Goal: Information Seeking & Learning: Learn about a topic

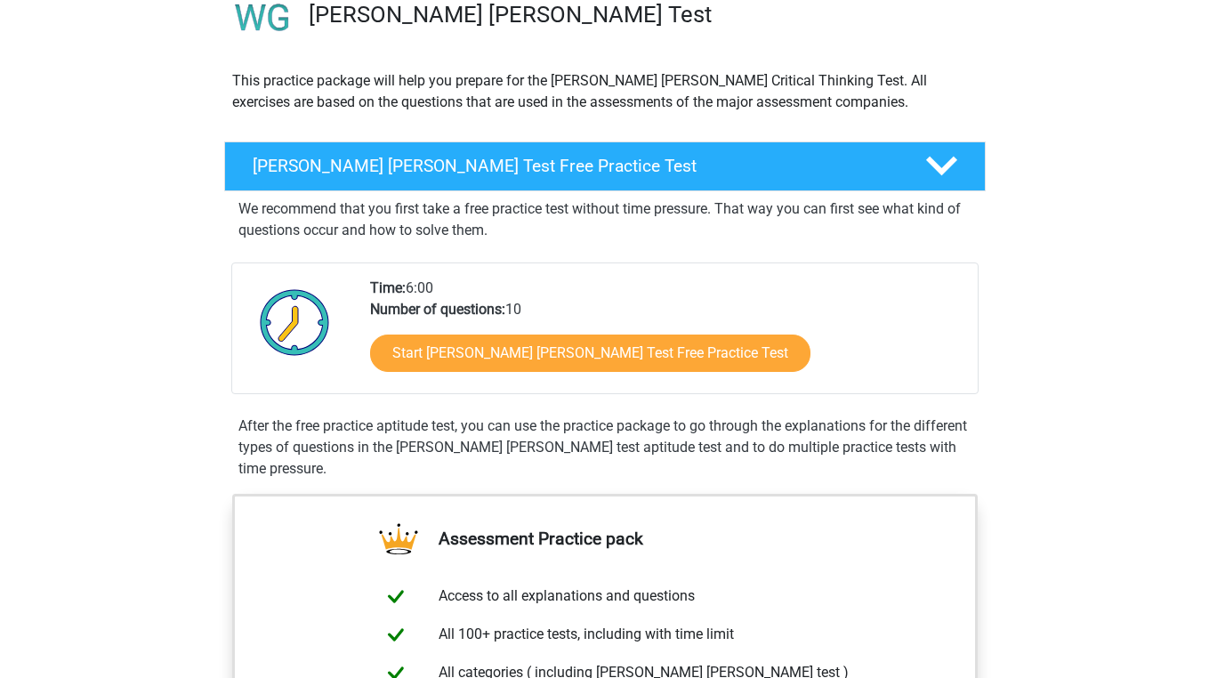
scroll to position [166, 0]
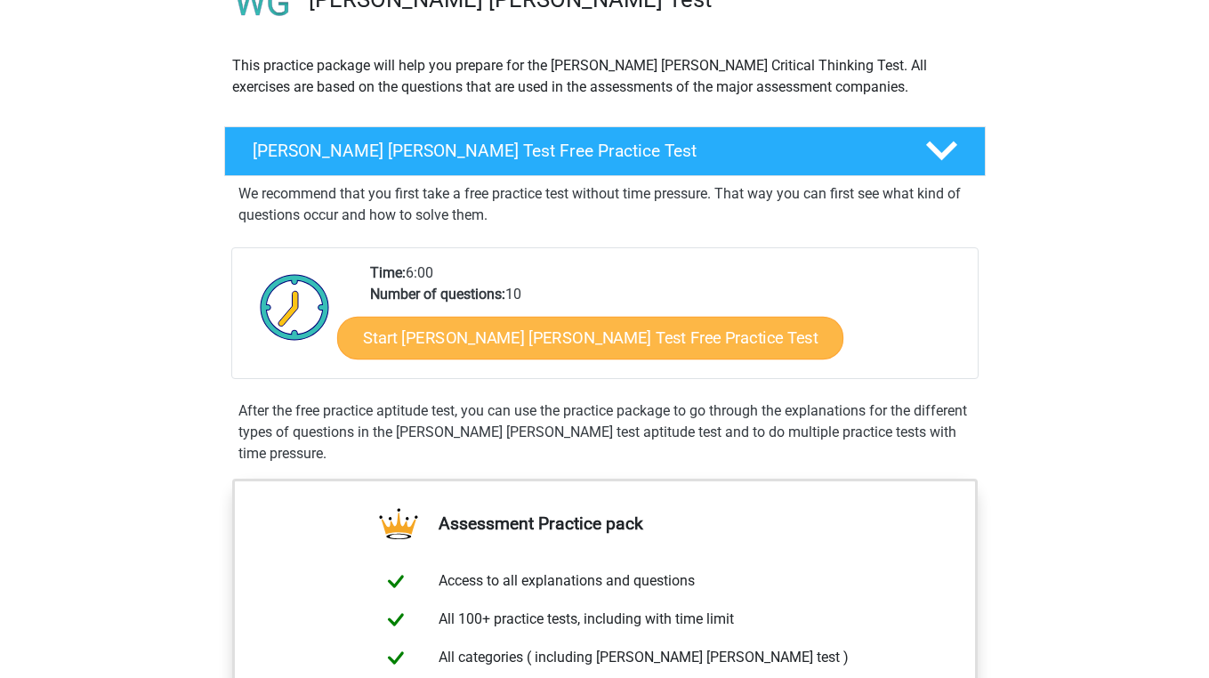
click at [453, 326] on link "Start Watson Glaser Test Free Practice Test" at bounding box center [590, 338] width 506 height 43
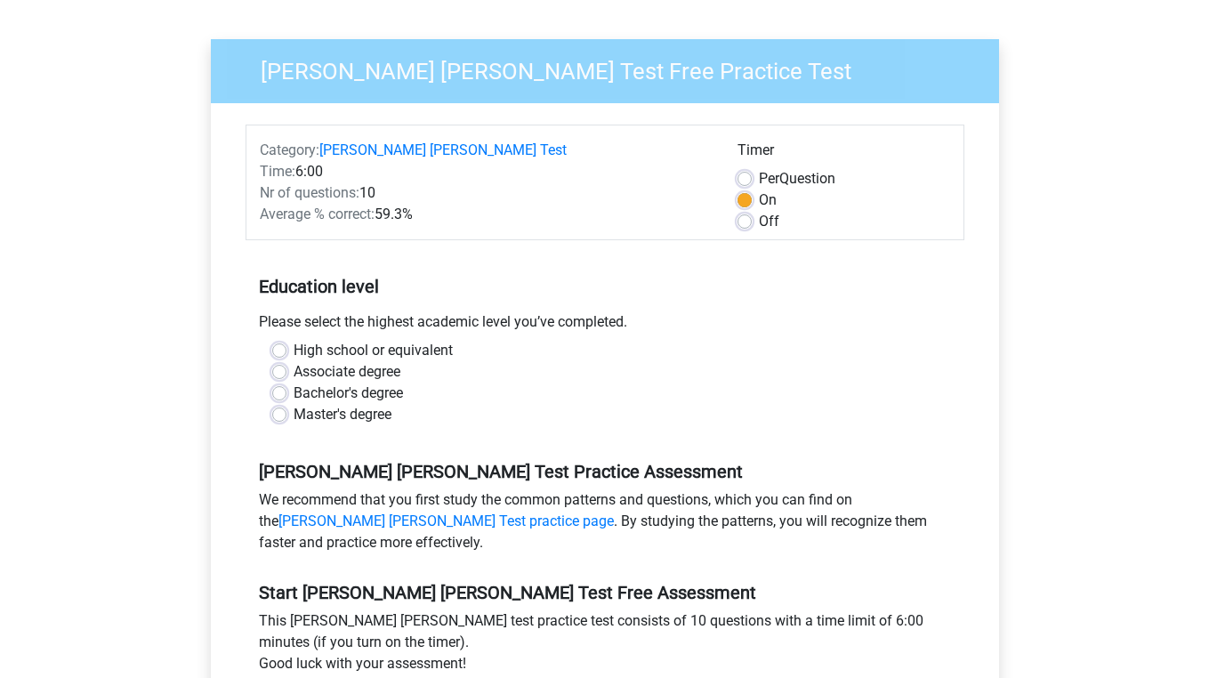
scroll to position [137, 0]
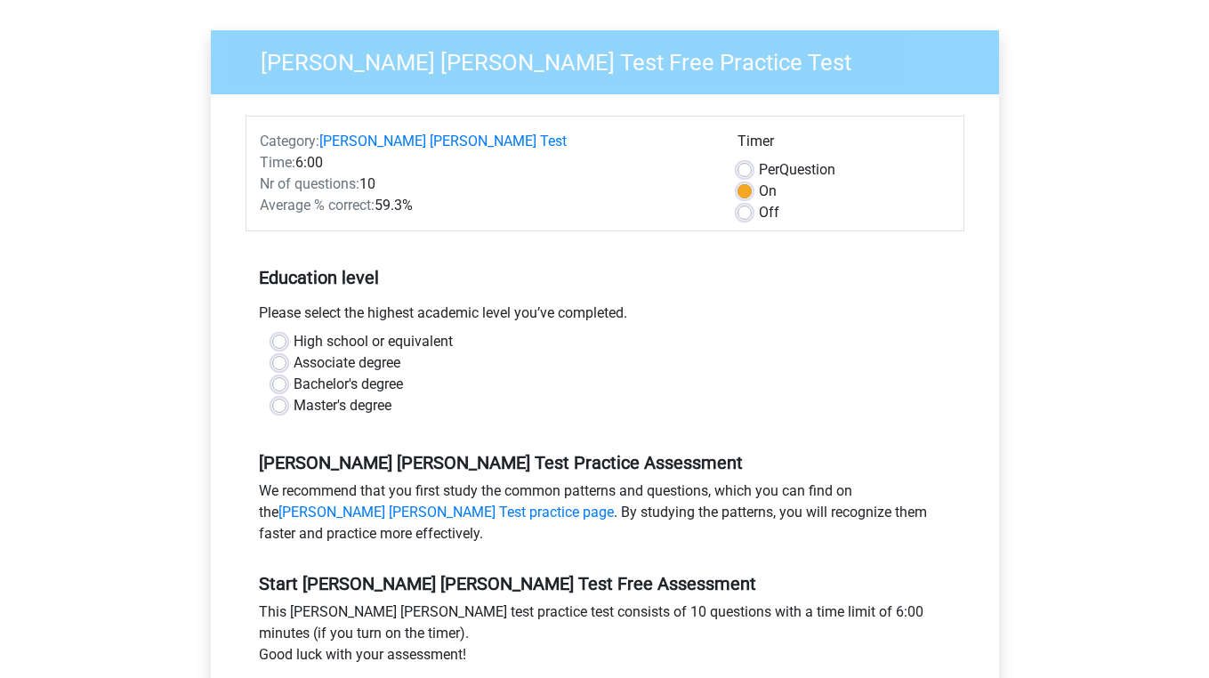
click at [294, 395] on label "Master's degree" at bounding box center [343, 405] width 98 height 21
click at [278, 395] on input "Master's degree" at bounding box center [279, 404] width 14 height 18
radio input "true"
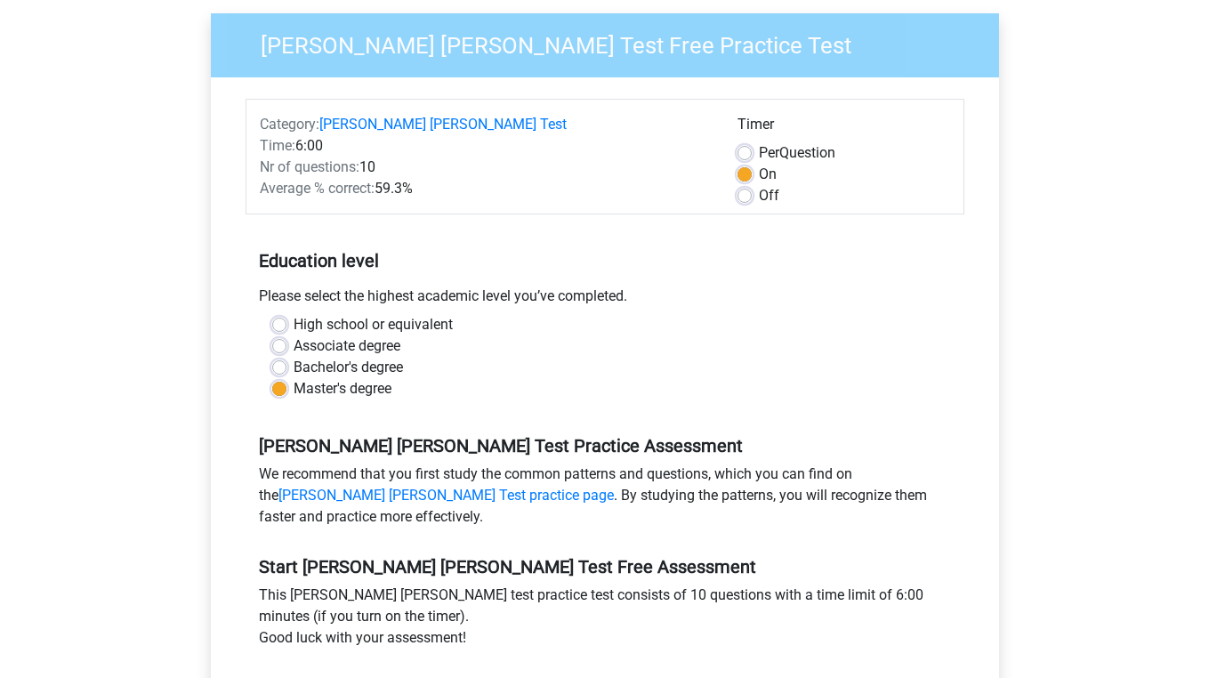
scroll to position [155, 0]
click at [769, 184] on label "Off" at bounding box center [769, 194] width 20 height 21
click at [752, 184] on input "Off" at bounding box center [744, 193] width 14 height 18
radio input "true"
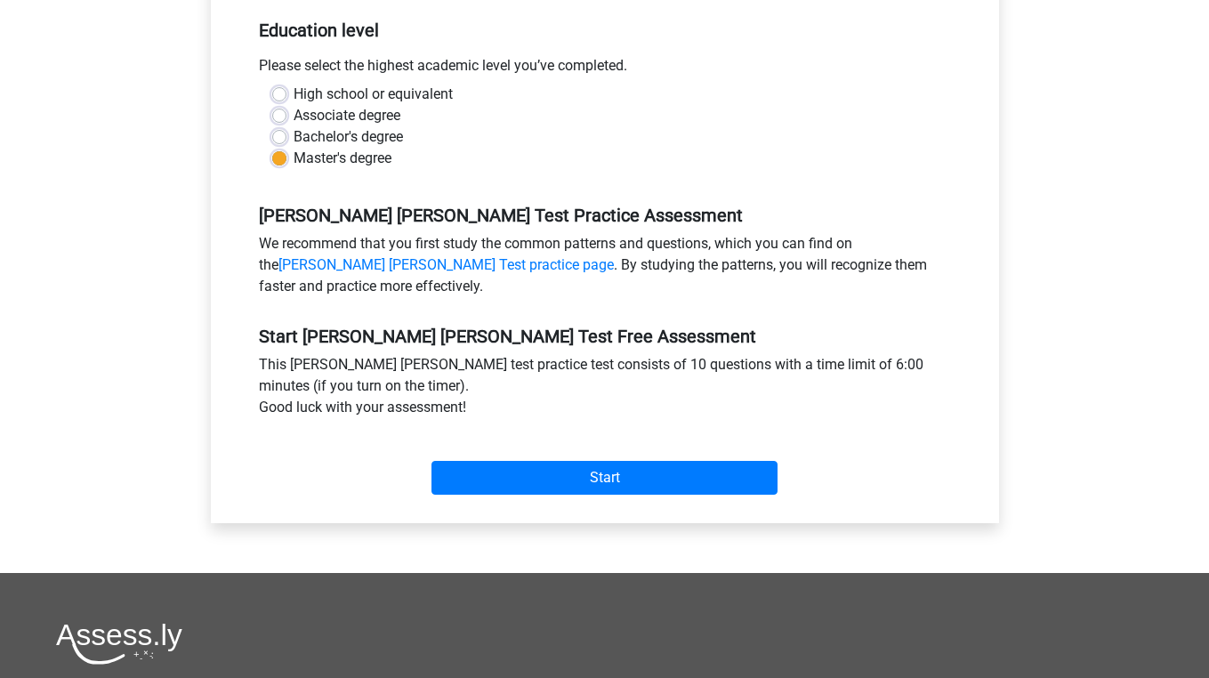
scroll to position [394, 0]
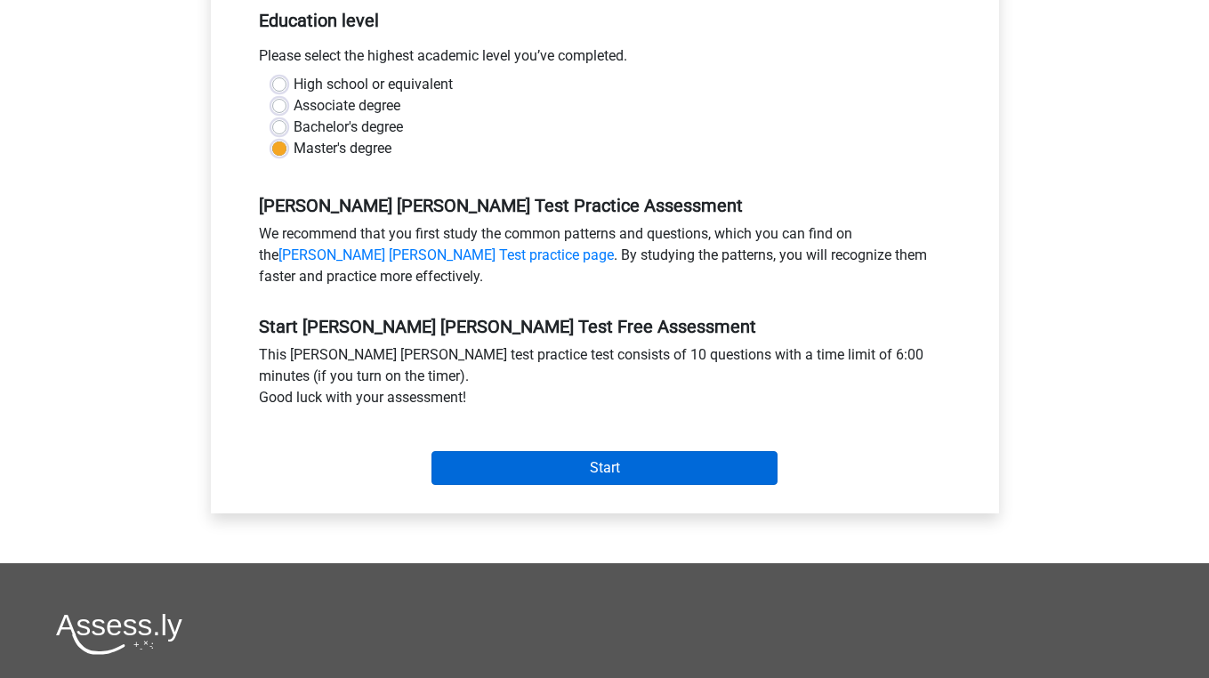
click at [589, 451] on input "Start" at bounding box center [604, 468] width 346 height 34
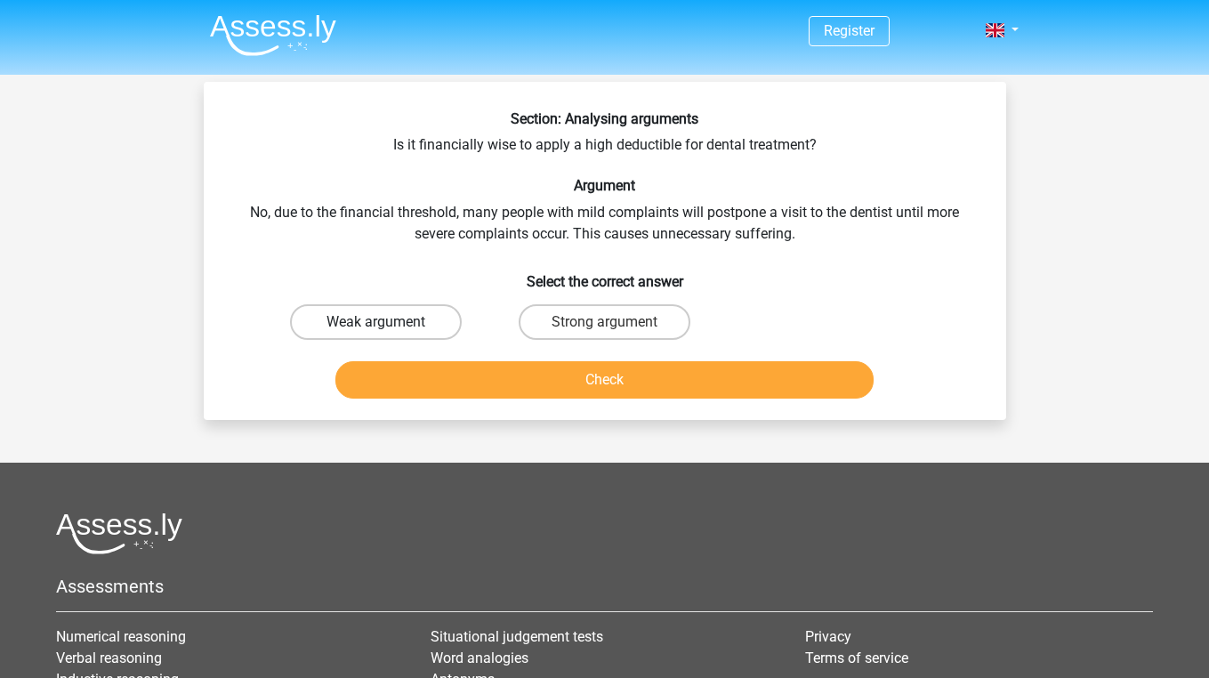
click at [384, 339] on label "Weak argument" at bounding box center [376, 322] width 172 height 36
click at [384, 334] on input "Weak argument" at bounding box center [381, 328] width 12 height 12
radio input "true"
click at [457, 366] on button "Check" at bounding box center [604, 379] width 538 height 37
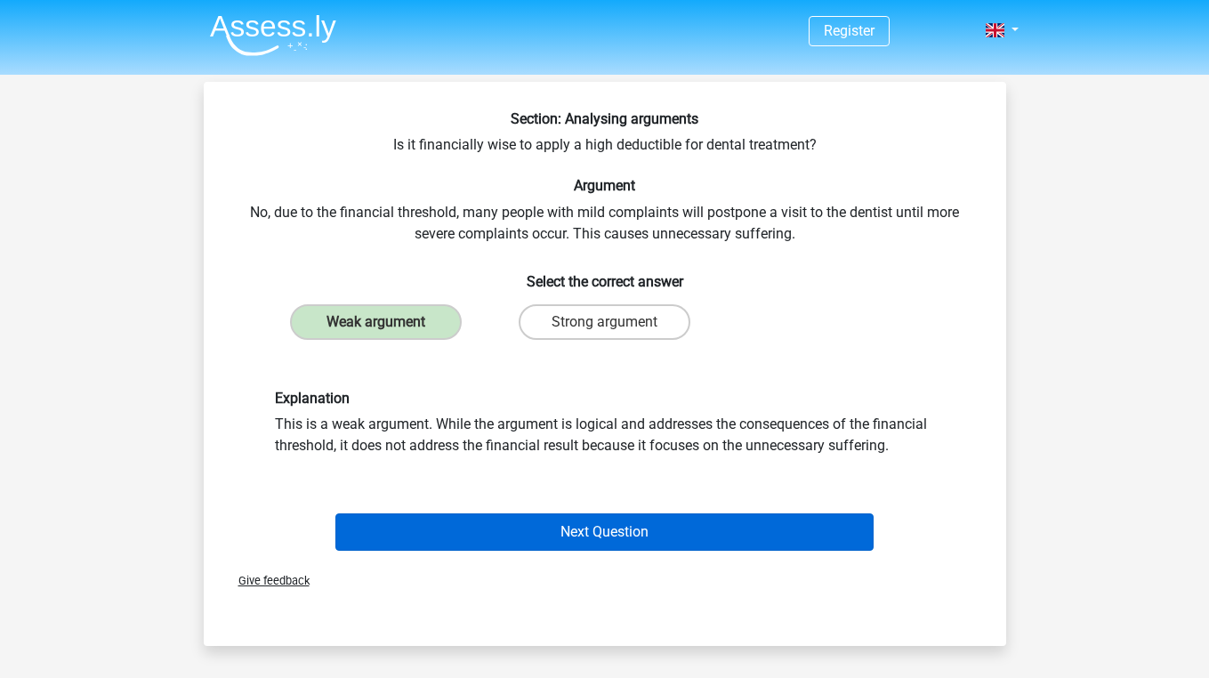
click at [629, 528] on button "Next Question" at bounding box center [604, 531] width 538 height 37
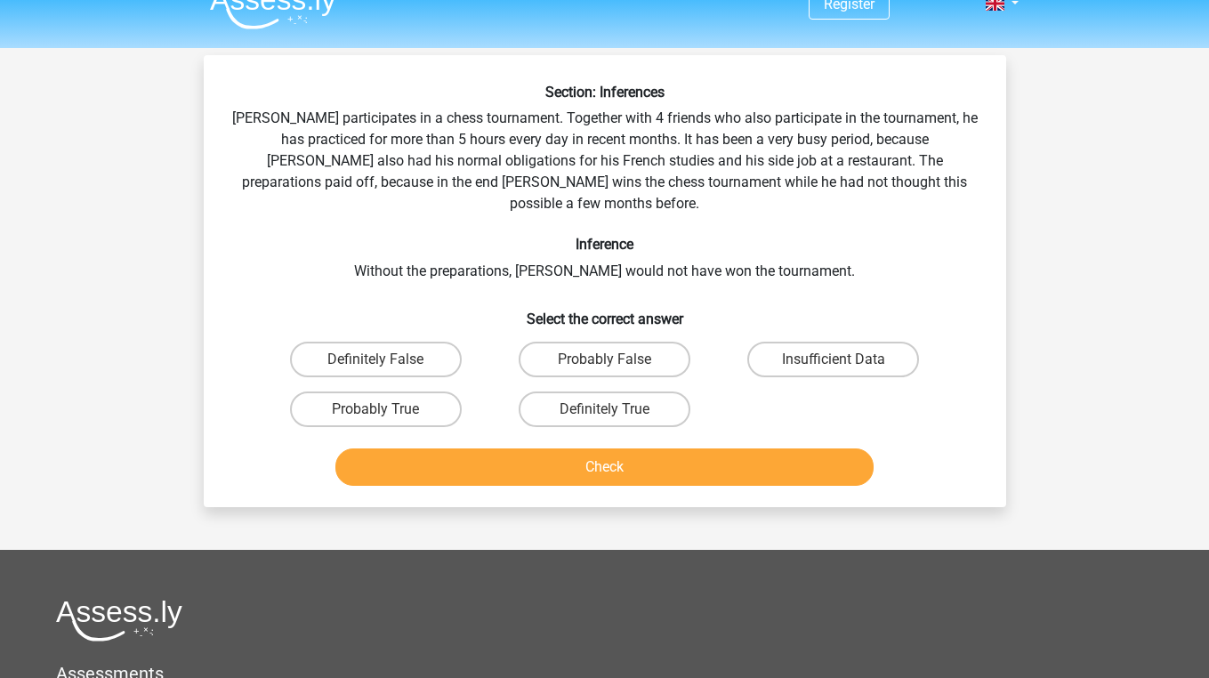
scroll to position [27, 0]
click at [331, 391] on label "Probably True" at bounding box center [376, 409] width 172 height 36
click at [375, 409] on input "Probably True" at bounding box center [381, 415] width 12 height 12
radio input "true"
click at [417, 452] on button "Check" at bounding box center [604, 466] width 538 height 37
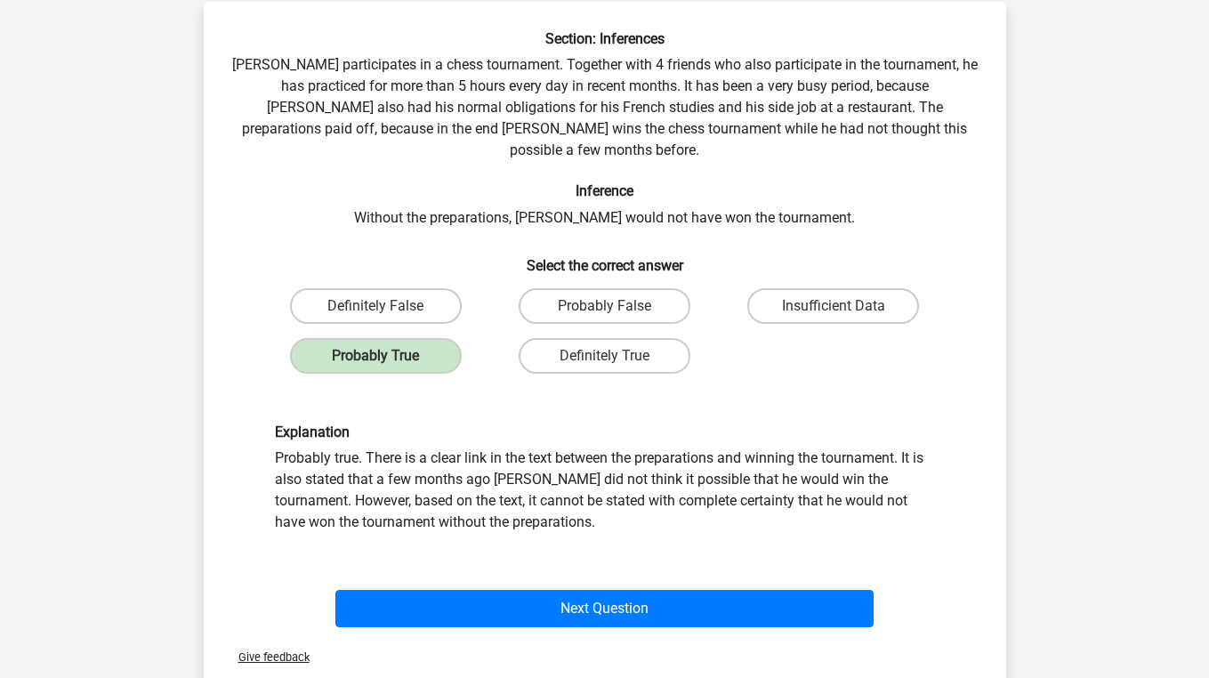
scroll to position [82, 0]
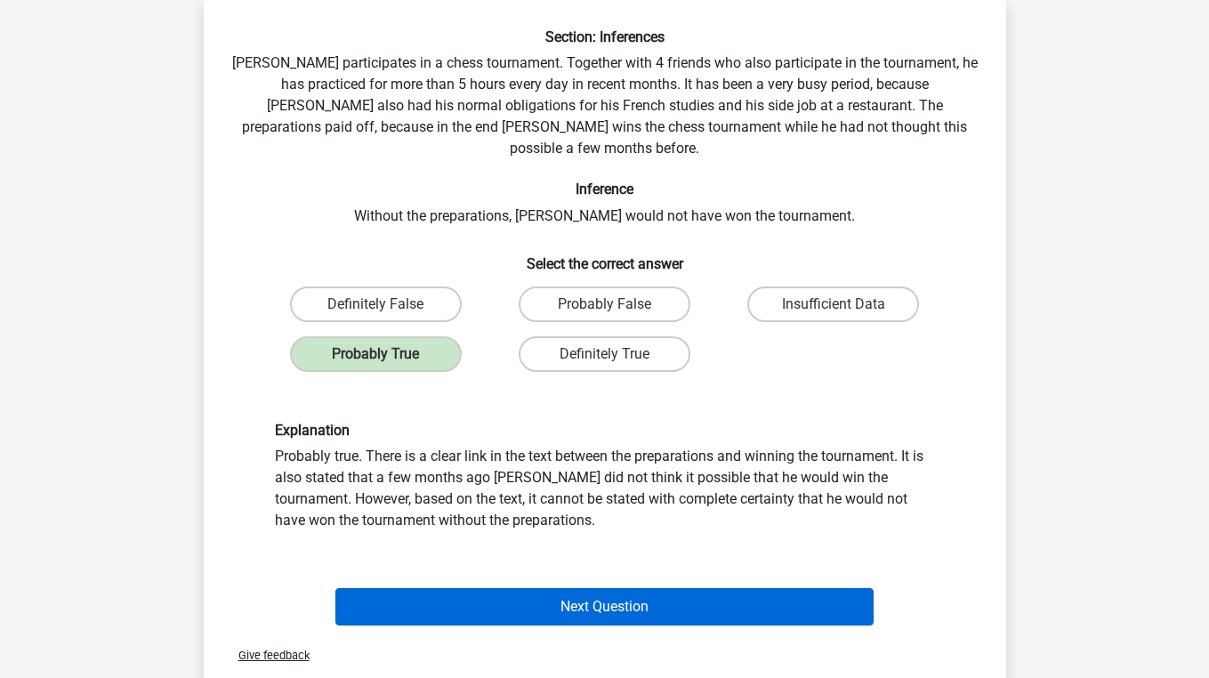
click at [447, 589] on button "Next Question" at bounding box center [604, 606] width 538 height 37
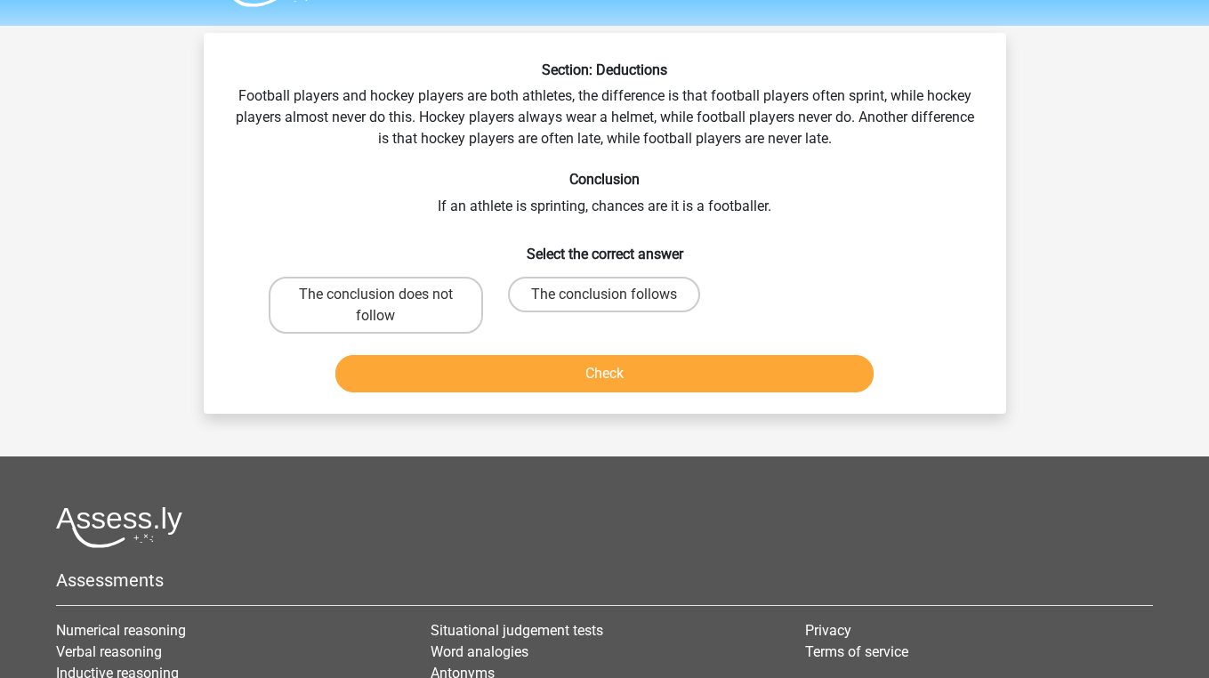
scroll to position [15, 0]
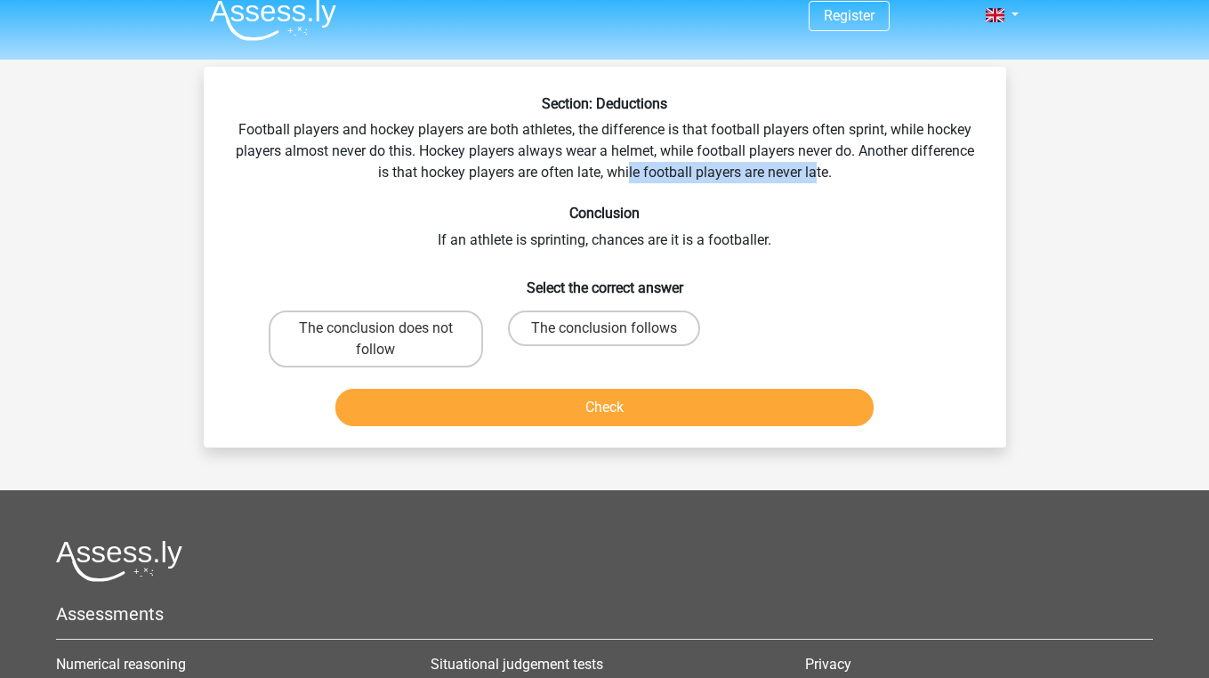
drag, startPoint x: 629, startPoint y: 171, endPoint x: 812, endPoint y: 167, distance: 183.3
click at [813, 169] on div "Section: Deductions Football players and hockey players are both athletes, the …" at bounding box center [605, 264] width 788 height 338
click at [870, 176] on div "Section: Deductions Football players and hockey players are both athletes, the …" at bounding box center [605, 264] width 788 height 338
click at [390, 326] on label "The conclusion does not follow" at bounding box center [376, 338] width 214 height 57
click at [387, 328] on input "The conclusion does not follow" at bounding box center [381, 334] width 12 height 12
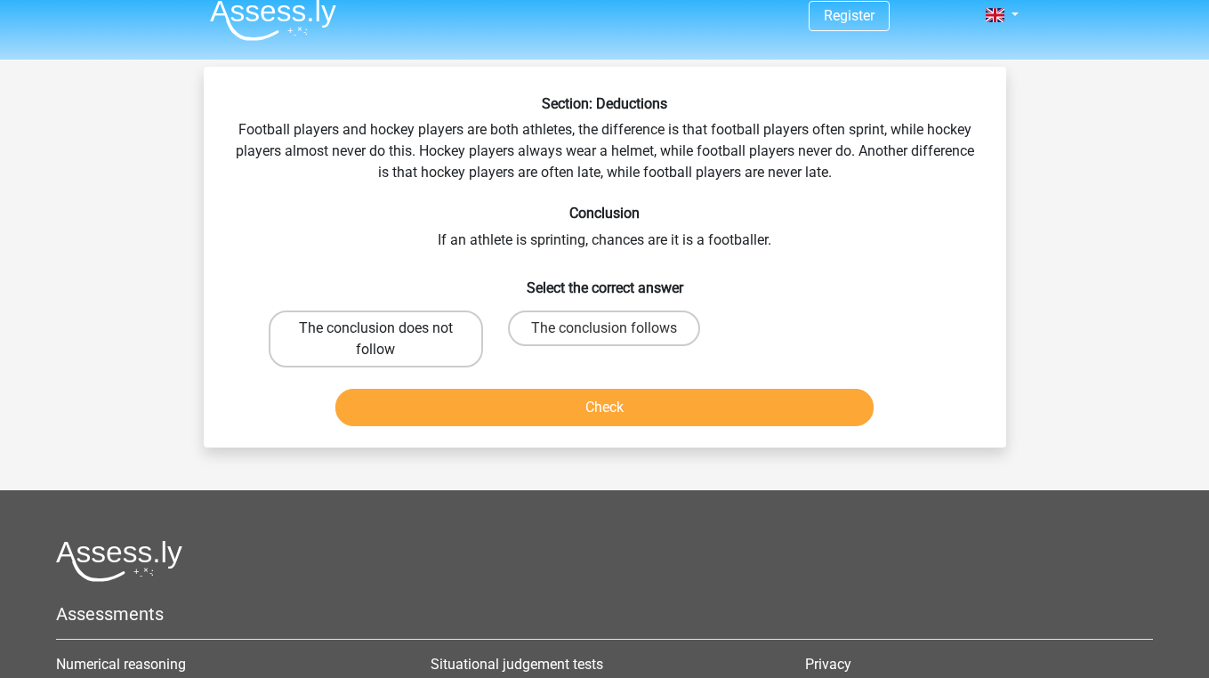
radio input "true"
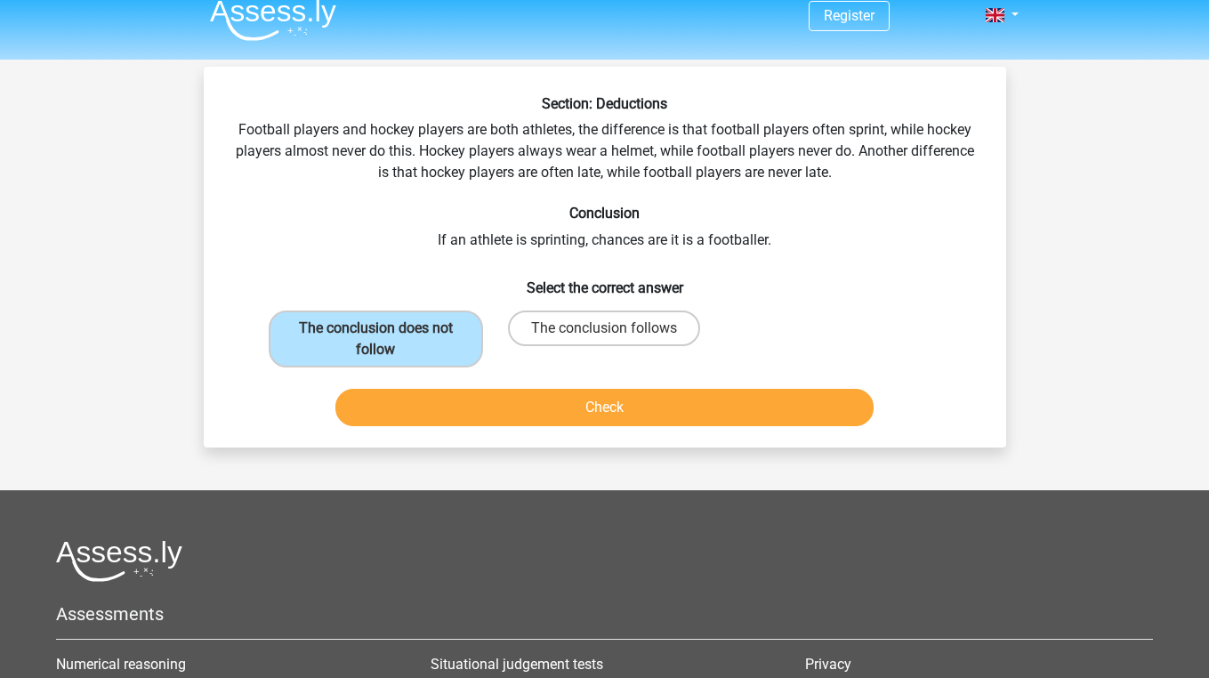
click at [433, 391] on button "Check" at bounding box center [604, 407] width 538 height 37
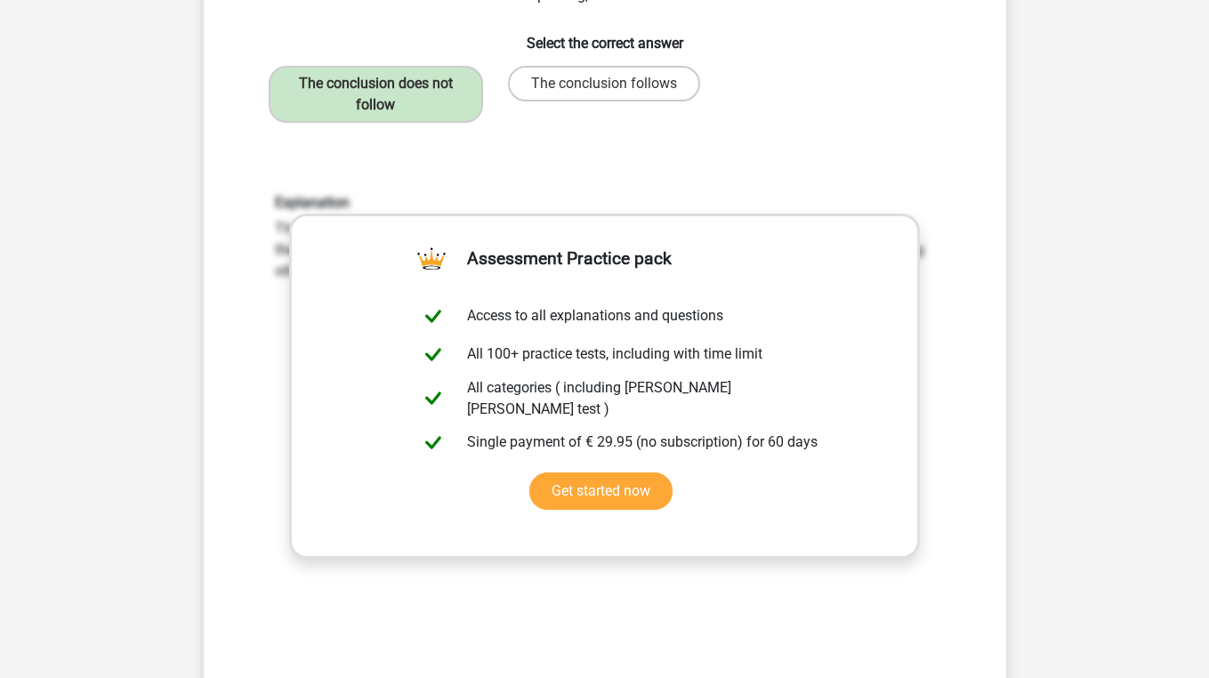
scroll to position [316, 0]
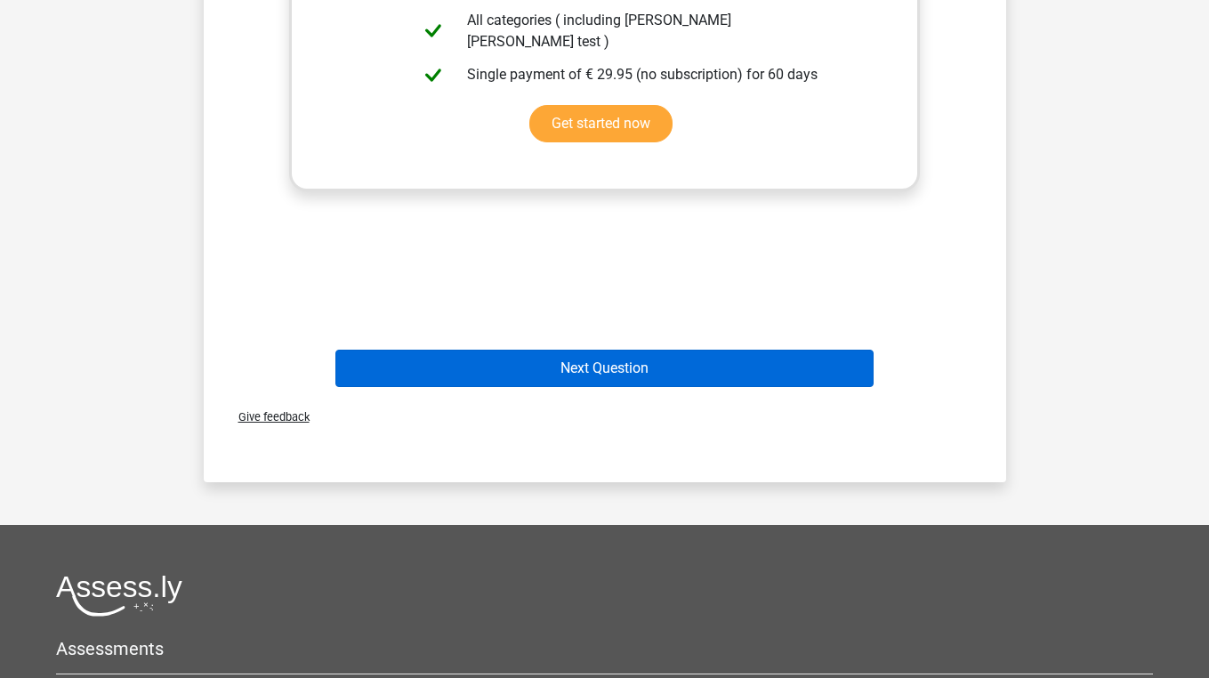
click at [458, 354] on button "Next Question" at bounding box center [604, 368] width 538 height 37
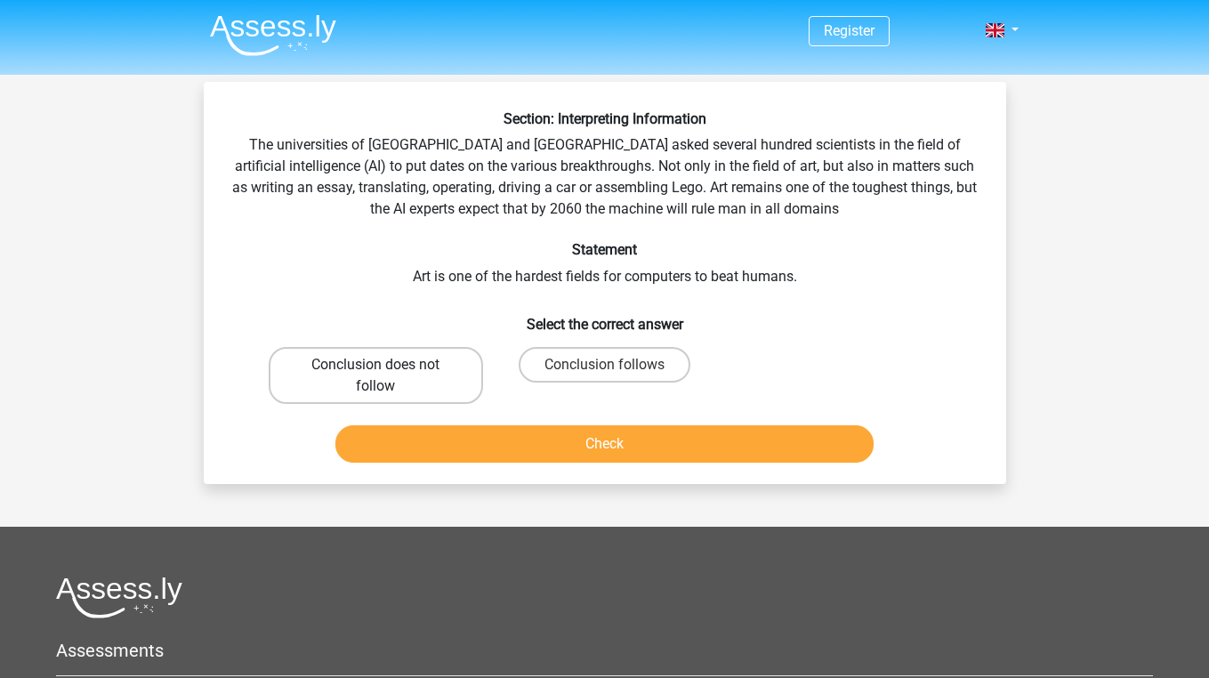
scroll to position [0, 0]
click at [359, 383] on label "Conclusion does not follow" at bounding box center [376, 375] width 214 height 57
click at [375, 376] on input "Conclusion does not follow" at bounding box center [381, 371] width 12 height 12
radio input "true"
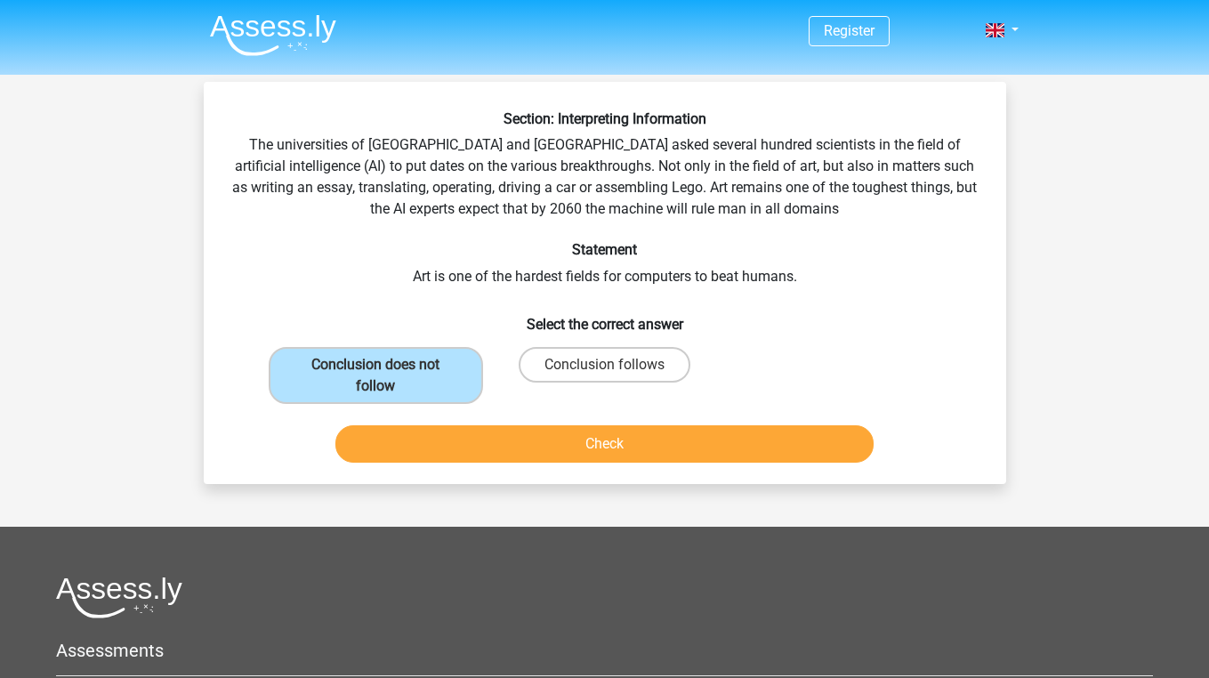
click at [412, 439] on button "Check" at bounding box center [604, 443] width 538 height 37
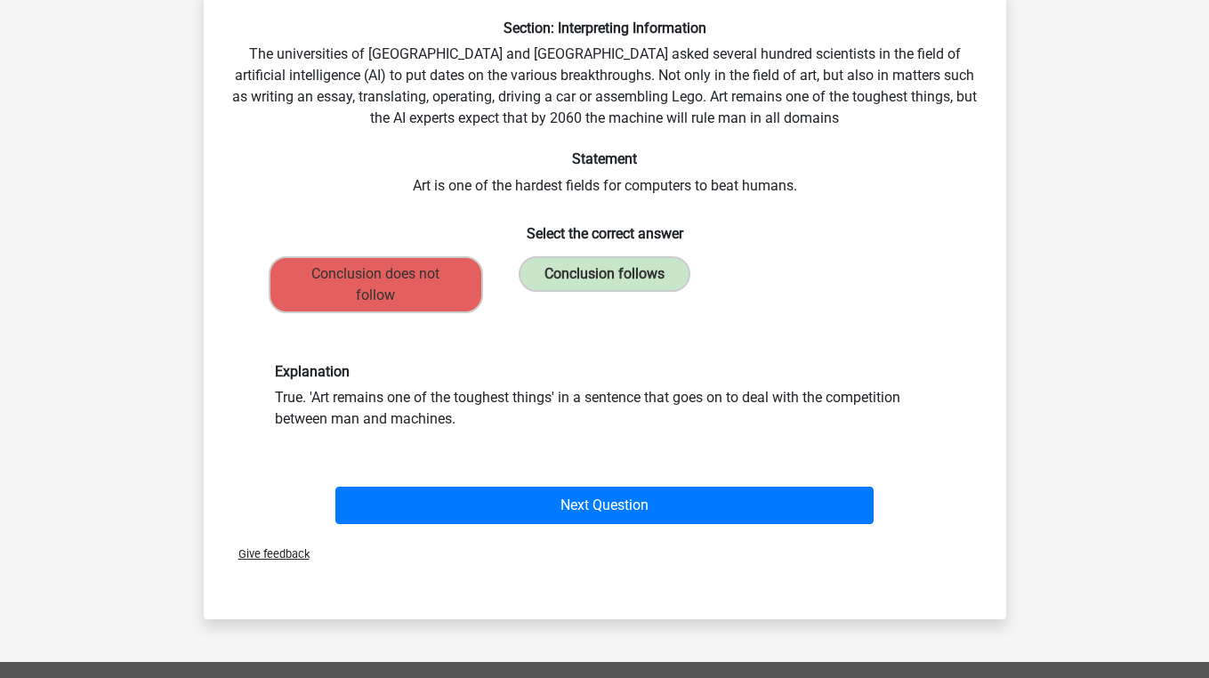
scroll to position [91, 0]
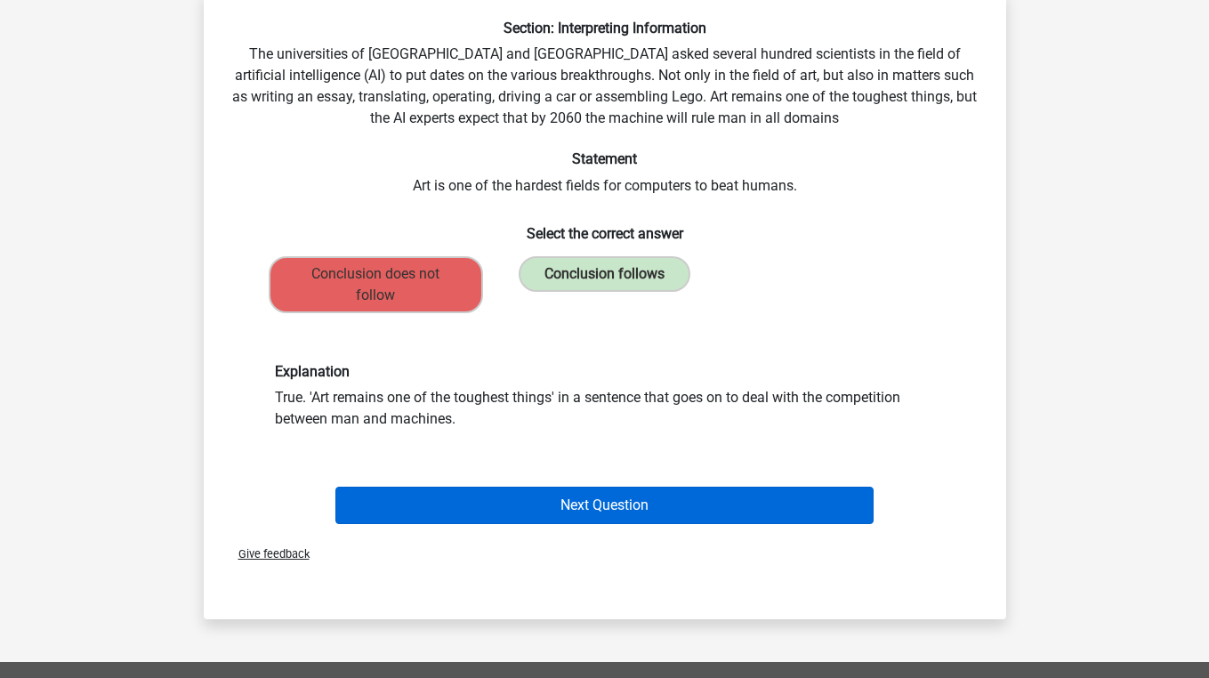
click at [657, 499] on button "Next Question" at bounding box center [604, 505] width 538 height 37
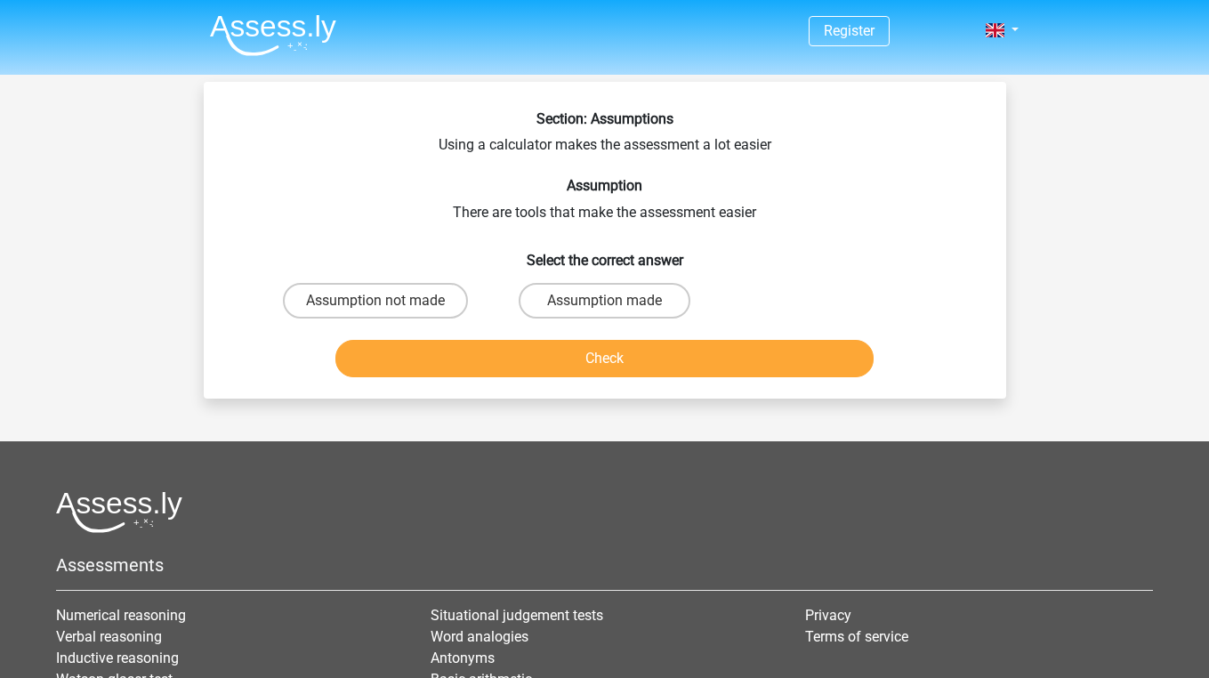
scroll to position [0, 0]
click at [544, 294] on label "Assumption made" at bounding box center [605, 301] width 172 height 36
click at [604, 301] on input "Assumption made" at bounding box center [610, 307] width 12 height 12
radio input "true"
click at [546, 356] on button "Check" at bounding box center [604, 358] width 538 height 37
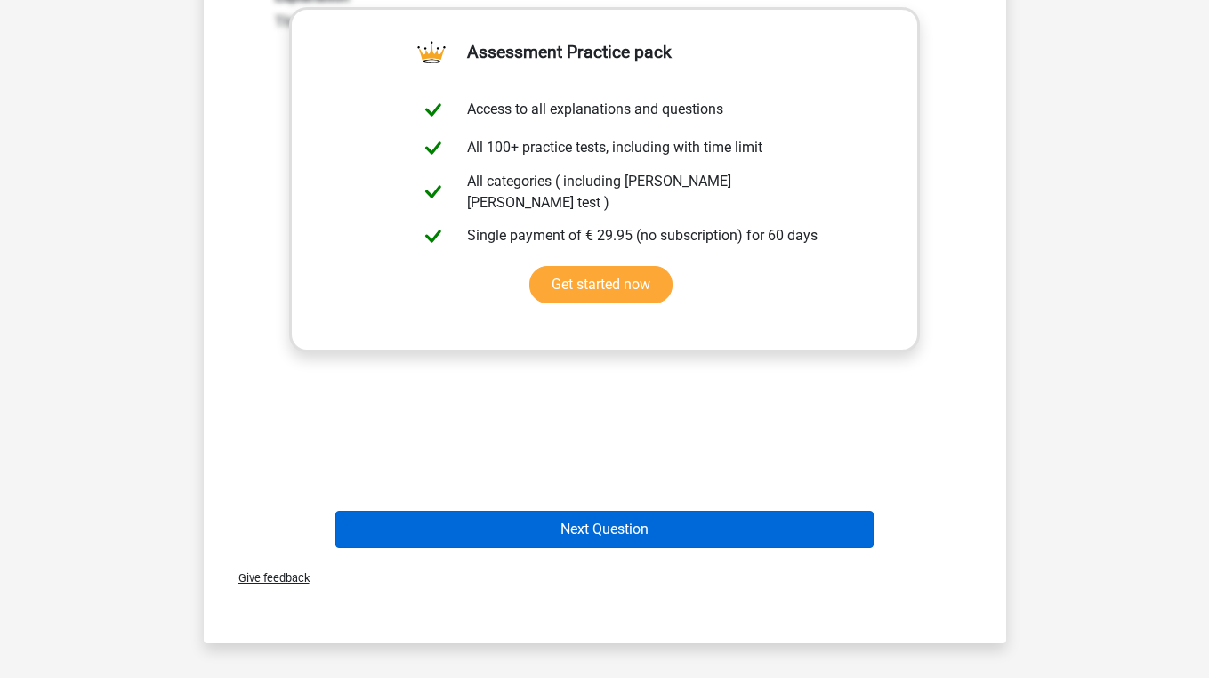
click at [536, 531] on button "Next Question" at bounding box center [604, 529] width 538 height 37
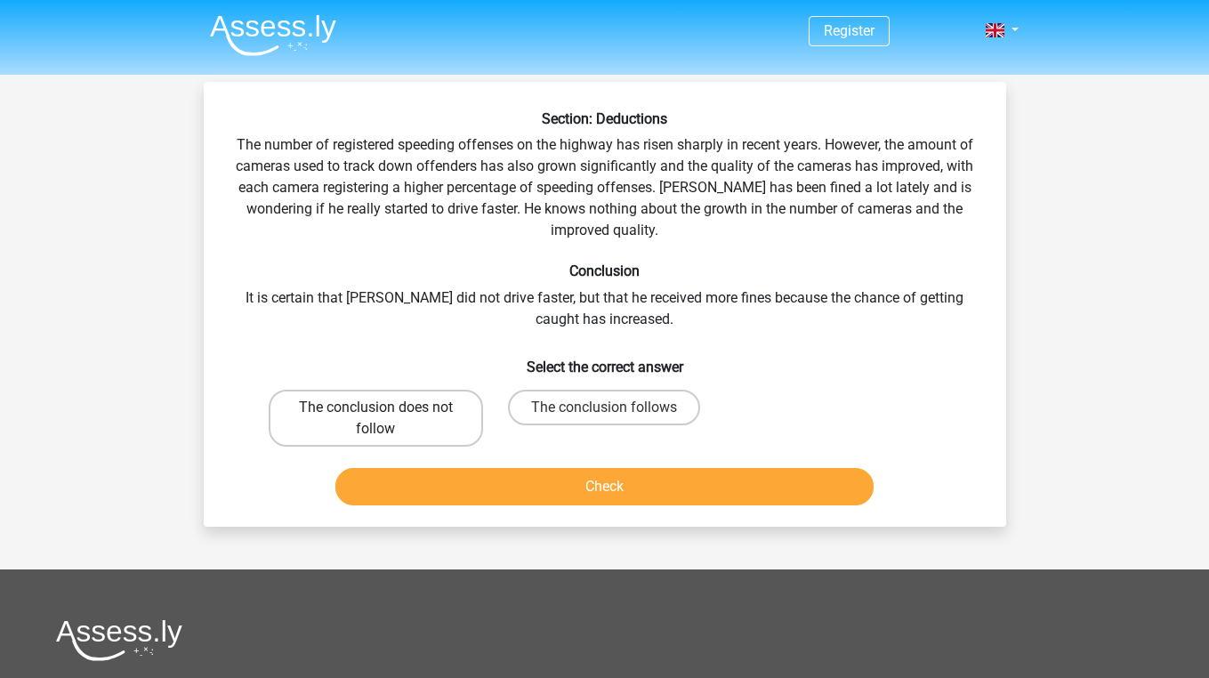
click at [424, 433] on label "The conclusion does not follow" at bounding box center [376, 418] width 214 height 57
click at [387, 419] on input "The conclusion does not follow" at bounding box center [381, 413] width 12 height 12
radio input "true"
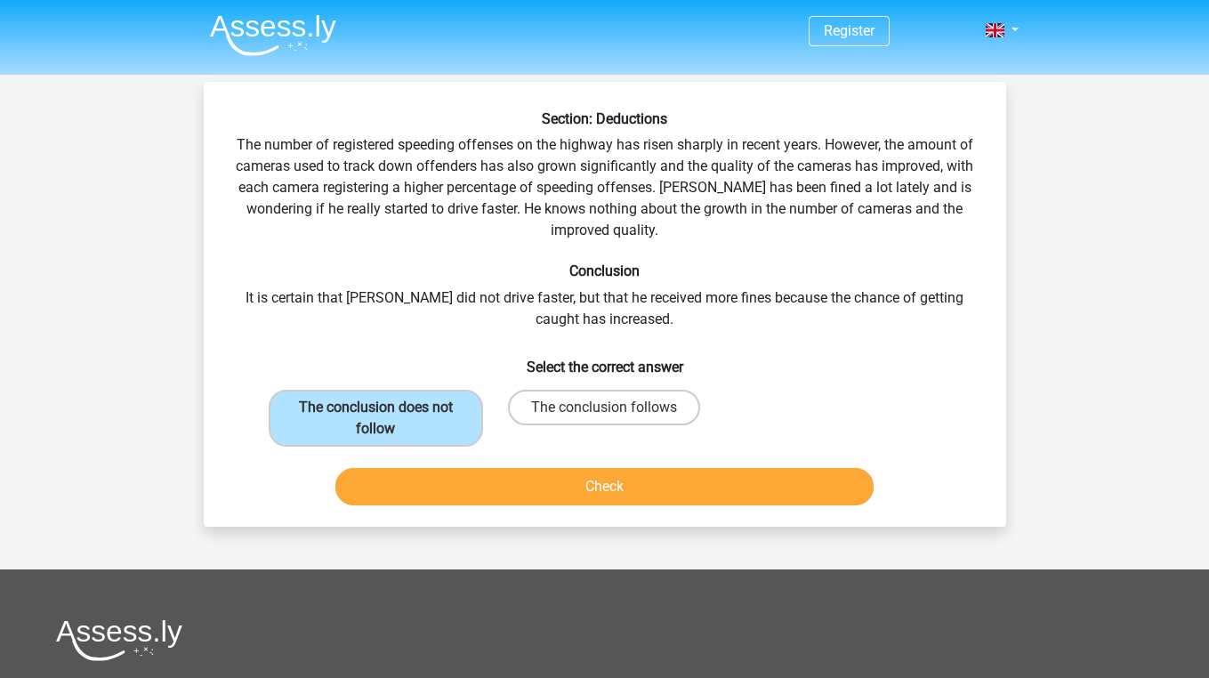
click at [451, 477] on button "Check" at bounding box center [604, 486] width 538 height 37
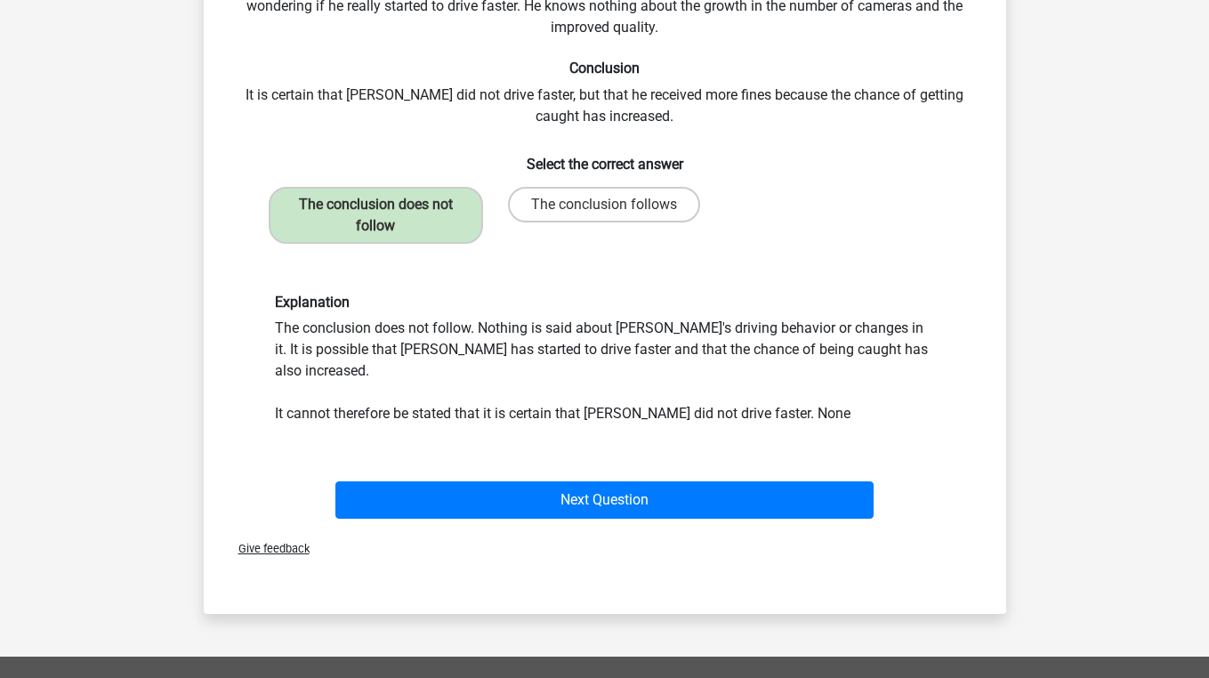
scroll to position [233, 0]
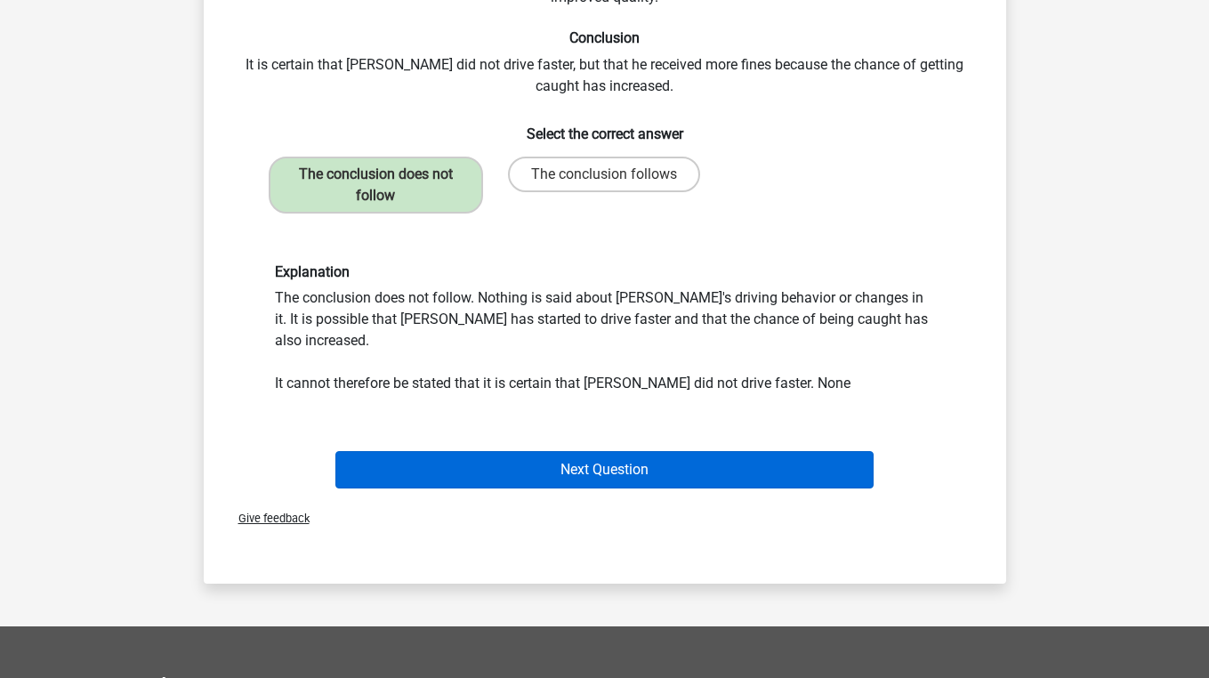
click at [506, 451] on button "Next Question" at bounding box center [604, 469] width 538 height 37
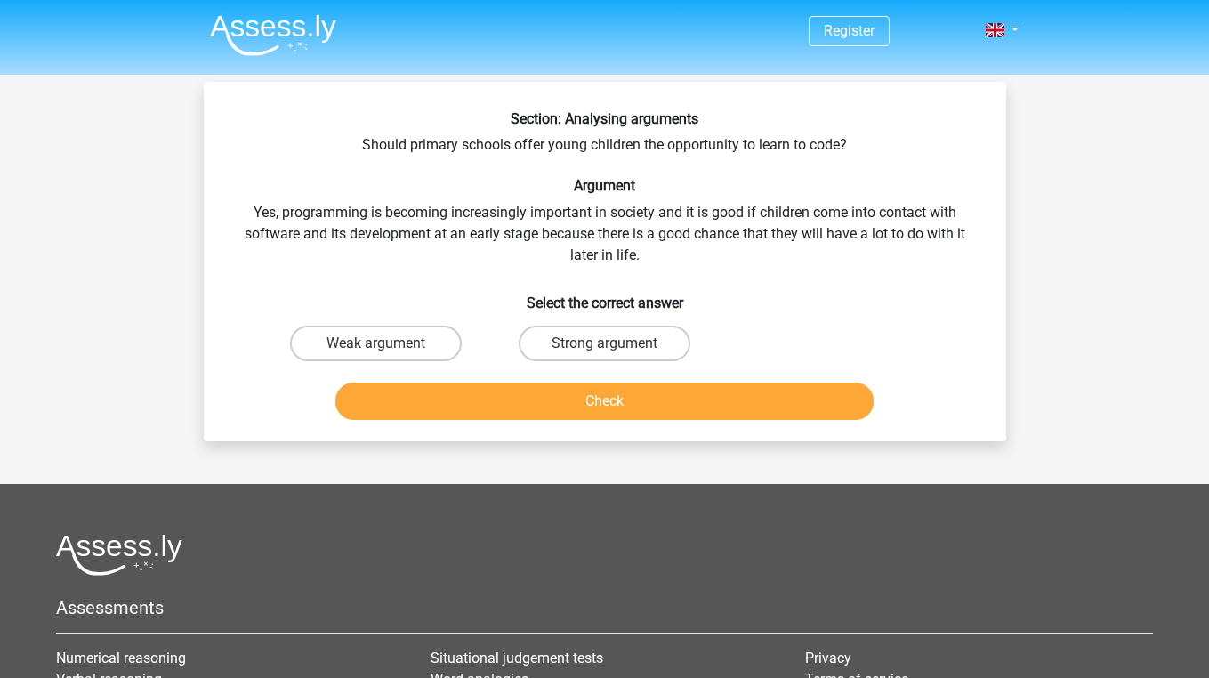
scroll to position [0, 0]
click at [573, 347] on label "Strong argument" at bounding box center [605, 344] width 172 height 36
click at [604, 347] on input "Strong argument" at bounding box center [610, 349] width 12 height 12
radio input "true"
click at [576, 407] on button "Check" at bounding box center [604, 401] width 538 height 37
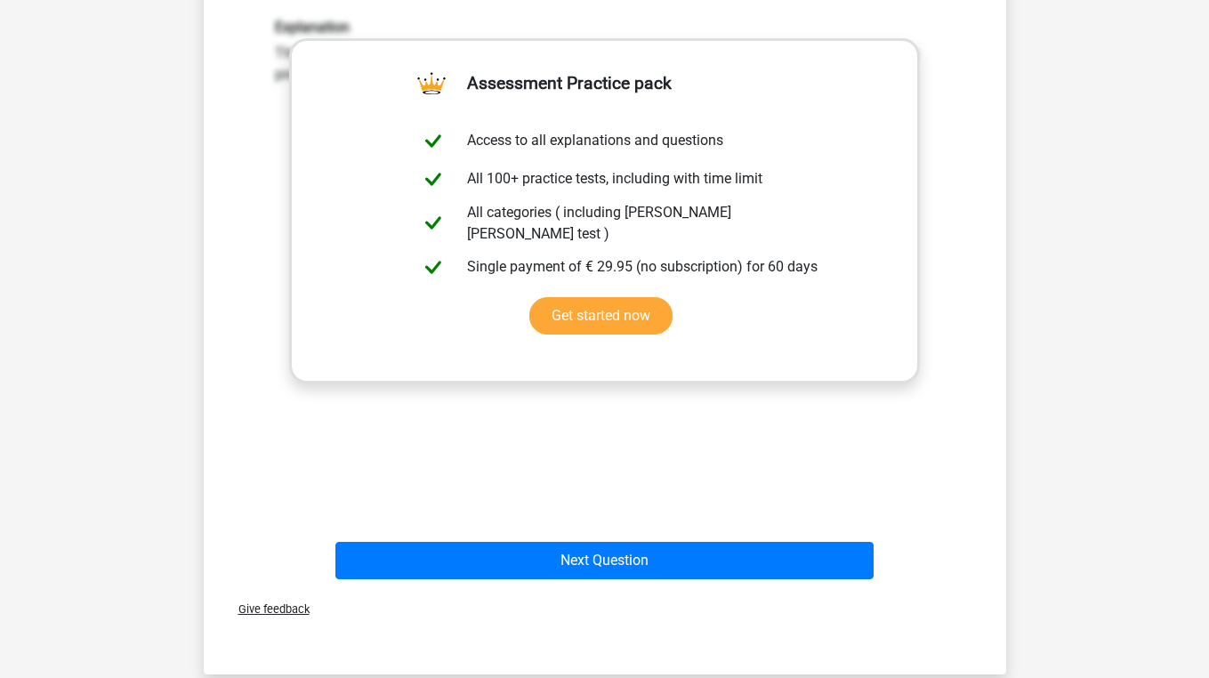
scroll to position [464, 0]
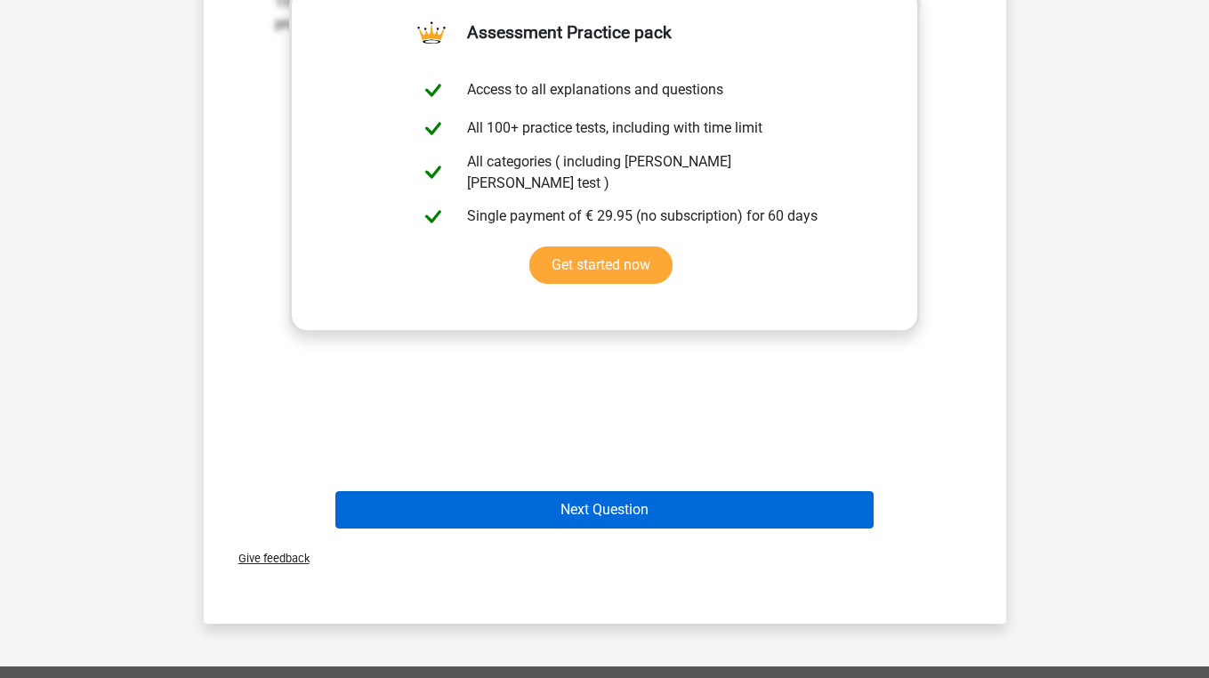
click at [572, 499] on button "Next Question" at bounding box center [604, 509] width 538 height 37
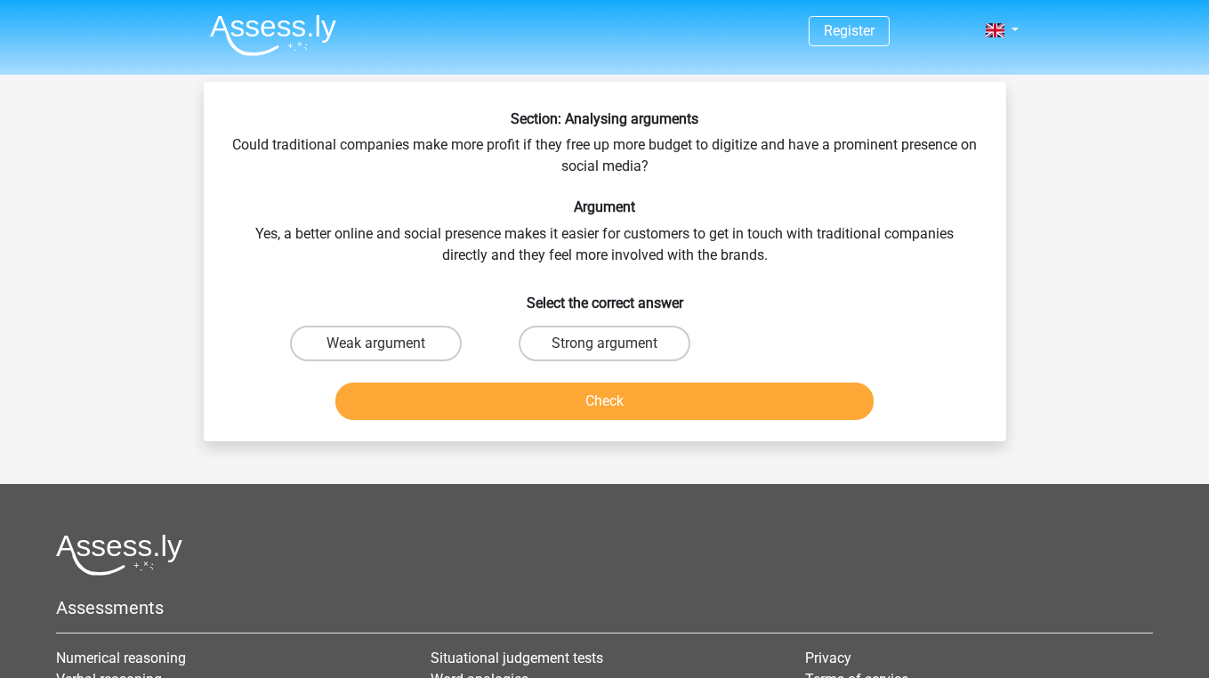
scroll to position [0, 0]
click at [598, 346] on label "Strong argument" at bounding box center [605, 344] width 172 height 36
click at [604, 346] on input "Strong argument" at bounding box center [610, 349] width 12 height 12
radio input "true"
click at [603, 384] on button "Check" at bounding box center [604, 401] width 538 height 37
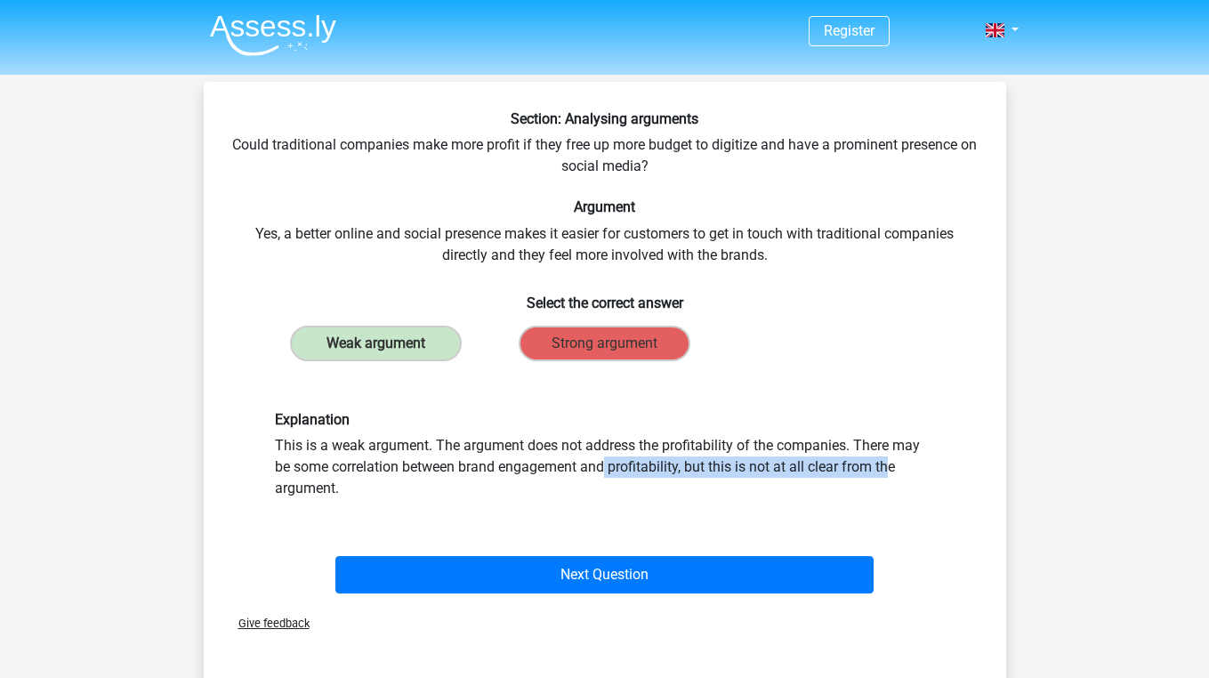
drag, startPoint x: 352, startPoint y: 469, endPoint x: 684, endPoint y: 461, distance: 331.9
click at [684, 461] on div "Explanation This is a weak argument. The argument does not address the profitab…" at bounding box center [605, 455] width 687 height 88
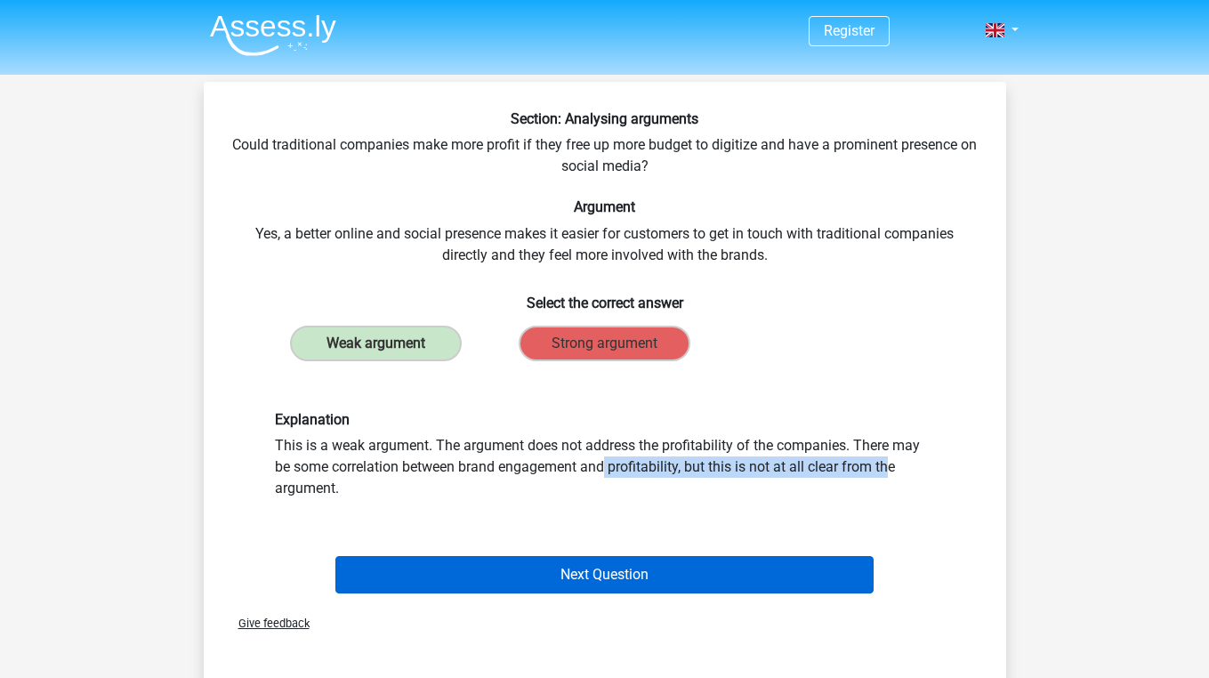
click at [689, 582] on button "Next Question" at bounding box center [604, 574] width 538 height 37
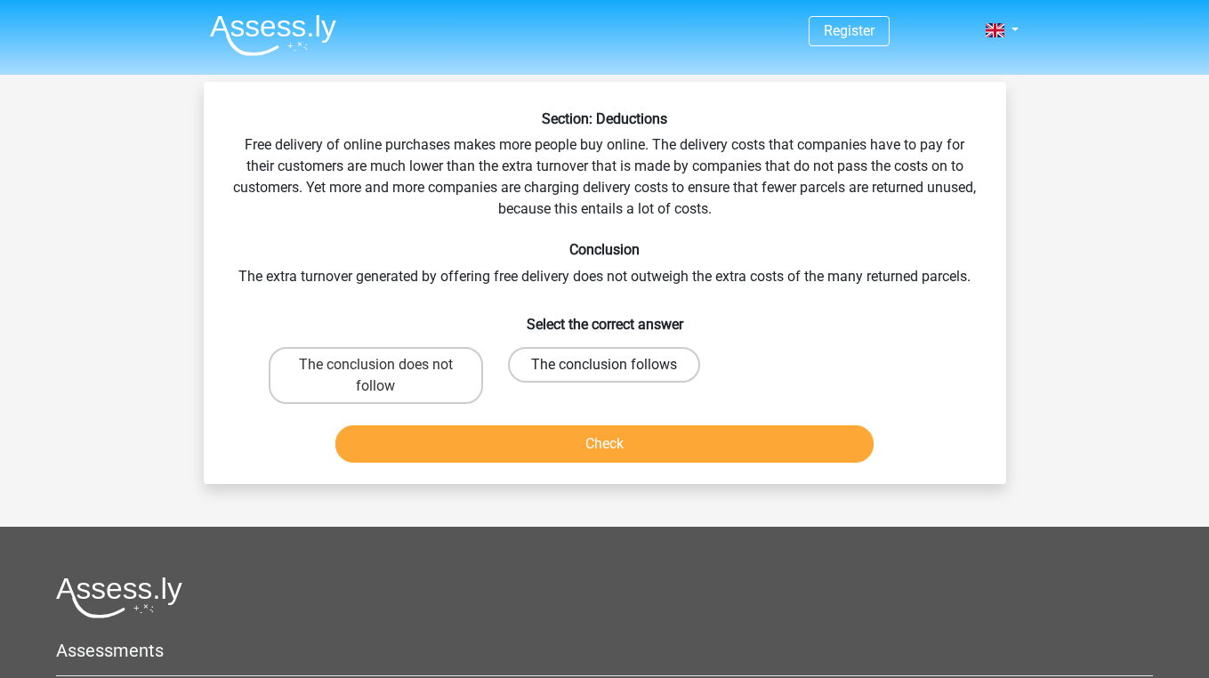
click at [561, 360] on label "The conclusion follows" at bounding box center [604, 365] width 192 height 36
click at [604, 365] on input "The conclusion follows" at bounding box center [610, 371] width 12 height 12
radio input "true"
click at [554, 447] on button "Check" at bounding box center [604, 443] width 538 height 37
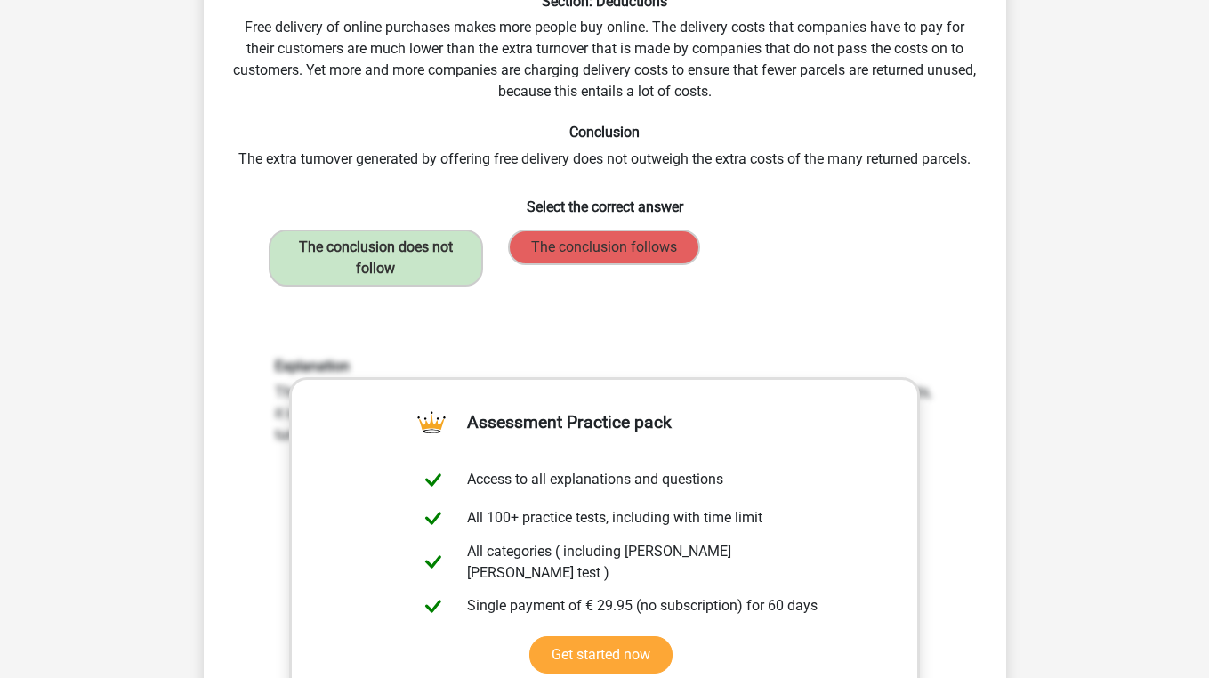
scroll to position [132, 0]
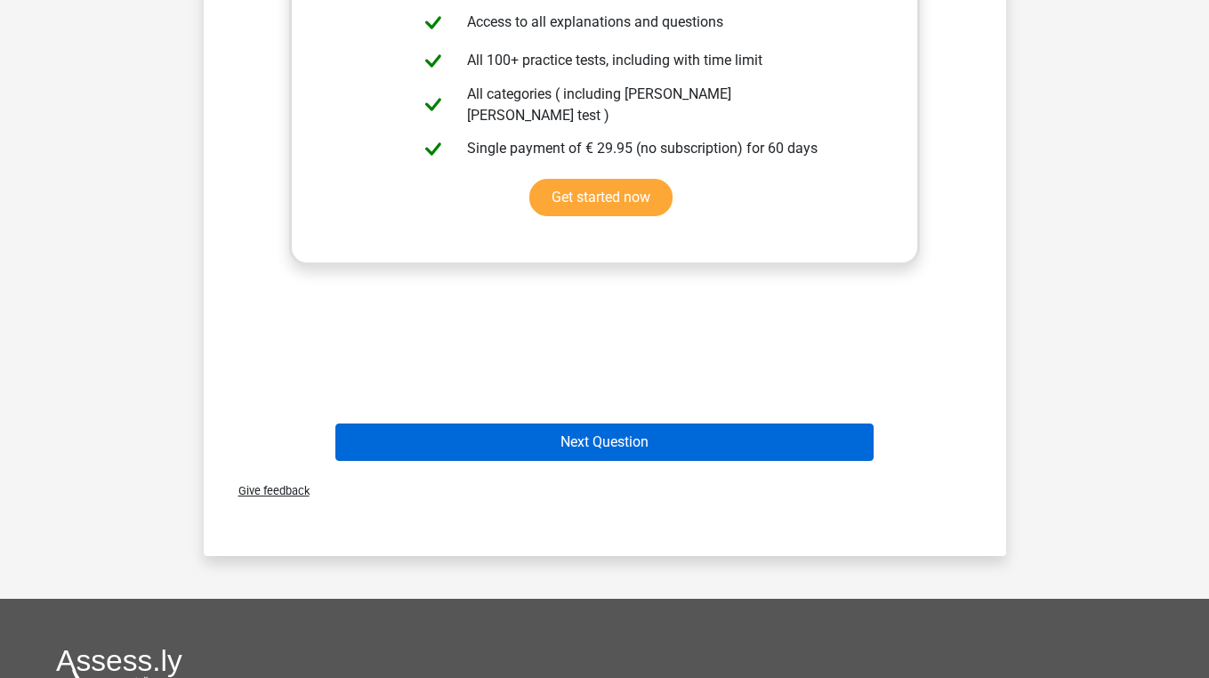
click at [554, 447] on button "Next Question" at bounding box center [604, 441] width 538 height 37
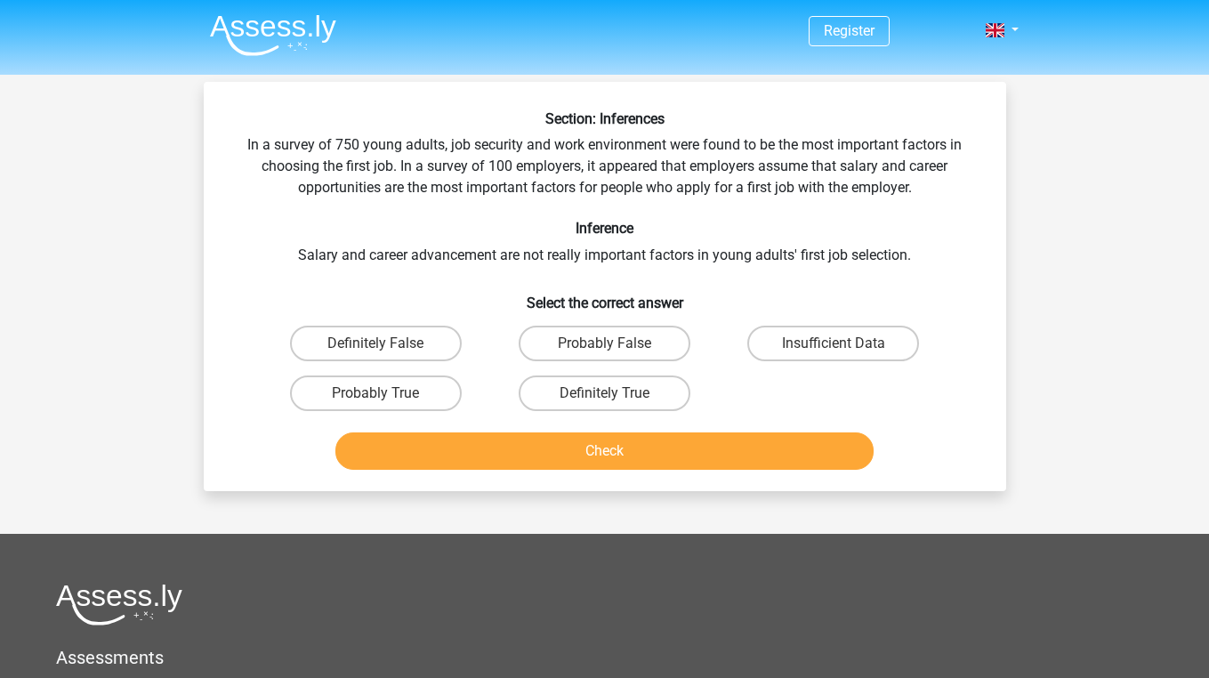
scroll to position [0, 0]
click at [837, 340] on label "Insufficient Data" at bounding box center [833, 344] width 172 height 36
click at [837, 343] on input "Insufficient Data" at bounding box center [840, 349] width 12 height 12
radio input "true"
click at [757, 439] on button "Check" at bounding box center [604, 450] width 538 height 37
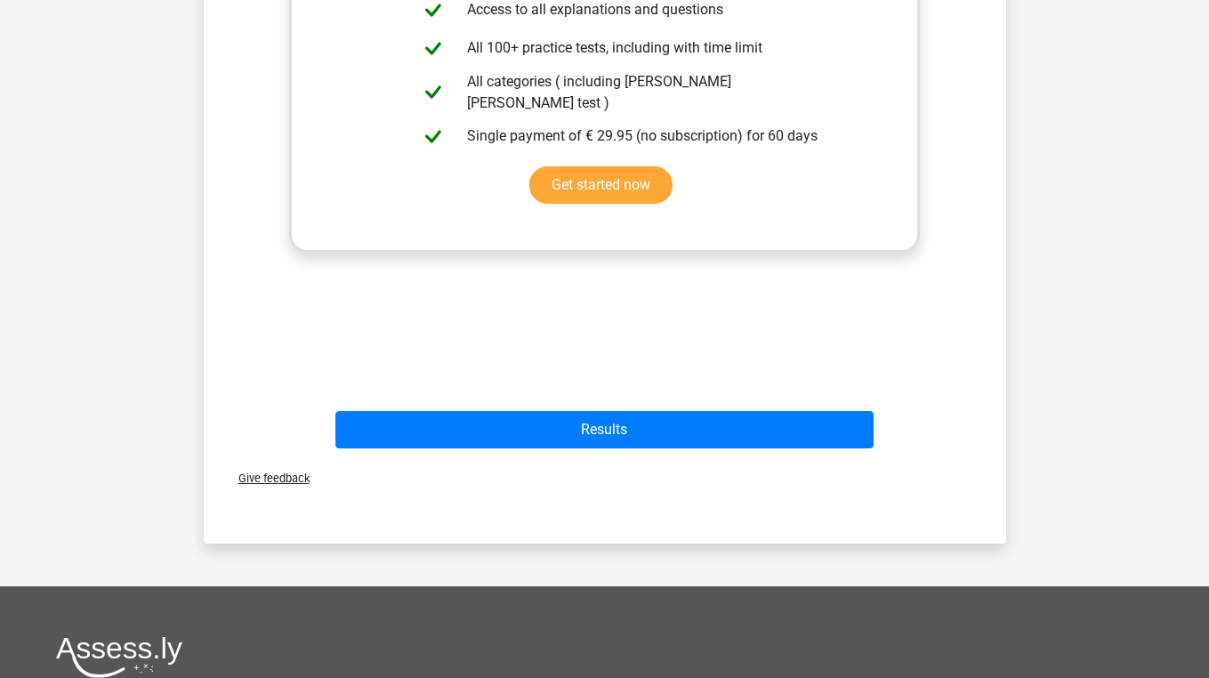
scroll to position [636, 0]
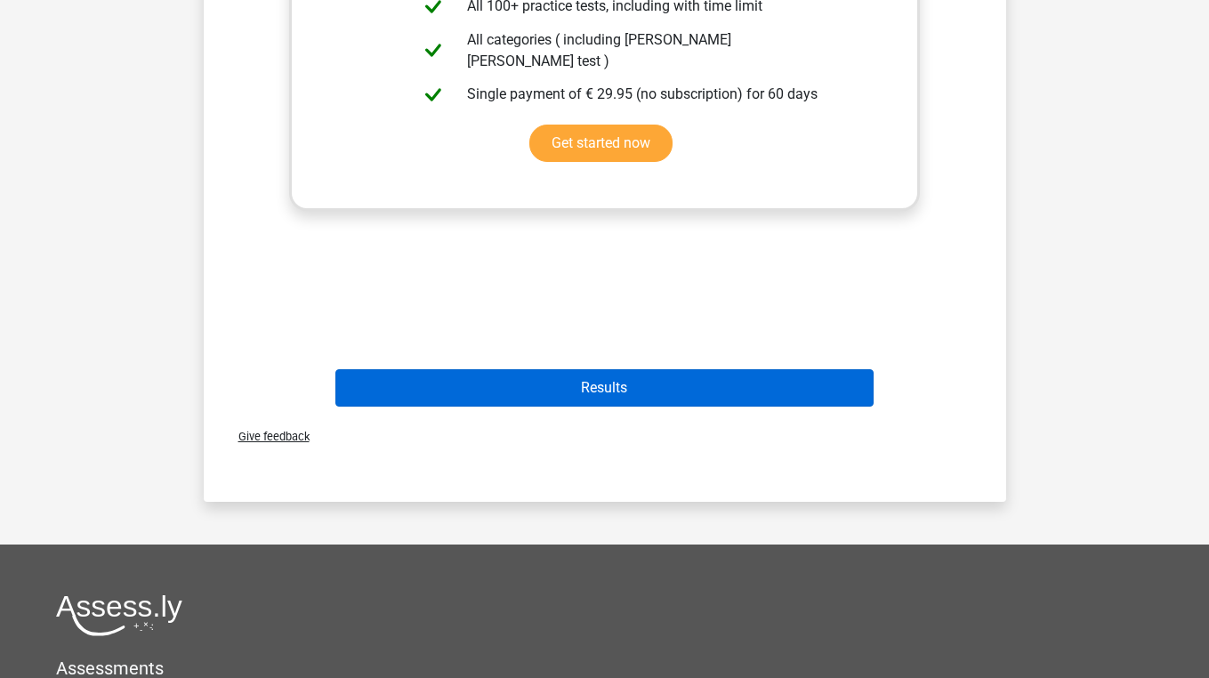
click at [729, 389] on button "Results" at bounding box center [604, 387] width 538 height 37
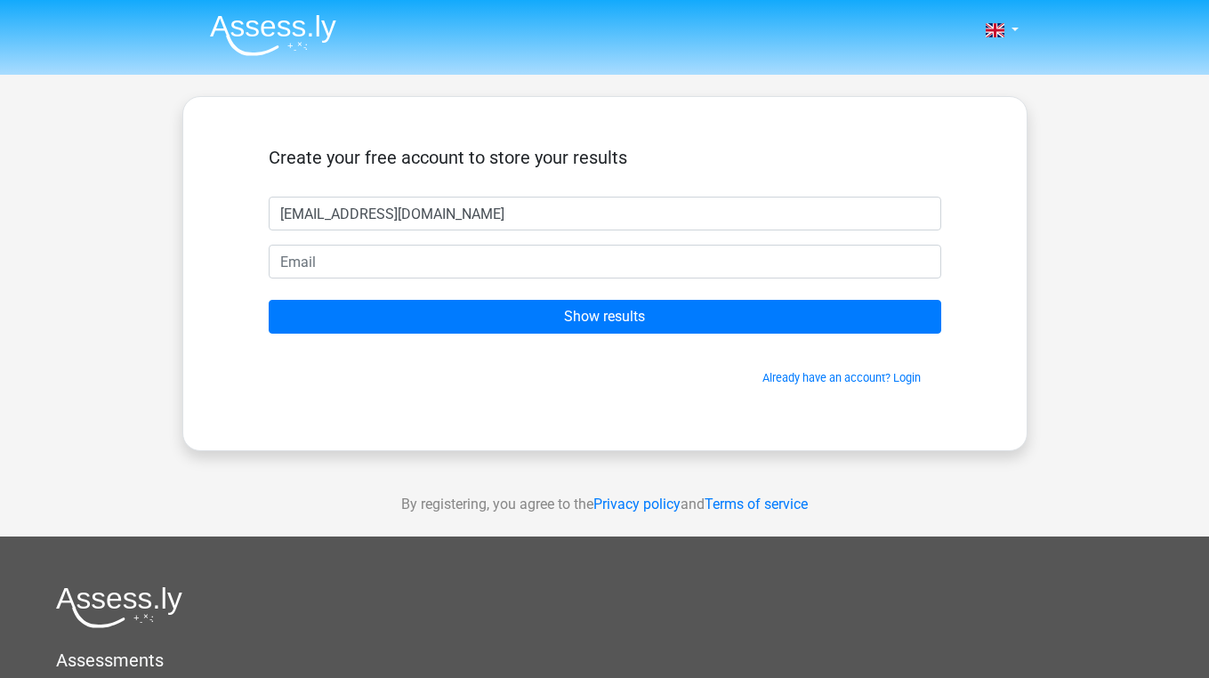
type input "ihajrauni@gmail.com"
click at [649, 215] on input "ihajrauni@gmail.com" at bounding box center [605, 214] width 673 height 34
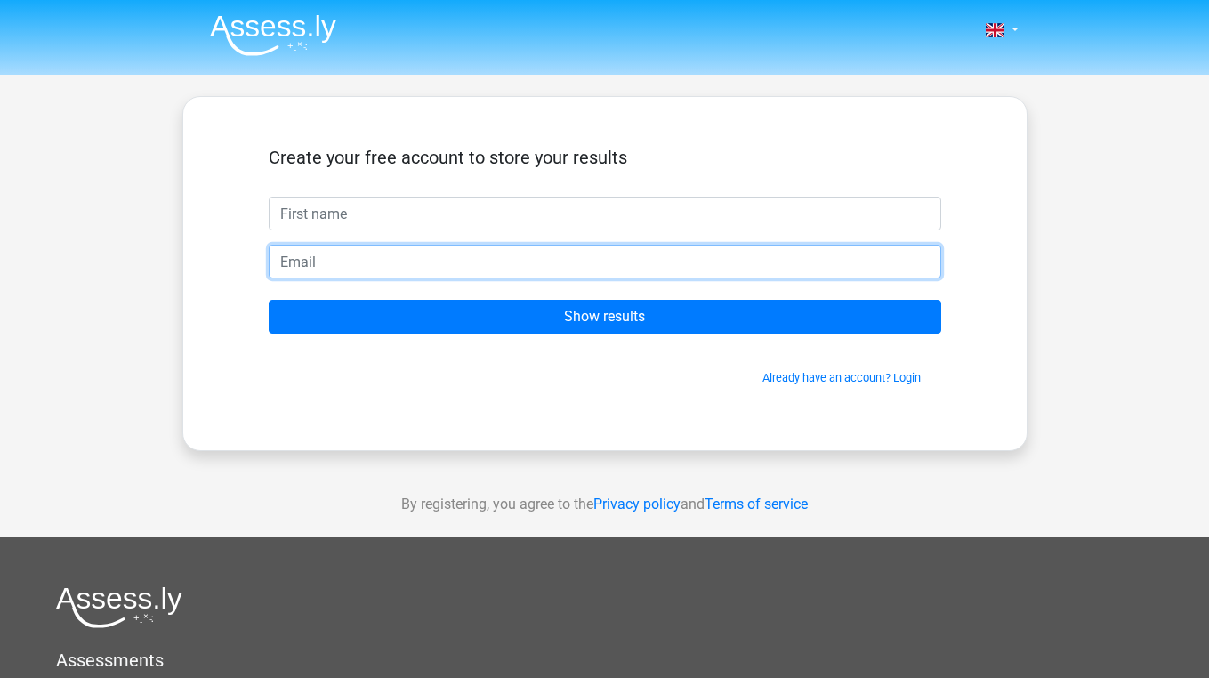
paste input "ihajrauni@gmail.com"
type input "ihajrauni@gmail.com"
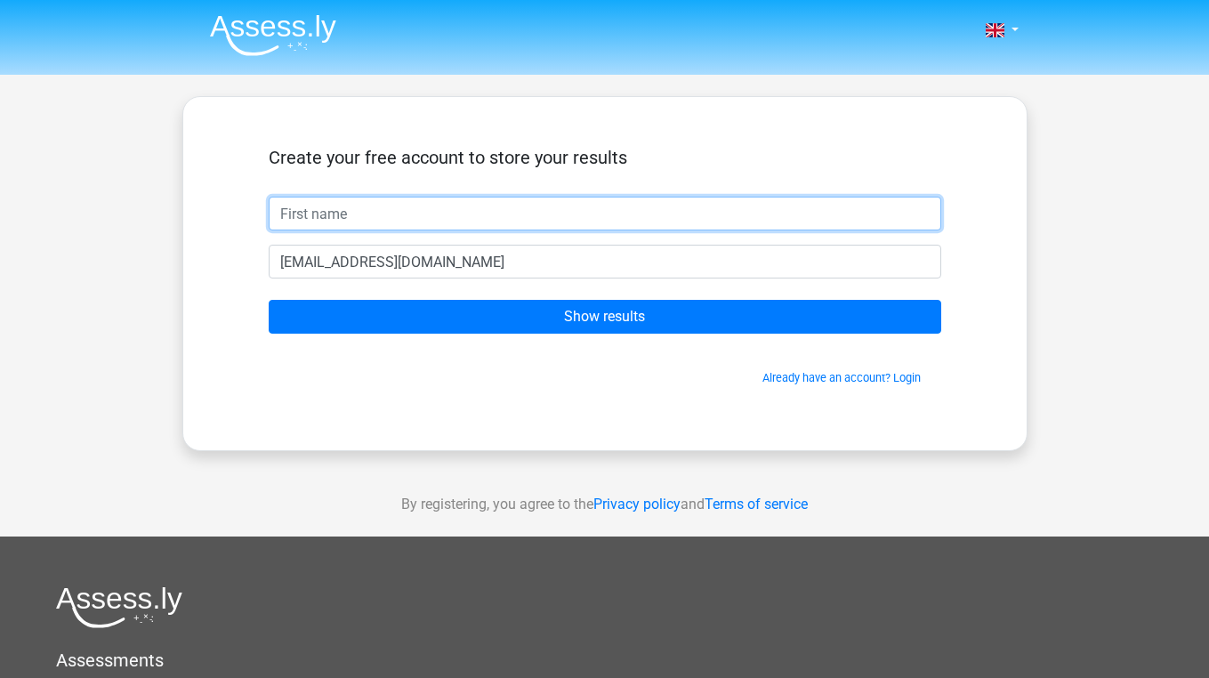
click at [535, 209] on input "text" at bounding box center [605, 214] width 673 height 34
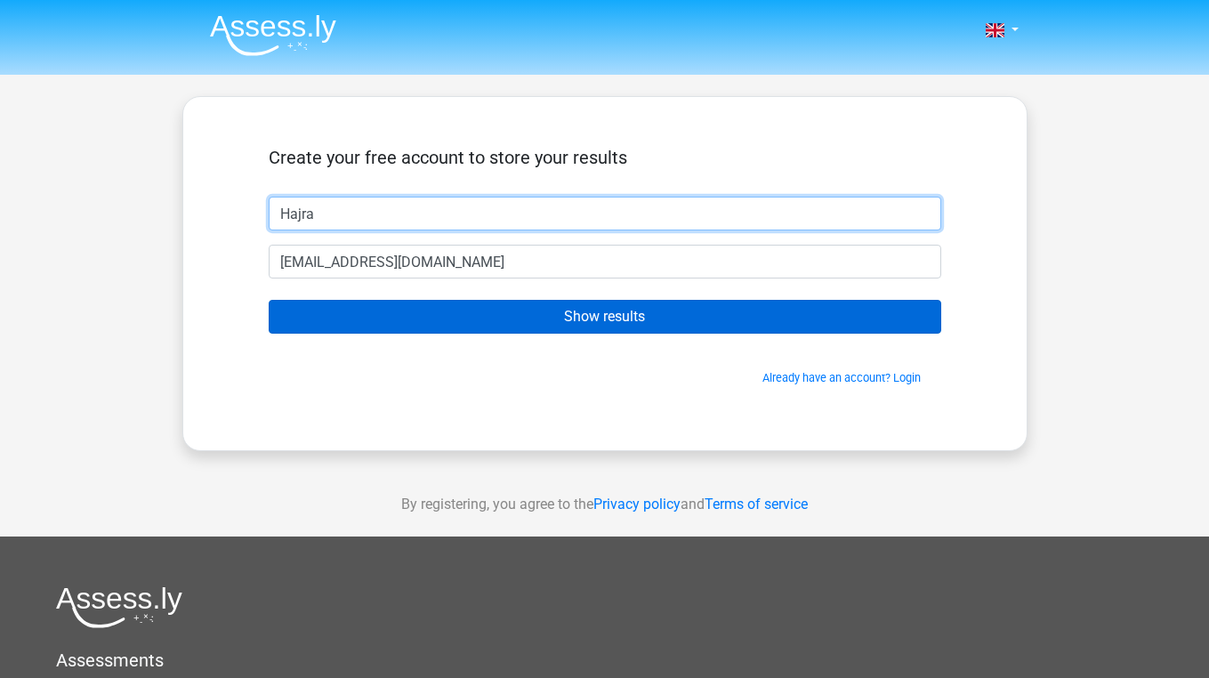
type input "Hajra"
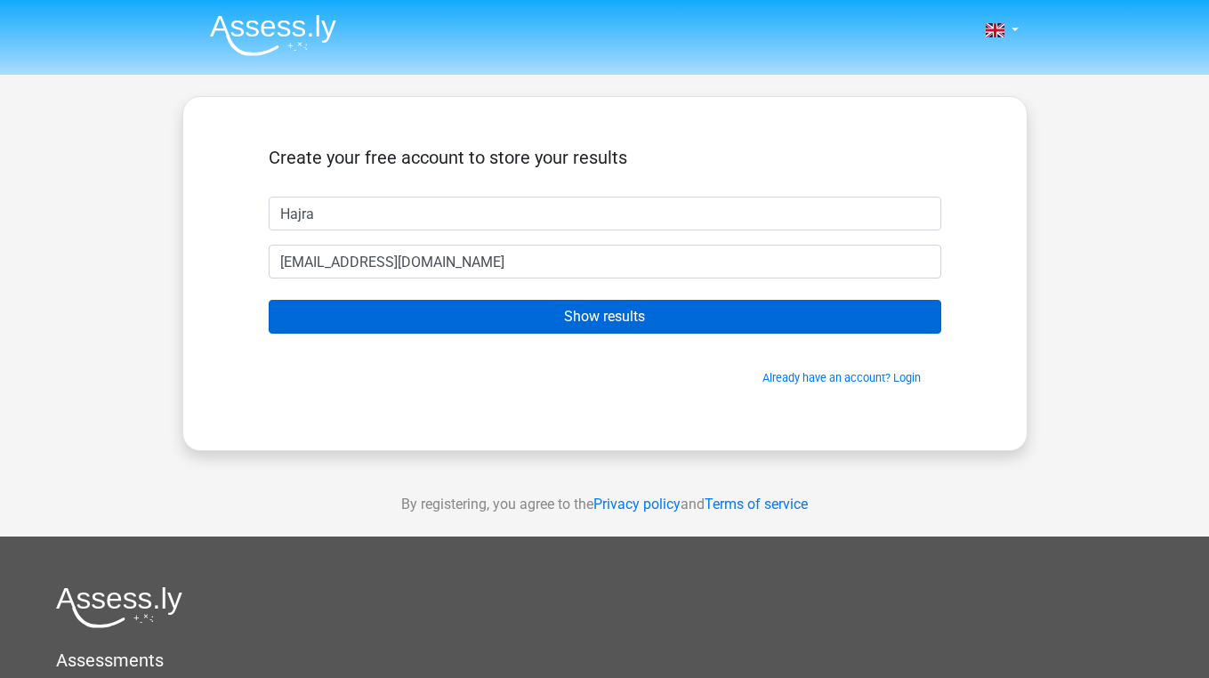
click at [536, 313] on input "Show results" at bounding box center [605, 317] width 673 height 34
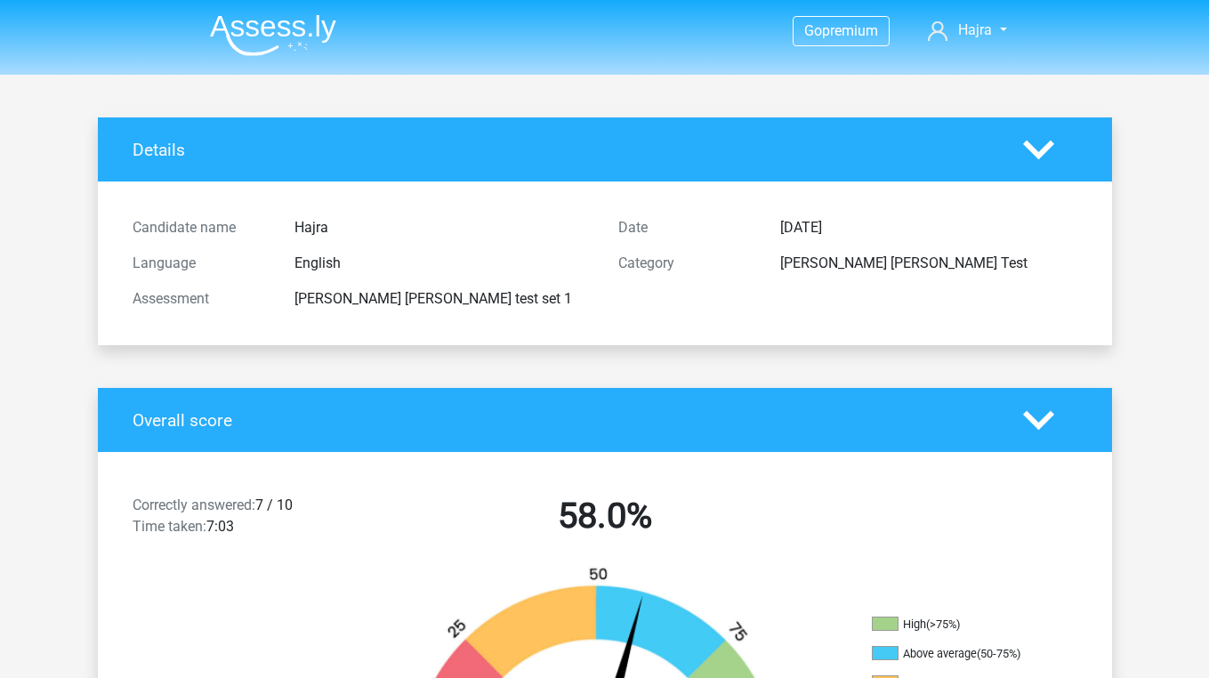
click at [289, 33] on img at bounding box center [273, 35] width 126 height 42
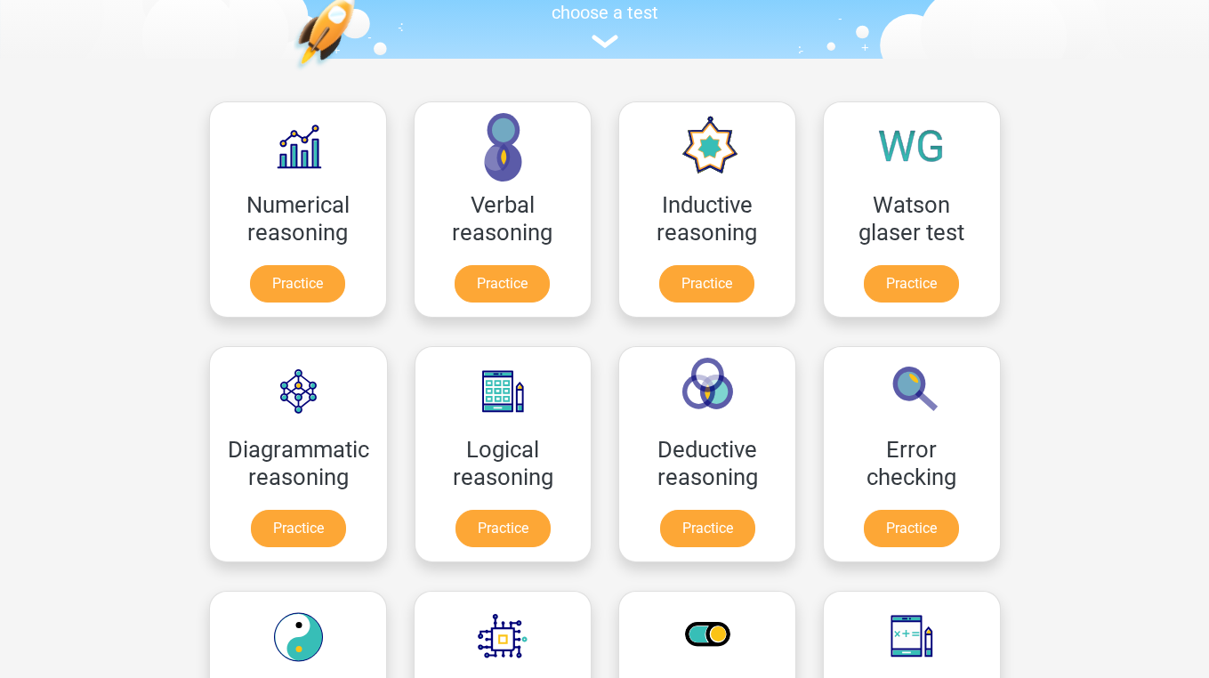
scroll to position [201, 0]
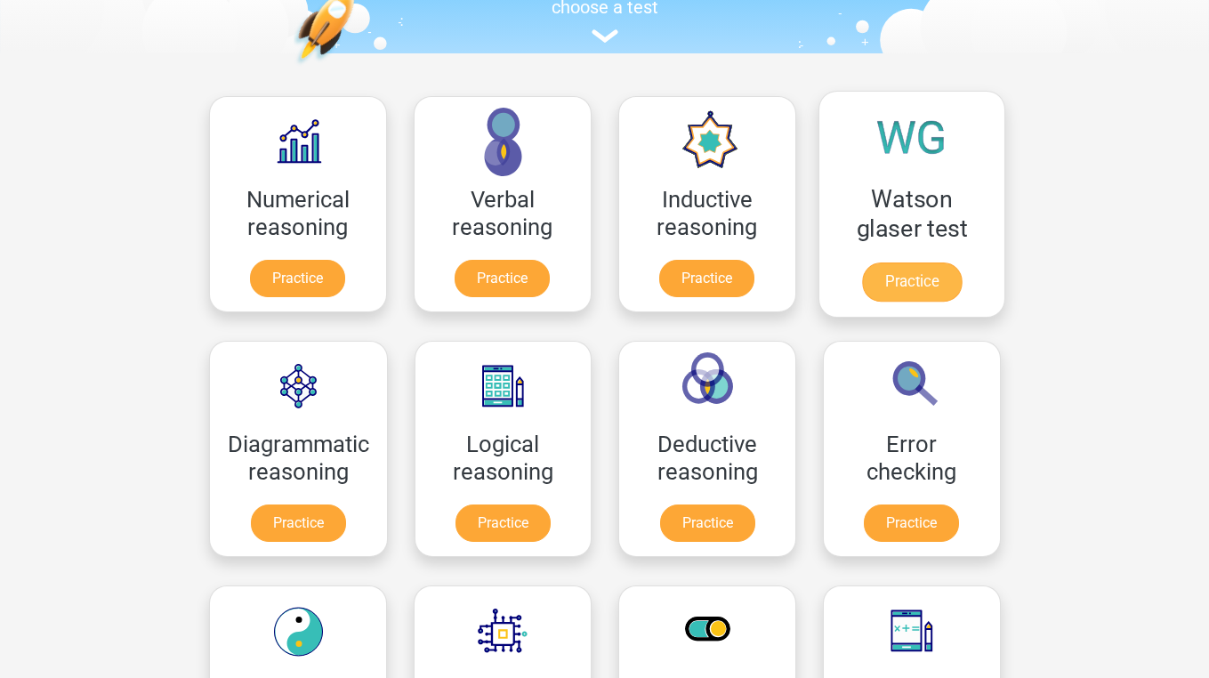
click at [931, 262] on link "Practice" at bounding box center [911, 281] width 100 height 39
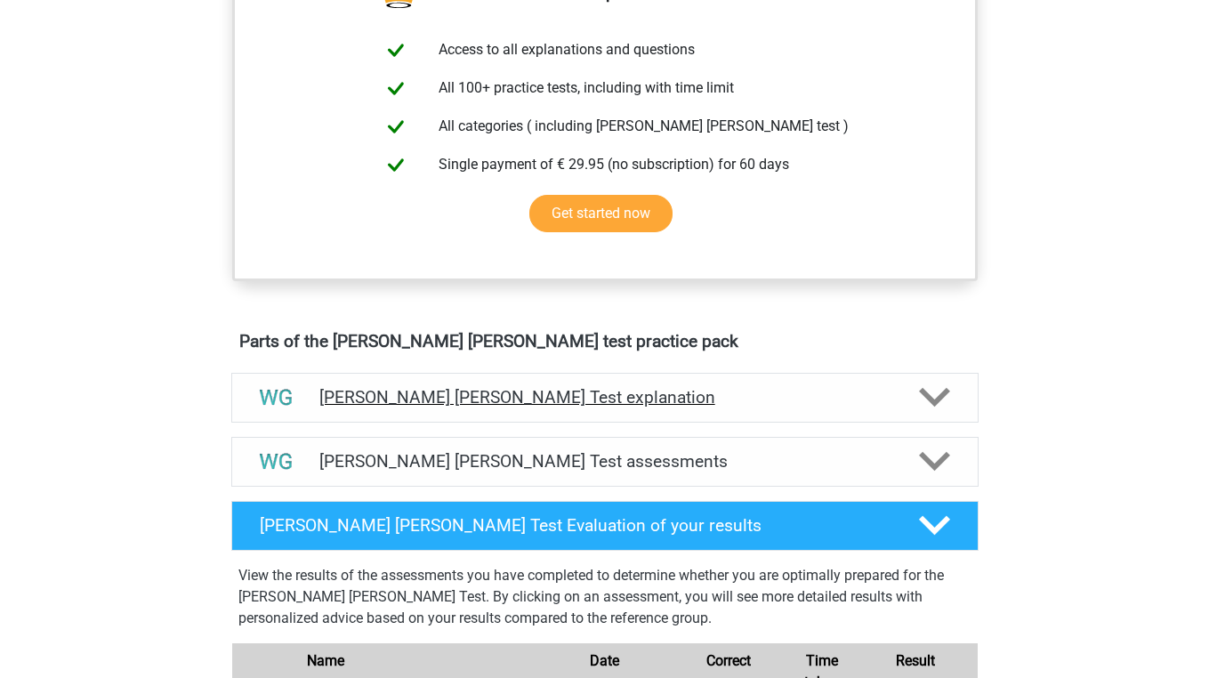
scroll to position [725, 0]
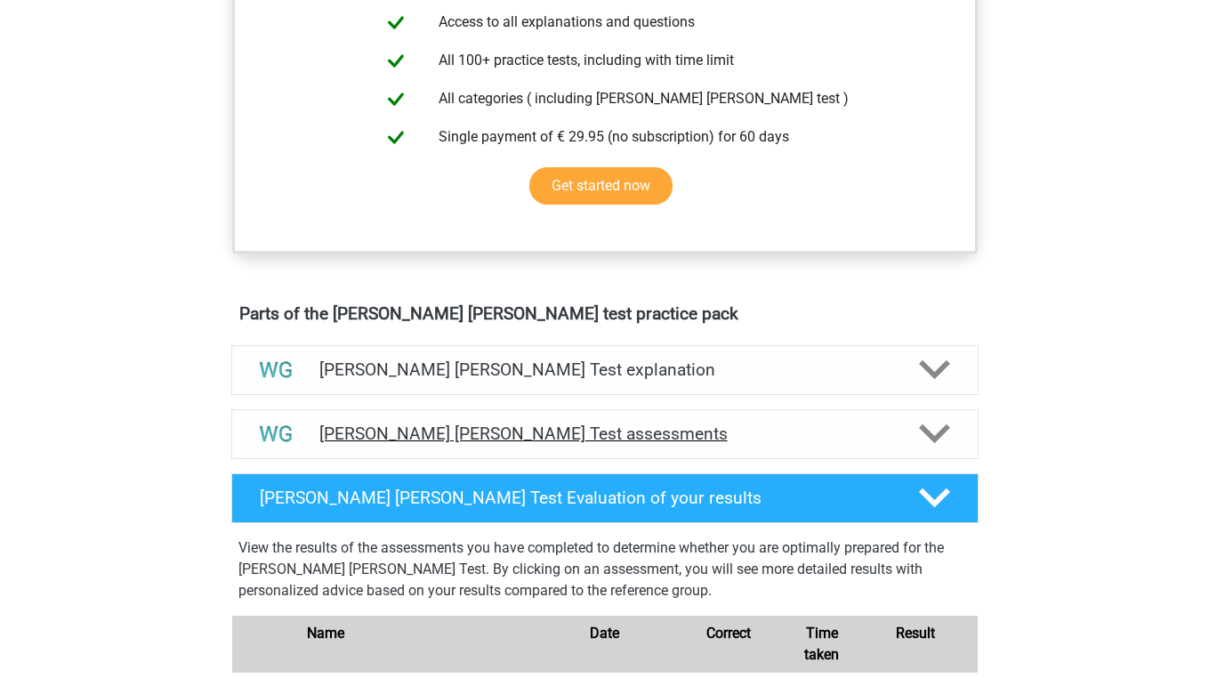
click at [473, 412] on div "[PERSON_NAME] [PERSON_NAME] Test assessments" at bounding box center [604, 434] width 747 height 50
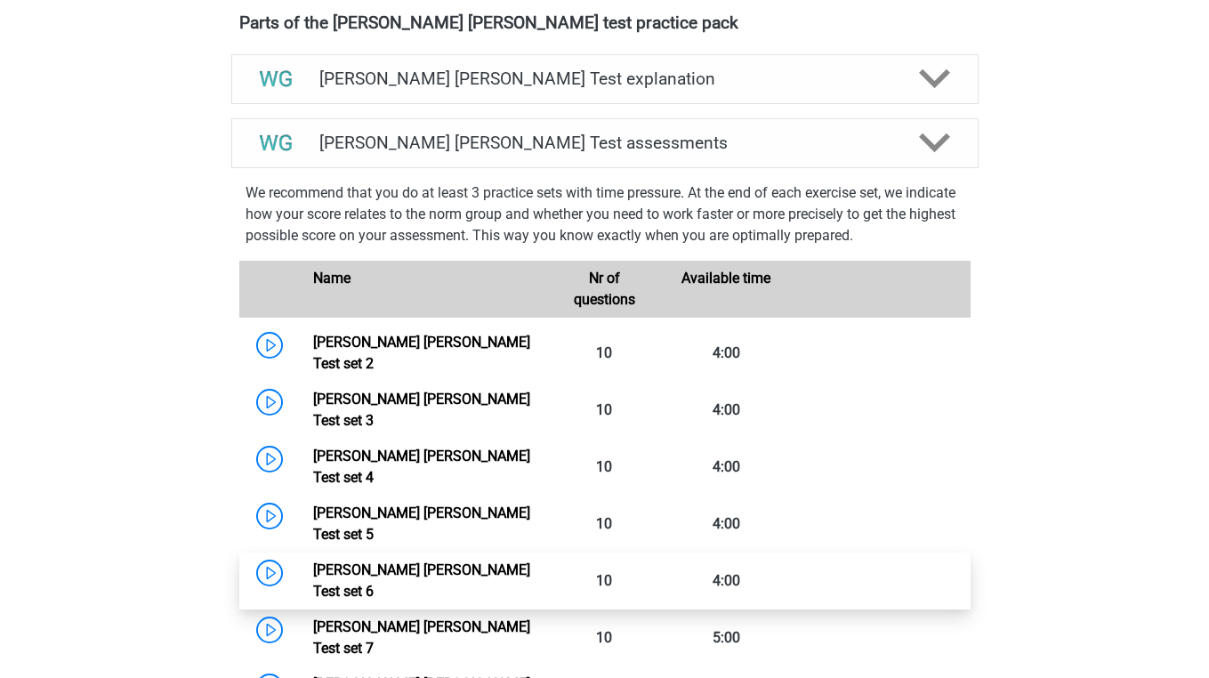
scroll to position [1026, 0]
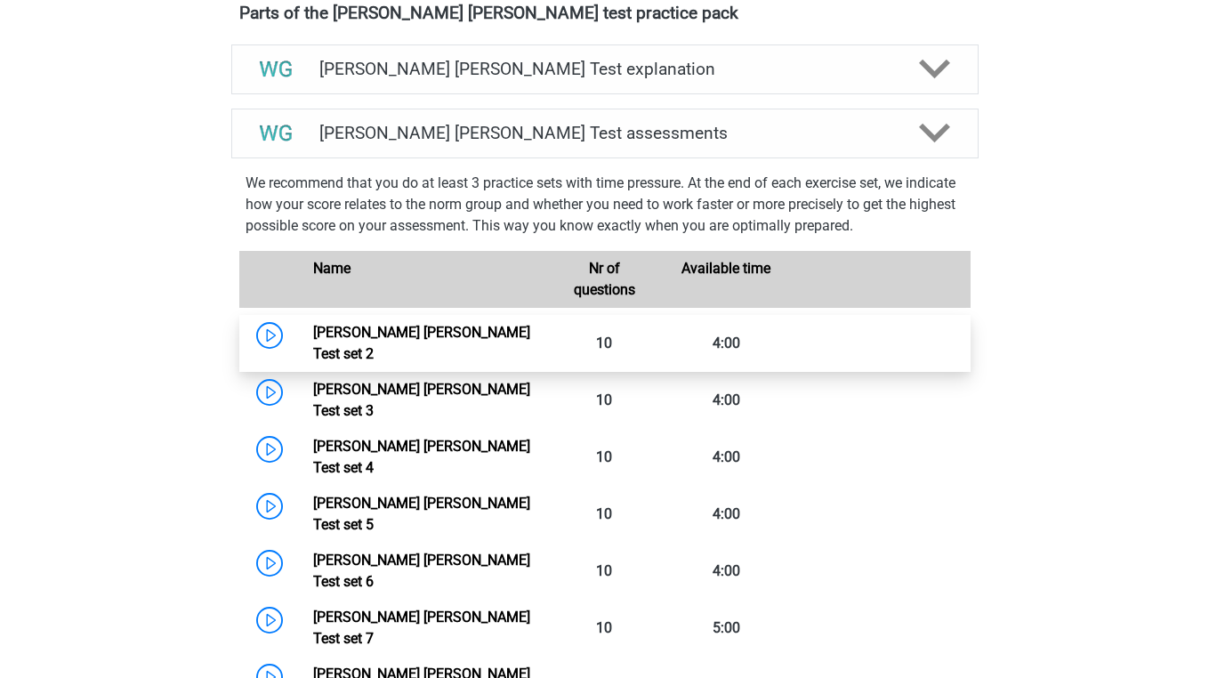
click at [461, 342] on link "[PERSON_NAME] [PERSON_NAME] Test set 2" at bounding box center [421, 343] width 217 height 38
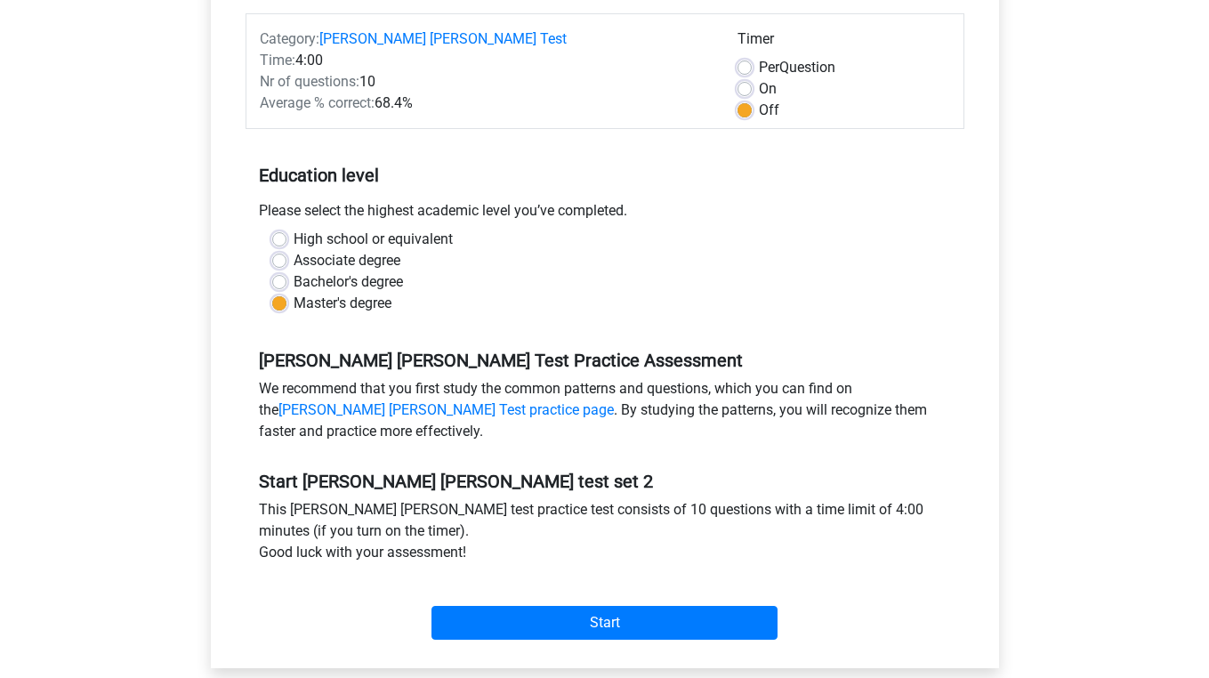
scroll to position [488, 0]
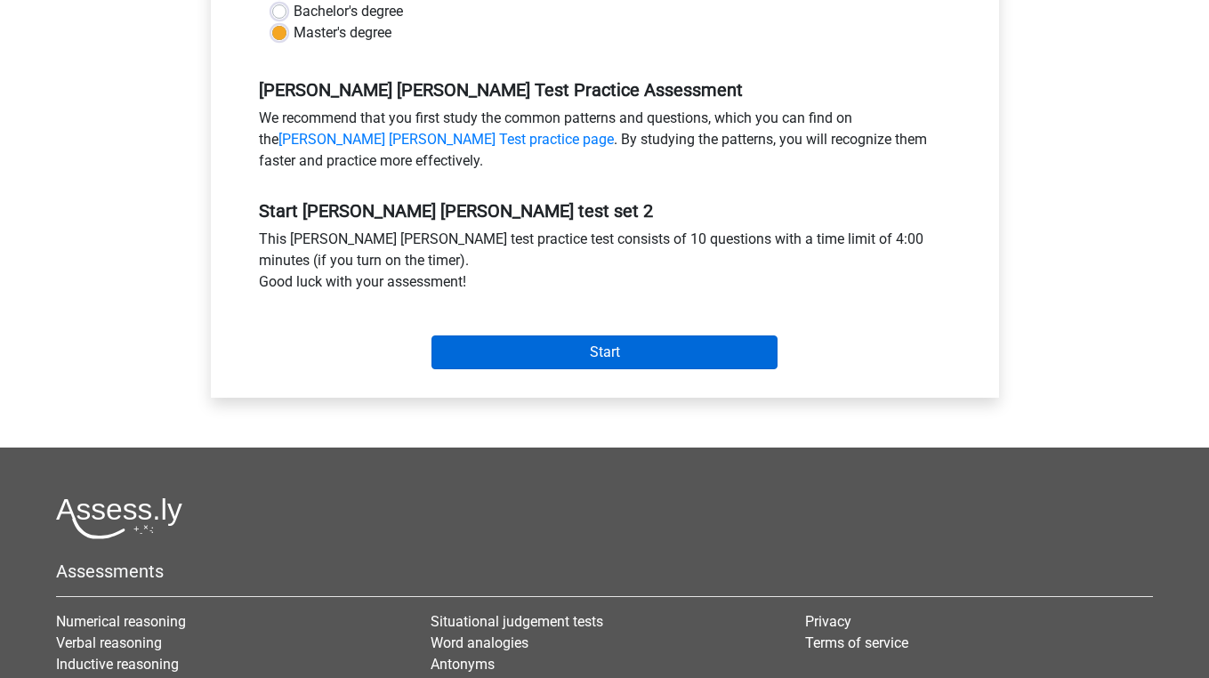
click at [503, 342] on input "Start" at bounding box center [604, 352] width 346 height 34
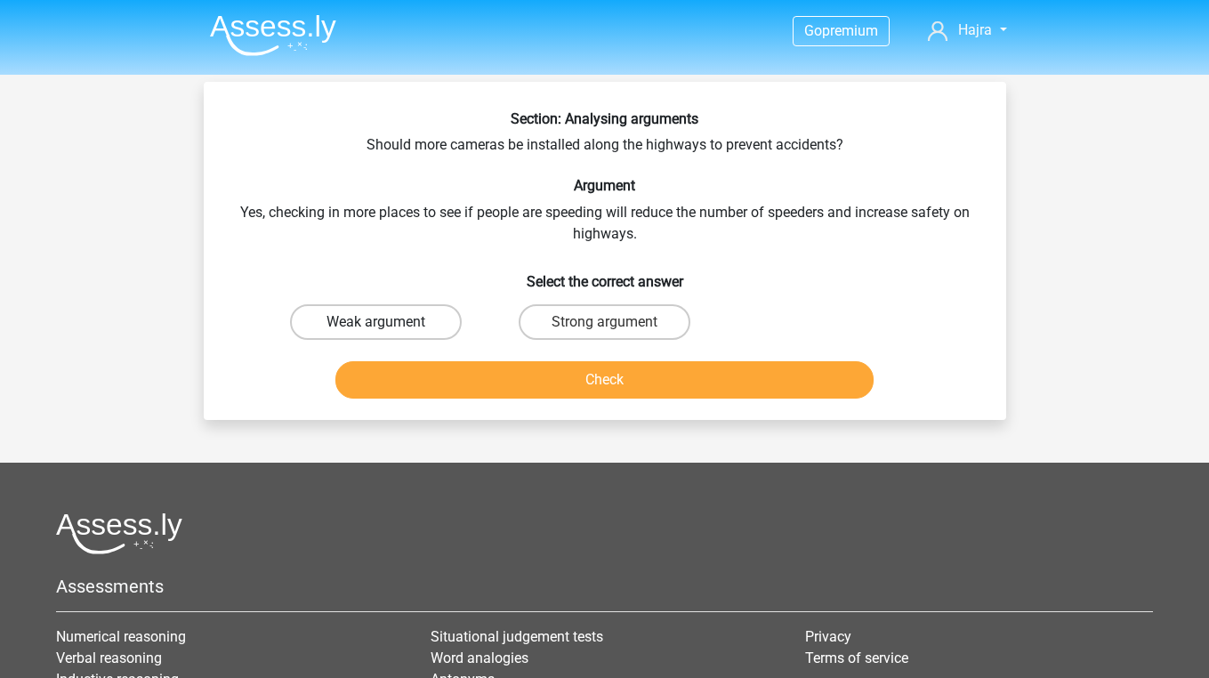
click at [429, 306] on label "Weak argument" at bounding box center [376, 322] width 172 height 36
click at [387, 322] on input "Weak argument" at bounding box center [381, 328] width 12 height 12
radio input "true"
click at [439, 379] on button "Check" at bounding box center [604, 379] width 538 height 37
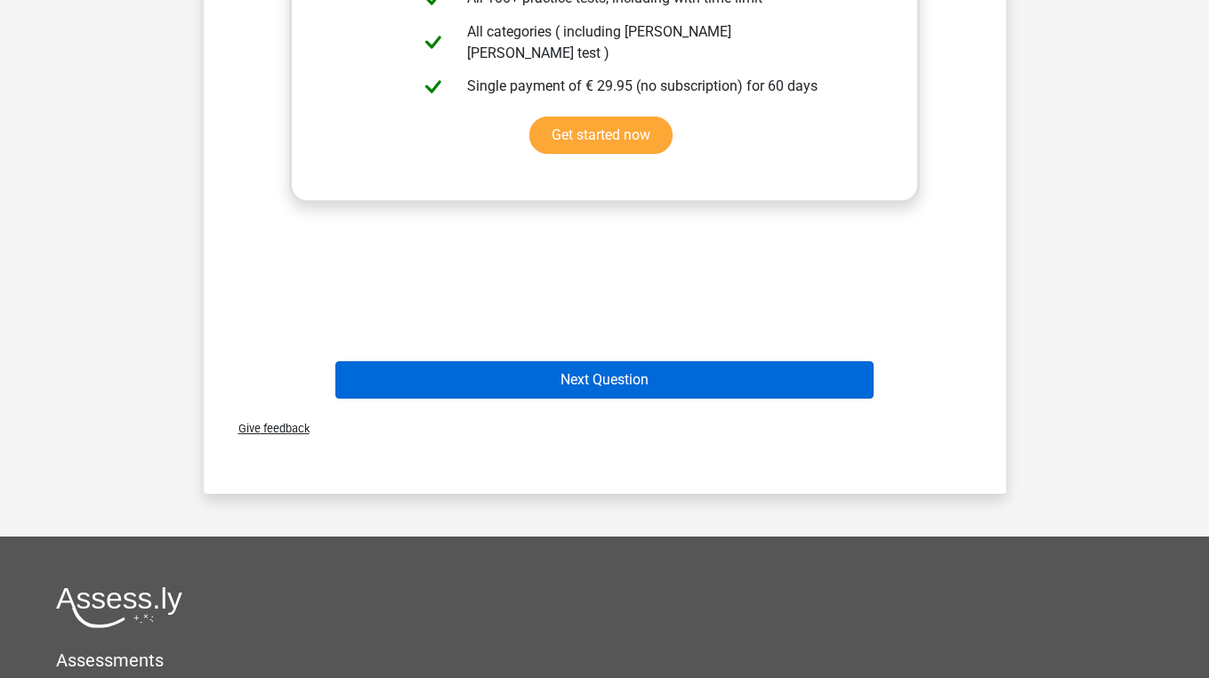
click at [470, 377] on button "Next Question" at bounding box center [604, 379] width 538 height 37
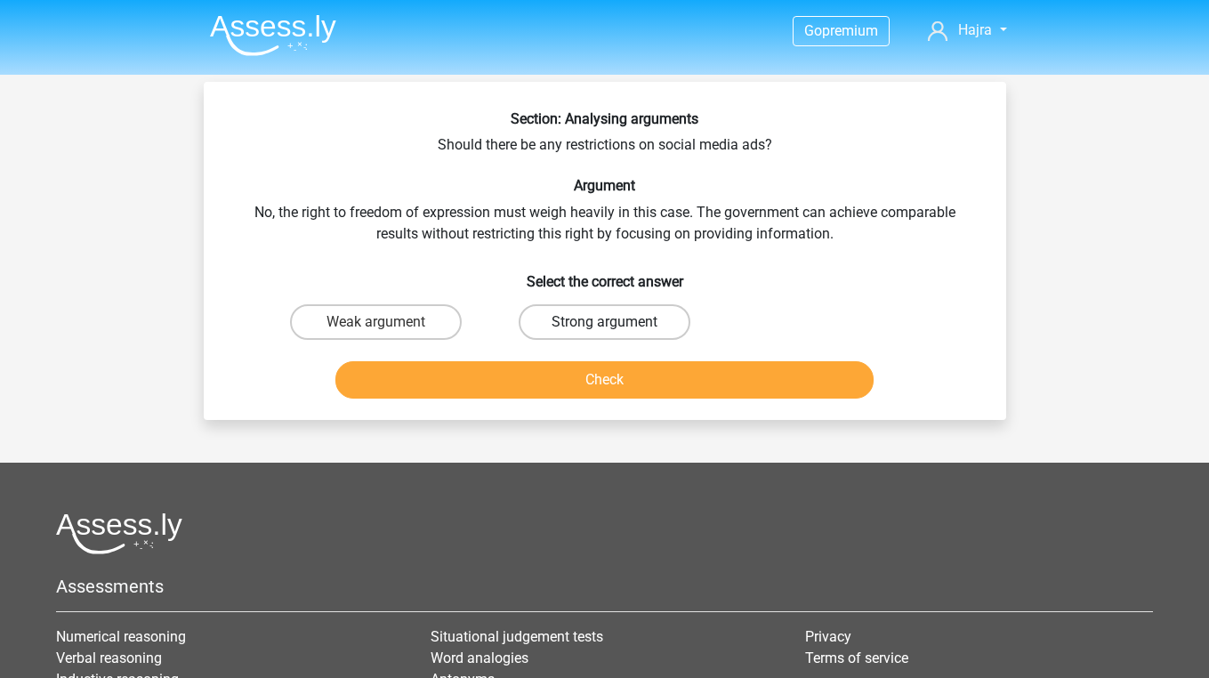
click at [571, 317] on label "Strong argument" at bounding box center [605, 322] width 172 height 36
click at [604, 322] on input "Strong argument" at bounding box center [610, 328] width 12 height 12
radio input "true"
click at [566, 392] on button "Check" at bounding box center [604, 379] width 538 height 37
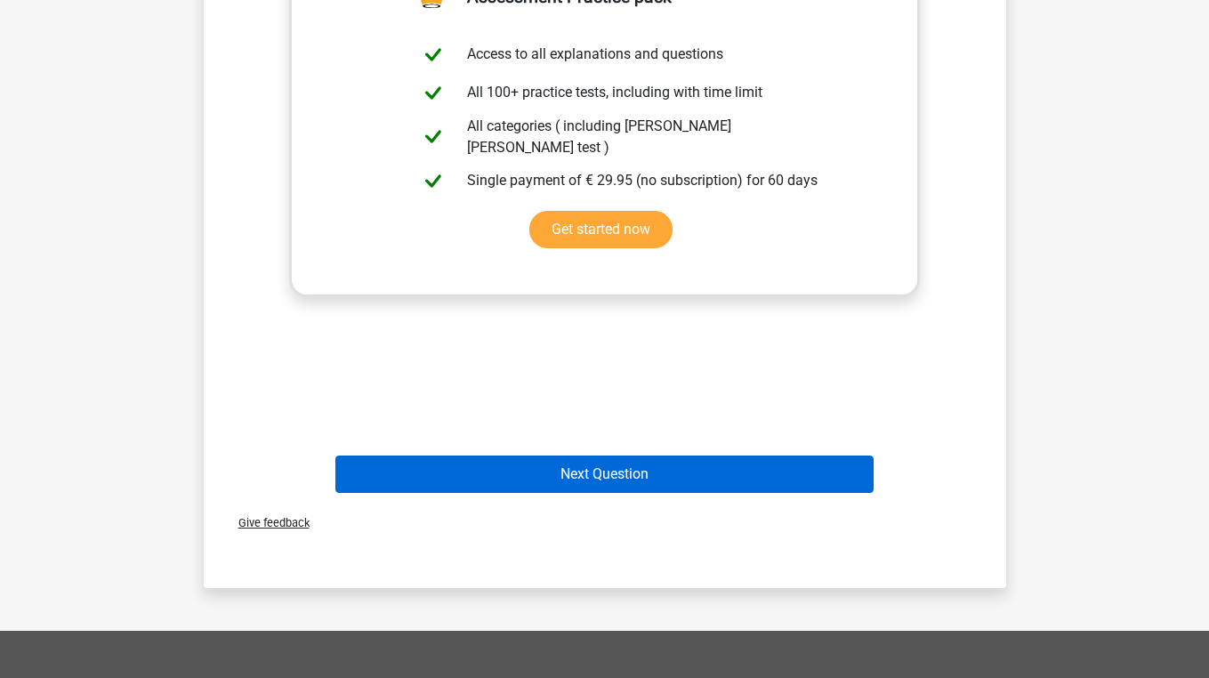
click at [564, 479] on button "Next Question" at bounding box center [604, 473] width 538 height 37
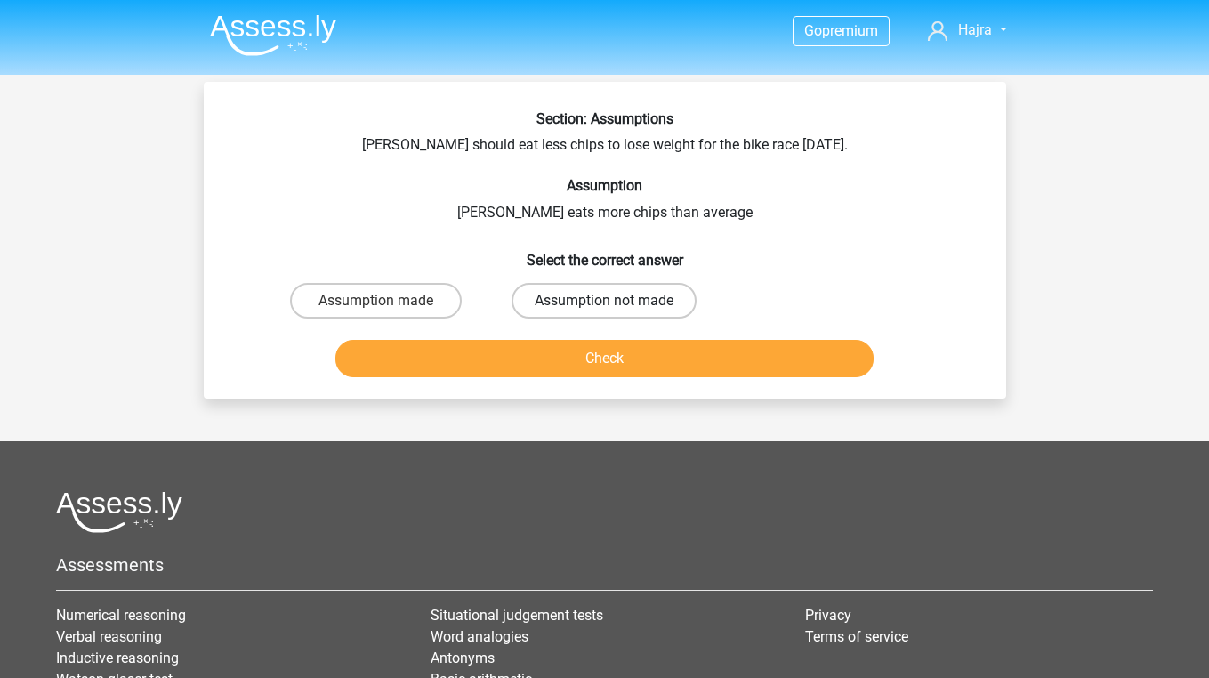
click at [559, 317] on label "Assumption not made" at bounding box center [603, 301] width 185 height 36
click at [604, 312] on input "Assumption not made" at bounding box center [610, 307] width 12 height 12
radio input "true"
click at [551, 365] on button "Check" at bounding box center [604, 358] width 538 height 37
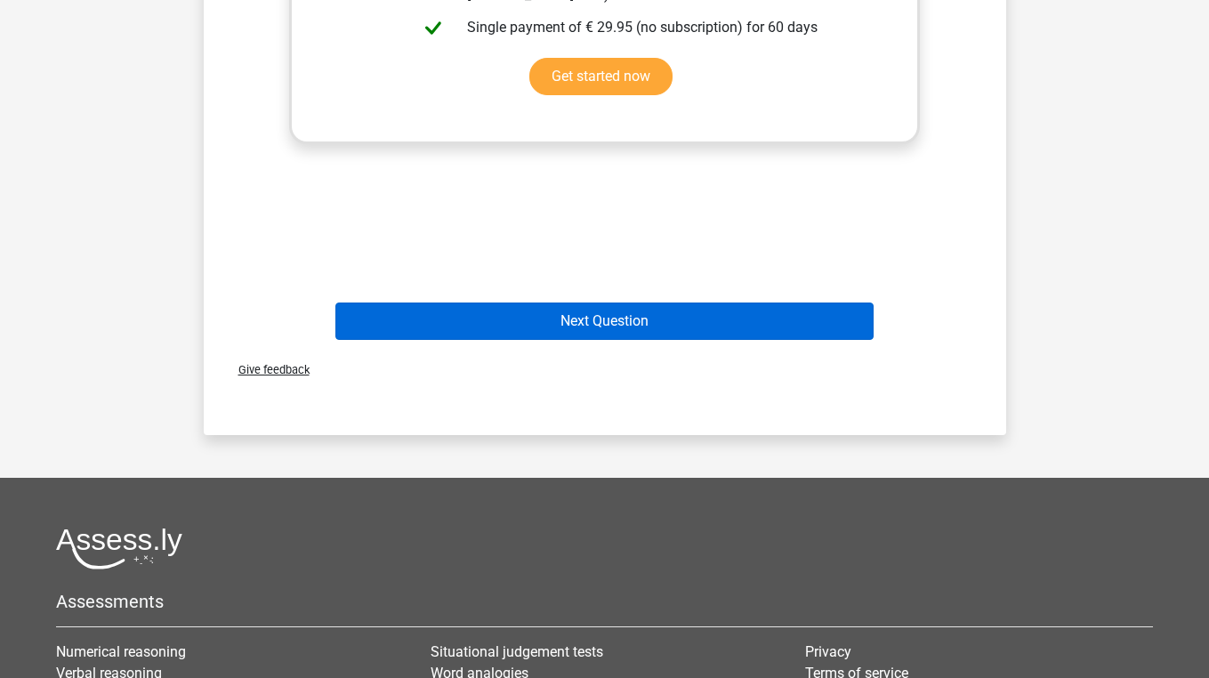
click at [563, 339] on button "Next Question" at bounding box center [604, 320] width 538 height 37
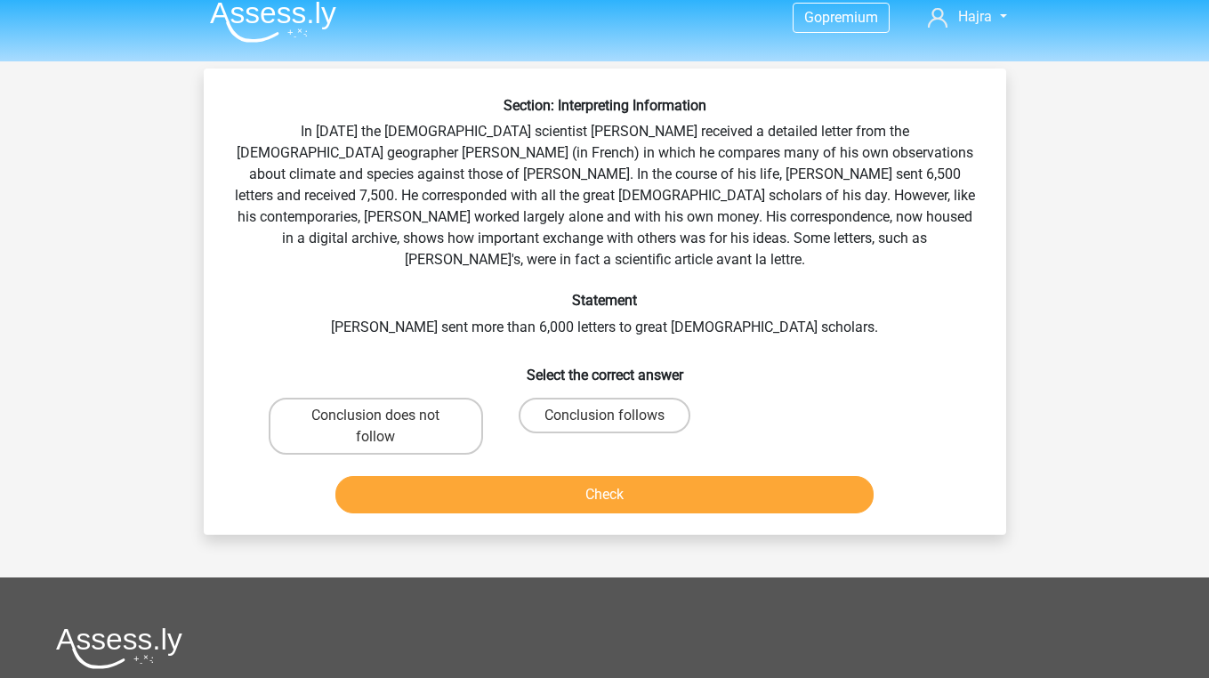
scroll to position [13, 0]
click at [366, 414] on label "Conclusion does not follow" at bounding box center [376, 426] width 214 height 57
click at [375, 415] on input "Conclusion does not follow" at bounding box center [381, 421] width 12 height 12
radio input "true"
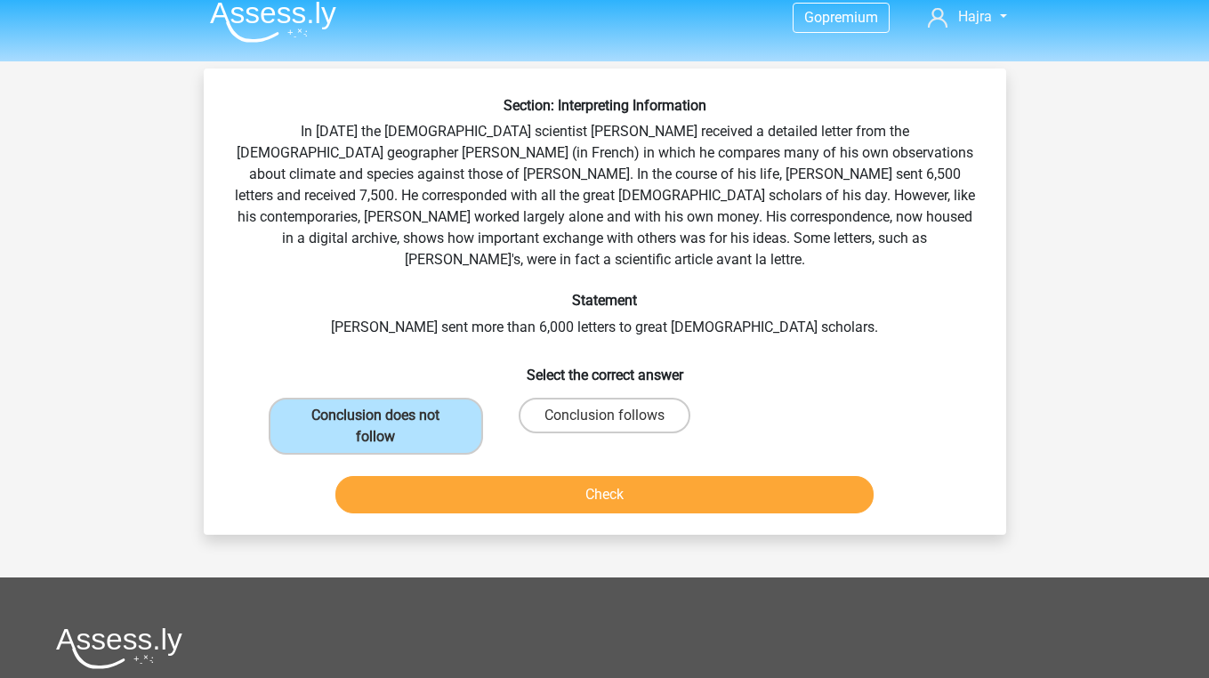
click at [387, 476] on button "Check" at bounding box center [604, 494] width 538 height 37
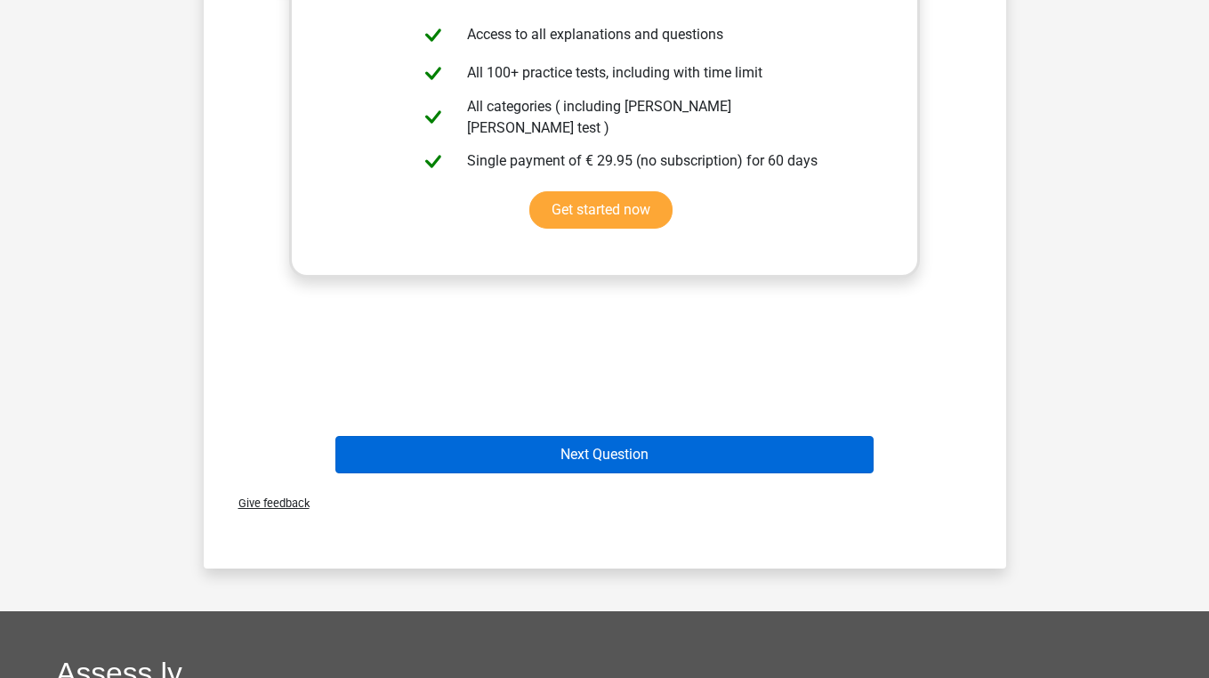
click at [417, 436] on button "Next Question" at bounding box center [604, 454] width 538 height 37
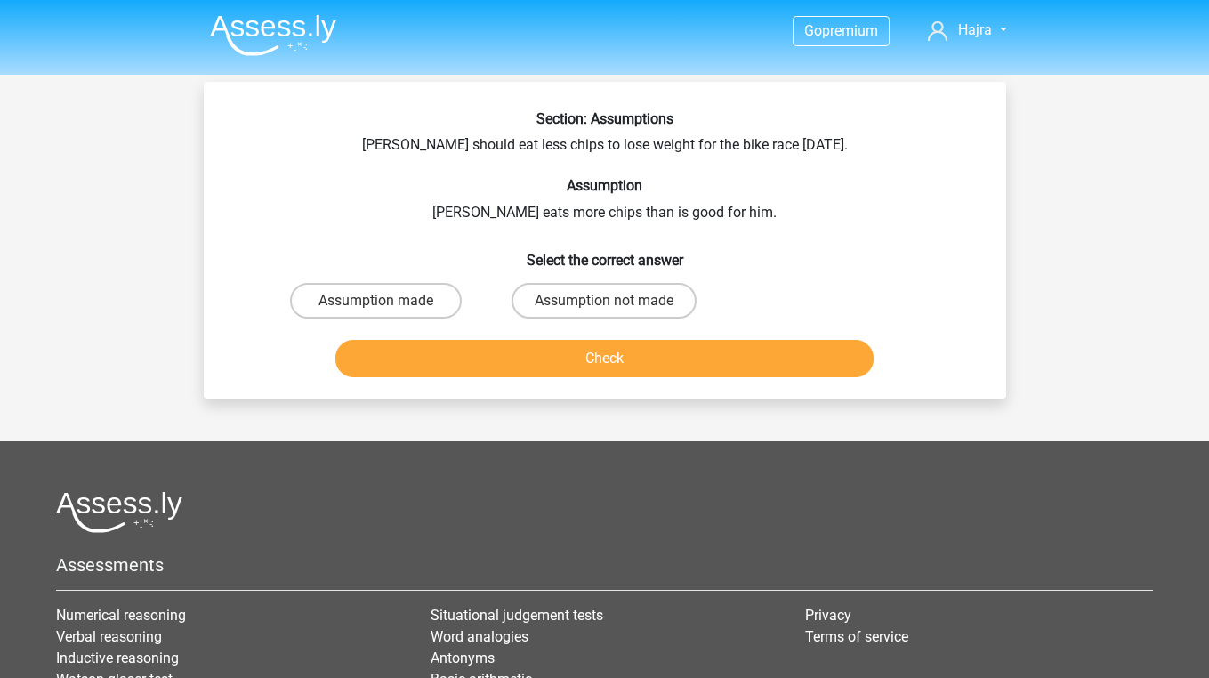
scroll to position [2, 0]
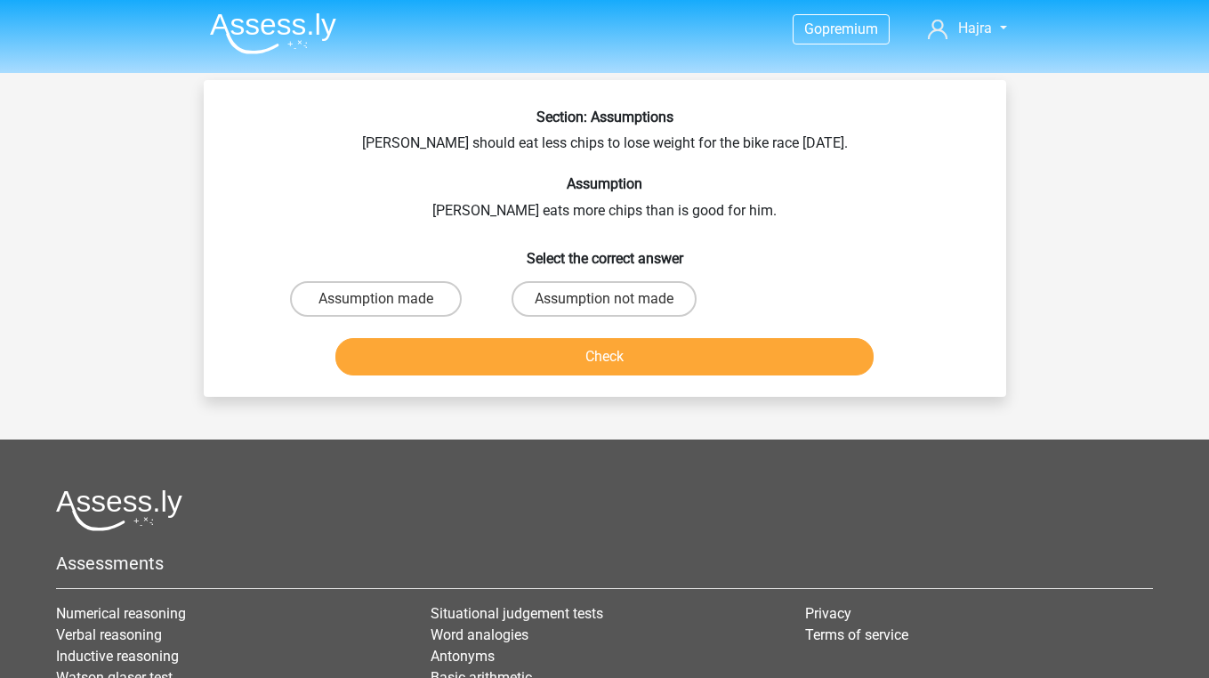
click at [616, 279] on div "Assumption not made" at bounding box center [604, 299] width 229 height 50
click at [616, 314] on label "Assumption not made" at bounding box center [603, 299] width 185 height 36
click at [616, 310] on input "Assumption not made" at bounding box center [610, 305] width 12 height 12
radio input "true"
click at [604, 357] on button "Check" at bounding box center [604, 356] width 538 height 37
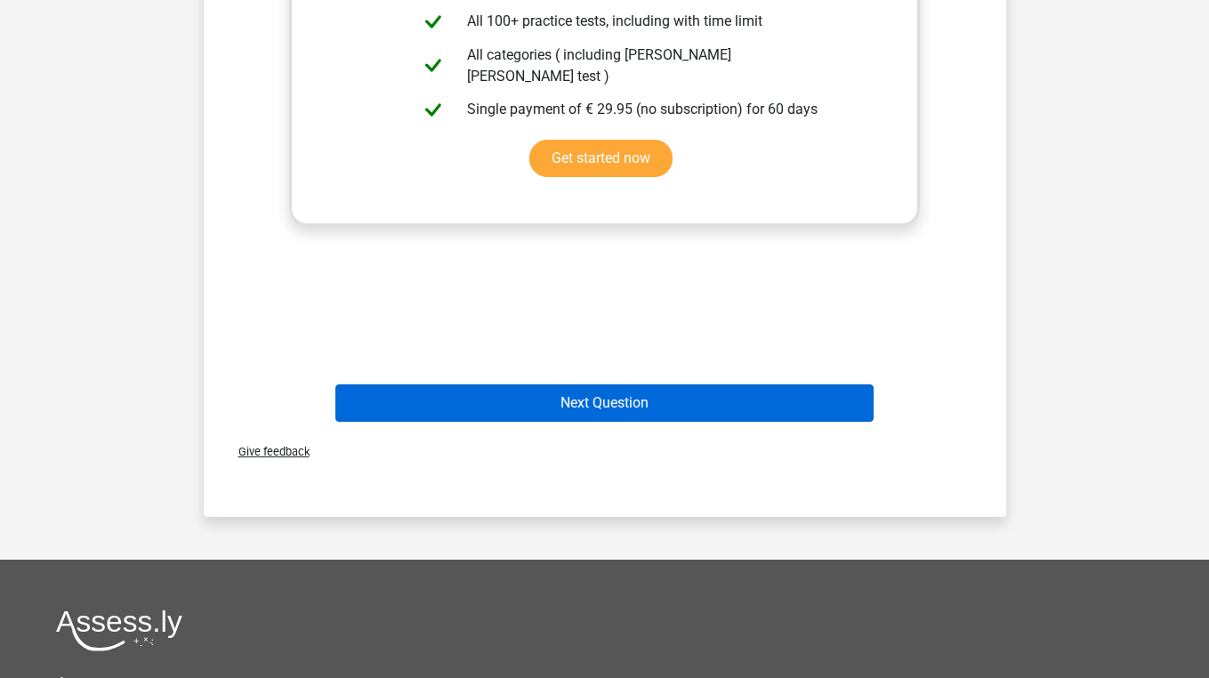
click at [607, 393] on button "Next Question" at bounding box center [604, 402] width 538 height 37
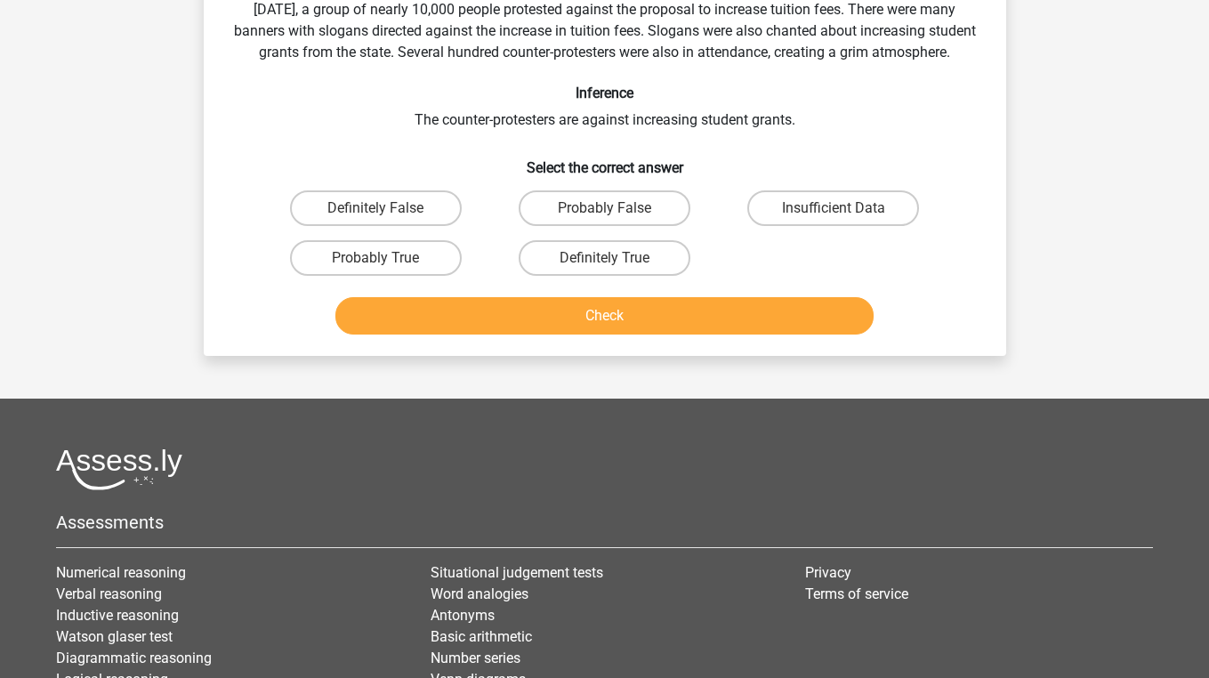
scroll to position [82, 0]
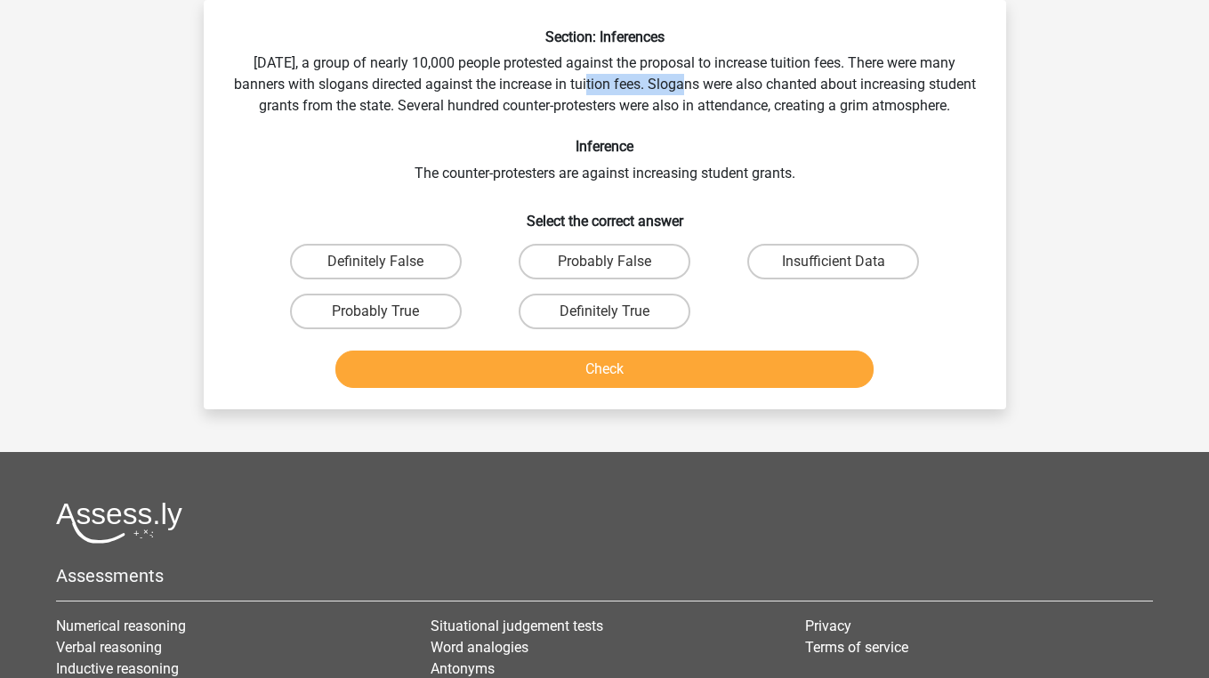
drag, startPoint x: 595, startPoint y: 88, endPoint x: 682, endPoint y: 88, distance: 87.2
click at [684, 88] on div "Section: Inferences Last Saturday, a group of nearly 10,000 people protested ag…" at bounding box center [605, 211] width 788 height 366
click at [364, 279] on label "Definitely False" at bounding box center [376, 262] width 172 height 36
click at [375, 273] on input "Definitely False" at bounding box center [381, 268] width 12 height 12
radio input "true"
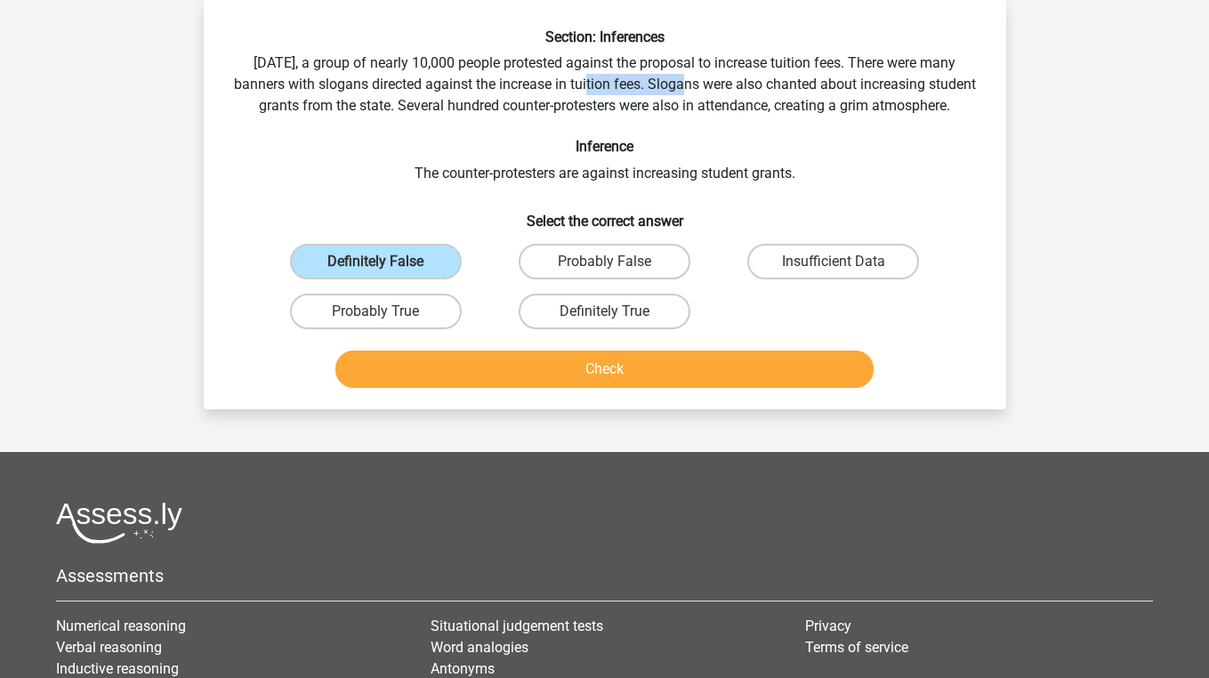
click at [403, 381] on button "Check" at bounding box center [604, 368] width 538 height 37
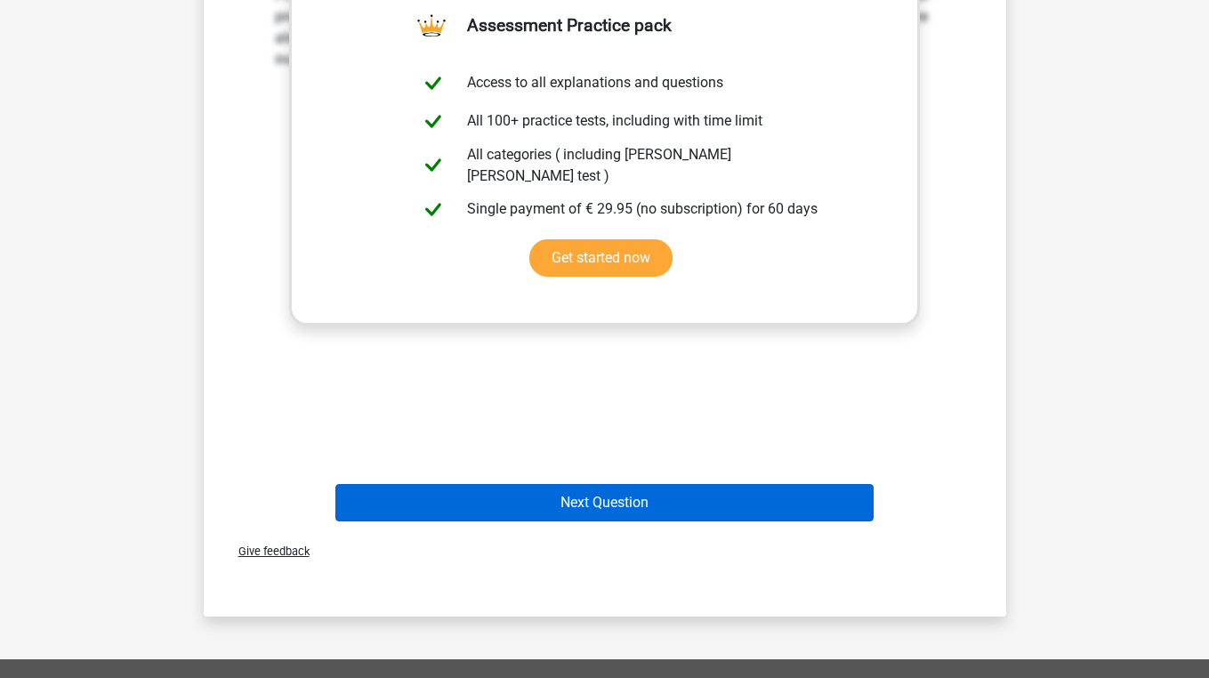
click at [445, 521] on button "Next Question" at bounding box center [604, 502] width 538 height 37
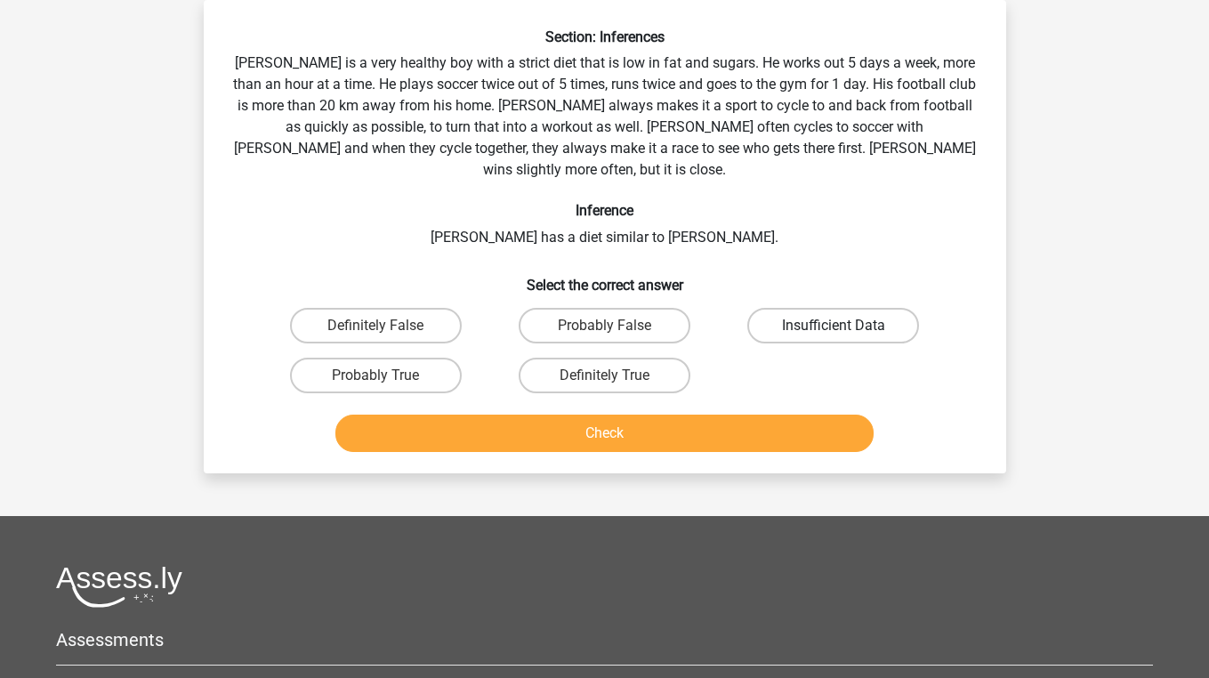
click at [803, 308] on label "Insufficient Data" at bounding box center [833, 326] width 172 height 36
click at [834, 326] on input "Insufficient Data" at bounding box center [840, 332] width 12 height 12
radio input "true"
click at [735, 415] on button "Check" at bounding box center [604, 433] width 538 height 37
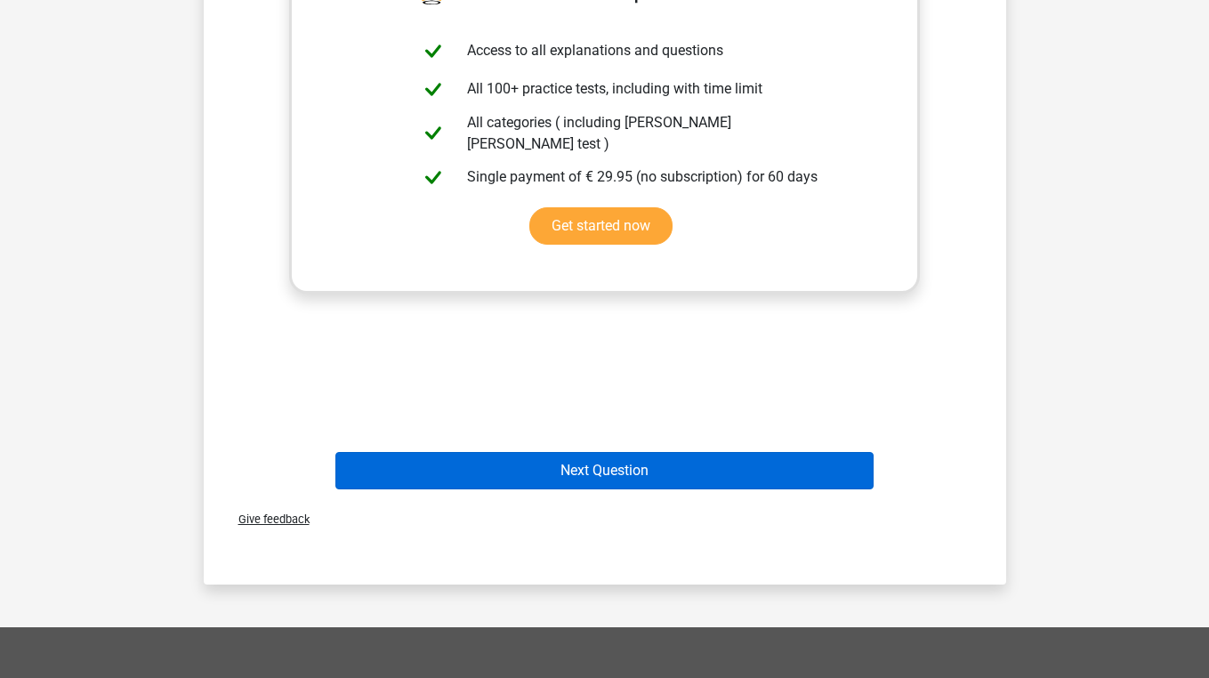
click at [673, 452] on button "Next Question" at bounding box center [604, 470] width 538 height 37
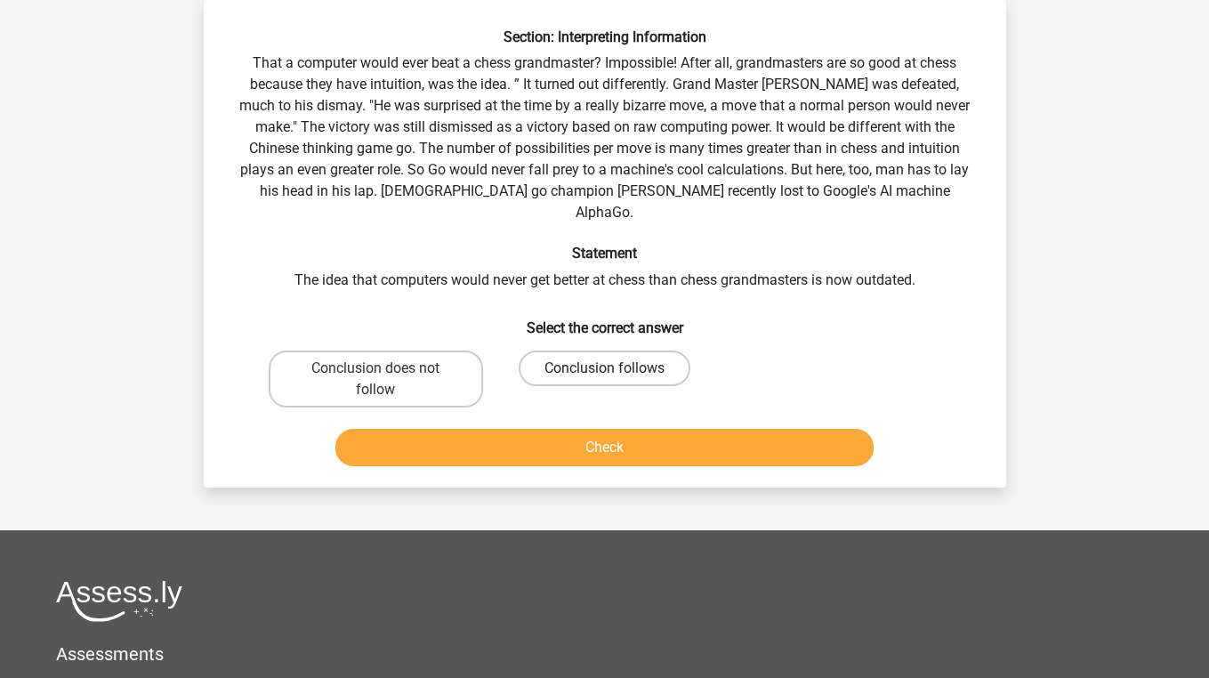
click at [593, 356] on label "Conclusion follows" at bounding box center [605, 368] width 172 height 36
click at [604, 368] on input "Conclusion follows" at bounding box center [610, 374] width 12 height 12
radio input "true"
click at [579, 431] on button "Check" at bounding box center [604, 447] width 538 height 37
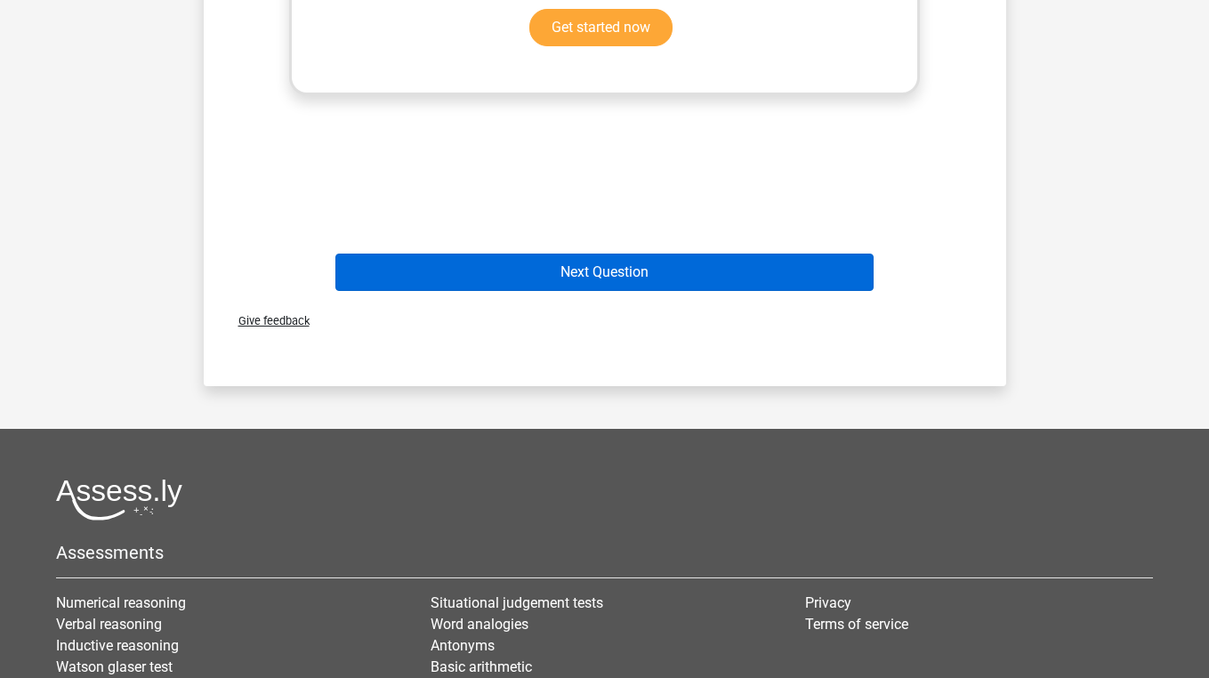
click at [616, 254] on button "Next Question" at bounding box center [604, 272] width 538 height 37
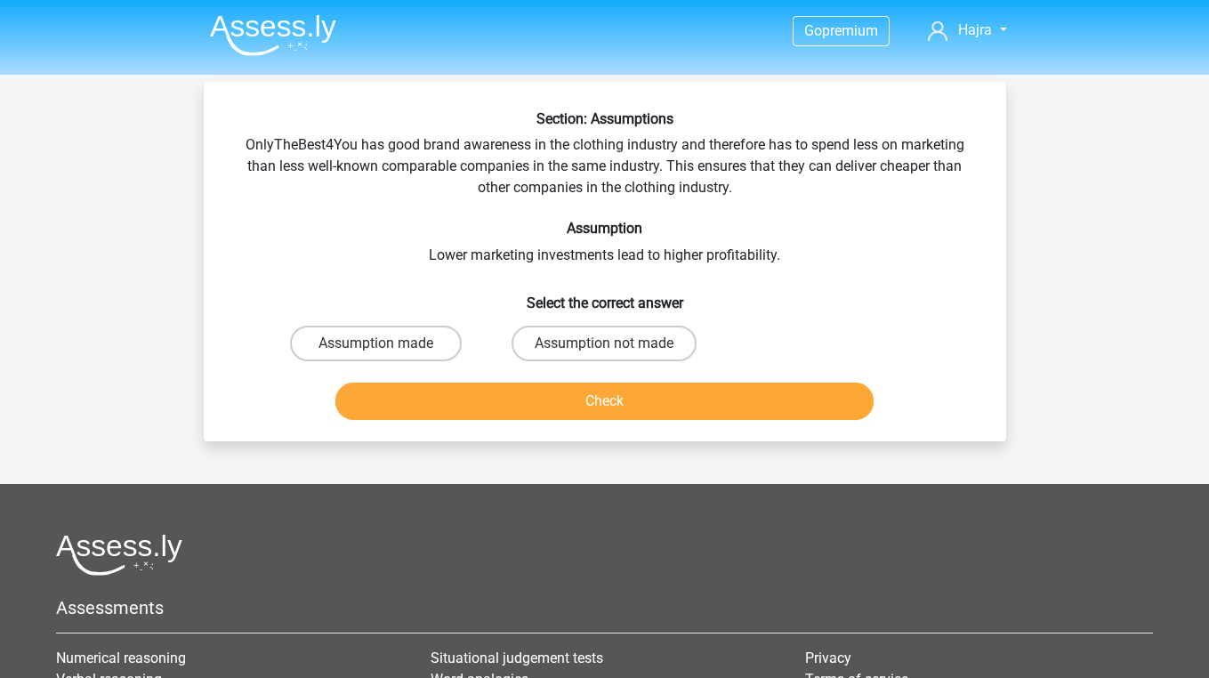
scroll to position [0, 0]
click at [560, 346] on label "Assumption not made" at bounding box center [603, 344] width 185 height 36
click at [604, 346] on input "Assumption not made" at bounding box center [610, 349] width 12 height 12
radio input "true"
click at [560, 399] on button "Check" at bounding box center [604, 401] width 538 height 37
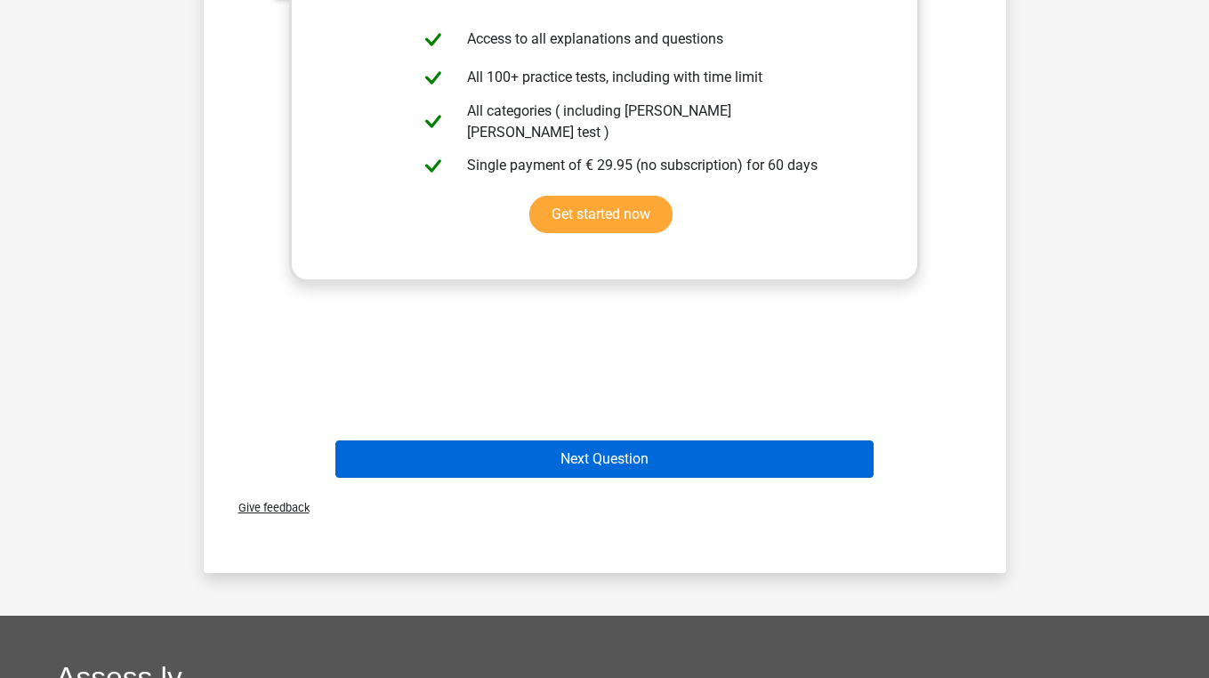
click at [558, 463] on button "Next Question" at bounding box center [604, 458] width 538 height 37
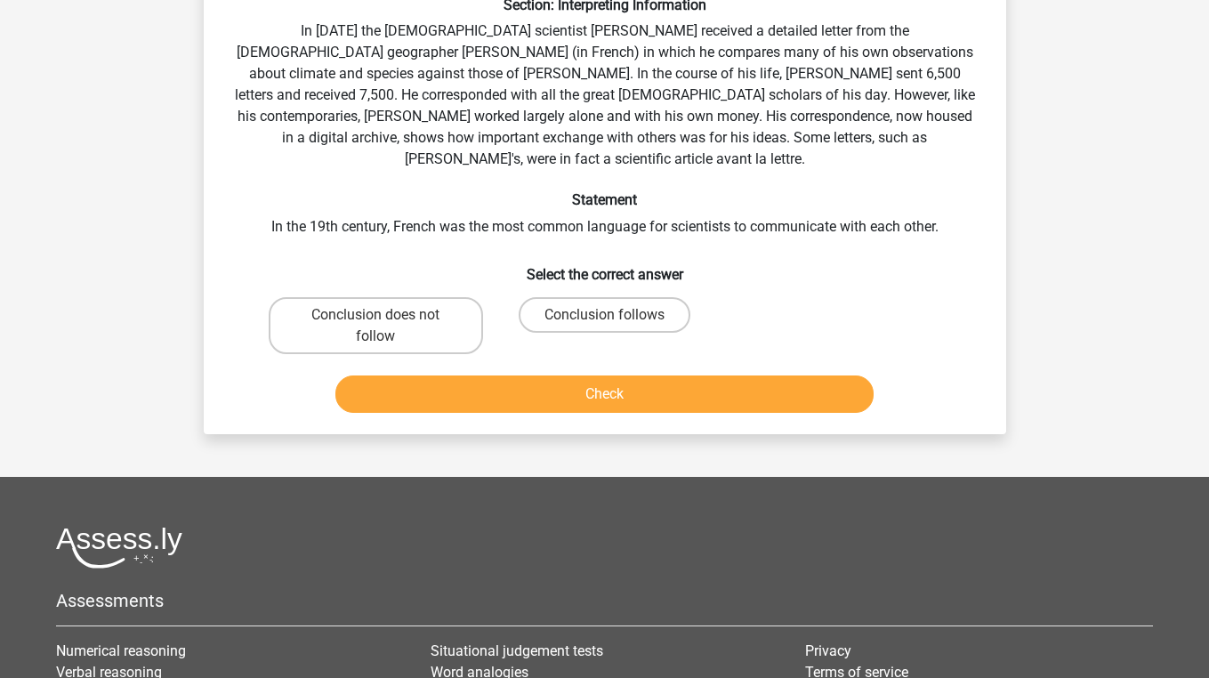
scroll to position [82, 0]
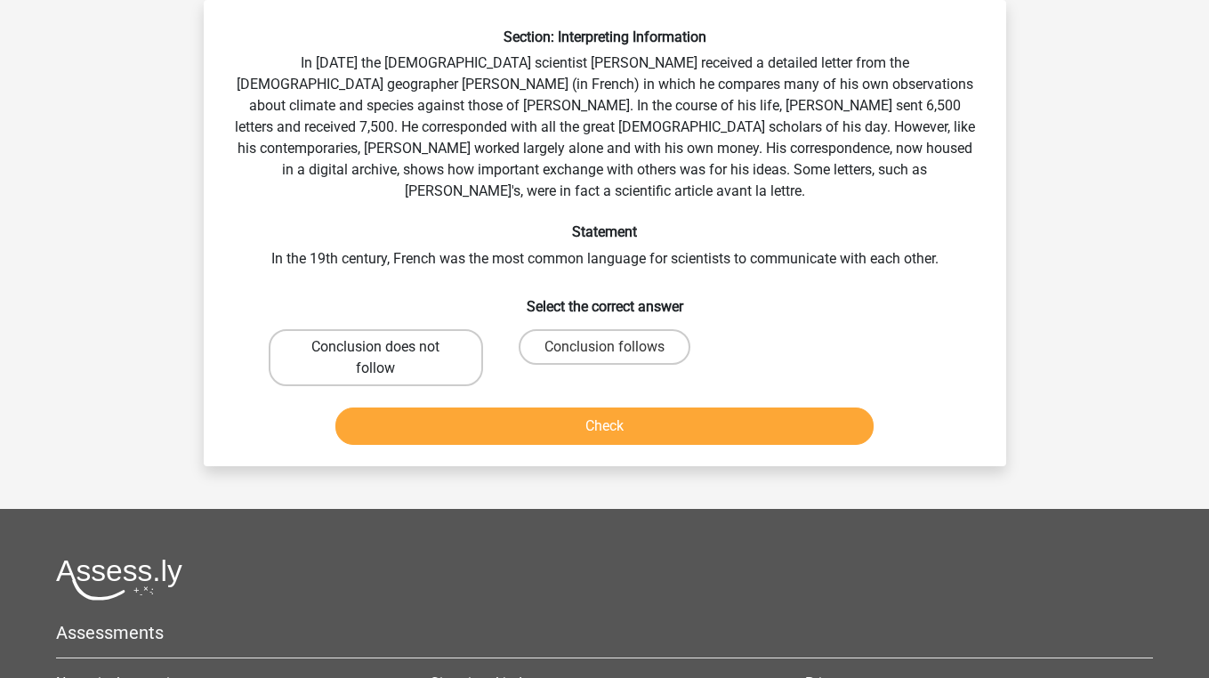
click at [423, 329] on label "Conclusion does not follow" at bounding box center [376, 357] width 214 height 57
click at [387, 347] on input "Conclusion does not follow" at bounding box center [381, 353] width 12 height 12
radio input "true"
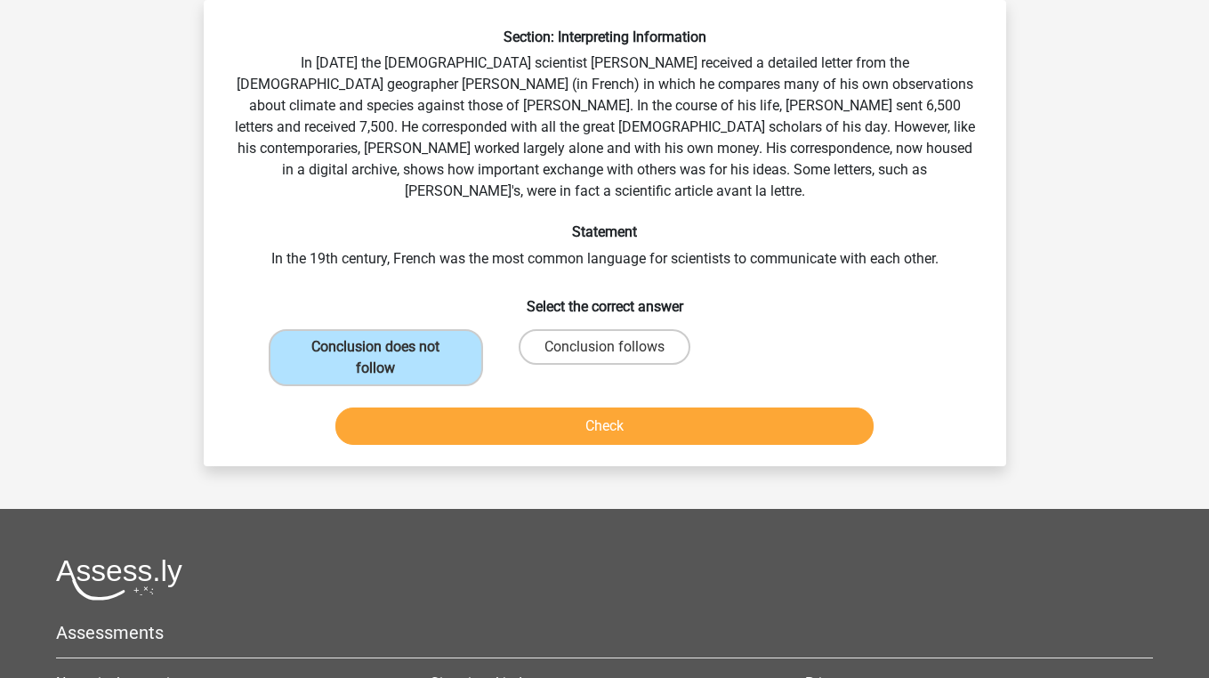
click at [448, 427] on div "Check" at bounding box center [605, 429] width 687 height 44
click at [448, 407] on button "Check" at bounding box center [604, 425] width 538 height 37
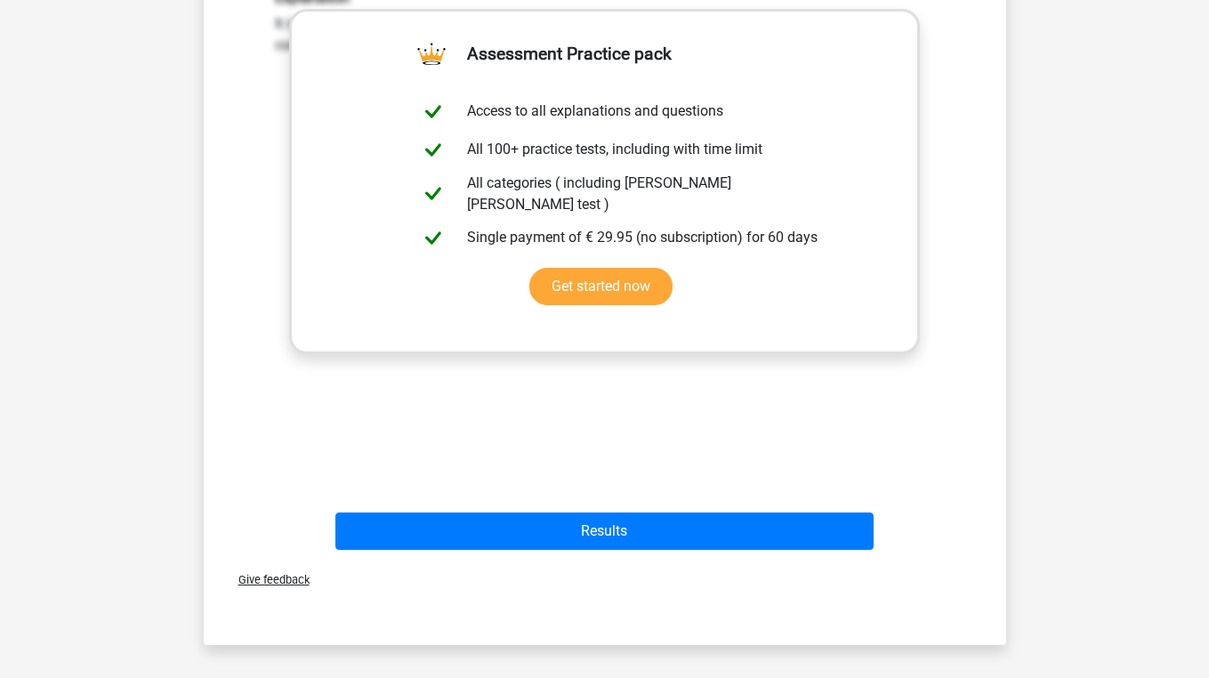
scroll to position [559, 0]
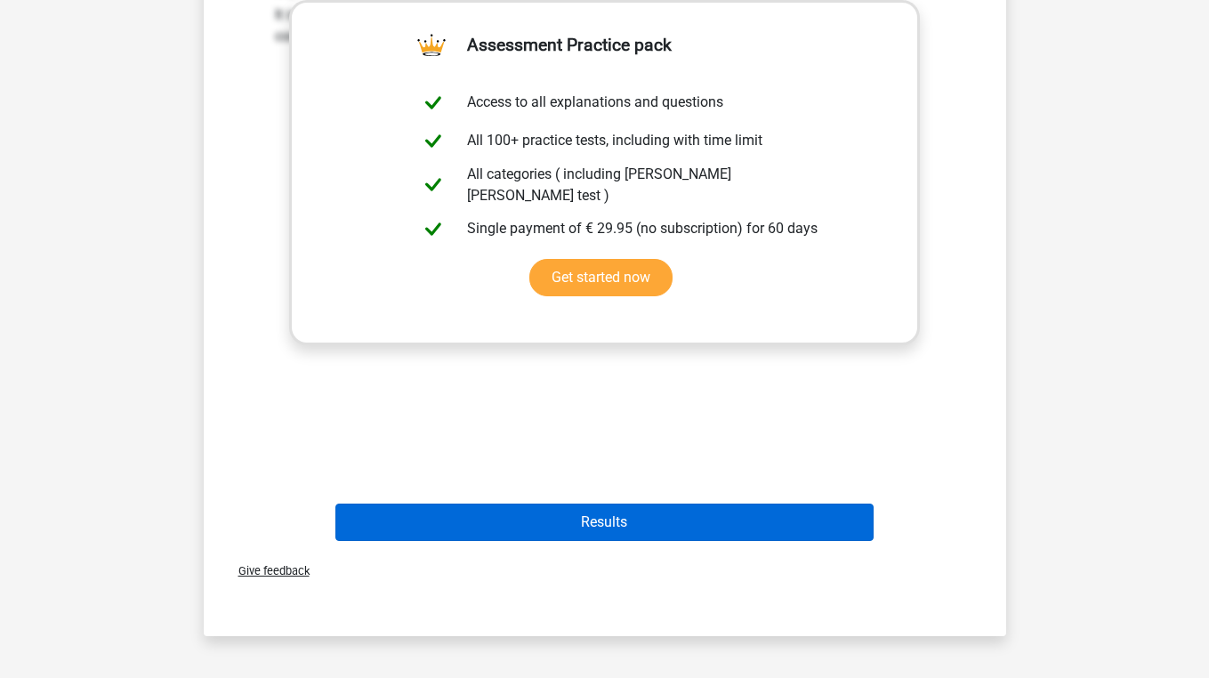
click at [451, 503] on button "Results" at bounding box center [604, 521] width 538 height 37
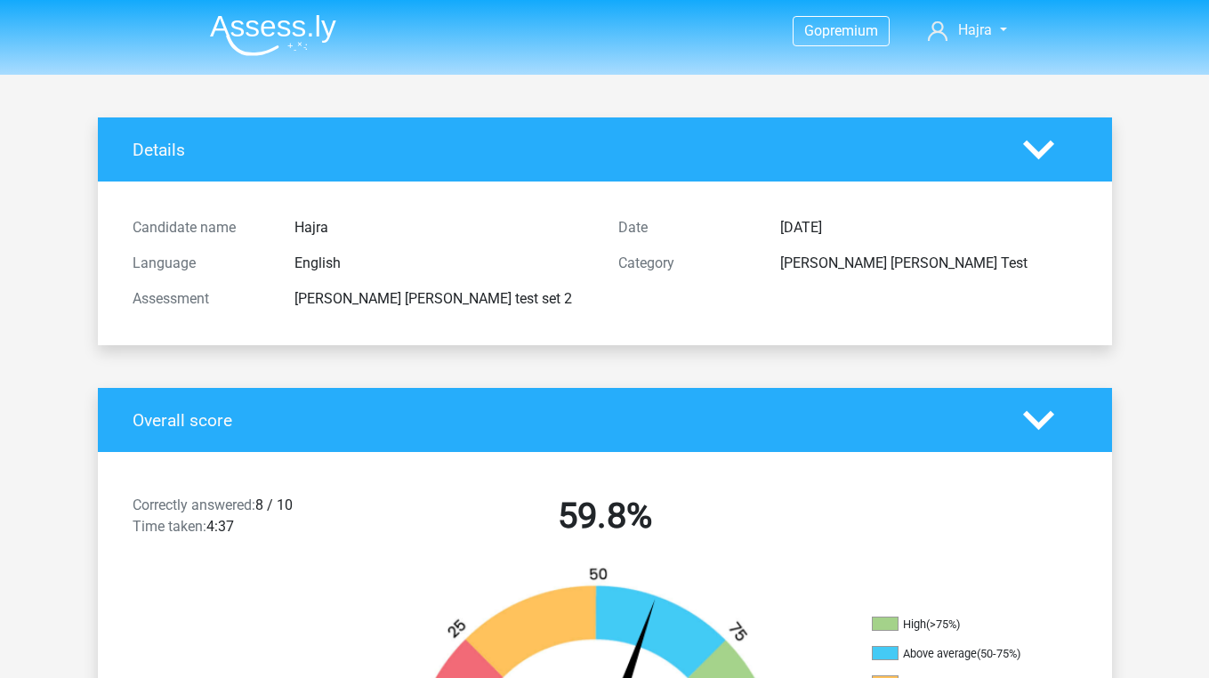
click at [1043, 148] on polygon at bounding box center [1038, 150] width 31 height 20
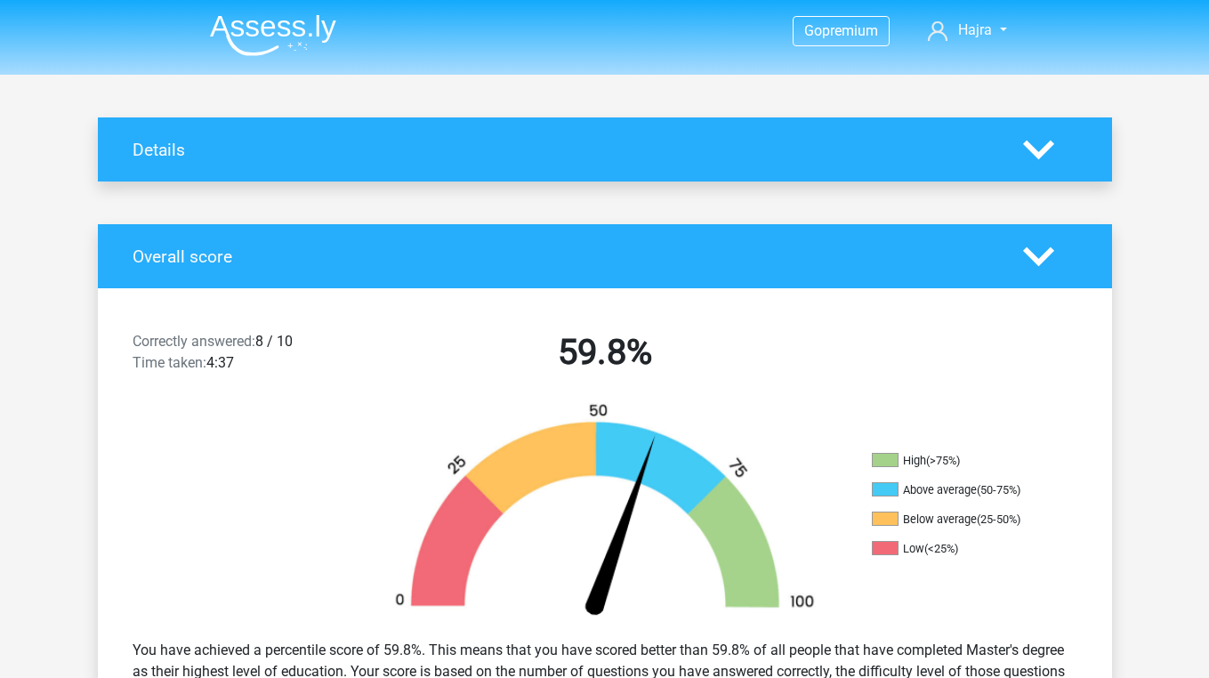
click at [1043, 148] on polygon at bounding box center [1038, 150] width 31 height 20
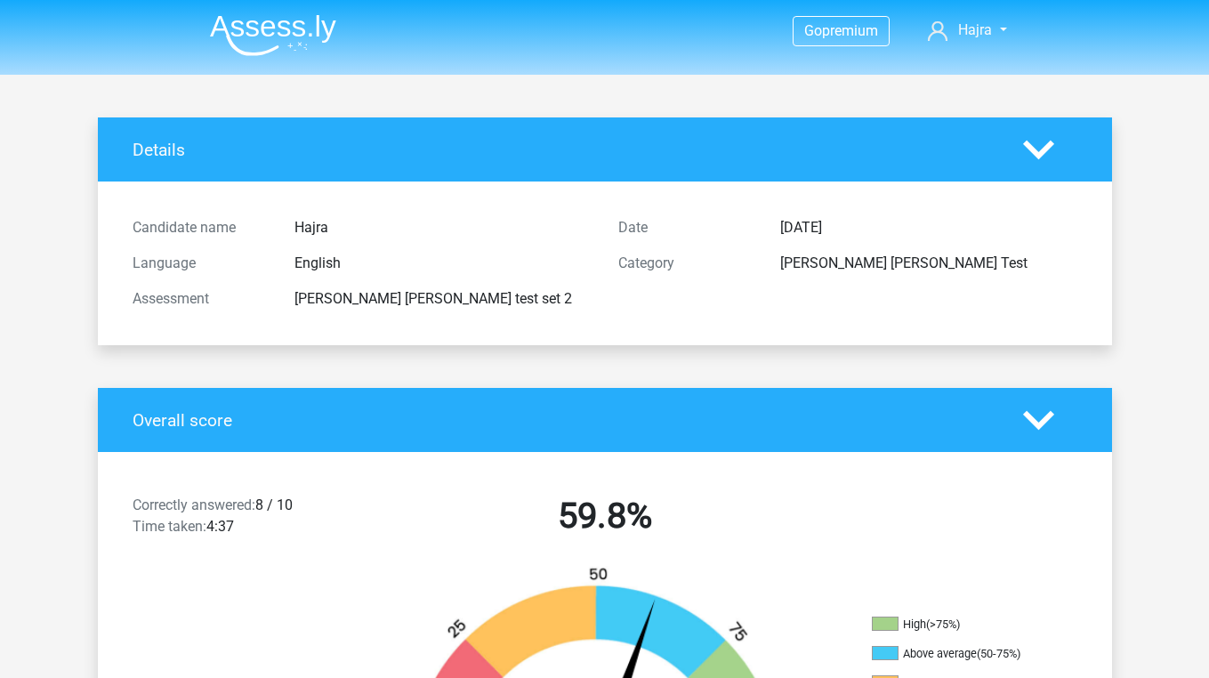
click at [261, 20] on img at bounding box center [273, 35] width 126 height 42
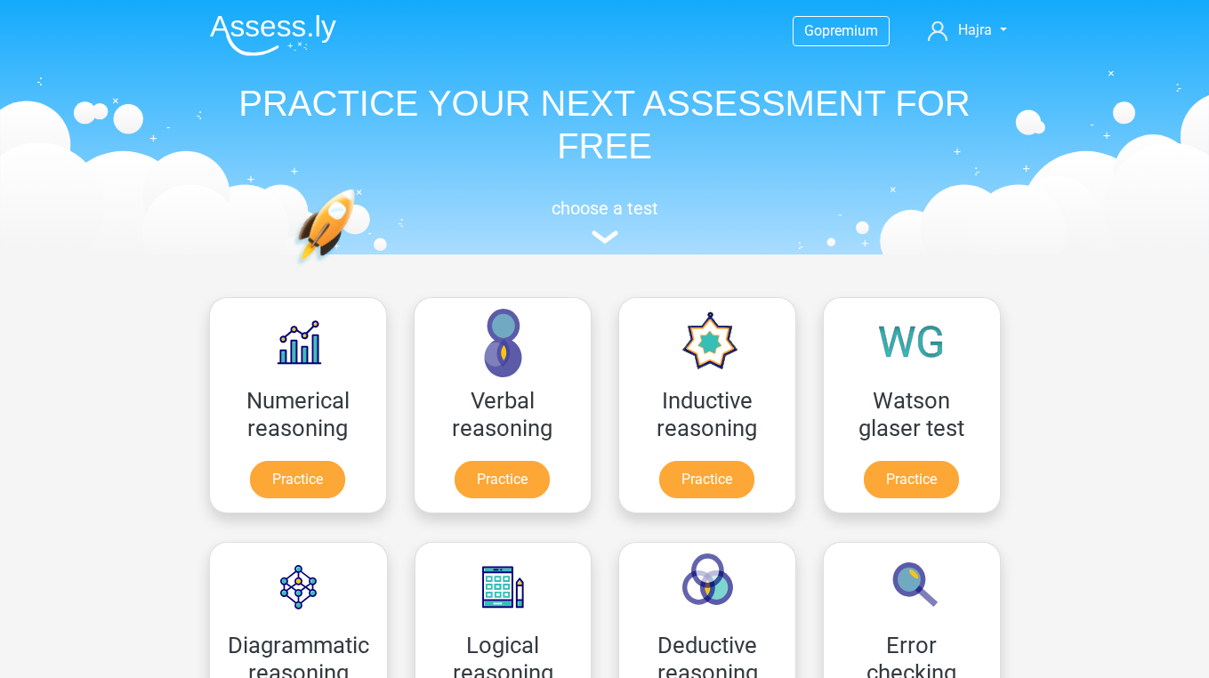
scroll to position [273, 0]
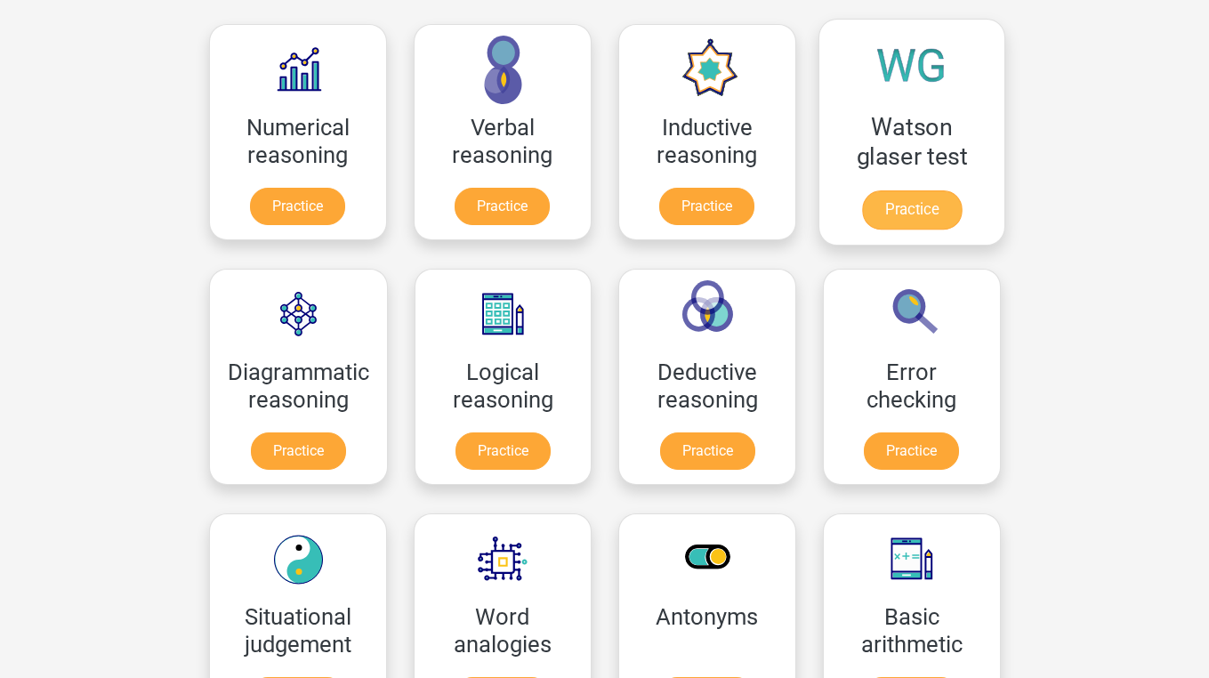
click at [894, 190] on link "Practice" at bounding box center [911, 209] width 100 height 39
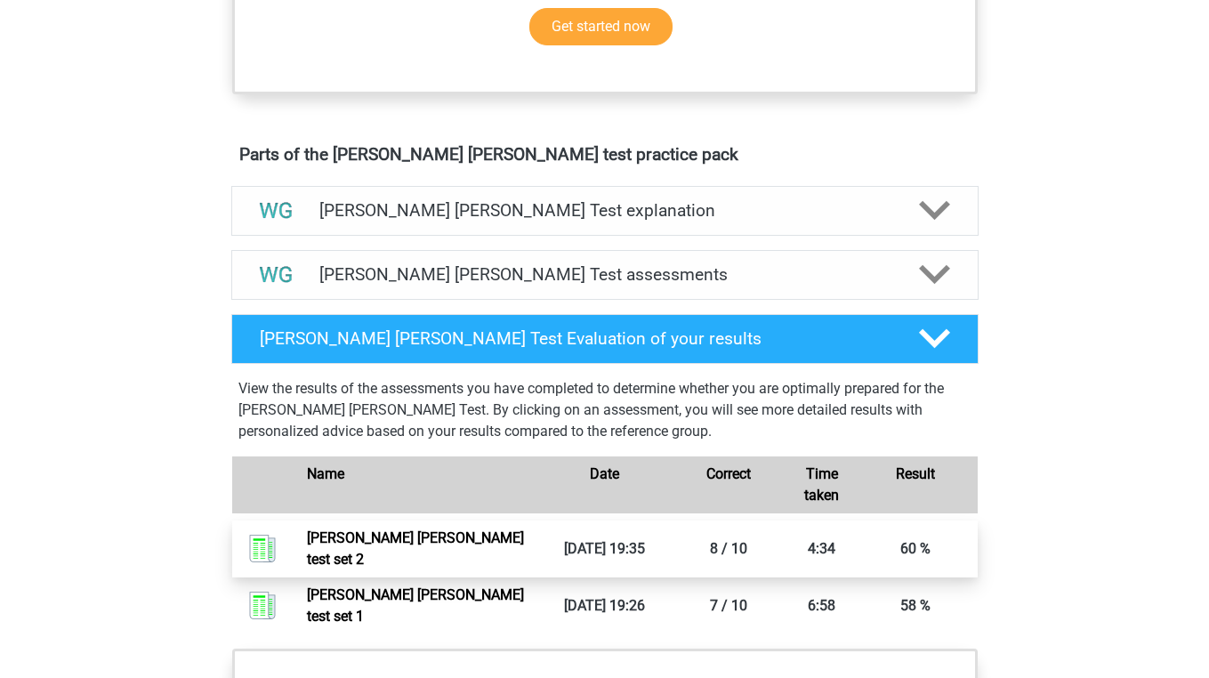
scroll to position [944, 0]
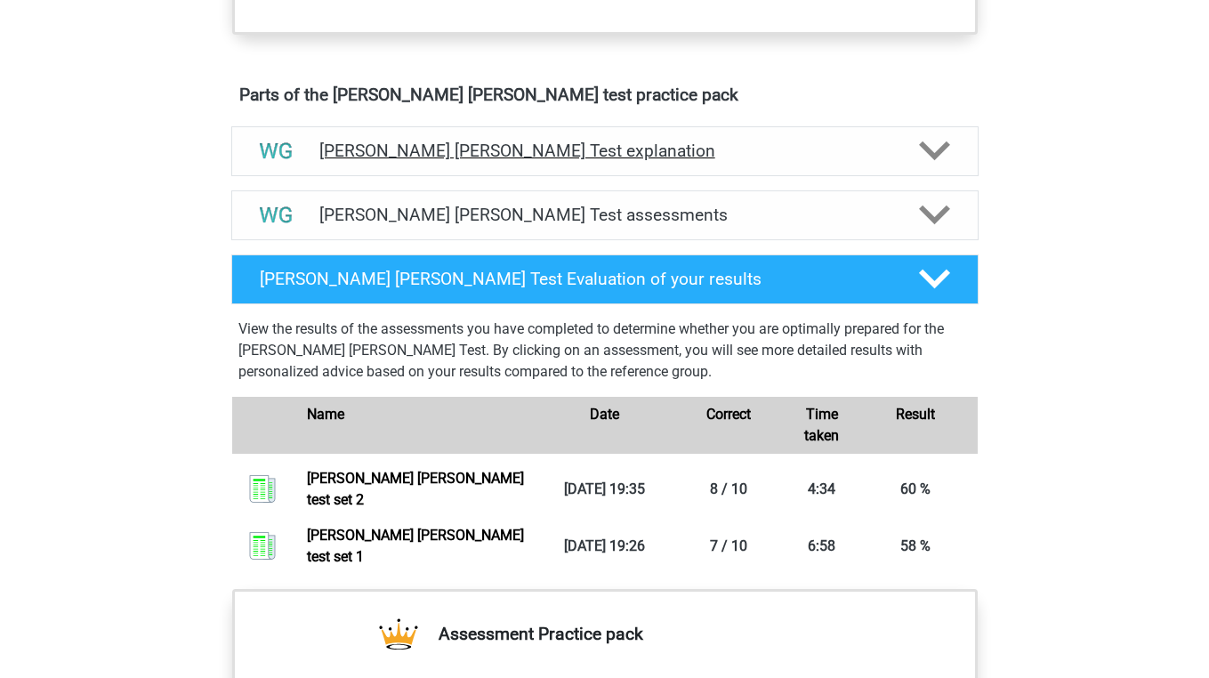
click at [598, 166] on div "[PERSON_NAME] [PERSON_NAME] Test explanation" at bounding box center [604, 151] width 747 height 50
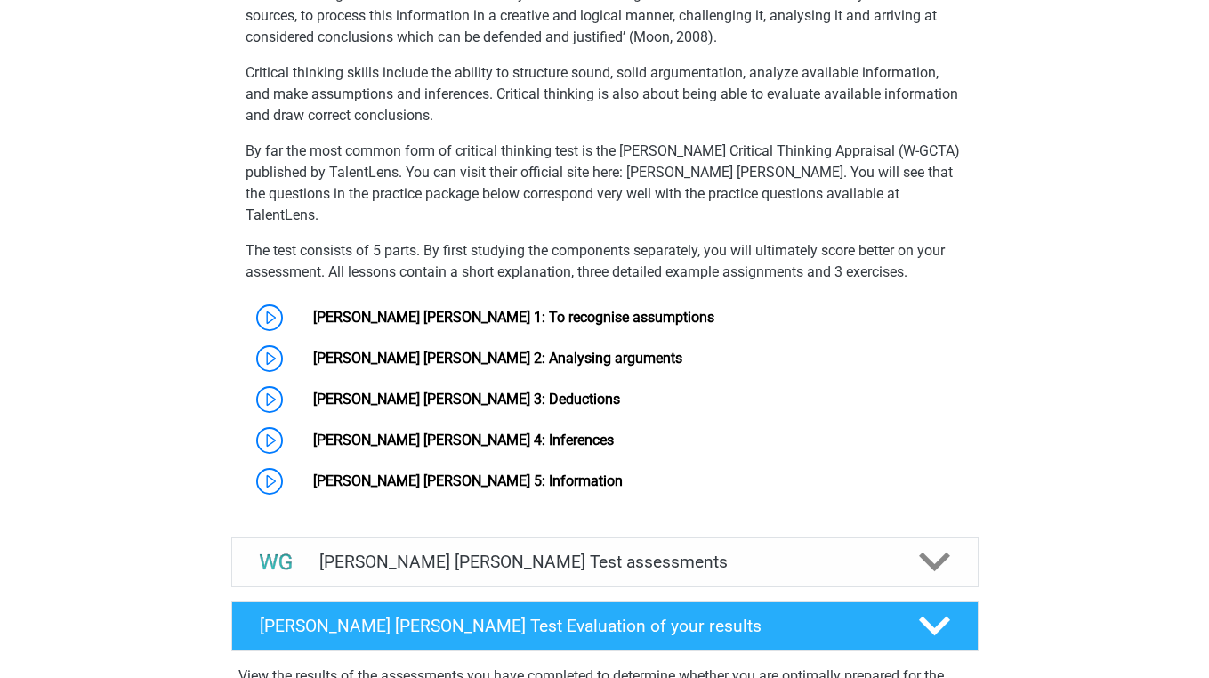
scroll to position [1503, 0]
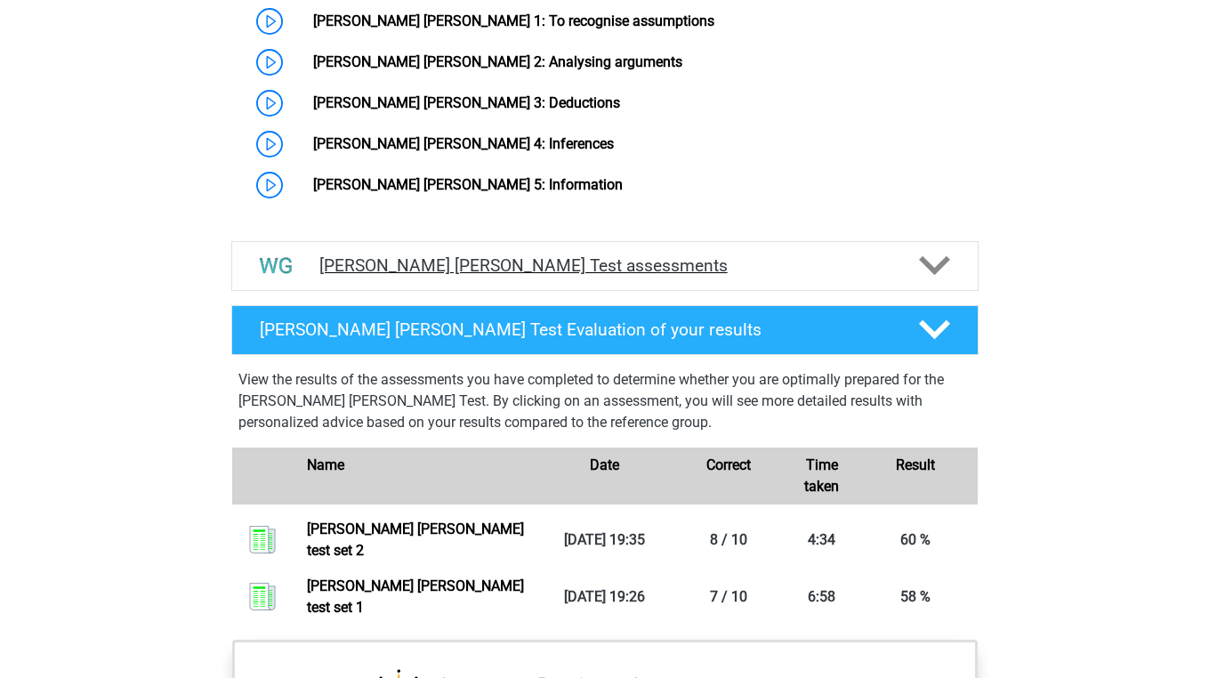
click at [558, 241] on div "[PERSON_NAME] [PERSON_NAME] Test assessments" at bounding box center [604, 266] width 747 height 50
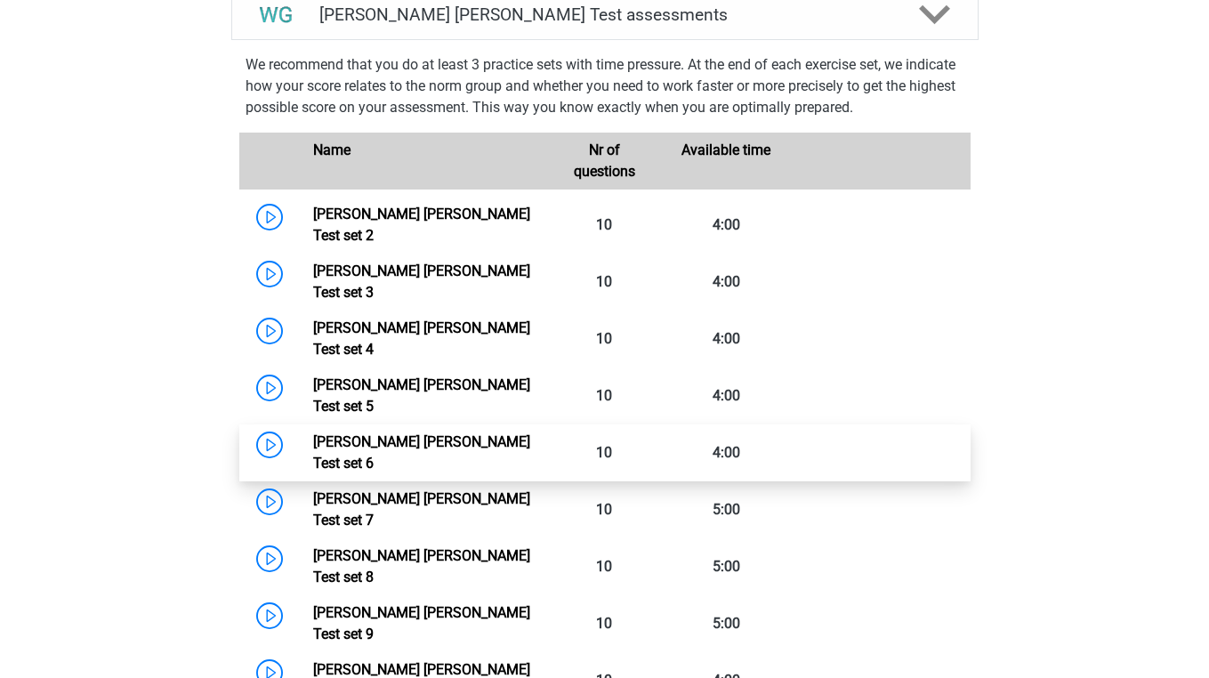
scroll to position [1755, 0]
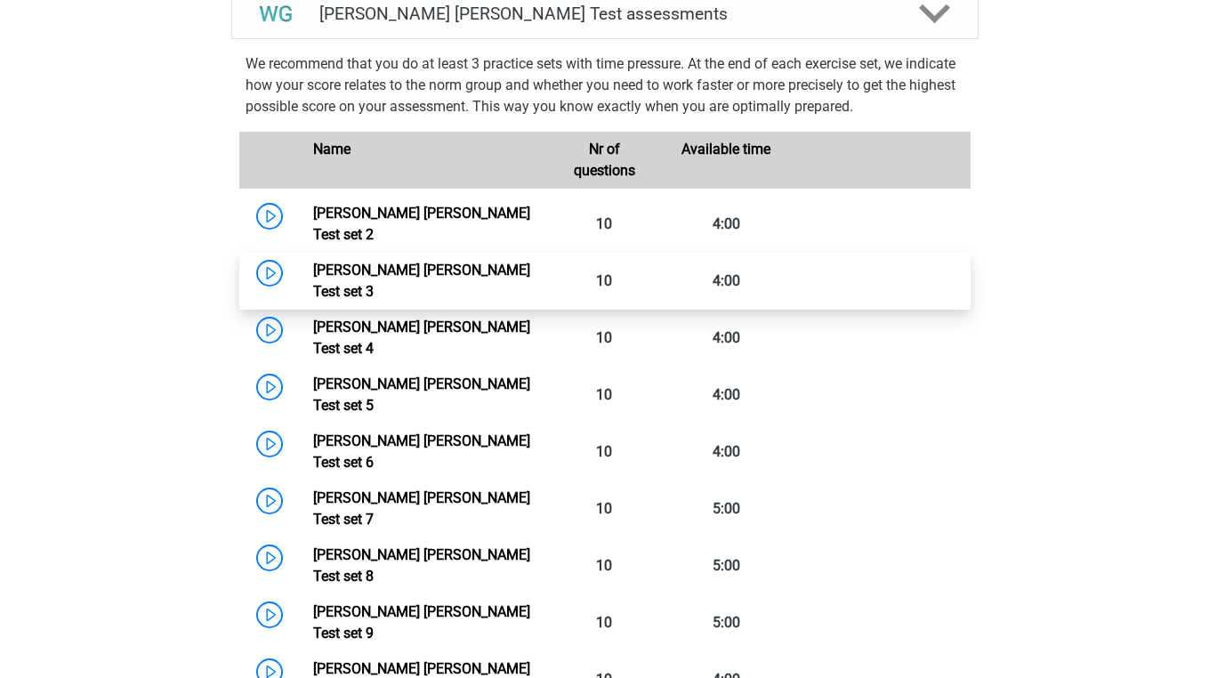
click at [440, 262] on link "[PERSON_NAME] [PERSON_NAME] Test set 3" at bounding box center [421, 281] width 217 height 38
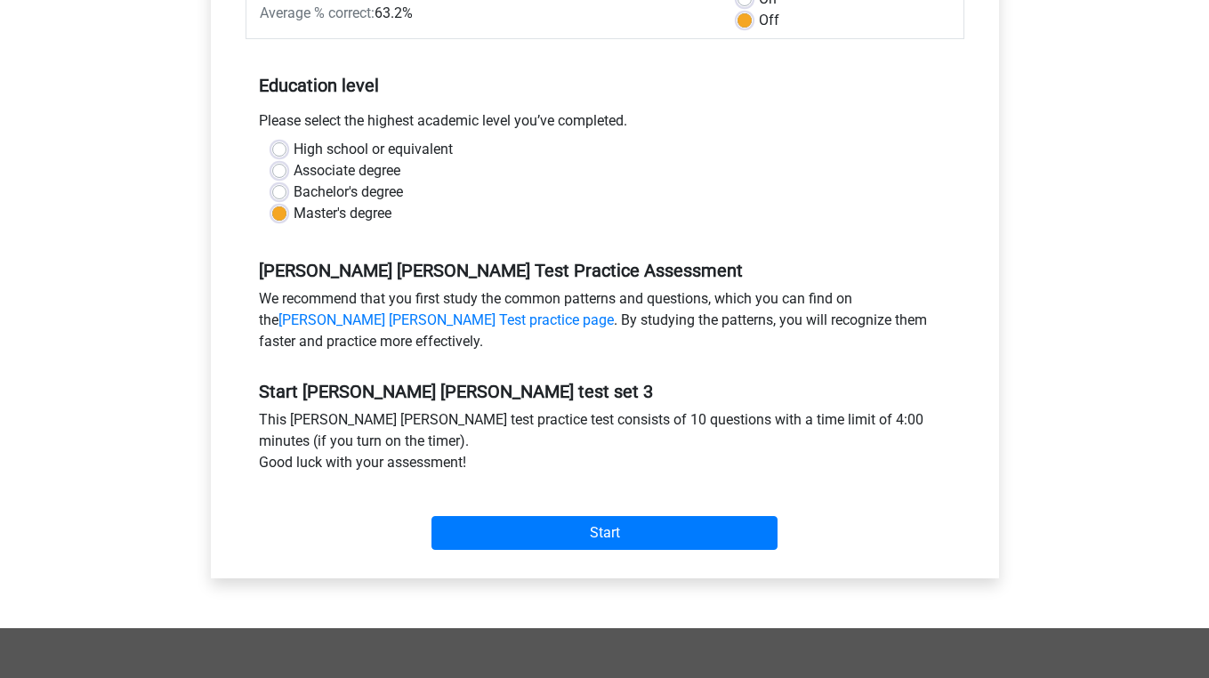
scroll to position [345, 0]
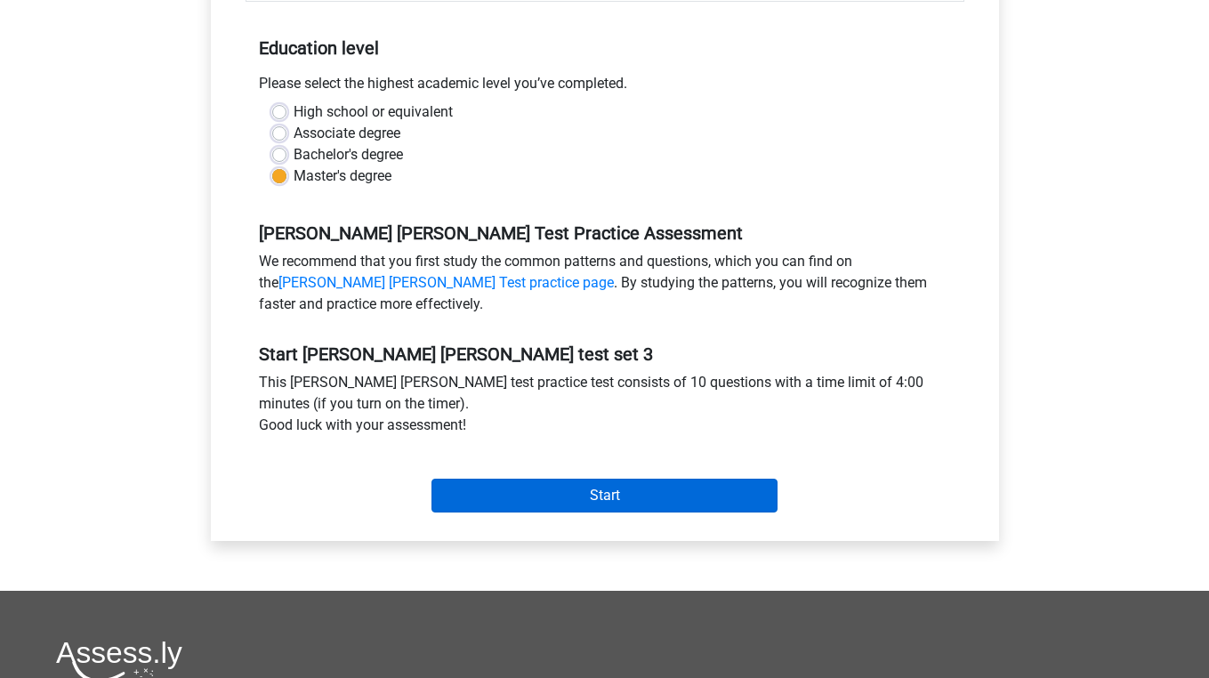
click at [483, 492] on input "Start" at bounding box center [604, 496] width 346 height 34
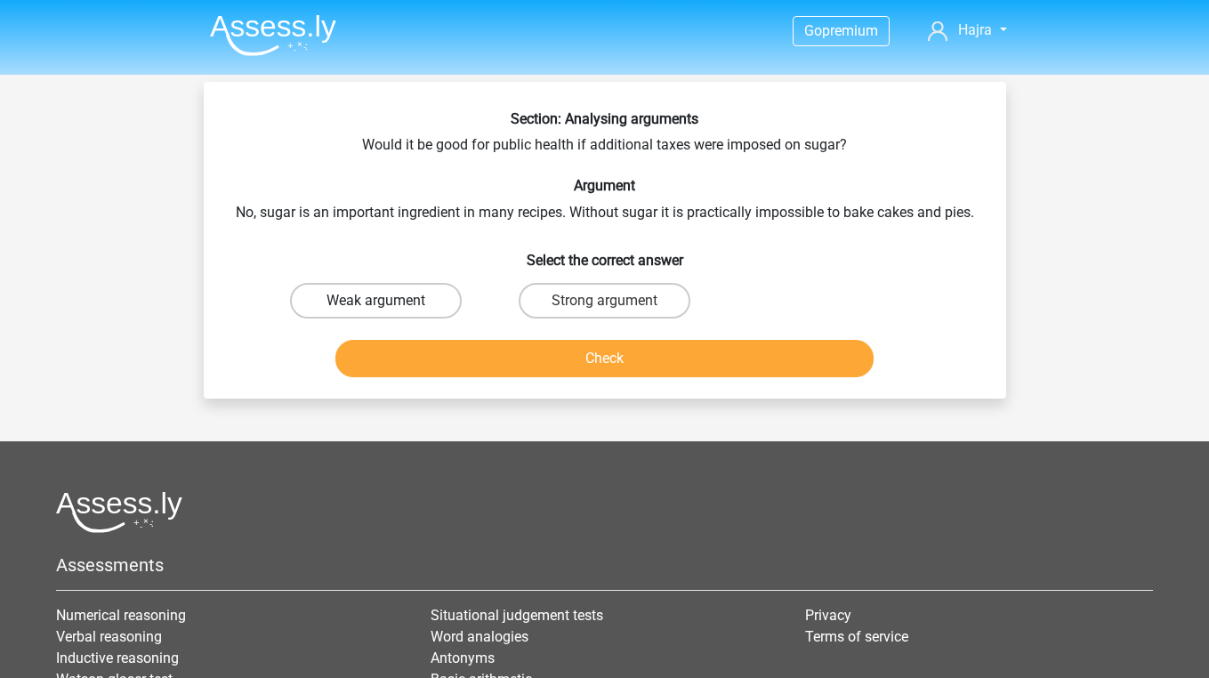
click at [340, 312] on label "Weak argument" at bounding box center [376, 301] width 172 height 36
click at [375, 312] on input "Weak argument" at bounding box center [381, 307] width 12 height 12
radio input "true"
click at [397, 365] on button "Check" at bounding box center [604, 358] width 538 height 37
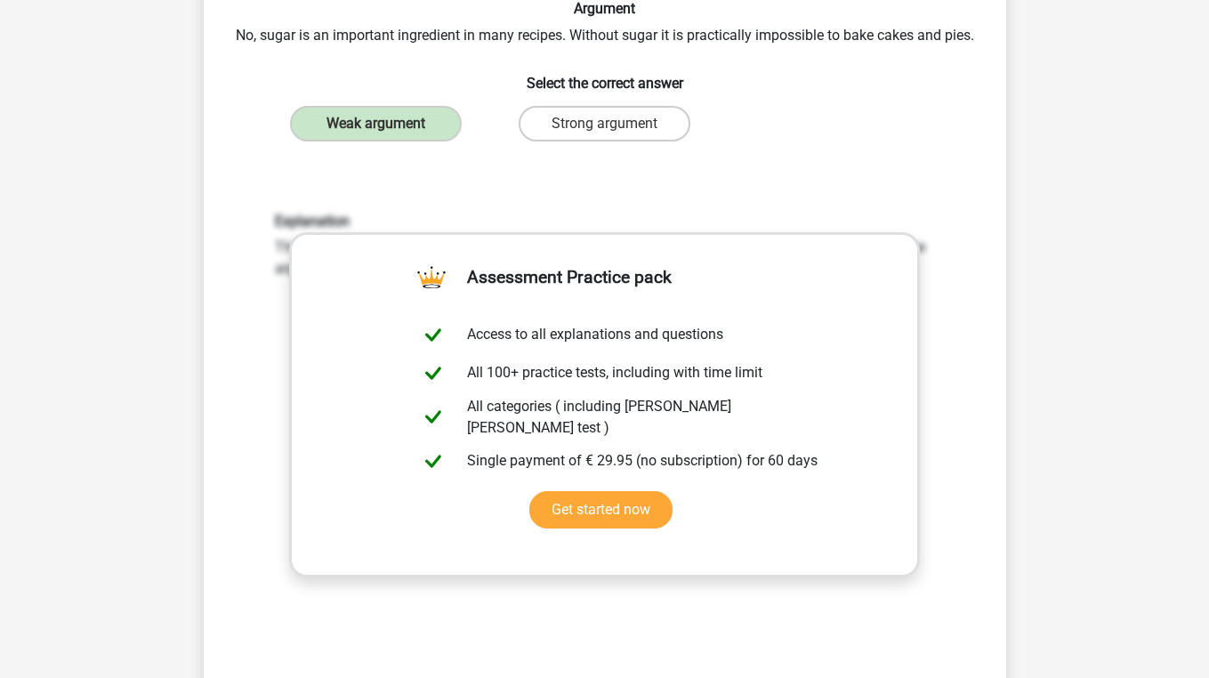
scroll to position [496, 0]
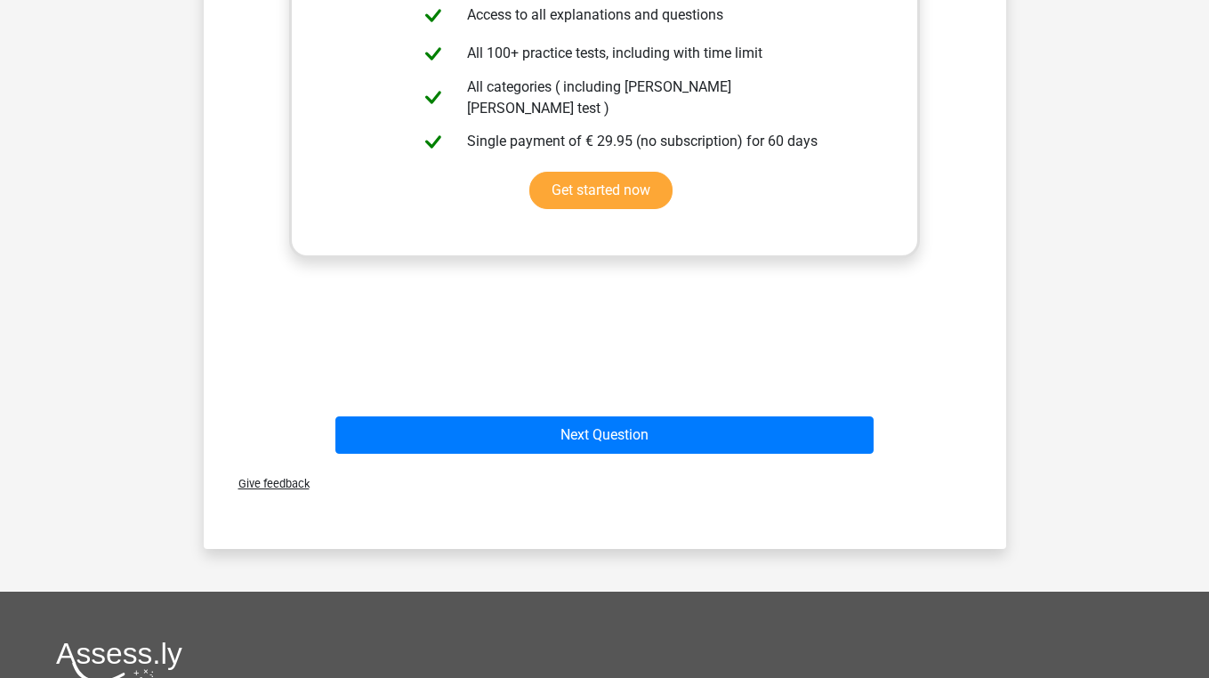
click at [404, 459] on div "Next Question" at bounding box center [605, 438] width 687 height 44
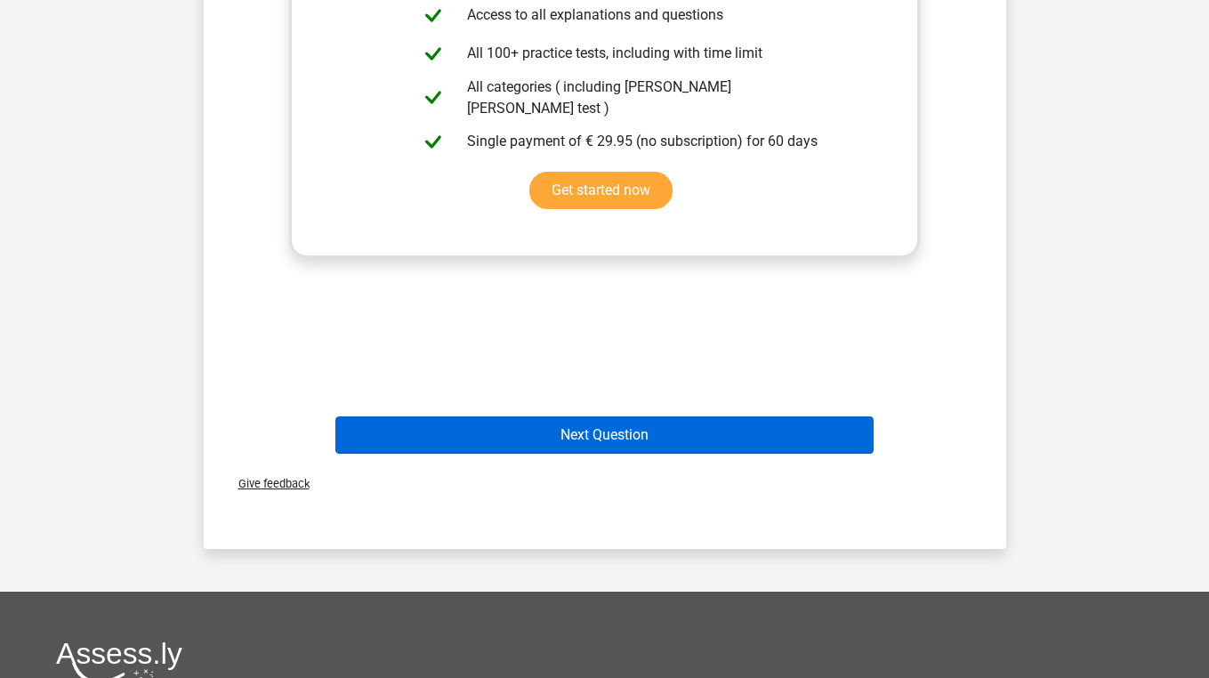
click at [404, 442] on button "Next Question" at bounding box center [604, 434] width 538 height 37
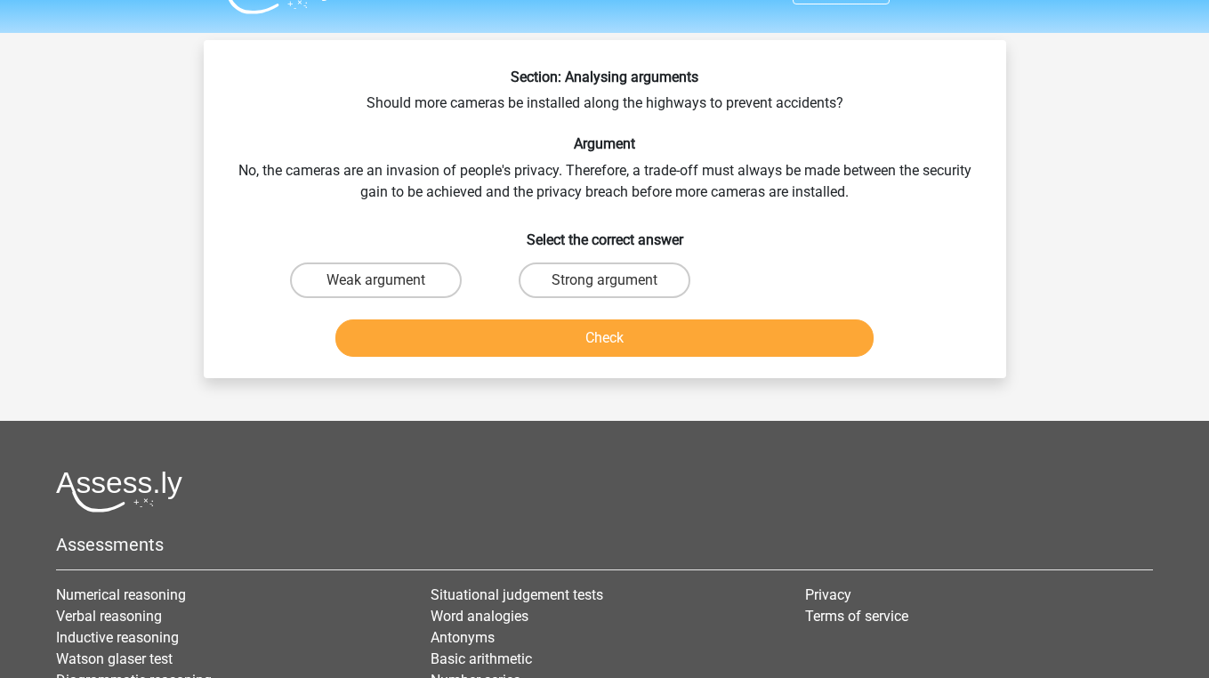
scroll to position [42, 0]
click at [403, 279] on label "Weak argument" at bounding box center [376, 280] width 172 height 36
click at [387, 280] on input "Weak argument" at bounding box center [381, 286] width 12 height 12
radio input "true"
click at [404, 333] on button "Check" at bounding box center [604, 337] width 538 height 37
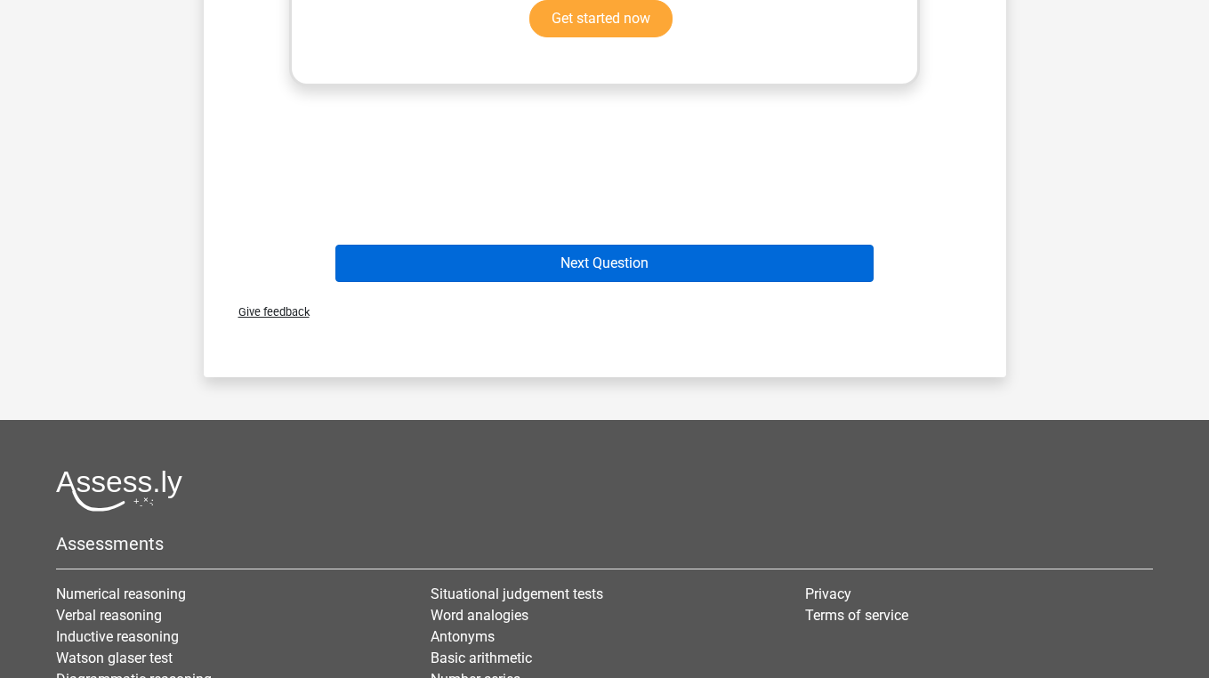
click at [453, 245] on button "Next Question" at bounding box center [604, 263] width 538 height 37
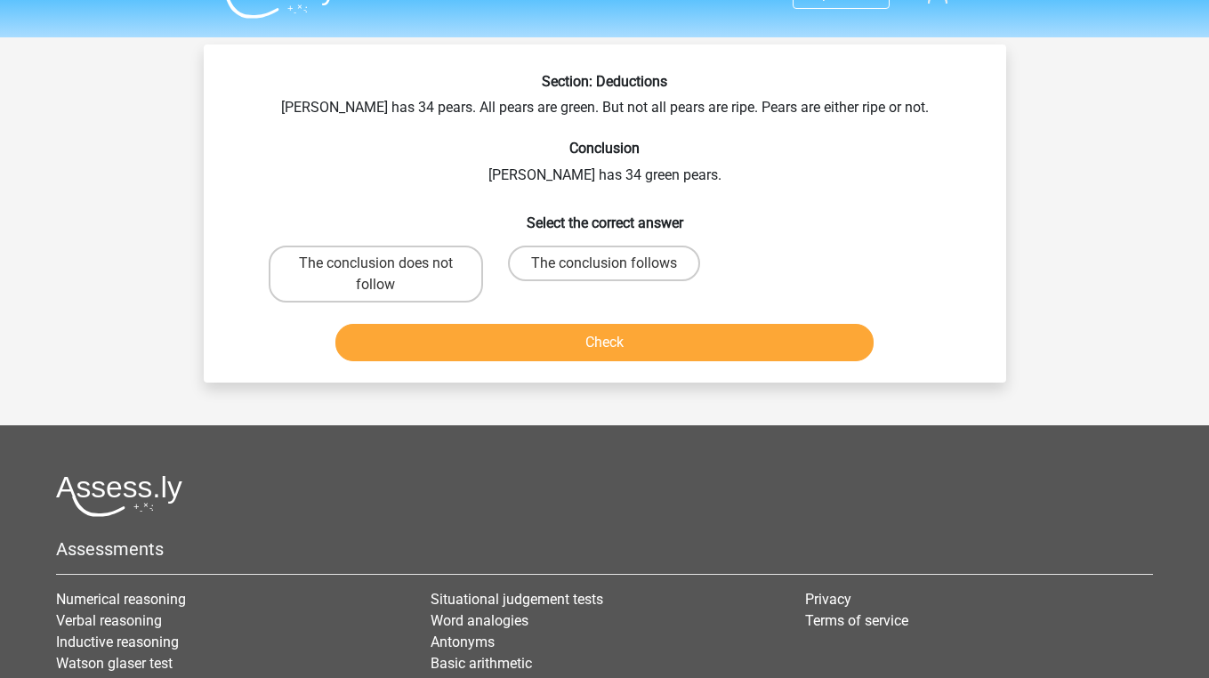
scroll to position [36, 0]
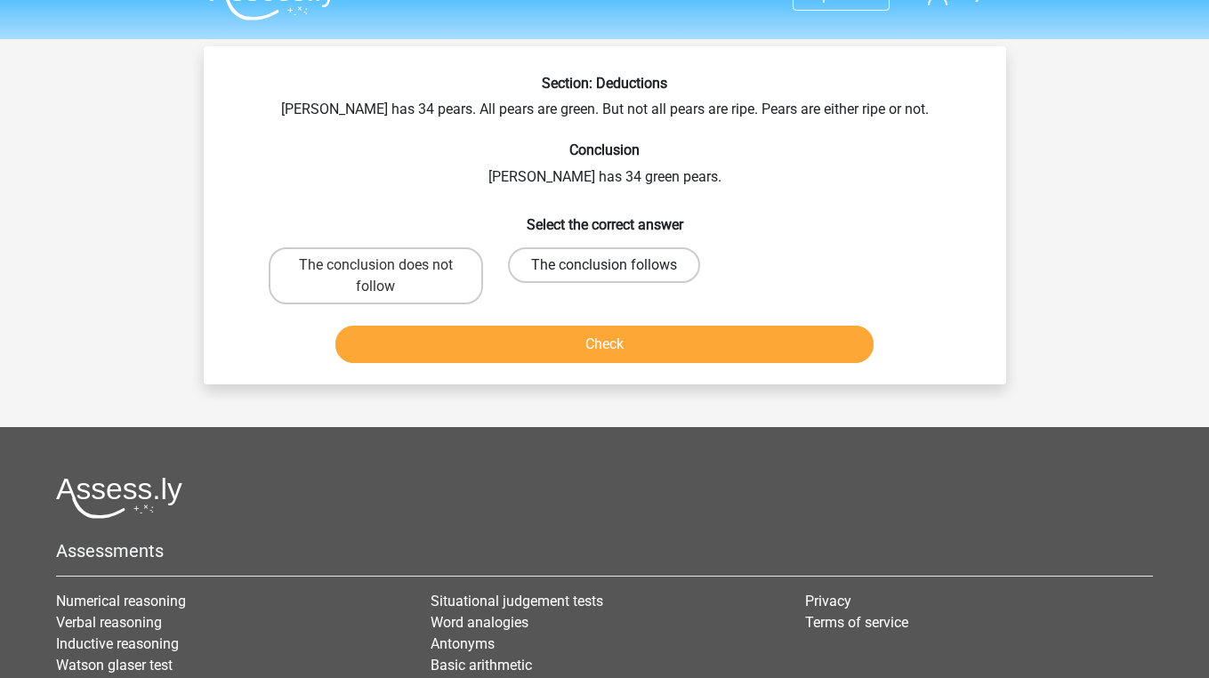
click at [572, 262] on label "The conclusion follows" at bounding box center [604, 265] width 192 height 36
click at [604, 265] on input "The conclusion follows" at bounding box center [610, 271] width 12 height 12
radio input "true"
click at [564, 334] on button "Check" at bounding box center [604, 344] width 538 height 37
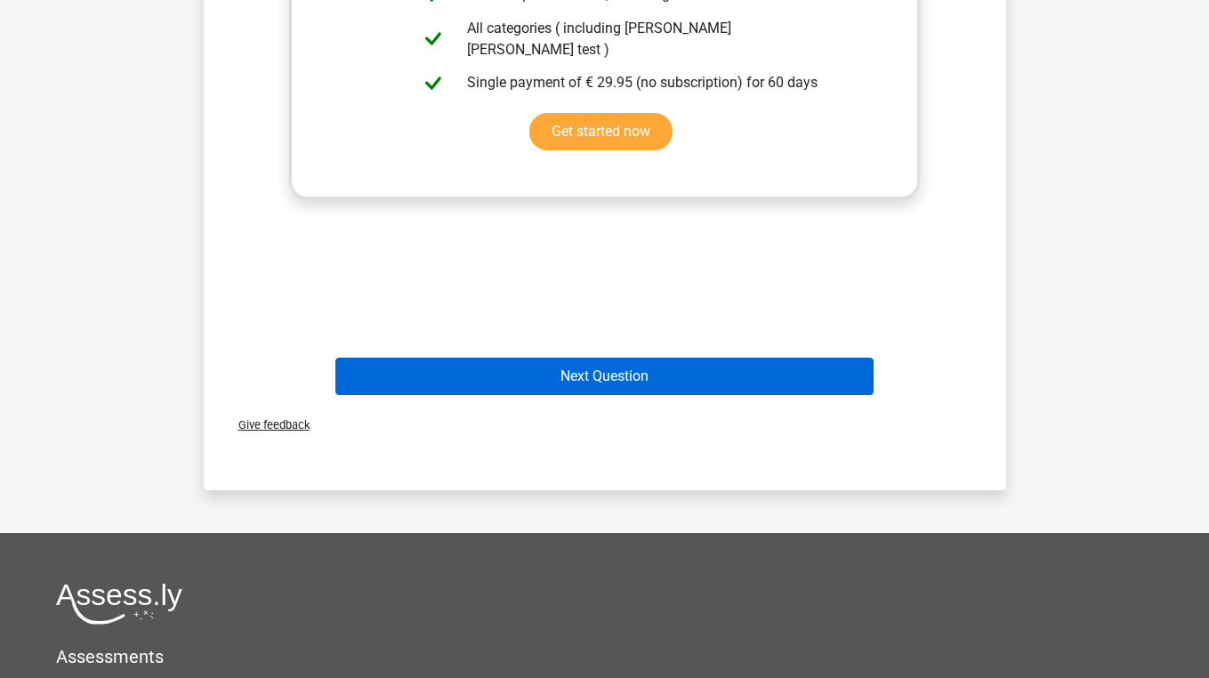
click at [563, 385] on button "Next Question" at bounding box center [604, 376] width 538 height 37
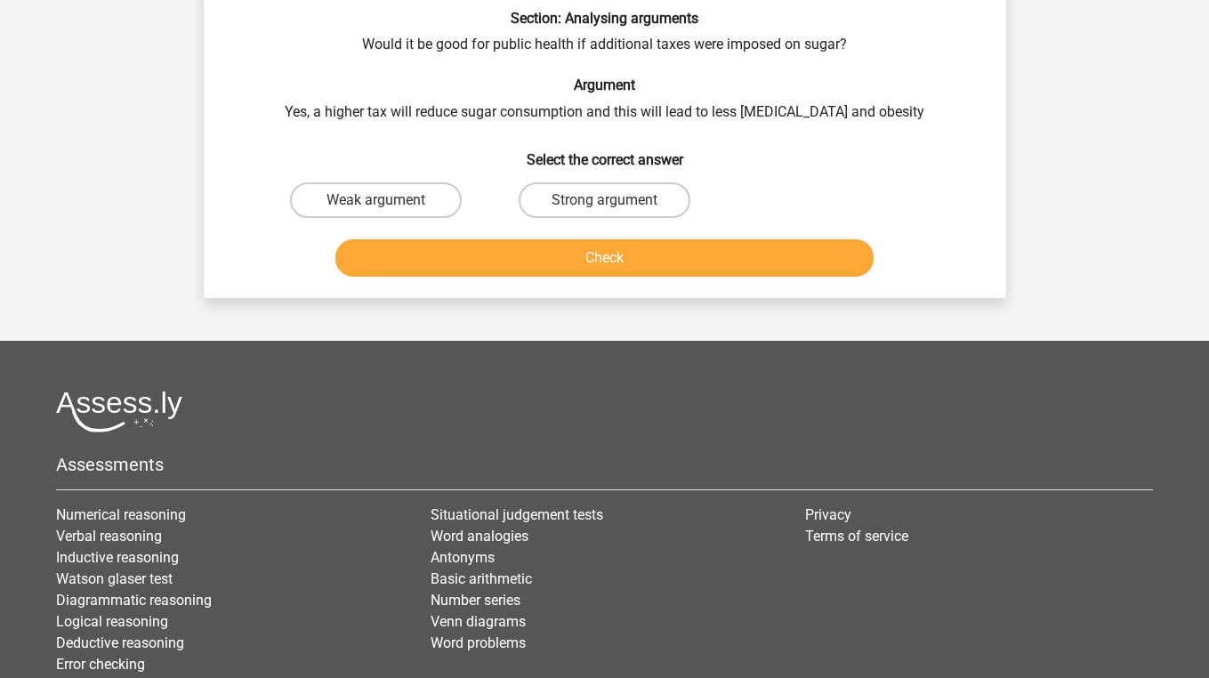
scroll to position [82, 0]
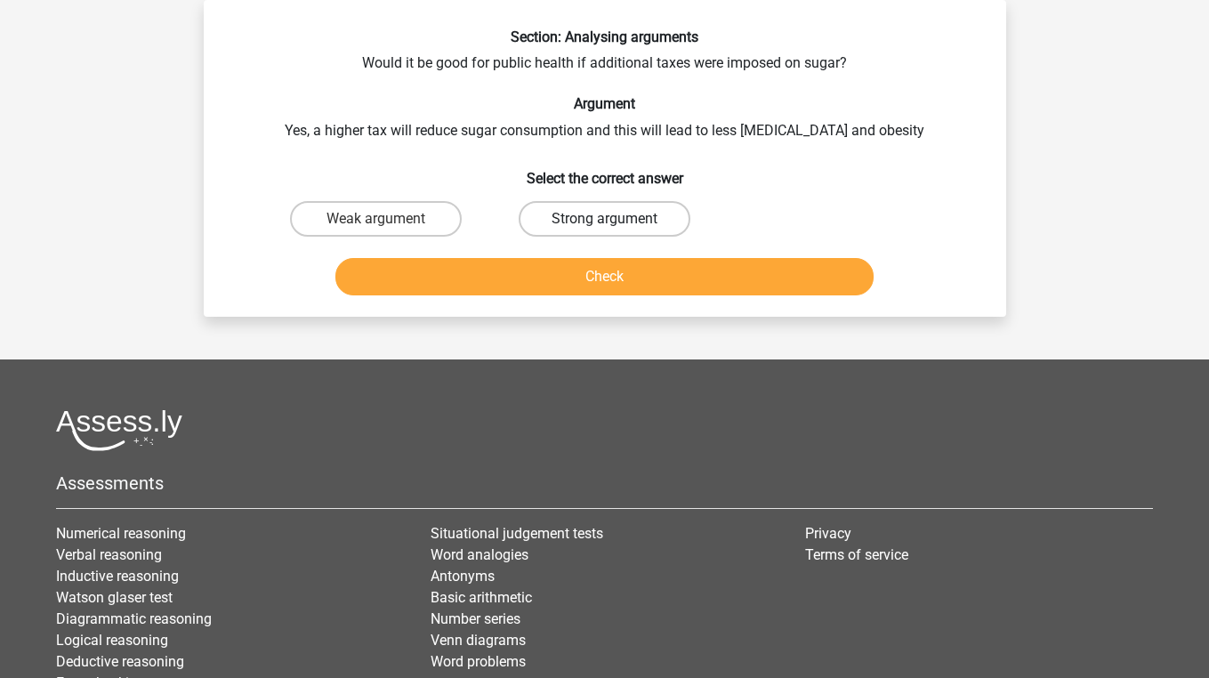
click at [560, 213] on label "Strong argument" at bounding box center [605, 219] width 172 height 36
click at [604, 219] on input "Strong argument" at bounding box center [610, 225] width 12 height 12
radio input "true"
click at [552, 281] on button "Check" at bounding box center [604, 276] width 538 height 37
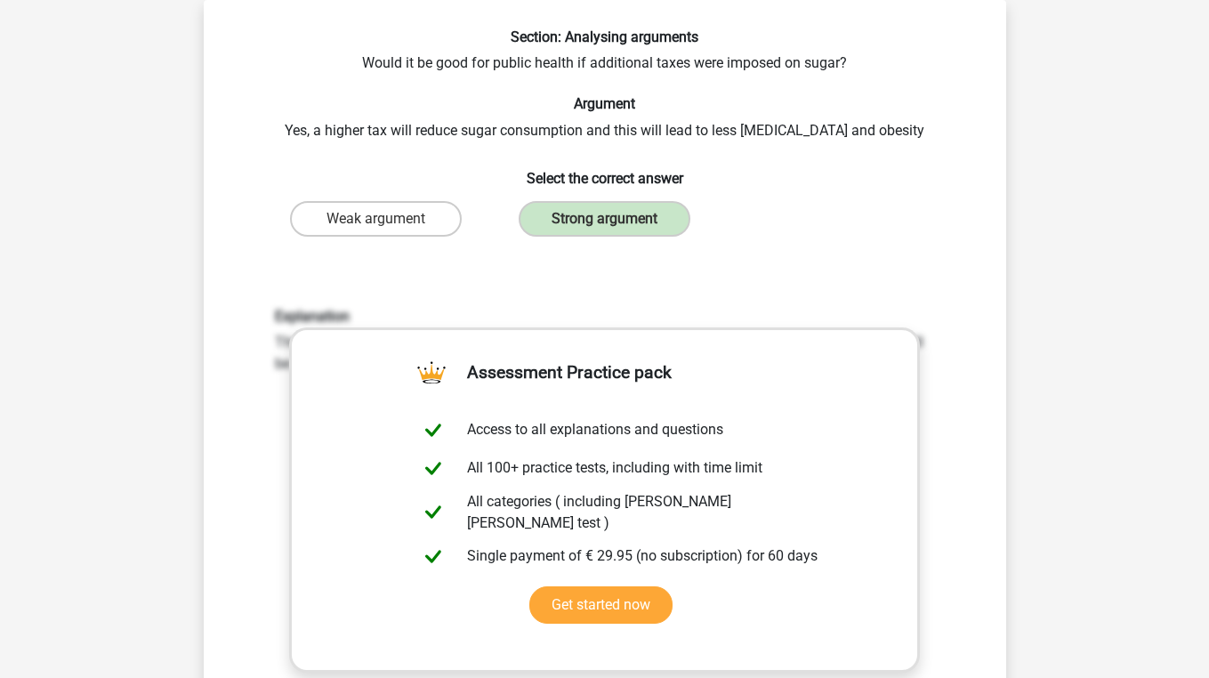
scroll to position [399, 0]
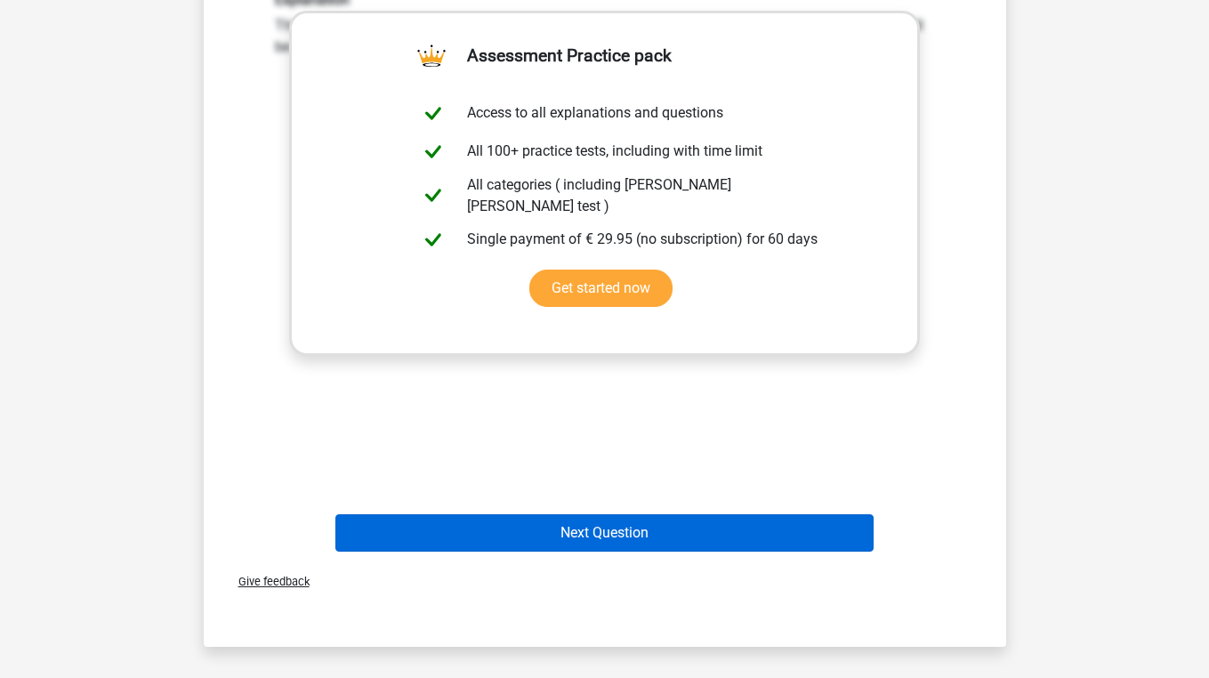
click at [497, 531] on button "Next Question" at bounding box center [604, 532] width 538 height 37
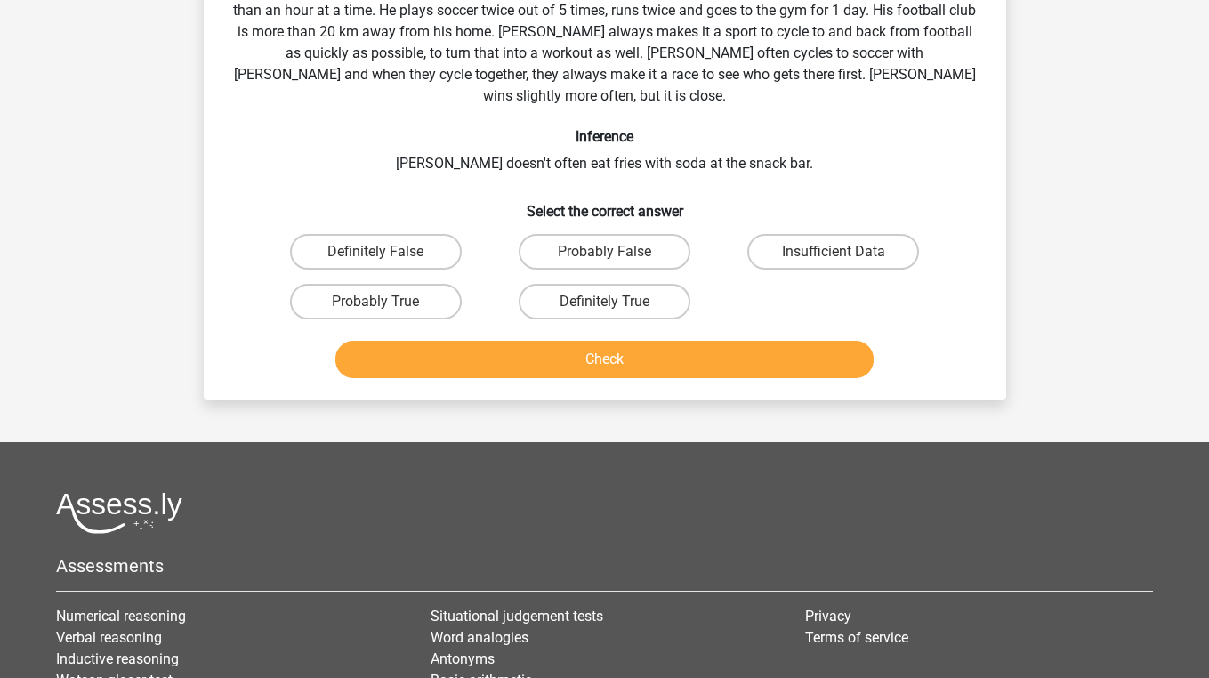
scroll to position [82, 0]
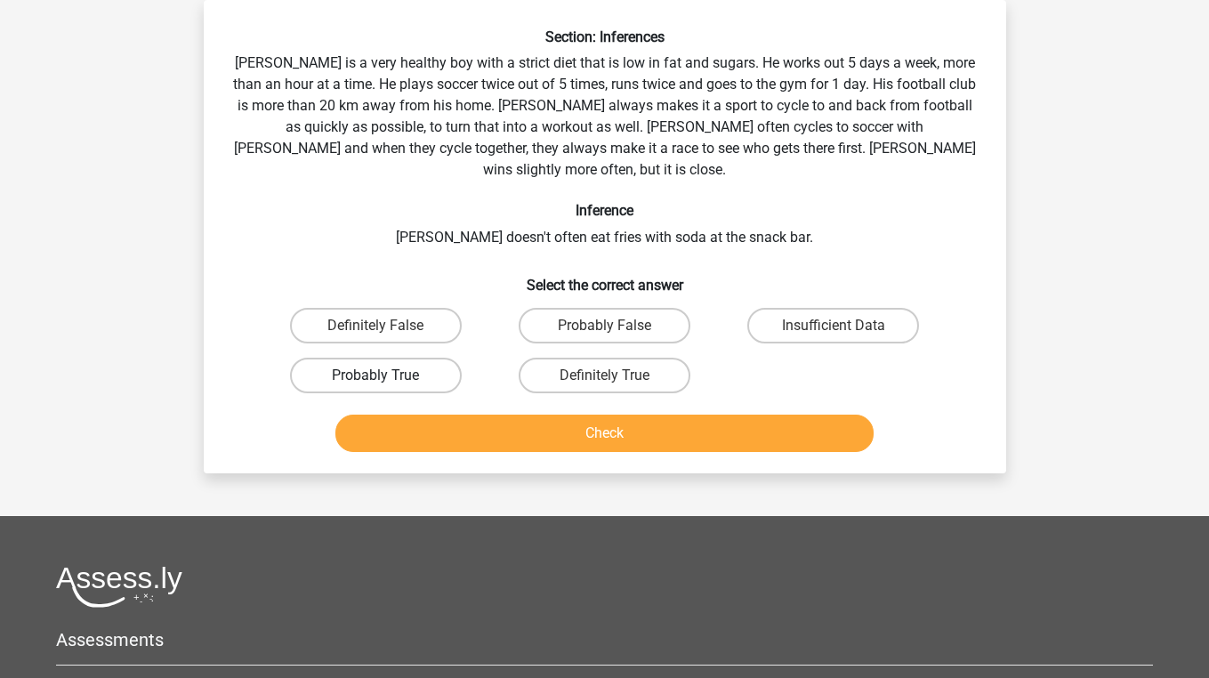
click at [403, 358] on label "Probably True" at bounding box center [376, 376] width 172 height 36
click at [387, 375] on input "Probably True" at bounding box center [381, 381] width 12 height 12
radio input "true"
click at [417, 415] on button "Check" at bounding box center [604, 433] width 538 height 37
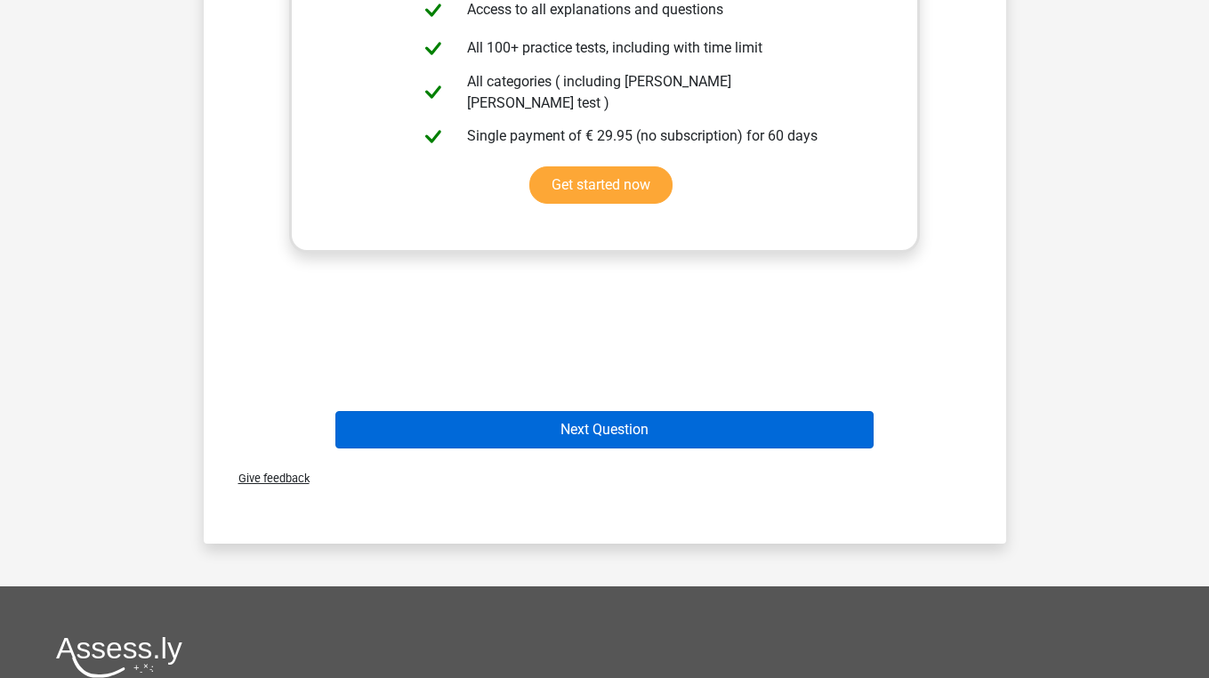
click at [444, 411] on button "Next Question" at bounding box center [604, 429] width 538 height 37
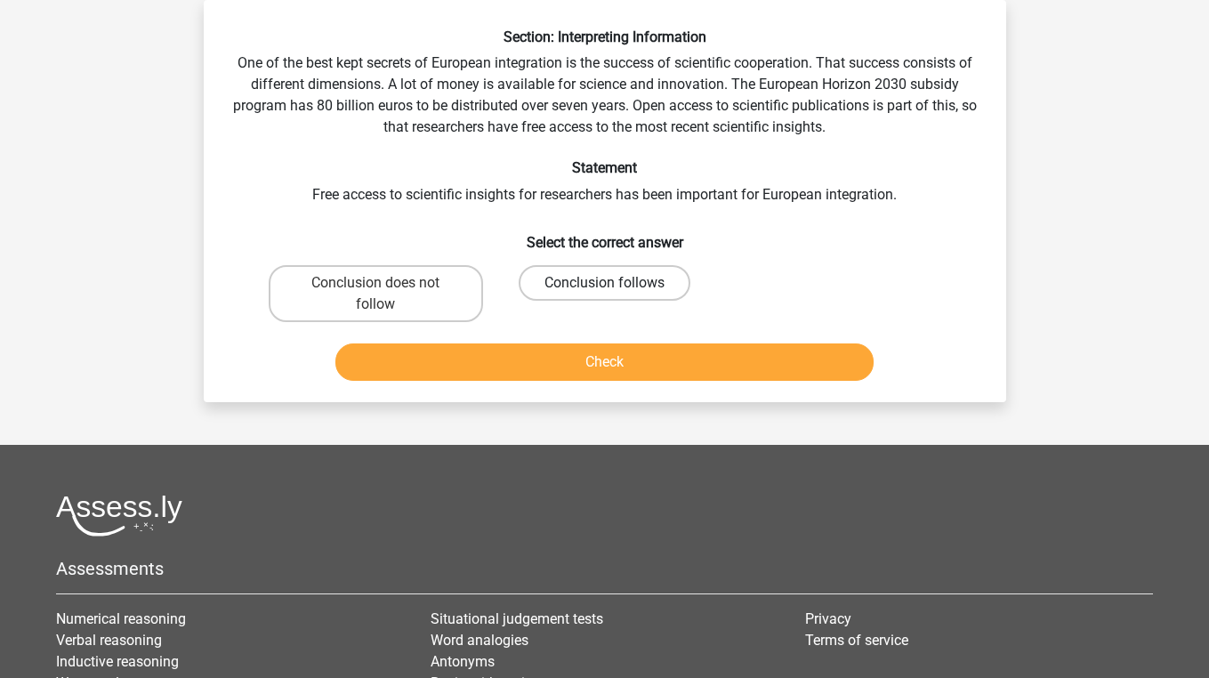
click at [563, 290] on label "Conclusion follows" at bounding box center [605, 283] width 172 height 36
click at [604, 290] on input "Conclusion follows" at bounding box center [610, 289] width 12 height 12
radio input "true"
click at [564, 371] on button "Check" at bounding box center [604, 361] width 538 height 37
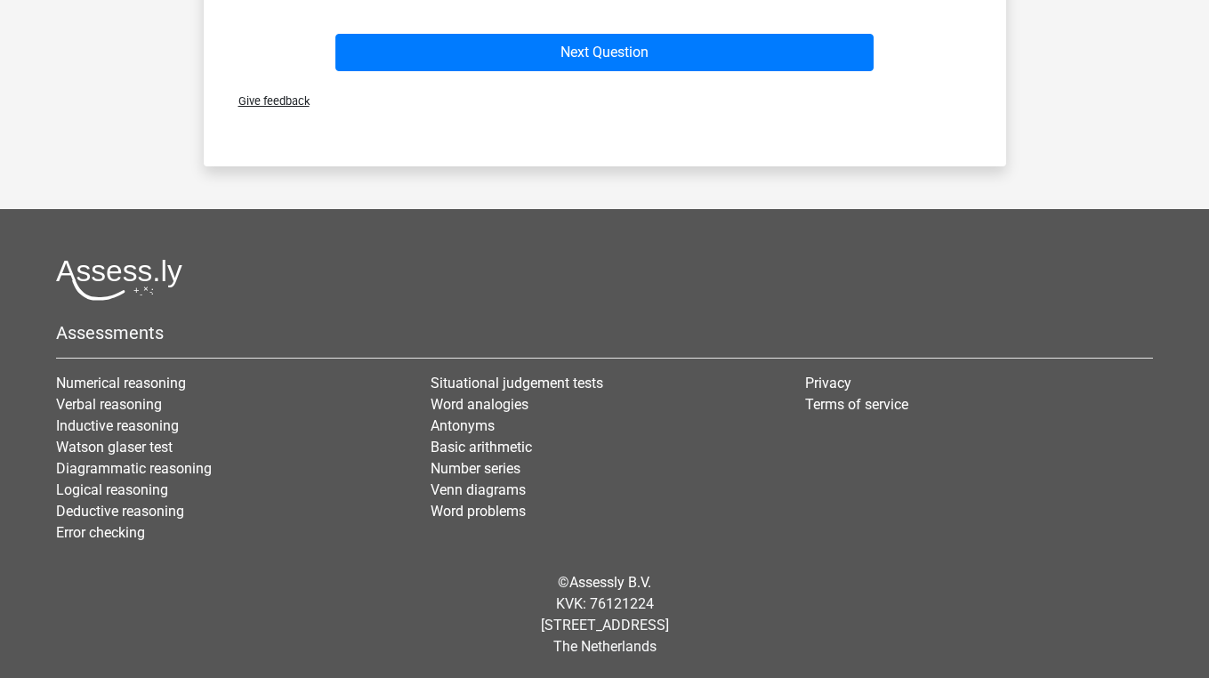
click at [646, 28] on div "Next Question" at bounding box center [604, 49] width 745 height 59
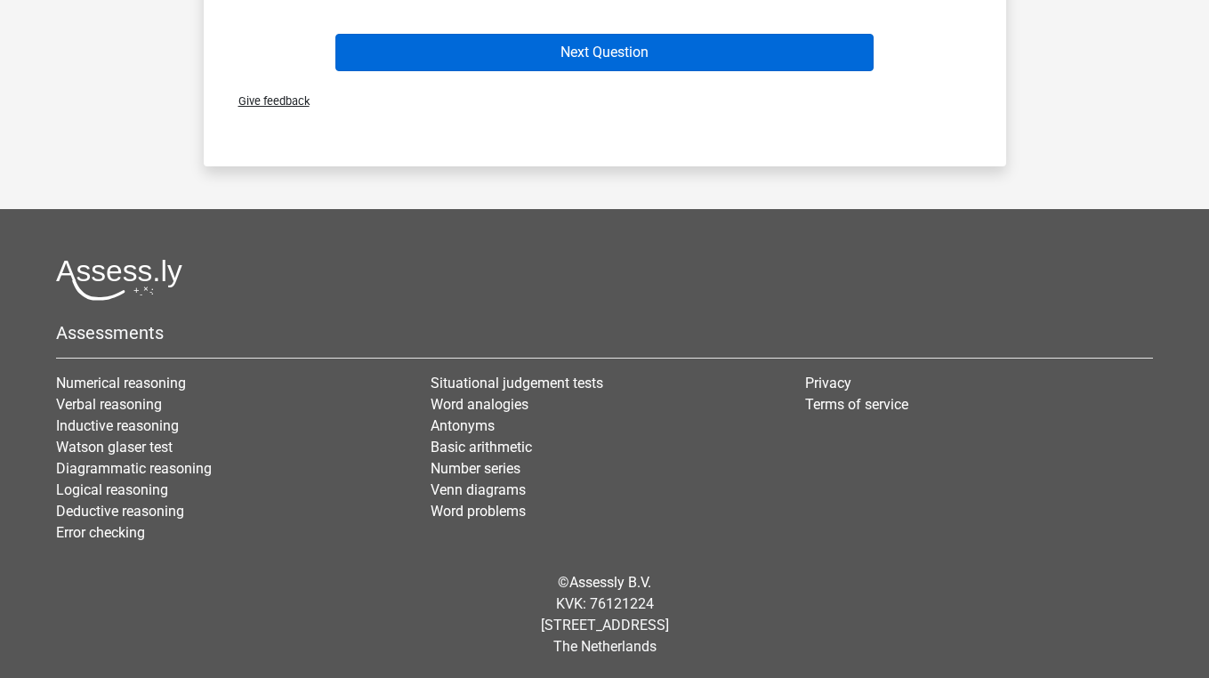
click at [646, 37] on button "Next Question" at bounding box center [604, 52] width 538 height 37
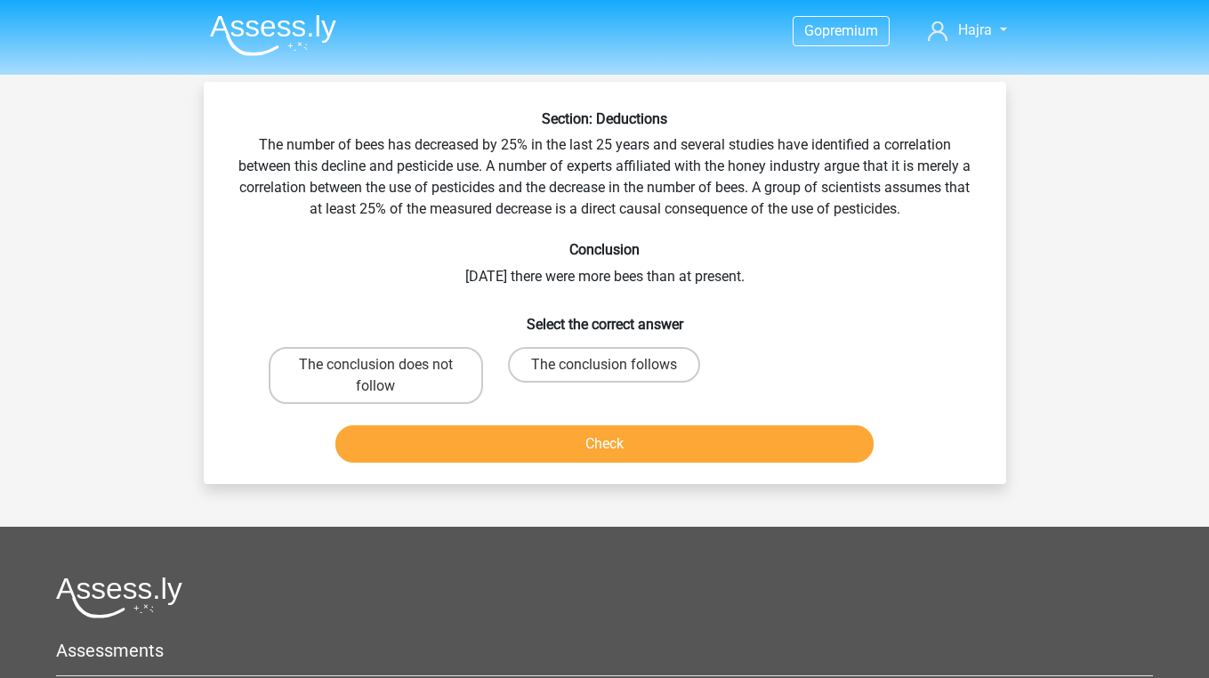
scroll to position [0, 0]
drag, startPoint x: 494, startPoint y: 141, endPoint x: 542, endPoint y: 141, distance: 48.0
click at [542, 141] on div "Section: Deductions The number of bees has decreased by 25% in the last 25 year…" at bounding box center [605, 289] width 788 height 359
click at [546, 358] on label "The conclusion follows" at bounding box center [604, 365] width 192 height 36
click at [604, 365] on input "The conclusion follows" at bounding box center [610, 371] width 12 height 12
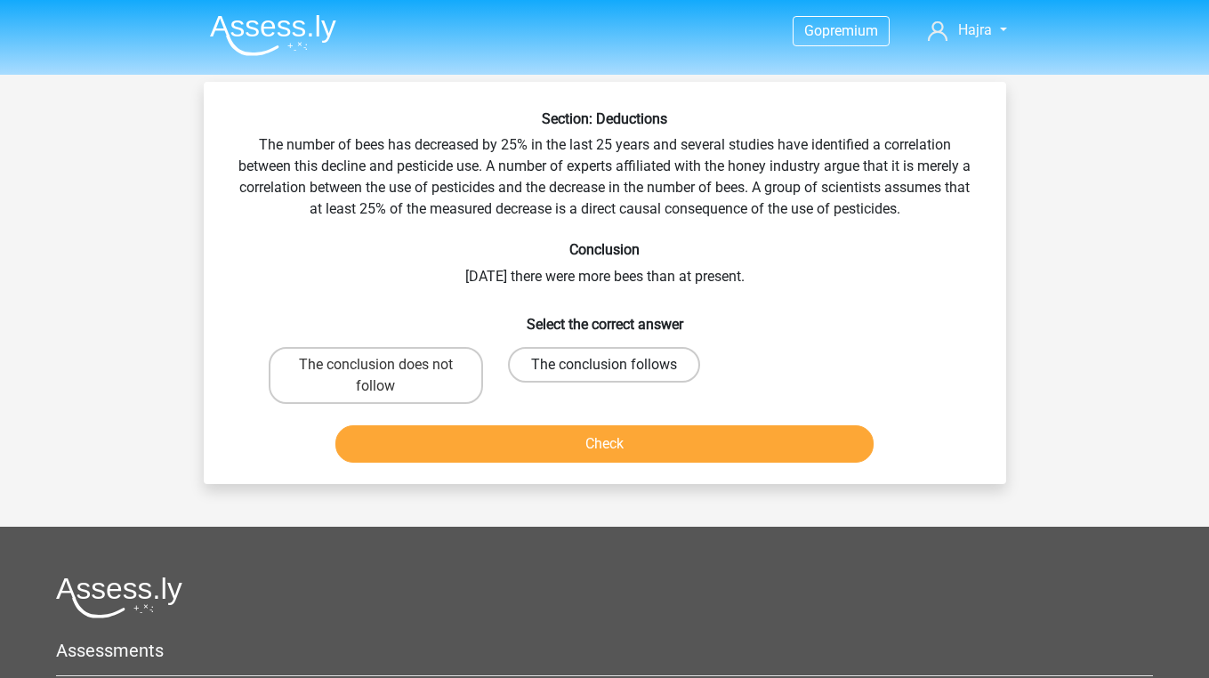
radio input "true"
click at [531, 456] on button "Check" at bounding box center [604, 443] width 538 height 37
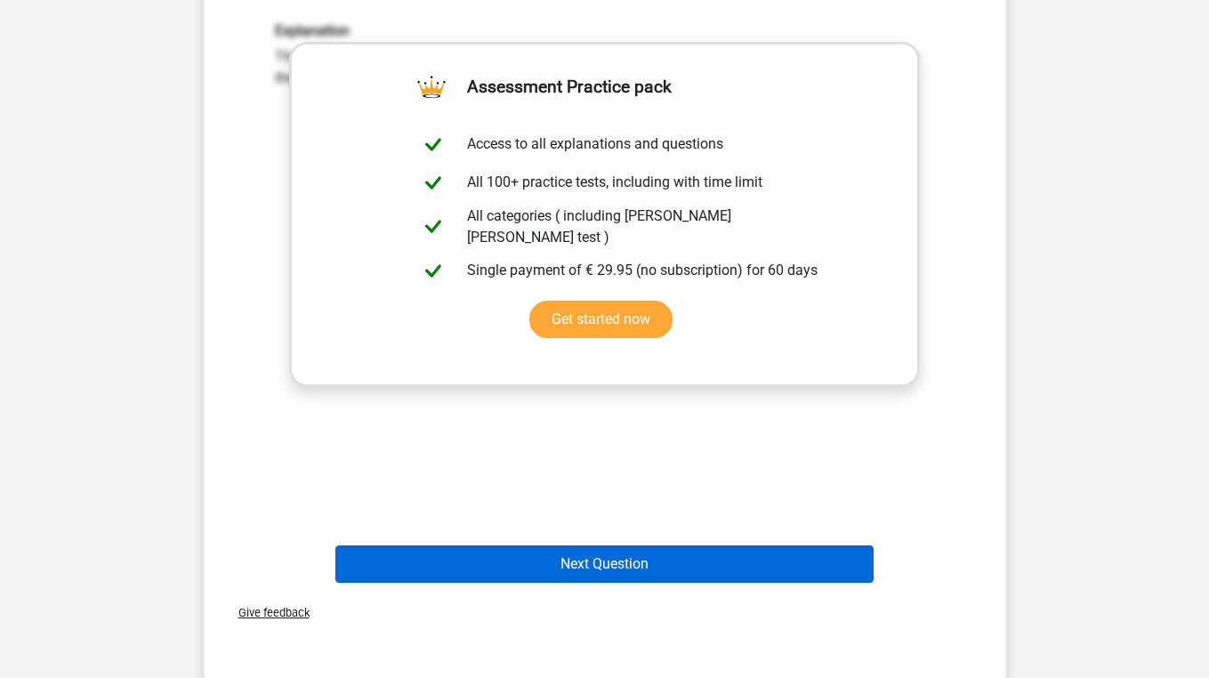
click at [523, 568] on button "Next Question" at bounding box center [604, 563] width 538 height 37
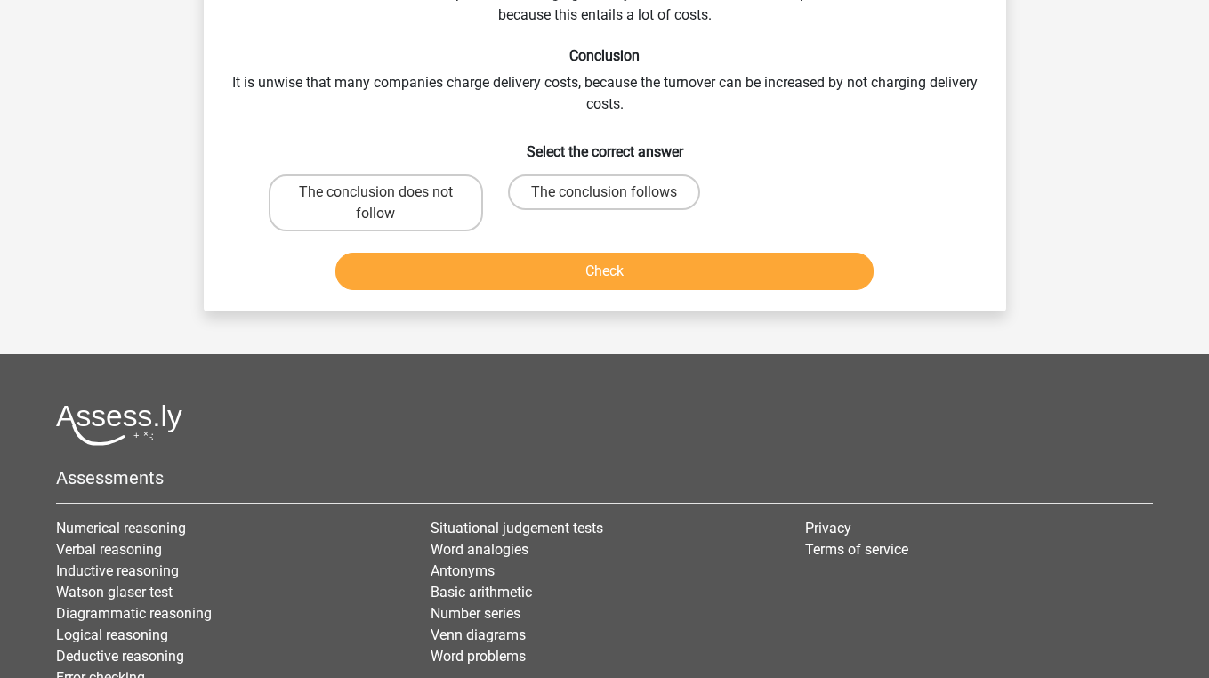
scroll to position [82, 0]
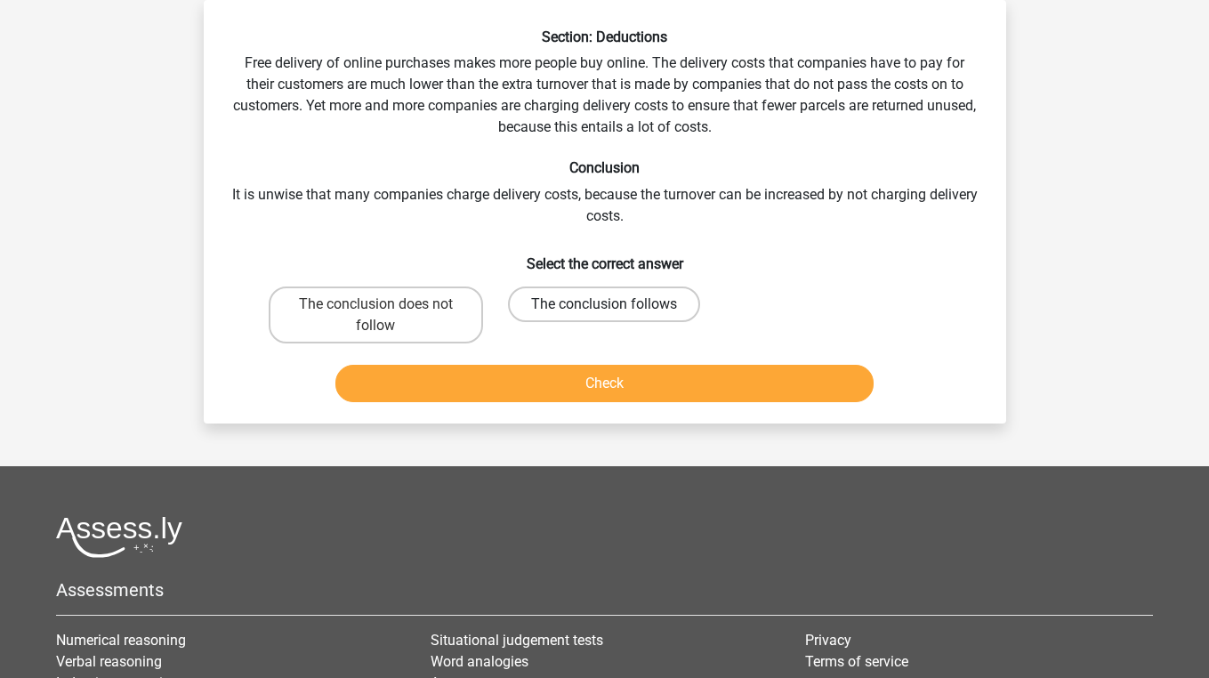
click at [584, 302] on label "The conclusion follows" at bounding box center [604, 304] width 192 height 36
click at [604, 304] on input "The conclusion follows" at bounding box center [610, 310] width 12 height 12
radio input "true"
click at [576, 380] on button "Check" at bounding box center [604, 383] width 538 height 37
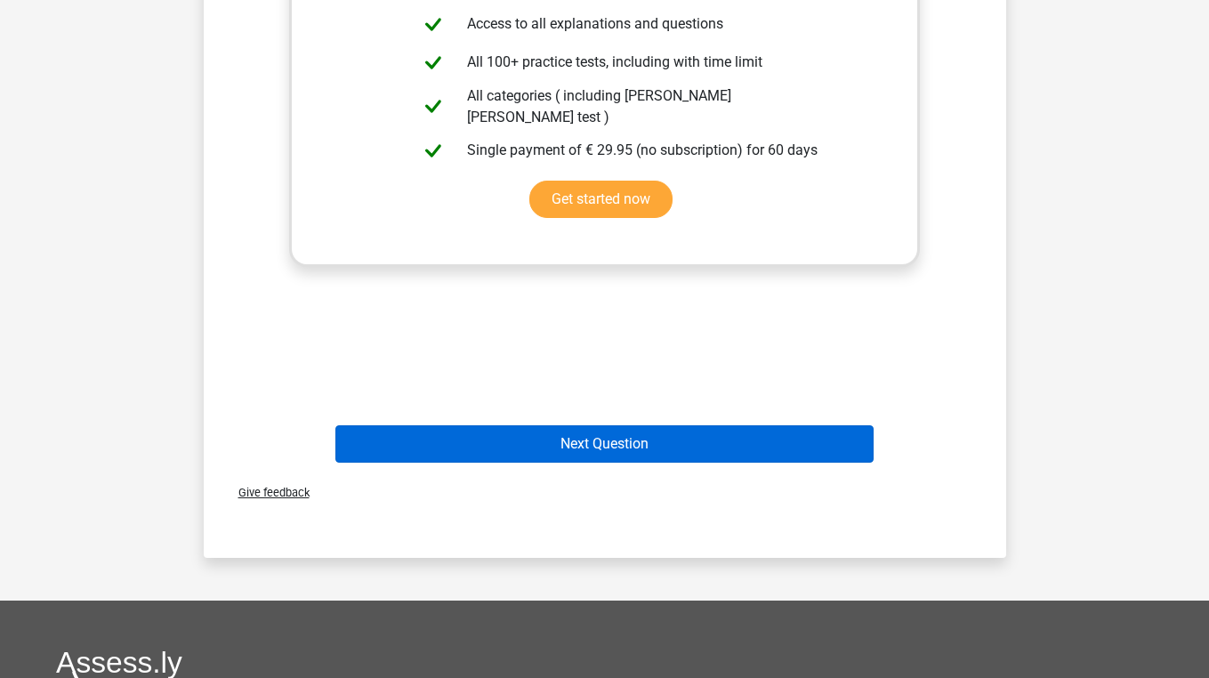
click at [562, 447] on button "Next Question" at bounding box center [604, 443] width 538 height 37
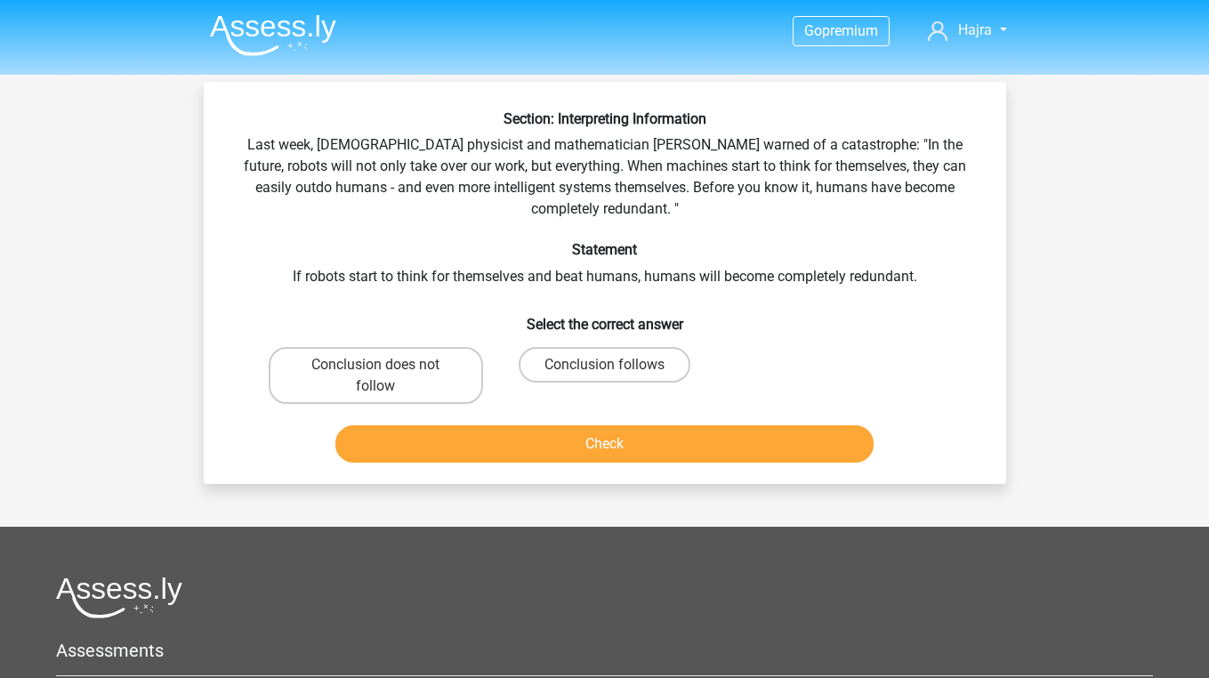
scroll to position [0, 0]
click at [429, 357] on label "Conclusion does not follow" at bounding box center [376, 375] width 214 height 57
click at [387, 365] on input "Conclusion does not follow" at bounding box center [381, 371] width 12 height 12
radio input "true"
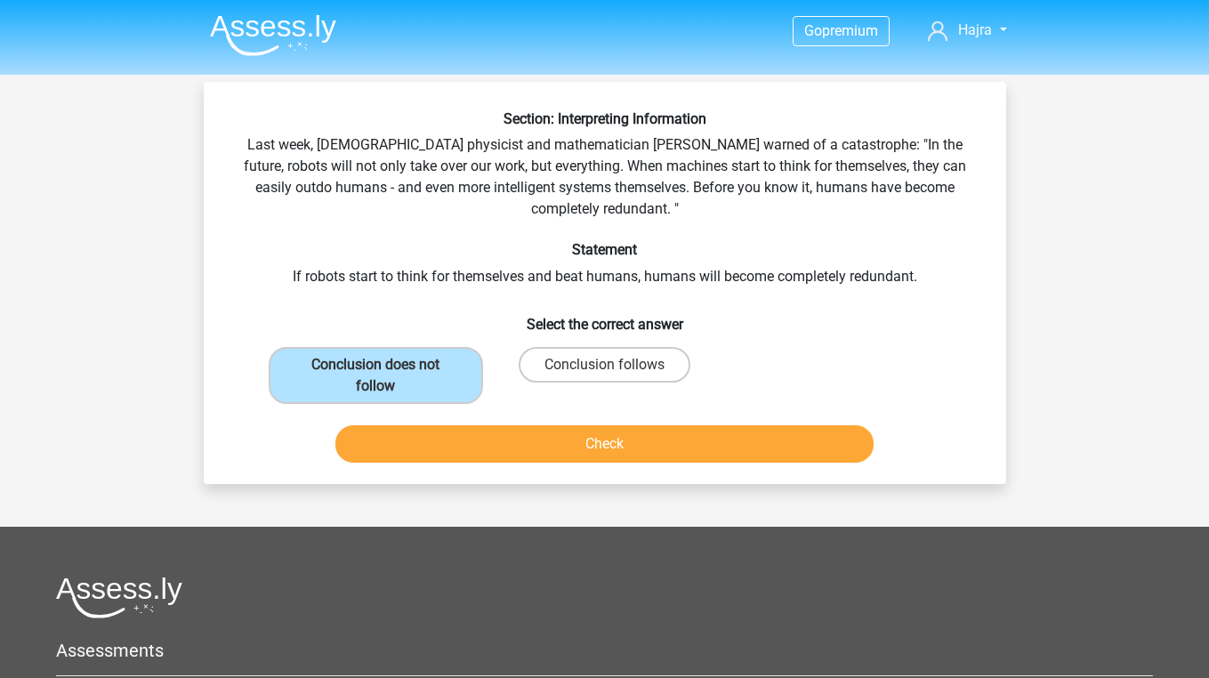
click at [433, 431] on button "Check" at bounding box center [604, 443] width 538 height 37
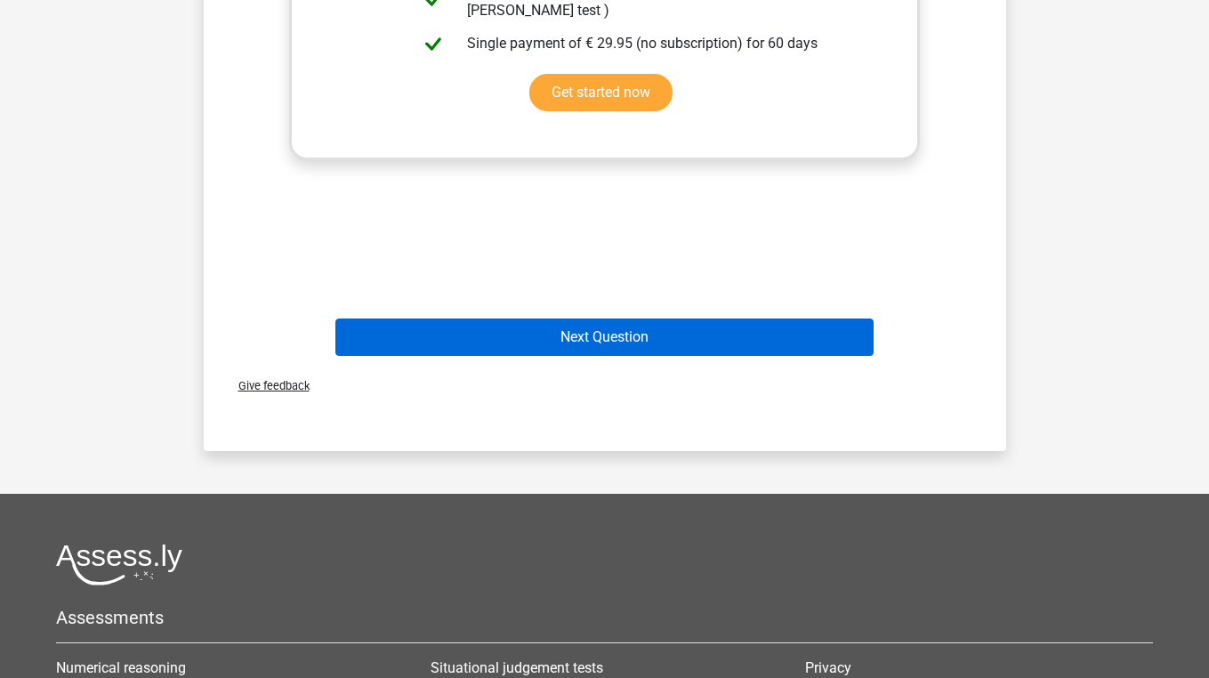
click at [519, 347] on button "Next Question" at bounding box center [604, 336] width 538 height 37
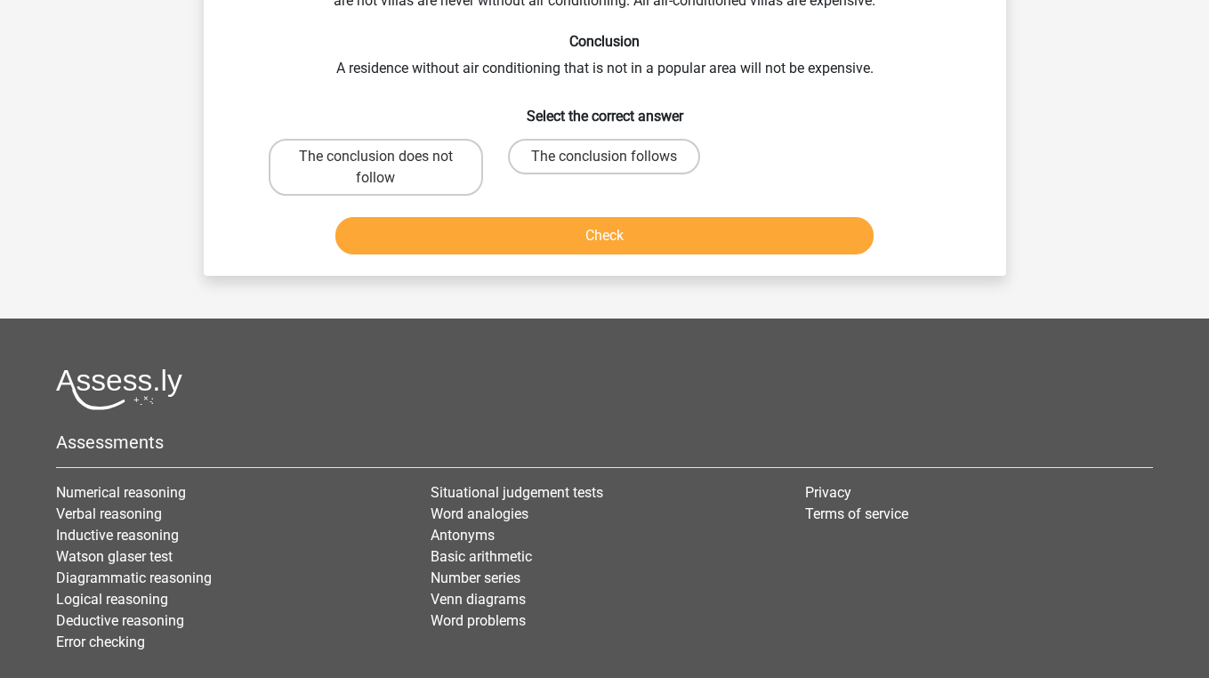
scroll to position [82, 0]
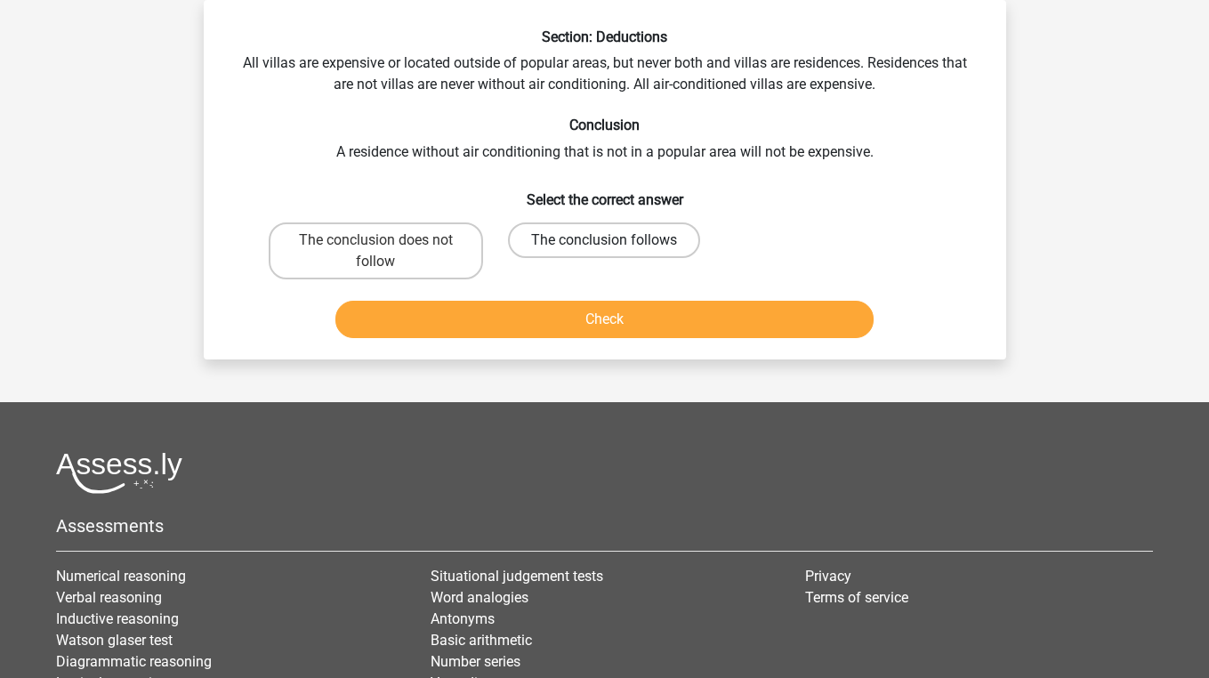
click at [573, 227] on label "The conclusion follows" at bounding box center [604, 240] width 192 height 36
click at [604, 240] on input "The conclusion follows" at bounding box center [610, 246] width 12 height 12
radio input "true"
click at [564, 308] on button "Check" at bounding box center [604, 319] width 538 height 37
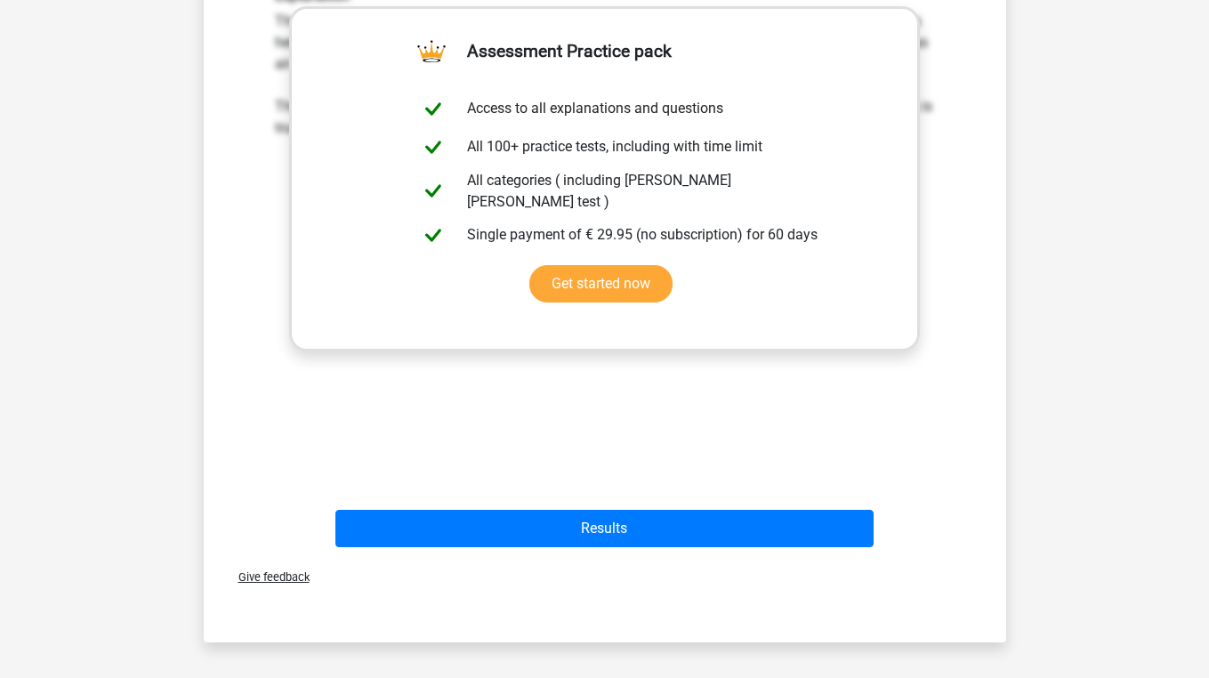
scroll to position [709, 0]
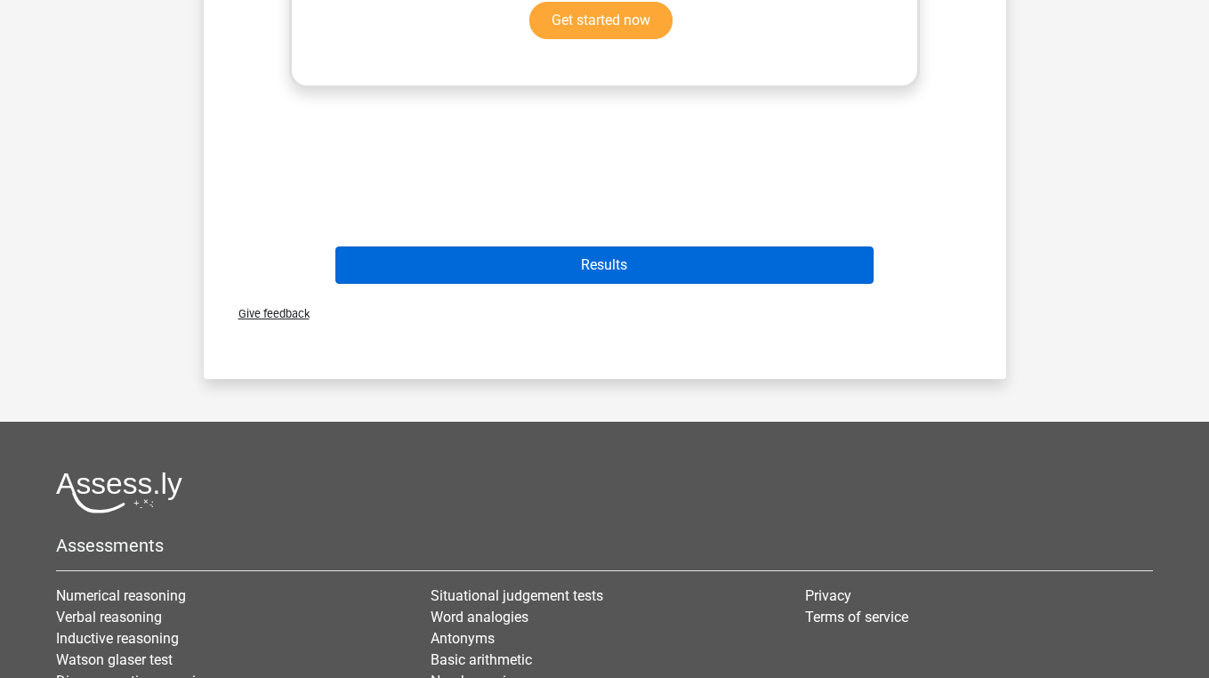
click at [577, 266] on button "Results" at bounding box center [604, 264] width 538 height 37
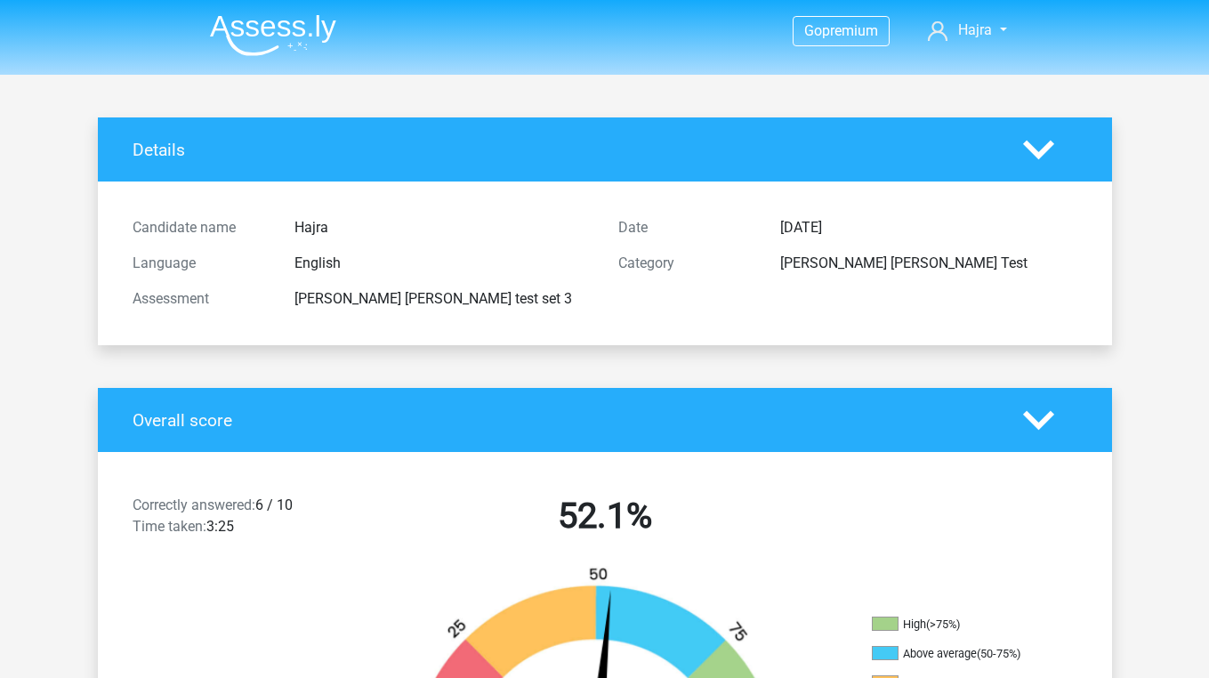
click at [318, 23] on img at bounding box center [273, 35] width 126 height 42
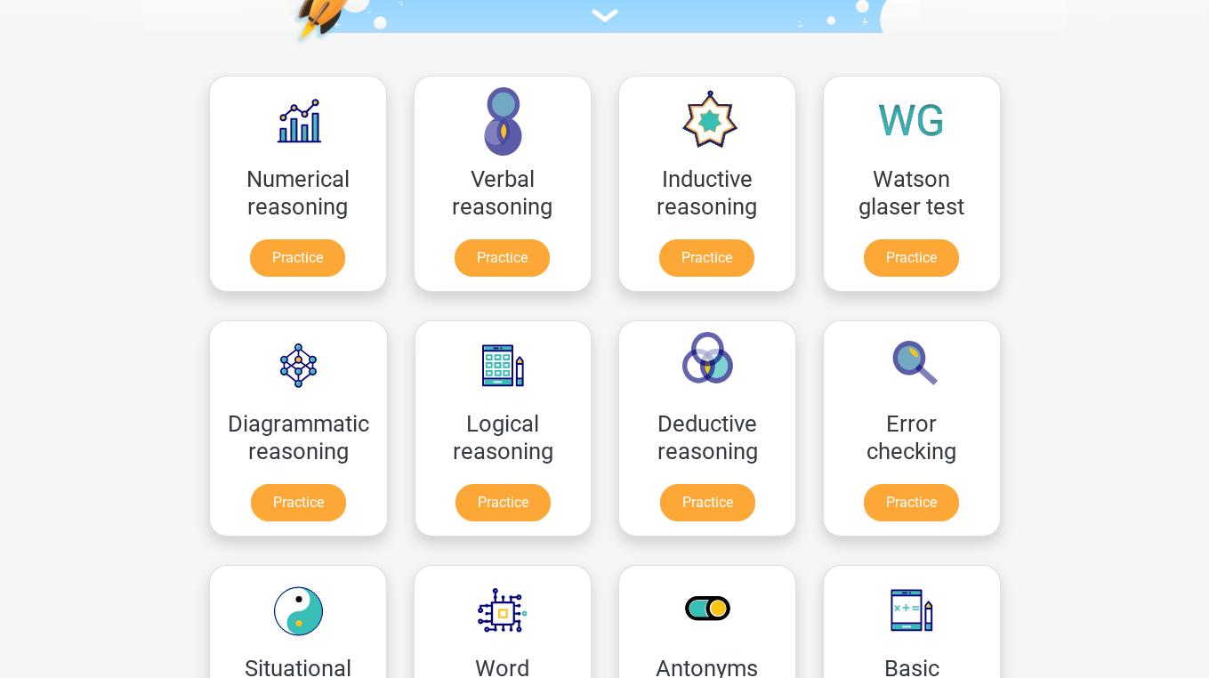
scroll to position [246, 0]
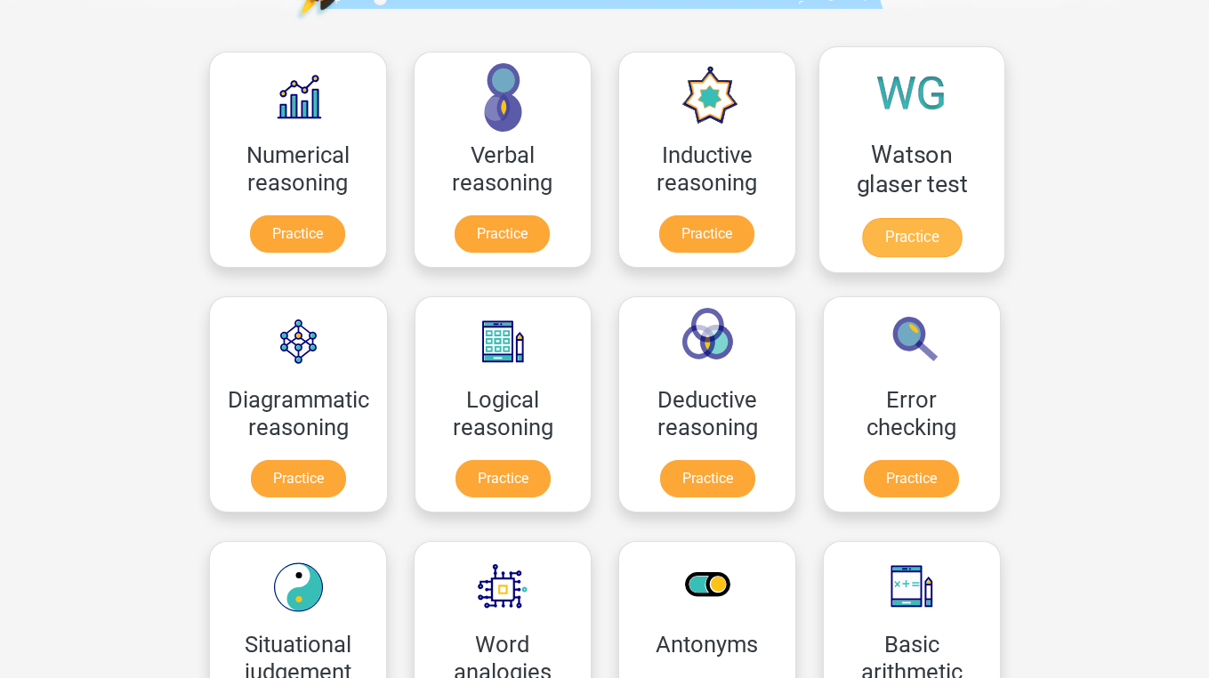
click at [938, 234] on link "Practice" at bounding box center [911, 237] width 100 height 39
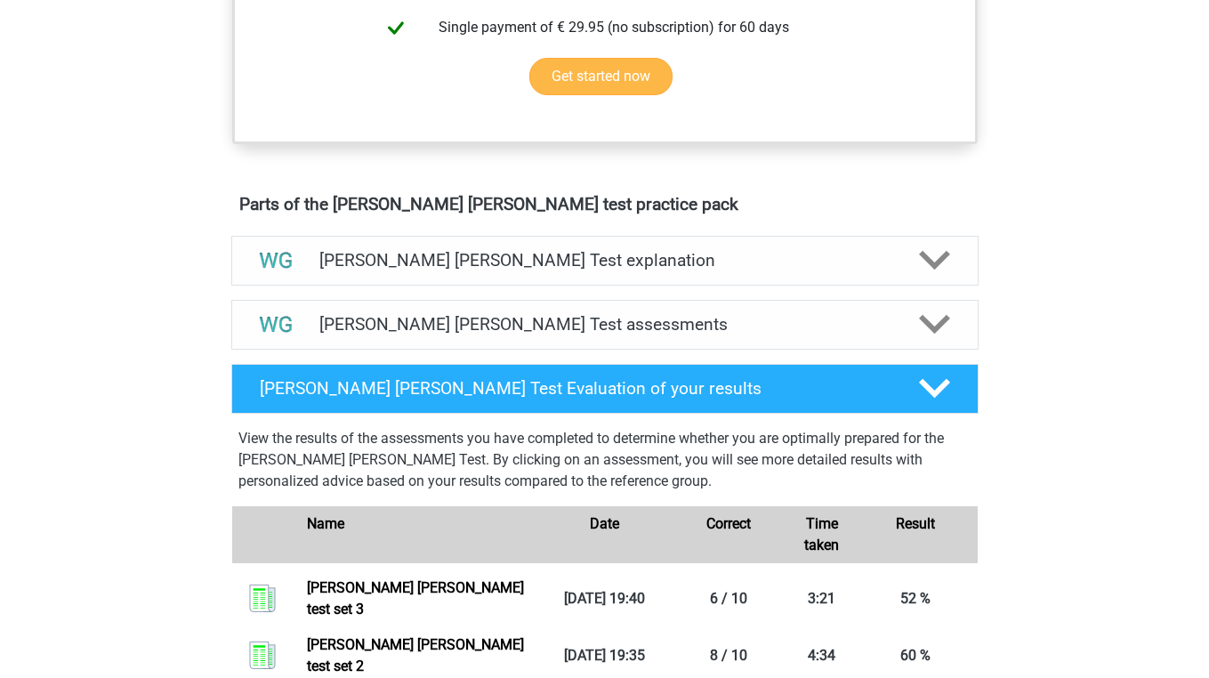
scroll to position [887, 0]
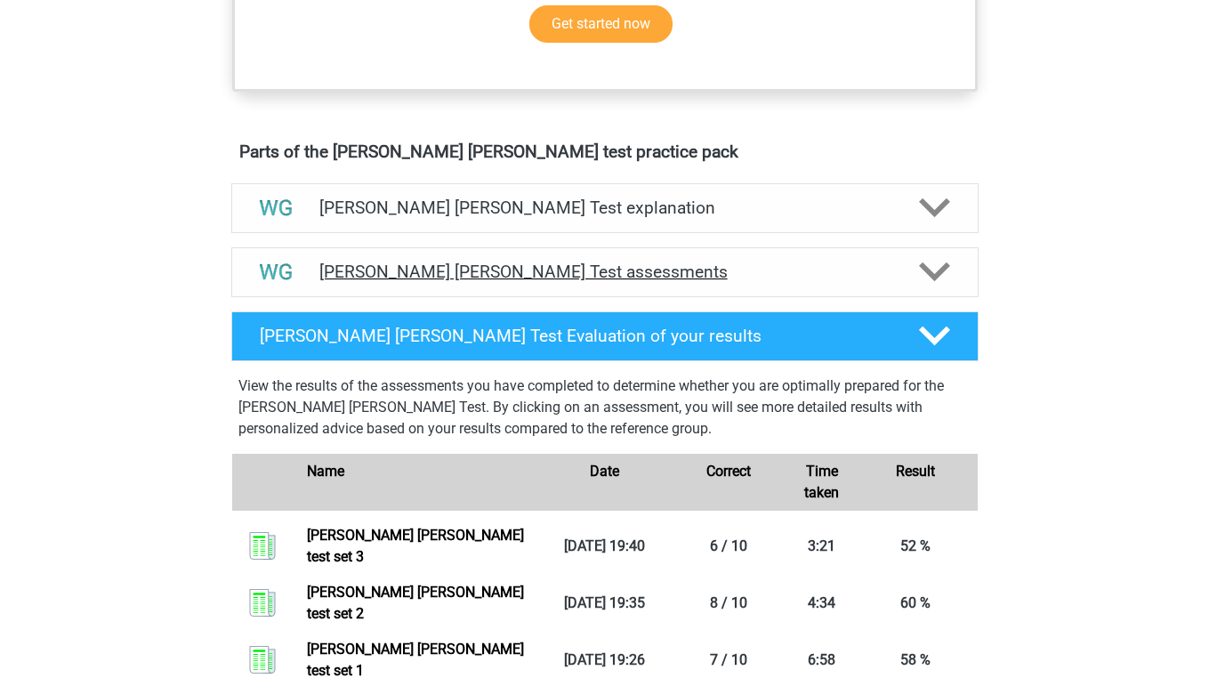
click at [612, 261] on div "Watson Glaser Test assessments" at bounding box center [604, 272] width 747 height 50
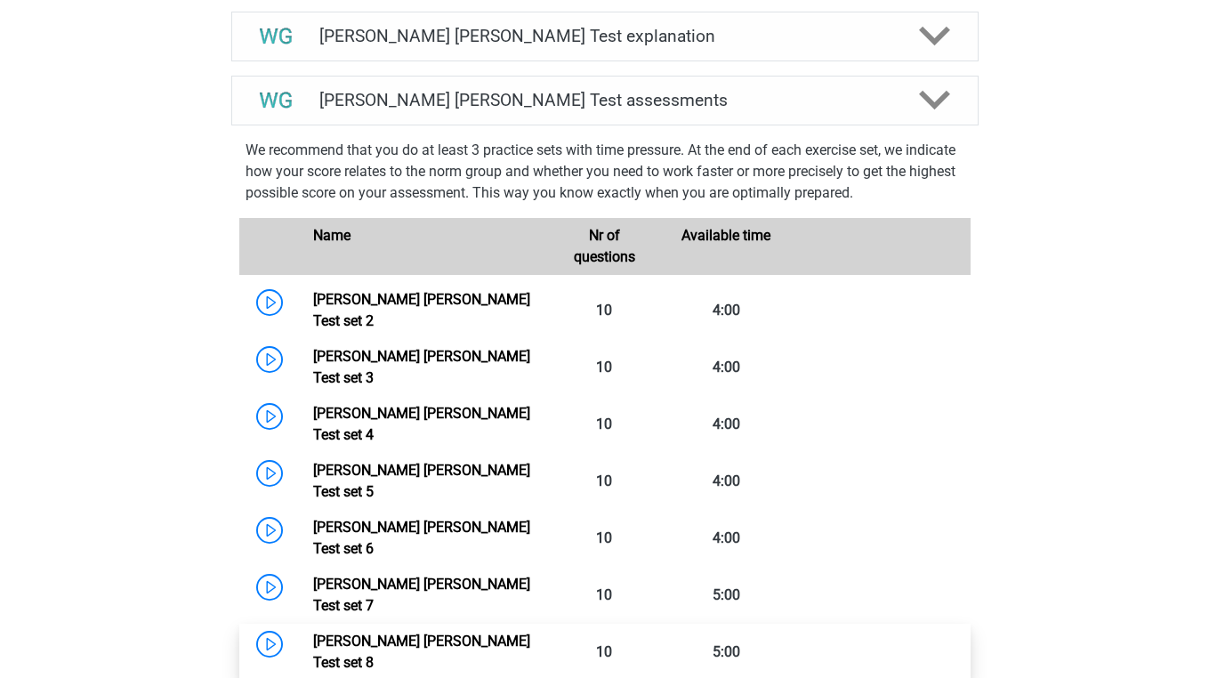
scroll to position [1075, 0]
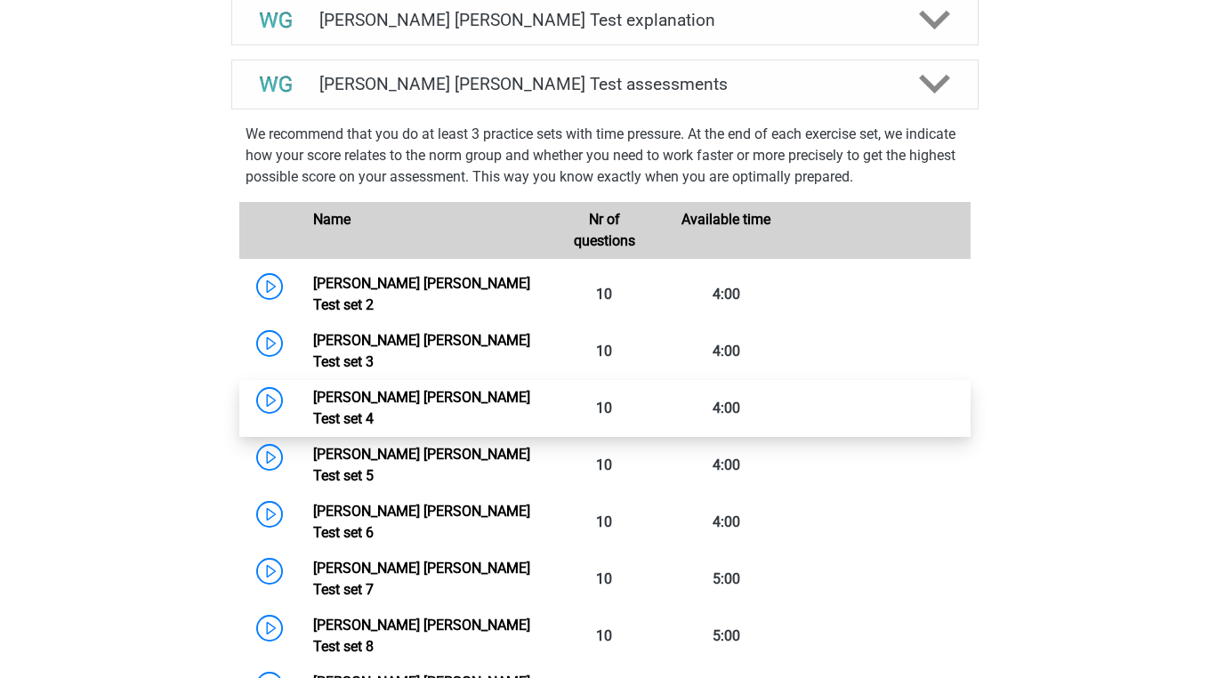
click at [477, 389] on link "Watson Glaser Test set 4" at bounding box center [421, 408] width 217 height 38
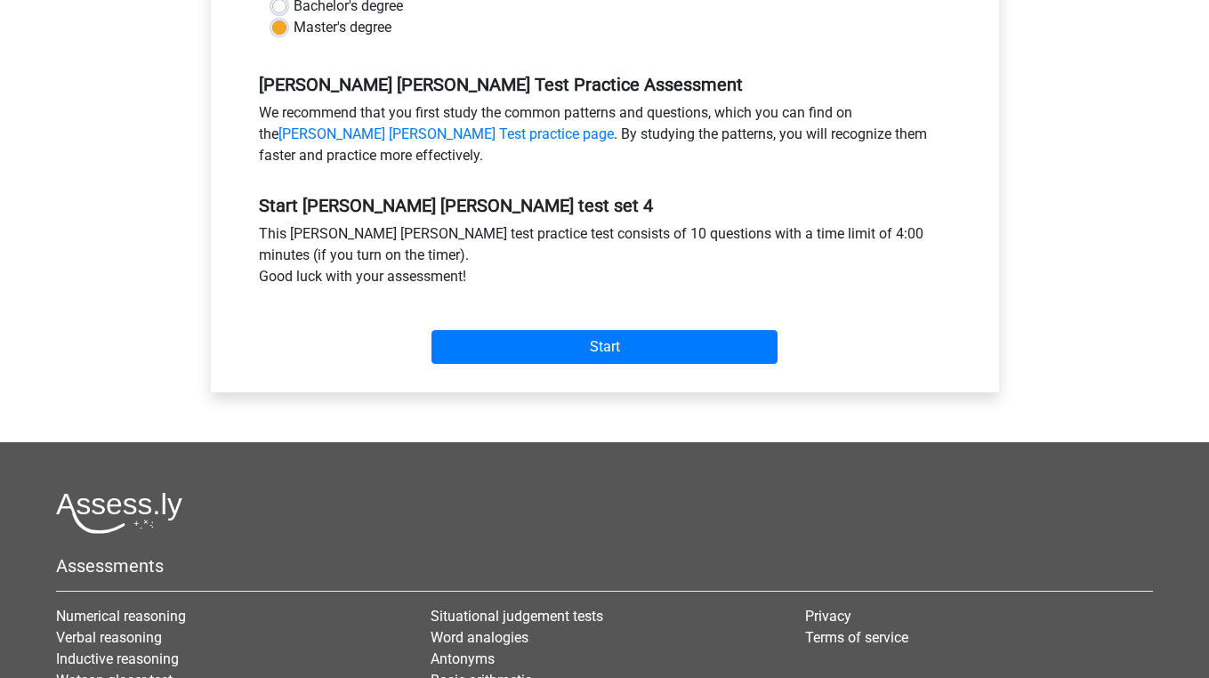
scroll to position [495, 0]
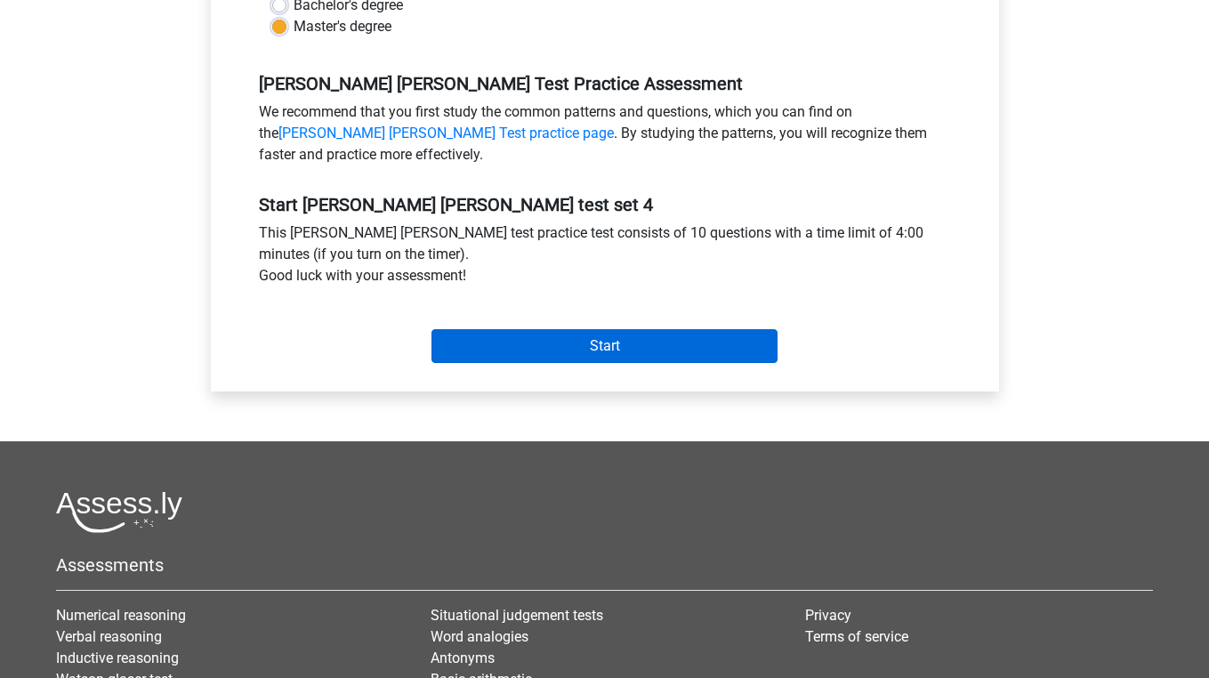
click at [502, 343] on input "Start" at bounding box center [604, 346] width 346 height 34
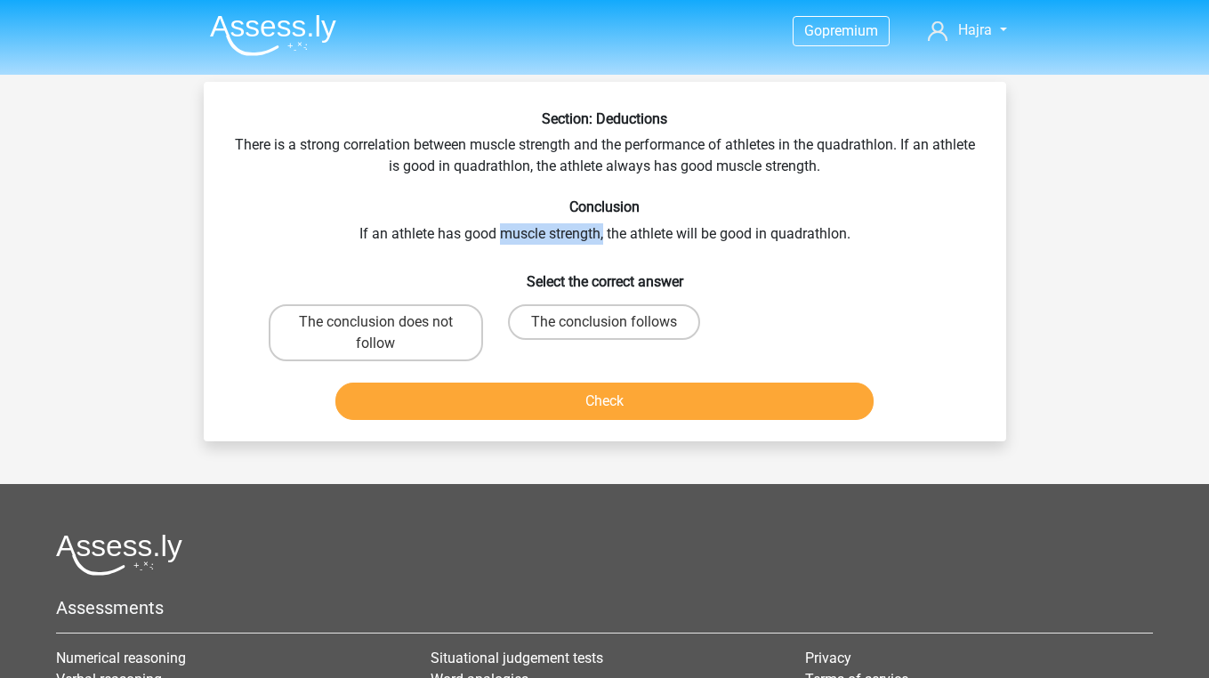
drag, startPoint x: 503, startPoint y: 228, endPoint x: 602, endPoint y: 229, distance: 98.7
click at [602, 229] on div "Section: Deductions There is a strong correlation between muscle strength and t…" at bounding box center [605, 268] width 788 height 317
click at [568, 325] on label "The conclusion follows" at bounding box center [604, 322] width 192 height 36
click at [604, 325] on input "The conclusion follows" at bounding box center [610, 328] width 12 height 12
radio input "true"
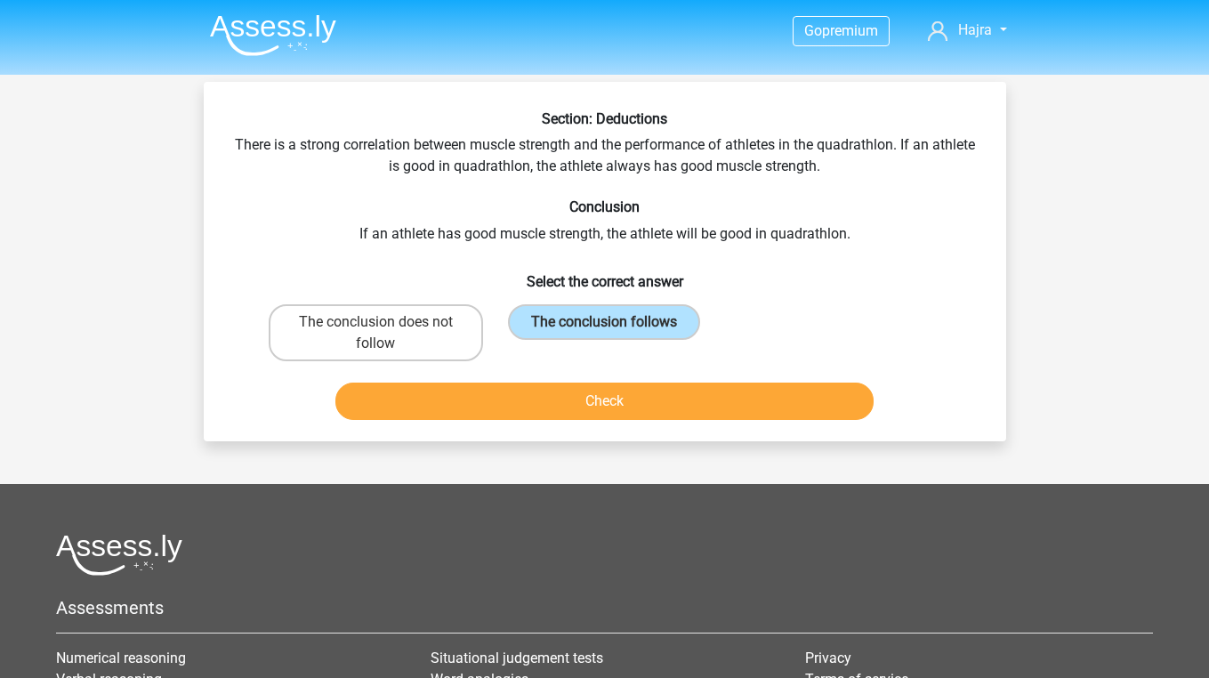
click at [568, 389] on button "Check" at bounding box center [604, 401] width 538 height 37
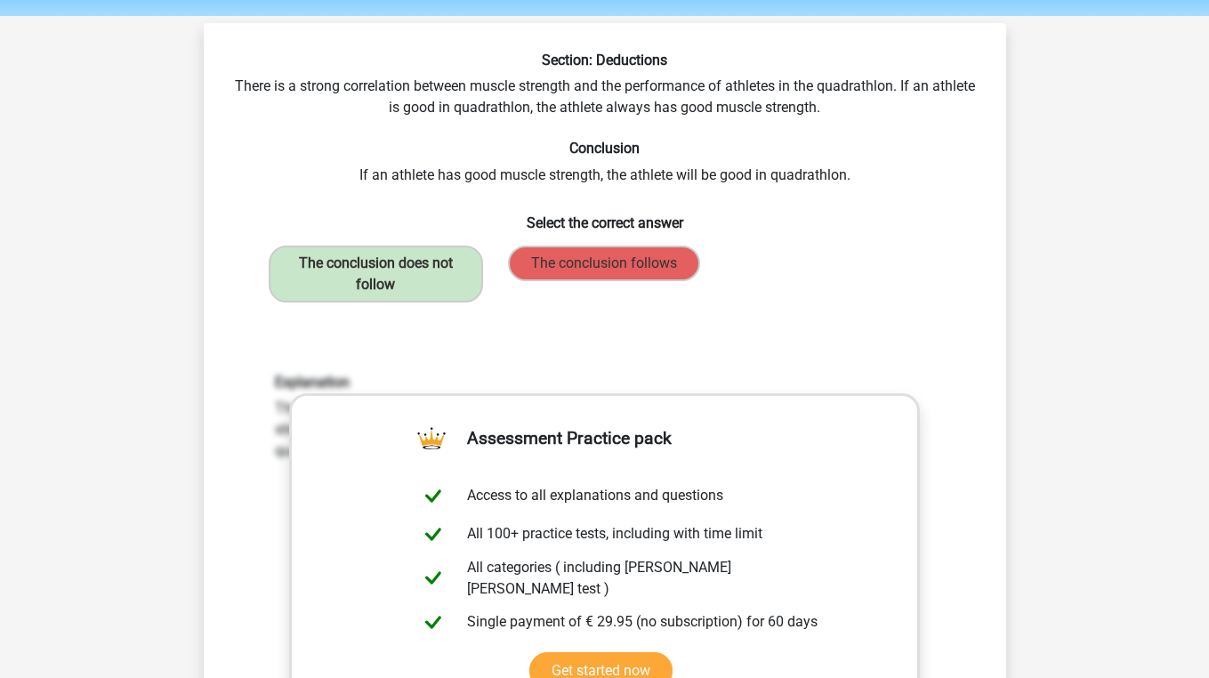
scroll to position [20, 0]
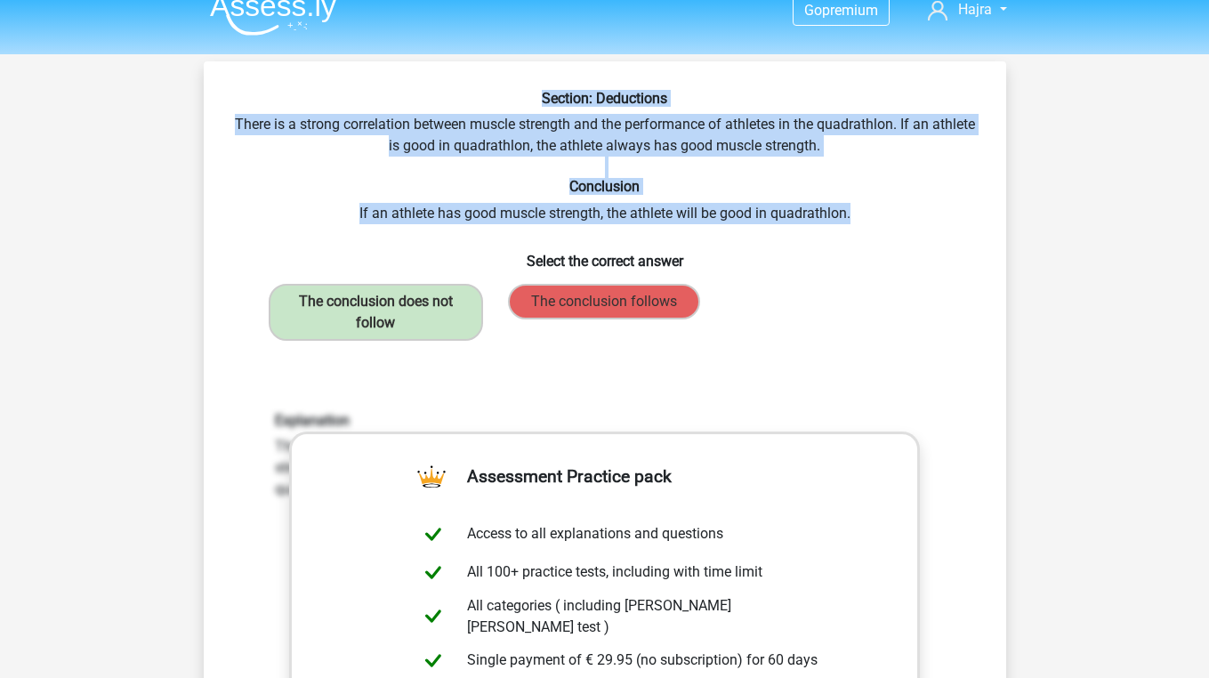
drag, startPoint x: 531, startPoint y: 95, endPoint x: 867, endPoint y: 217, distance: 357.7
click at [867, 217] on div "Section: Deductions There is a strong correlation between muscle strength and t…" at bounding box center [605, 535] width 788 height 890
copy div "Section: Deductions There is a strong correlation between muscle strength and t…"
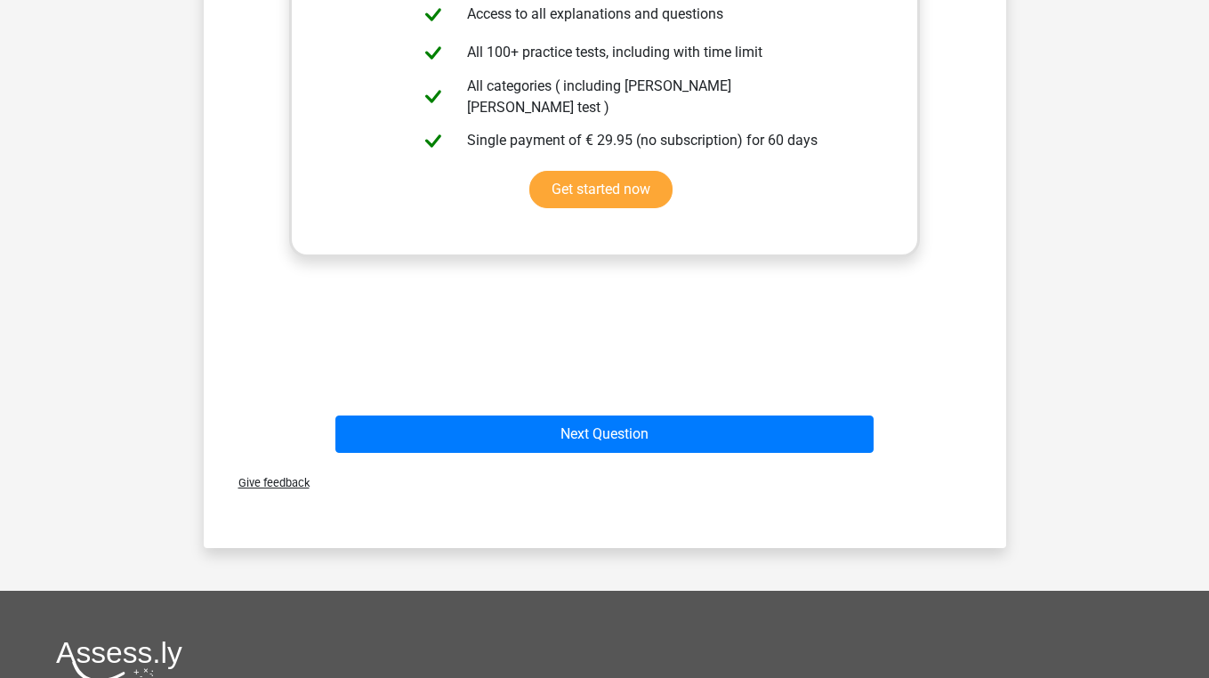
scroll to position [558, 0]
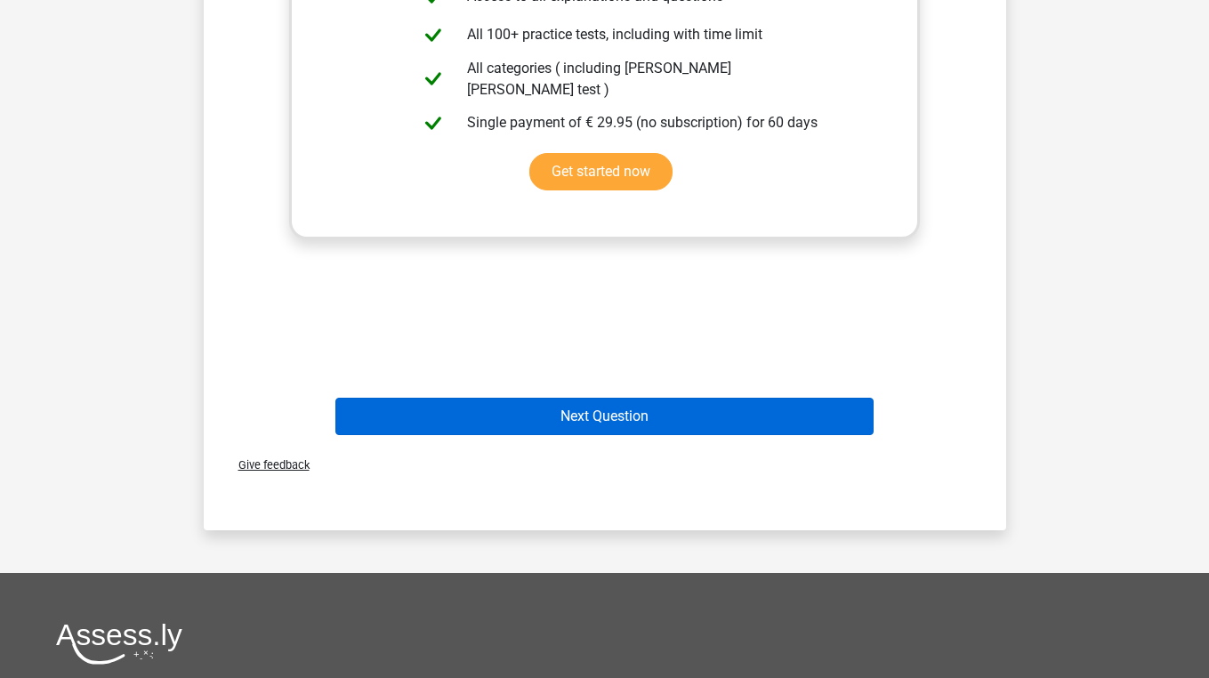
click at [559, 407] on button "Next Question" at bounding box center [604, 416] width 538 height 37
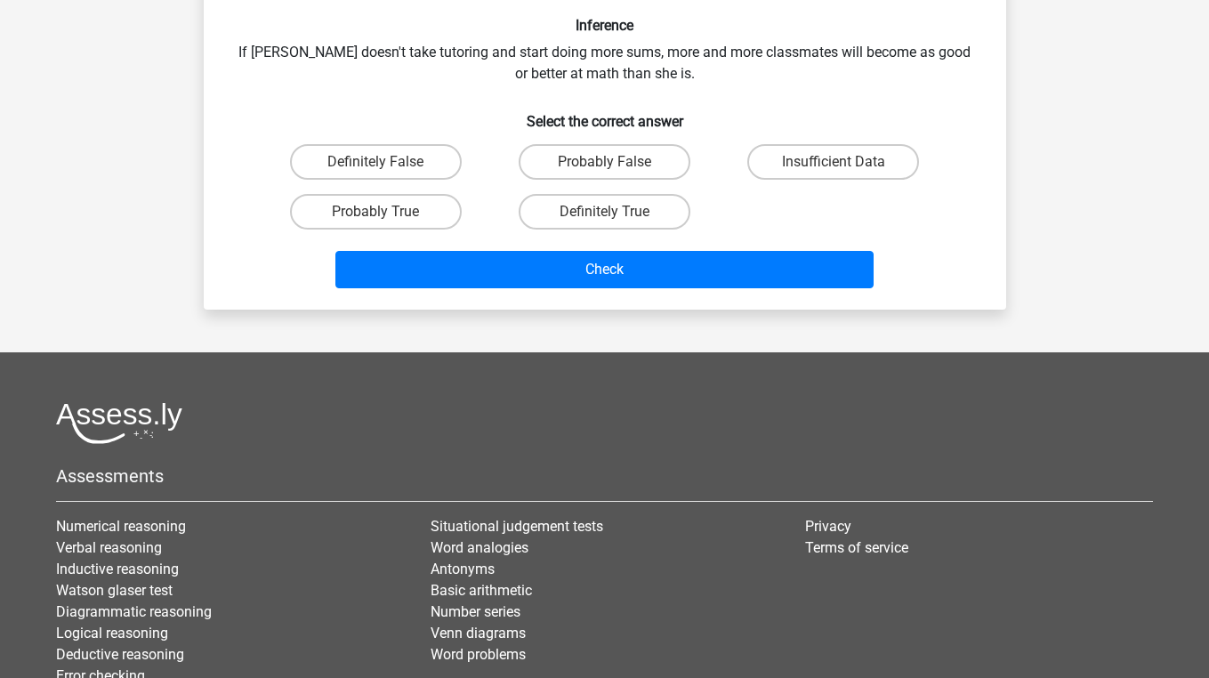
scroll to position [82, 0]
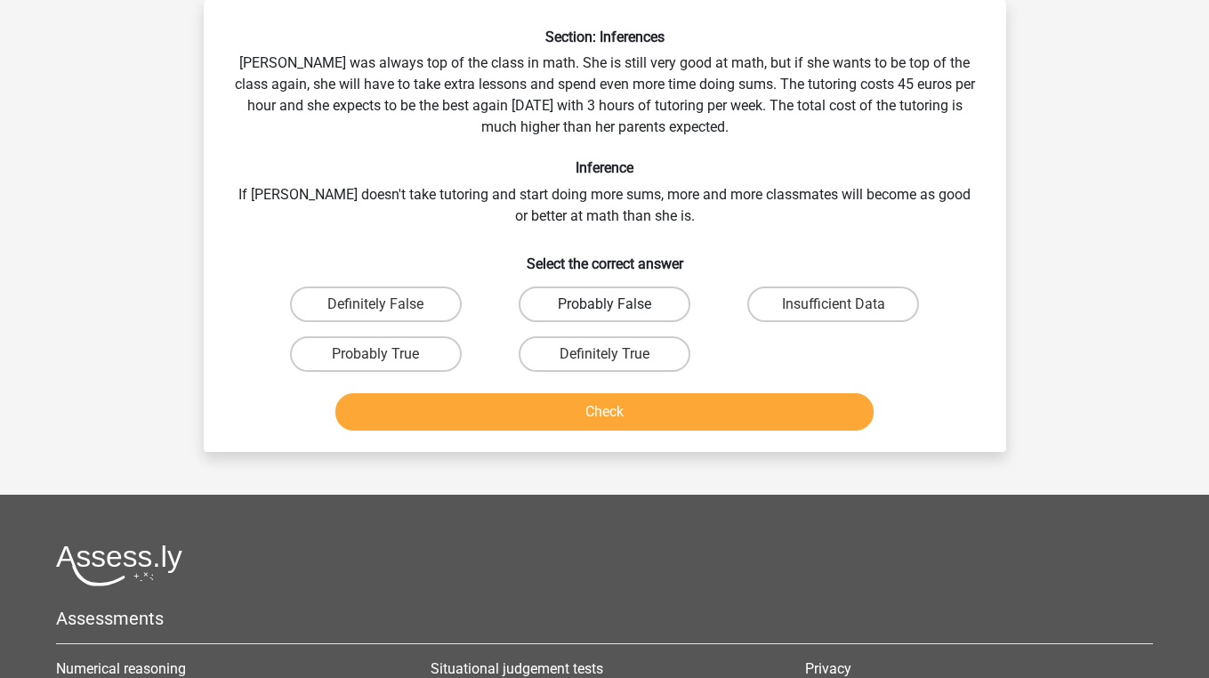
click at [580, 294] on label "Probably False" at bounding box center [605, 304] width 172 height 36
click at [604, 304] on input "Probably False" at bounding box center [610, 310] width 12 height 12
radio input "true"
click at [405, 362] on label "Probably True" at bounding box center [376, 354] width 172 height 36
click at [387, 362] on input "Probably True" at bounding box center [381, 360] width 12 height 12
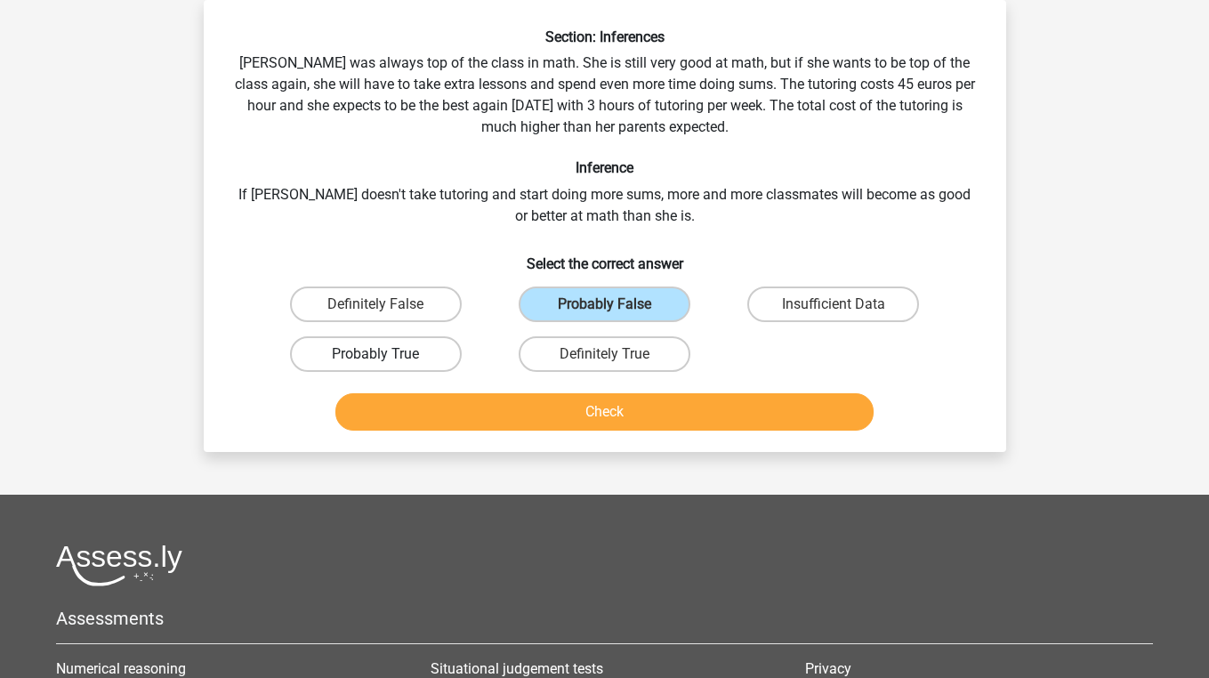
radio input "true"
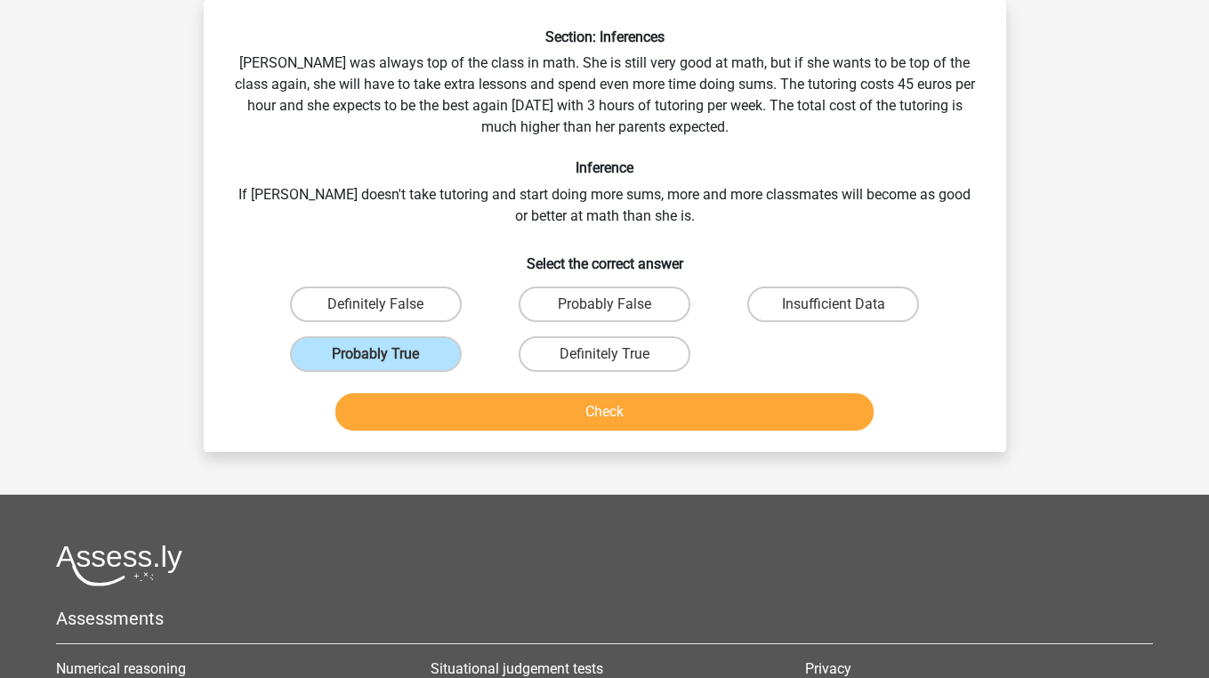
click at [409, 410] on button "Check" at bounding box center [604, 411] width 538 height 37
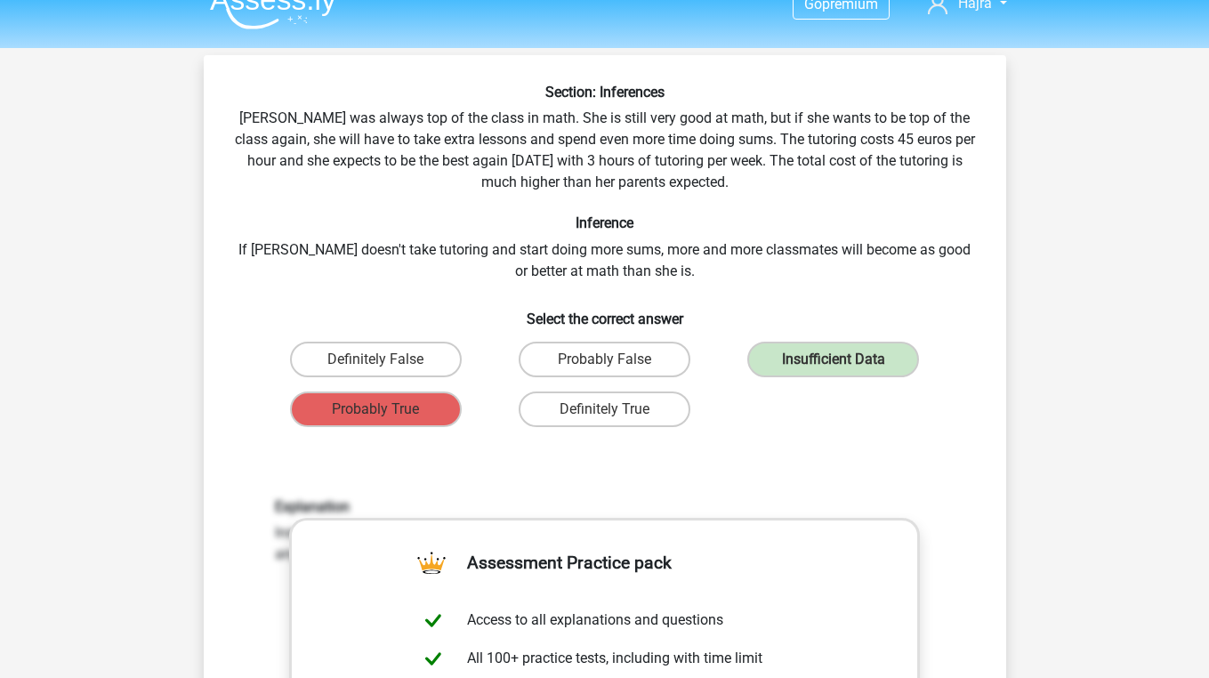
scroll to position [27, 0]
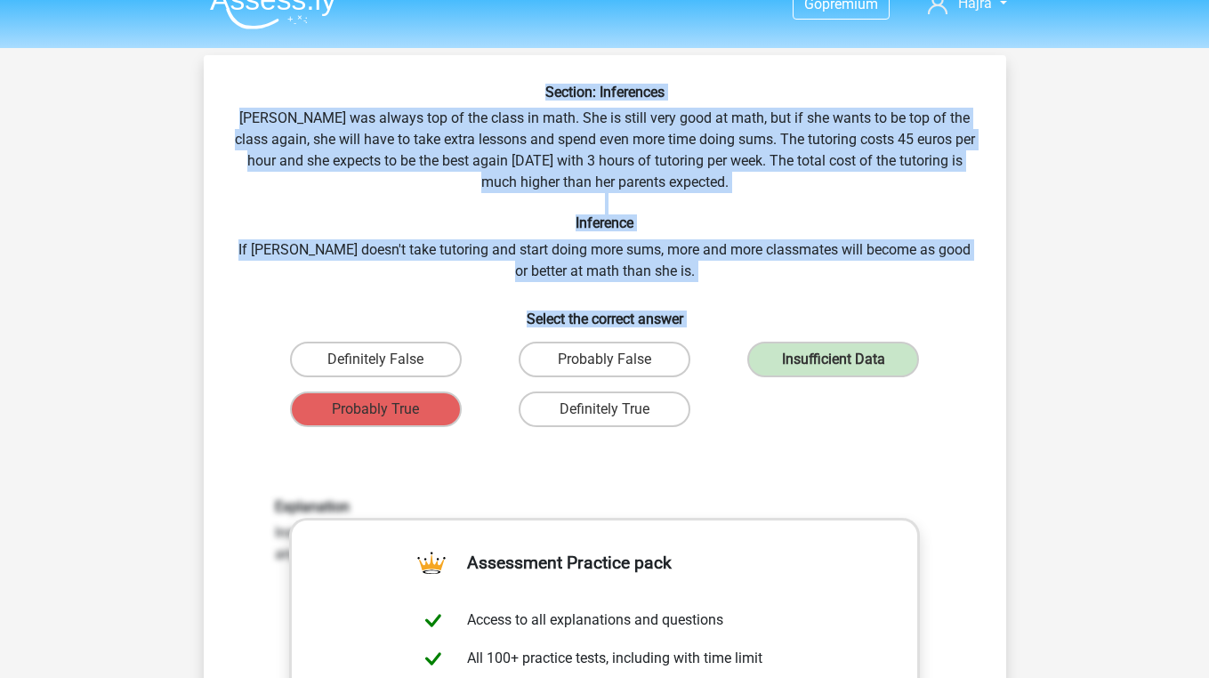
drag, startPoint x: 536, startPoint y: 85, endPoint x: 698, endPoint y: 407, distance: 359.6
click at [698, 407] on div "Section: Inferences Maria was always top of the class in math. She is still ver…" at bounding box center [605, 575] width 788 height 982
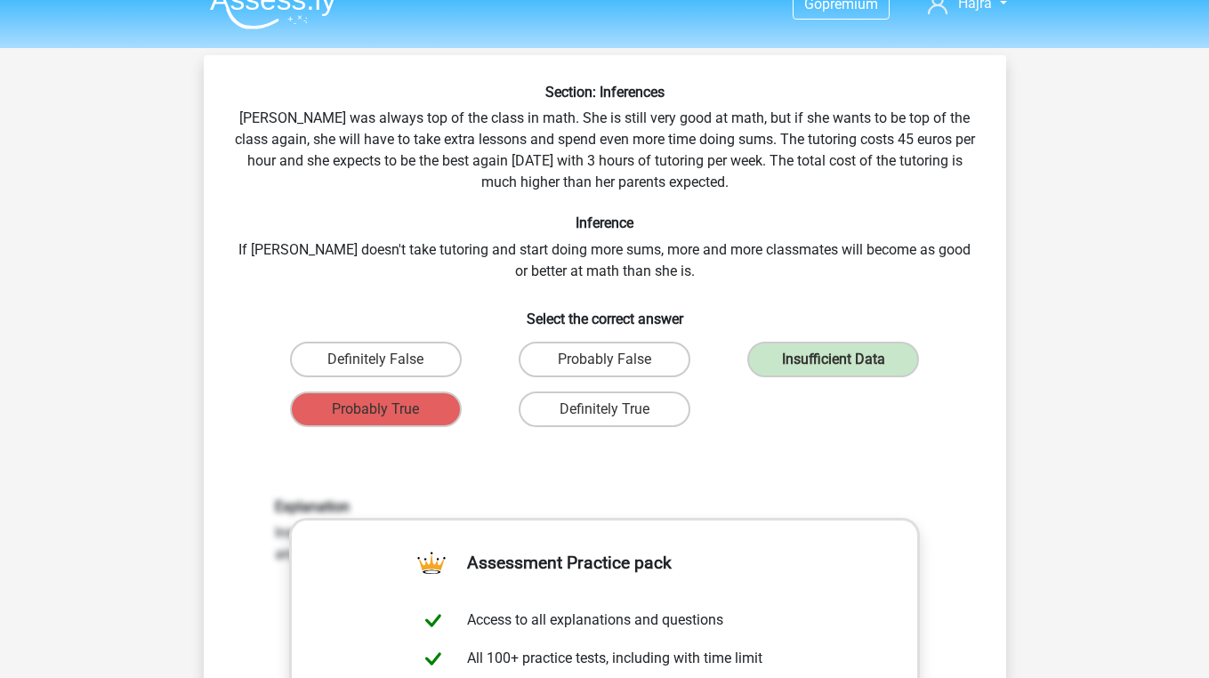
drag, startPoint x: 698, startPoint y: 407, endPoint x: 555, endPoint y: 113, distance: 326.6
click at [555, 113] on div "Section: Inferences Maria was always top of the class in math. She is still ver…" at bounding box center [605, 575] width 788 height 982
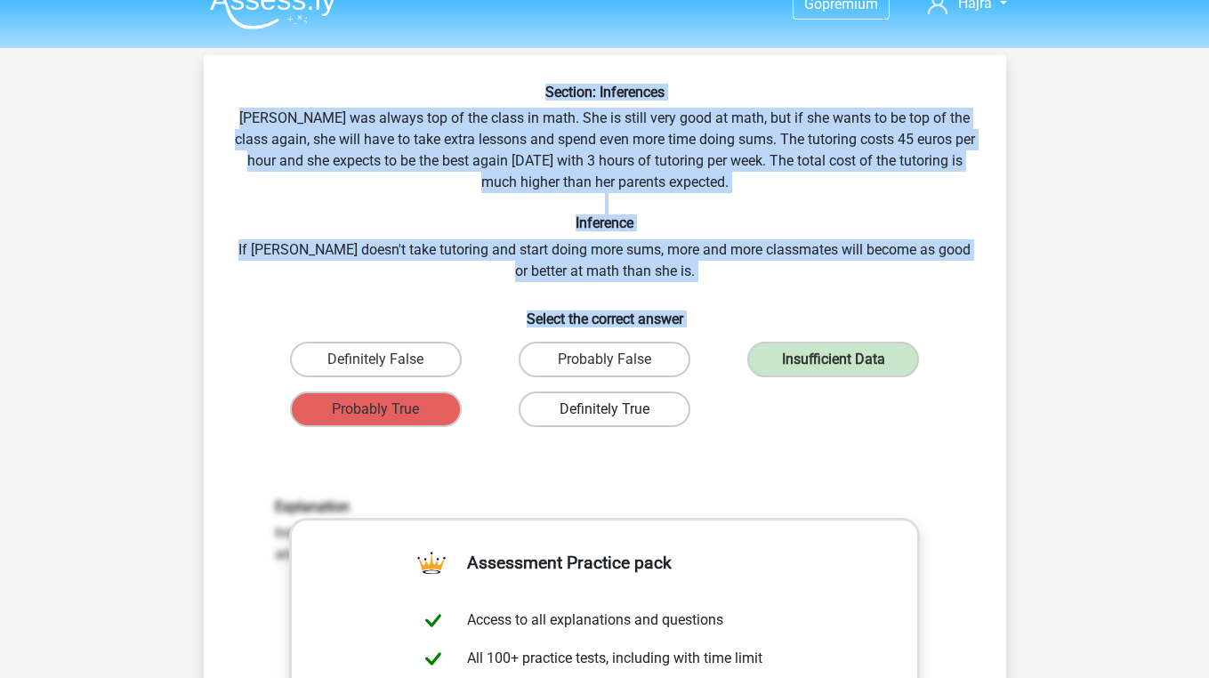
drag, startPoint x: 539, startPoint y: 93, endPoint x: 689, endPoint y: 401, distance: 342.2
click at [689, 401] on div "Section: Inferences Maria was always top of the class in math. She is still ver…" at bounding box center [605, 575] width 788 height 982
click at [628, 130] on div "Section: Inferences Maria was always top of the class in math. She is still ver…" at bounding box center [605, 575] width 788 height 982
drag, startPoint x: 537, startPoint y: 87, endPoint x: 684, endPoint y: 268, distance: 232.7
click at [685, 269] on div "Section: Inferences Maria was always top of the class in math. She is still ver…" at bounding box center [605, 575] width 788 height 982
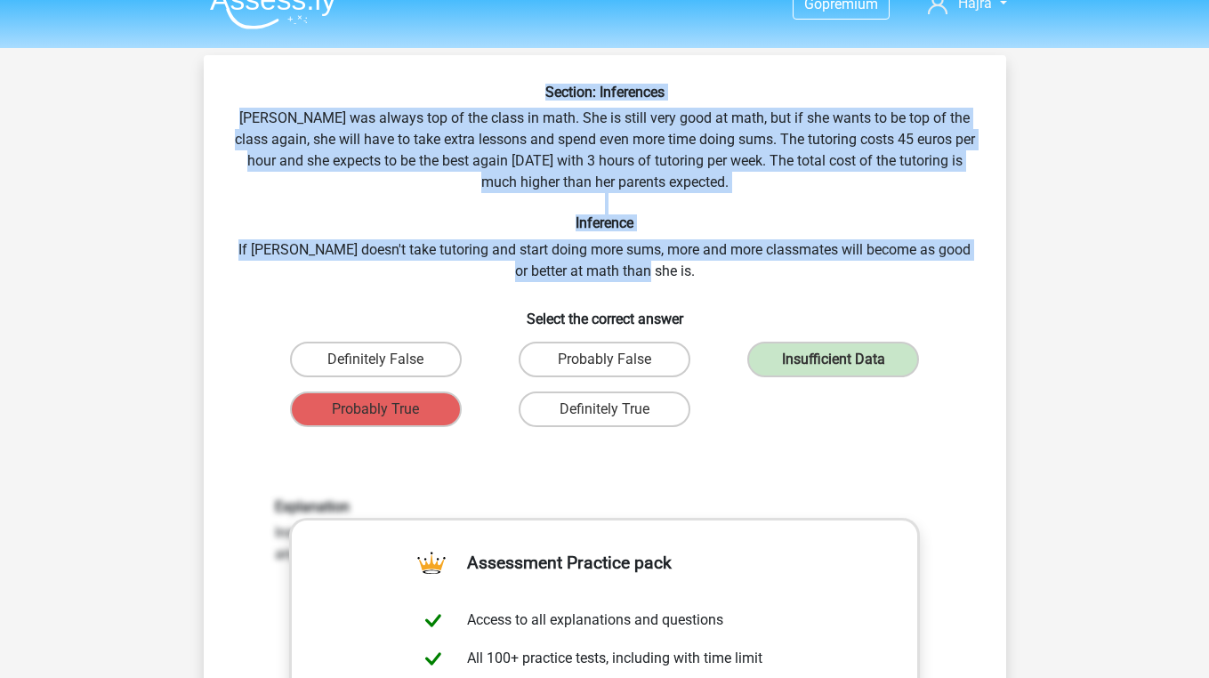
copy div "Section: Inferences Maria was always top of the class in math. She is still ver…"
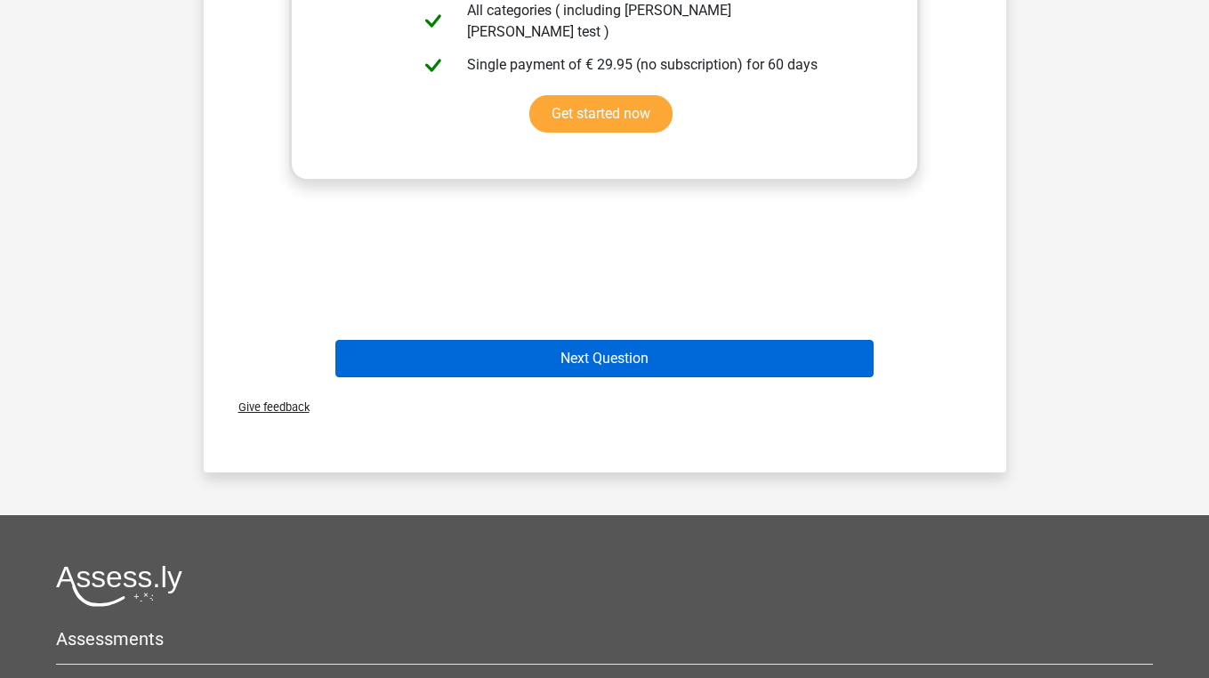
click at [621, 364] on button "Next Question" at bounding box center [604, 358] width 538 height 37
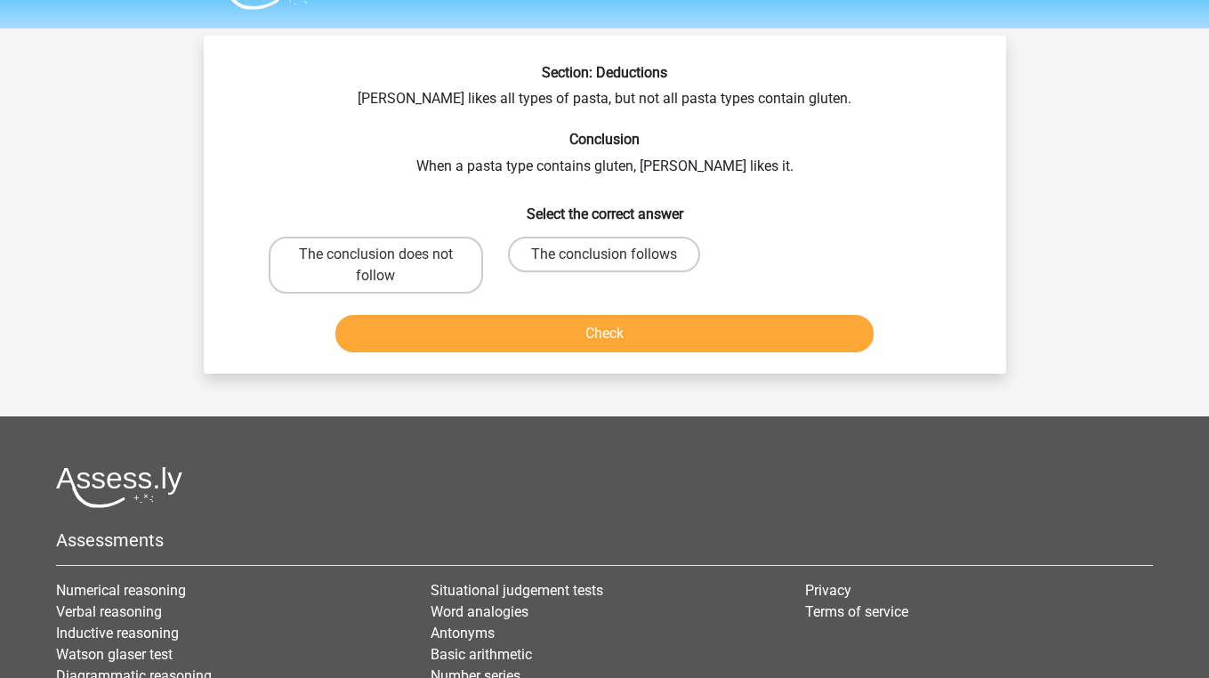
scroll to position [33, 0]
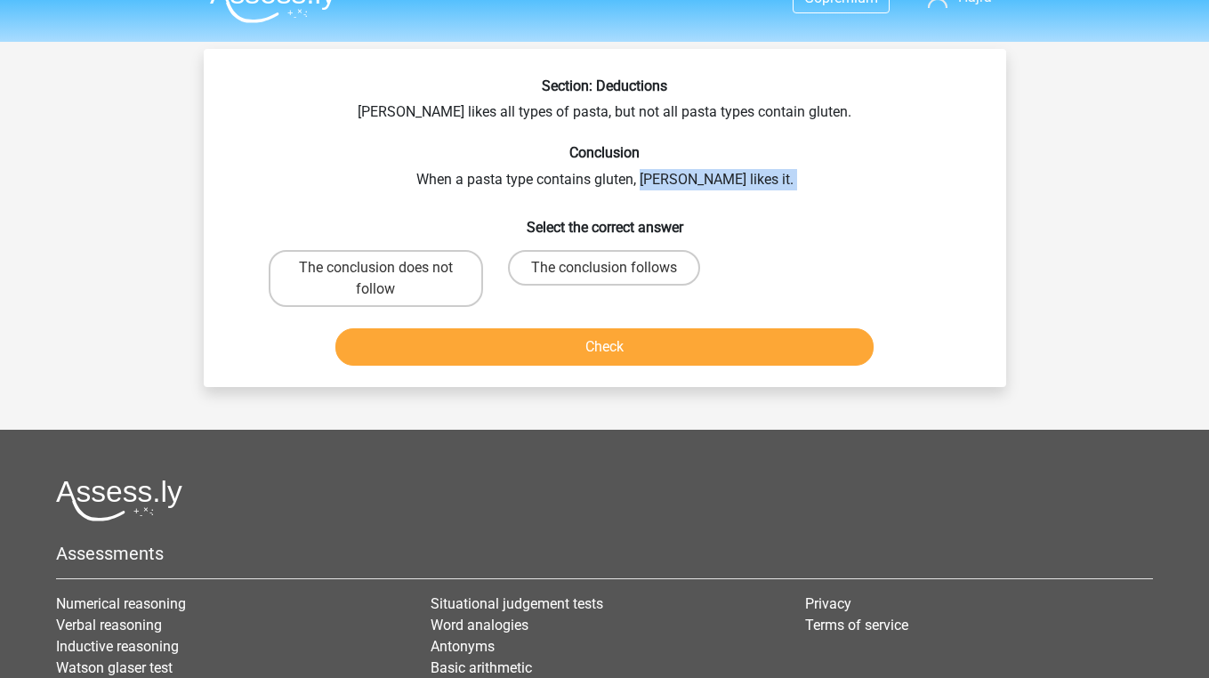
drag, startPoint x: 679, startPoint y: 178, endPoint x: 812, endPoint y: 197, distance: 134.9
click at [812, 197] on div "Section: Deductions Sofia likes all types of pasta, but not all pasta types con…" at bounding box center [605, 224] width 788 height 295
click at [775, 167] on div "Section: Deductions Sofia likes all types of pasta, but not all pasta types con…" at bounding box center [605, 224] width 788 height 295
click at [439, 276] on label "The conclusion does not follow" at bounding box center [376, 278] width 214 height 57
click at [387, 276] on input "The conclusion does not follow" at bounding box center [381, 274] width 12 height 12
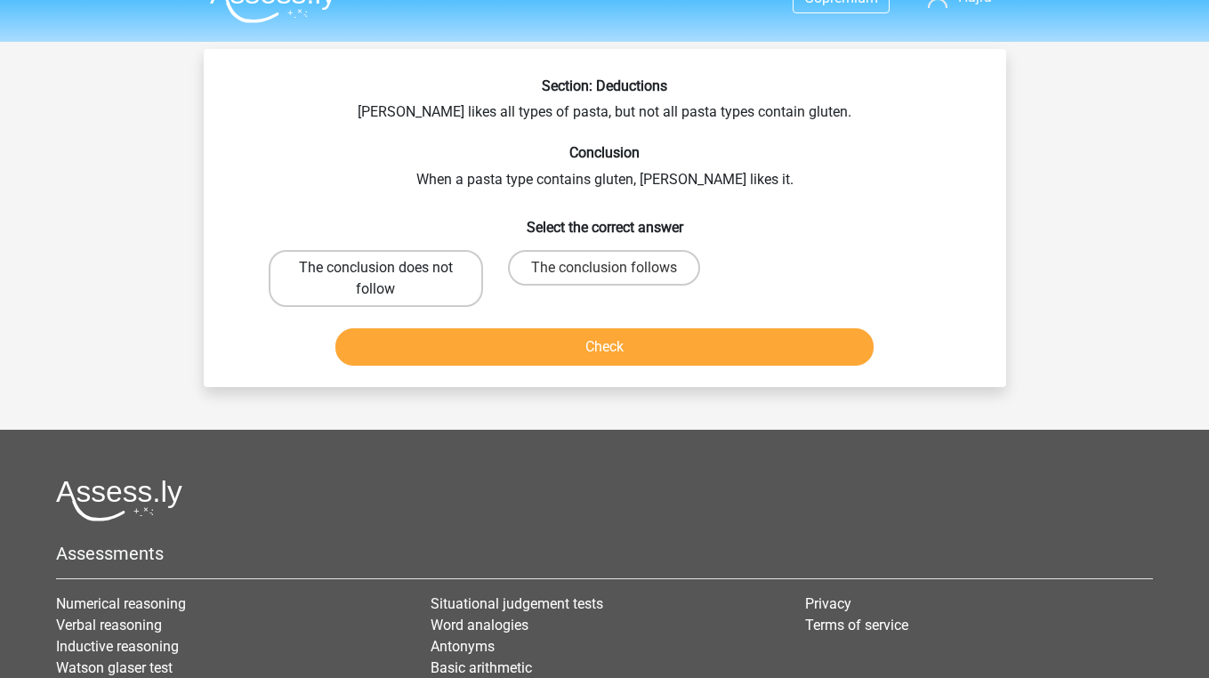
radio input "true"
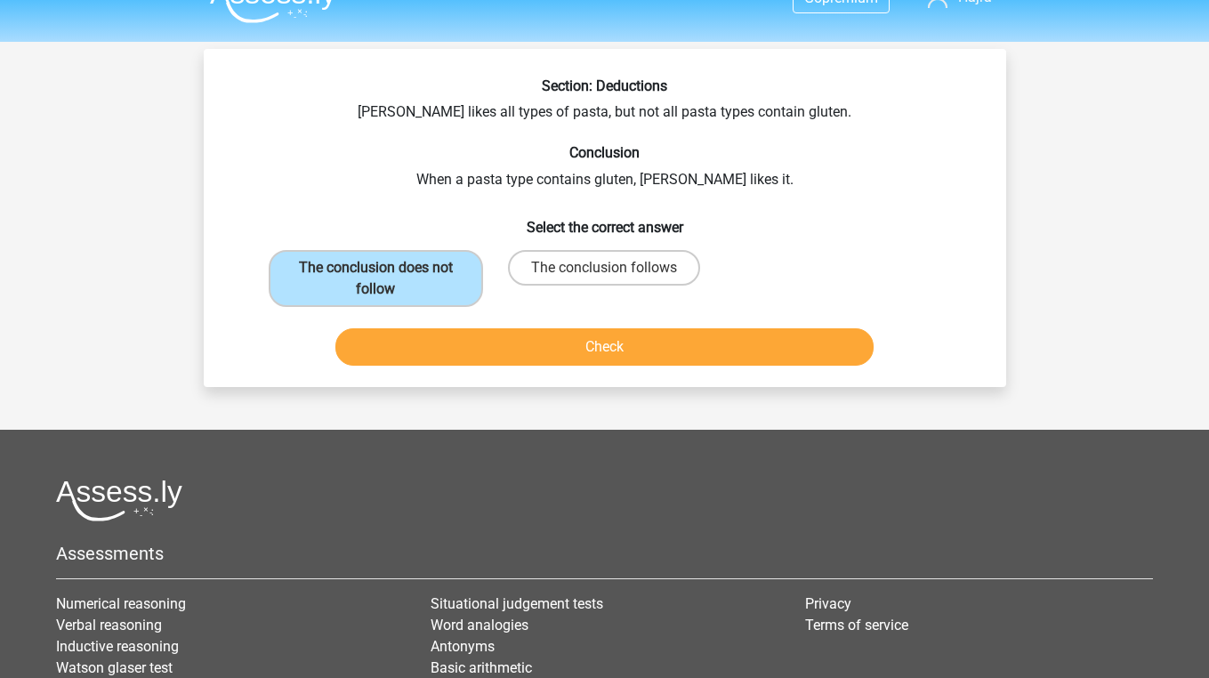
click at [450, 346] on button "Check" at bounding box center [604, 346] width 538 height 37
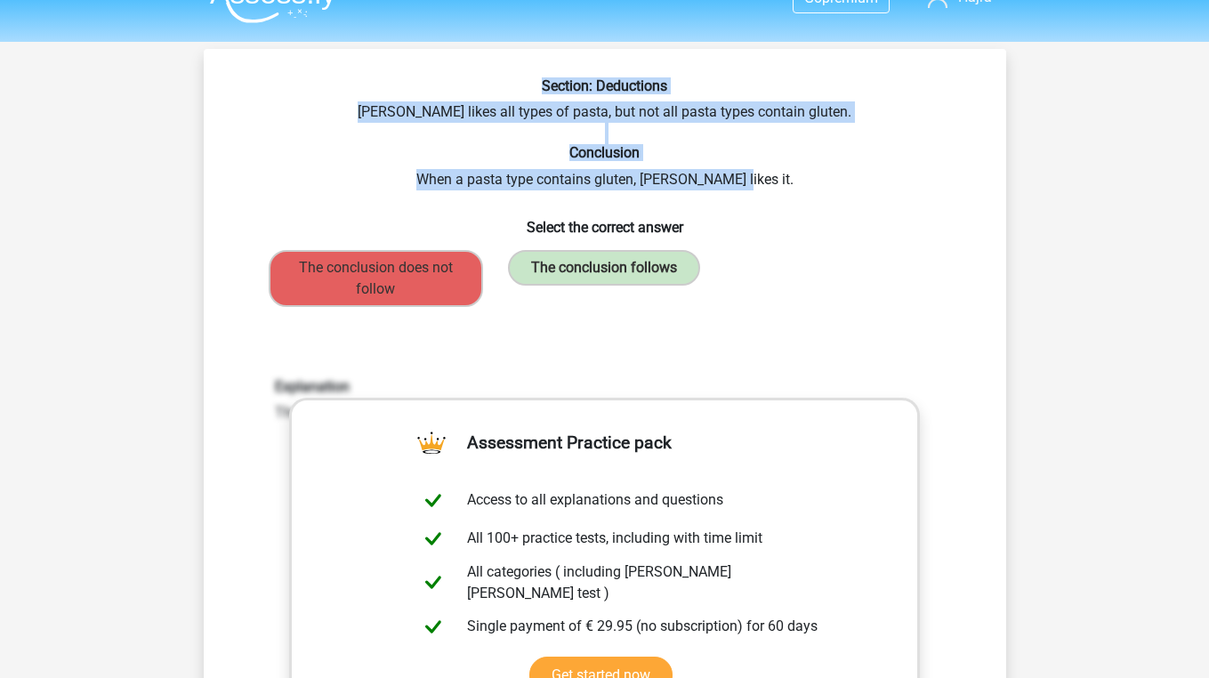
drag, startPoint x: 536, startPoint y: 85, endPoint x: 783, endPoint y: 184, distance: 265.5
click at [786, 186] on div "Section: Deductions Sofia likes all types of pasta, but not all pasta types con…" at bounding box center [605, 511] width 788 height 868
copy div "Section: Deductions Sofia likes all types of pasta, but not all pasta types con…"
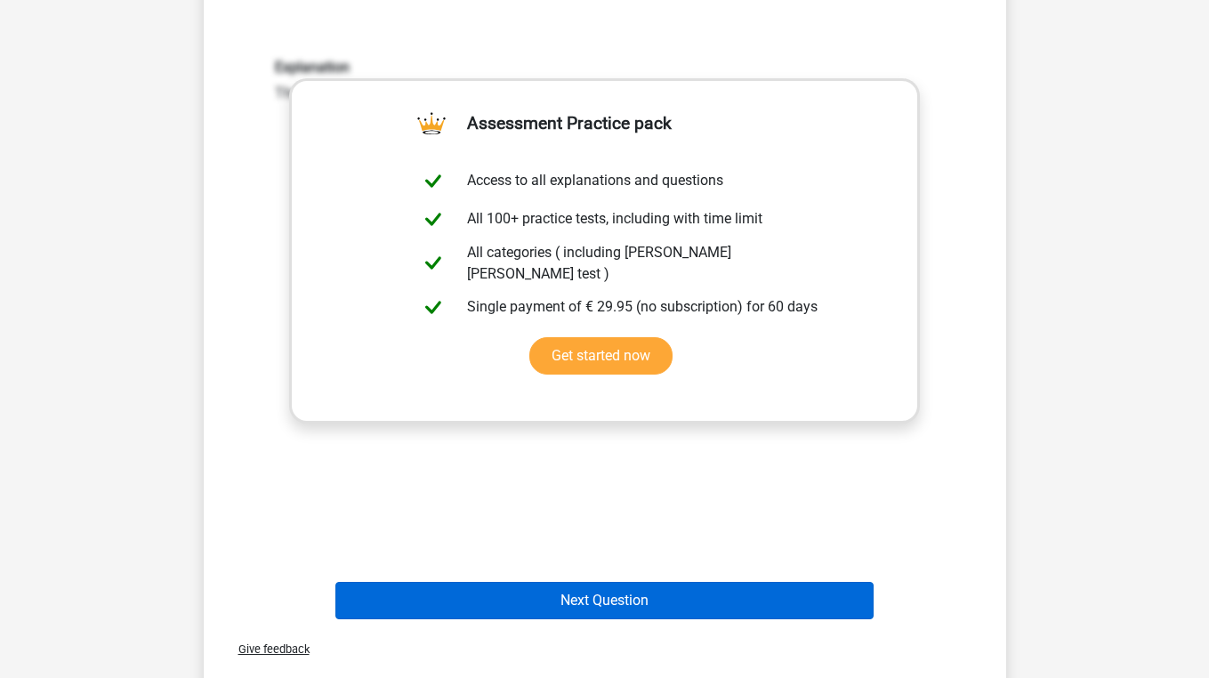
click at [593, 605] on button "Next Question" at bounding box center [604, 600] width 538 height 37
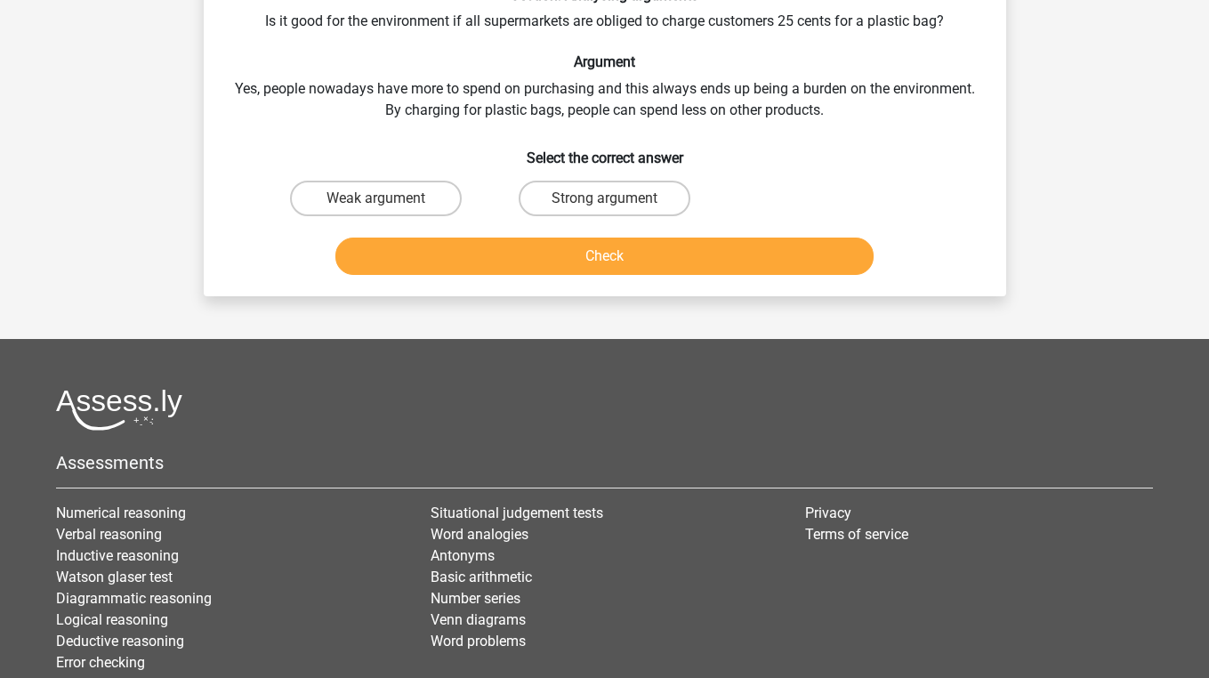
scroll to position [82, 0]
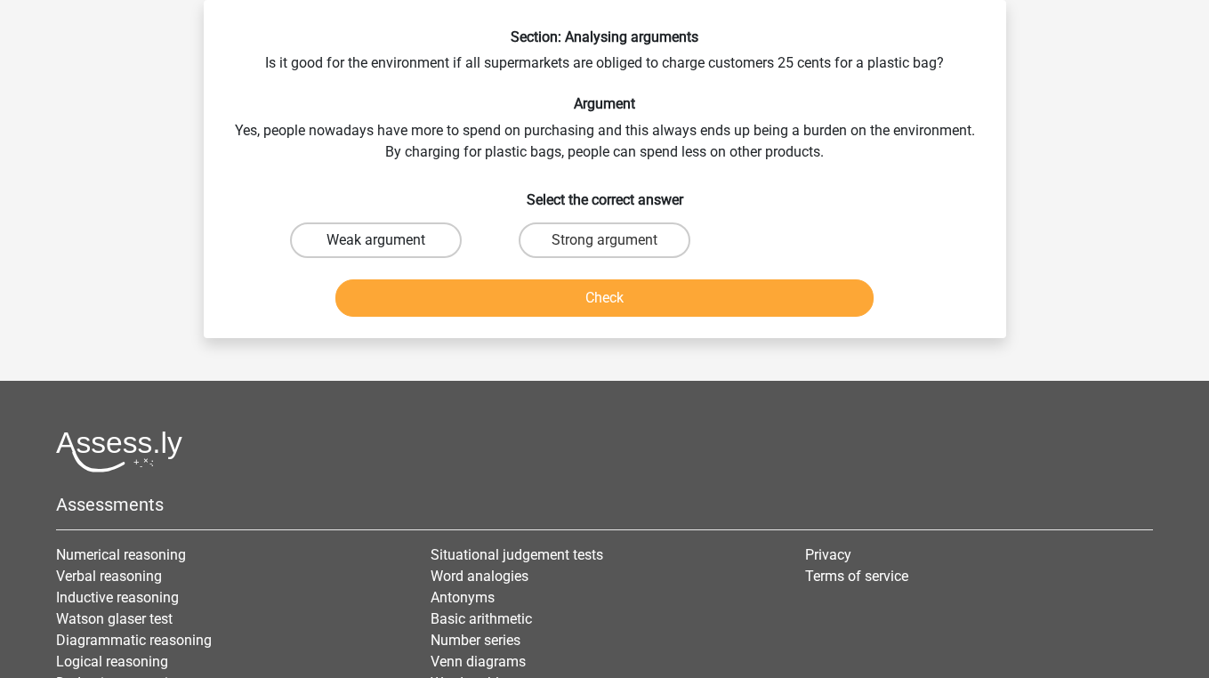
click at [374, 230] on label "Weak argument" at bounding box center [376, 240] width 172 height 36
click at [375, 240] on input "Weak argument" at bounding box center [381, 246] width 12 height 12
radio input "true"
click at [390, 300] on button "Check" at bounding box center [604, 297] width 538 height 37
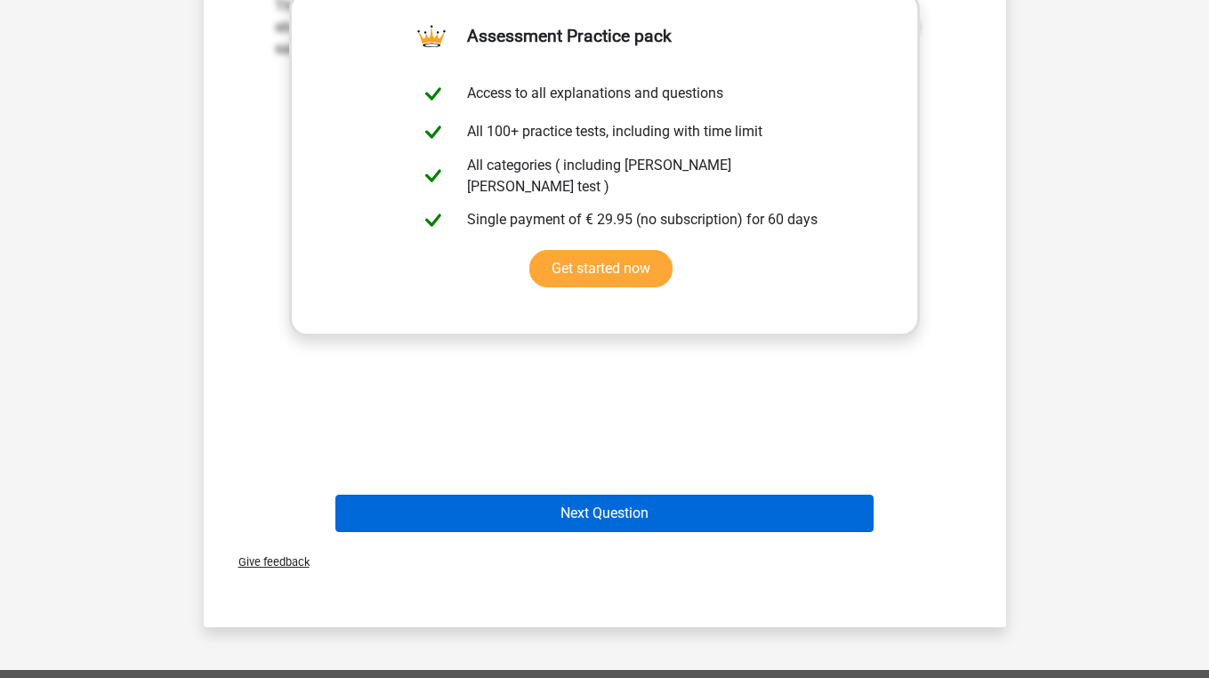
click at [401, 528] on button "Next Question" at bounding box center [604, 513] width 538 height 37
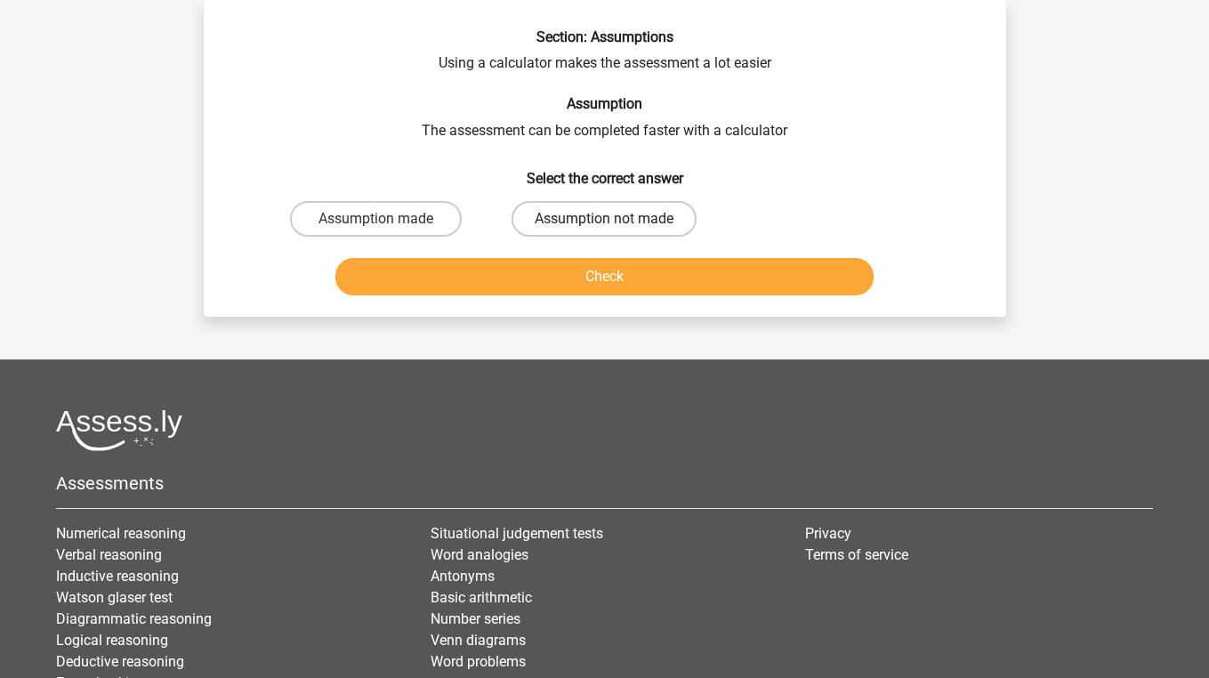
click at [601, 203] on label "Assumption not made" at bounding box center [603, 219] width 185 height 36
click at [604, 219] on input "Assumption not made" at bounding box center [610, 225] width 12 height 12
radio input "true"
click at [577, 294] on button "Check" at bounding box center [604, 276] width 538 height 37
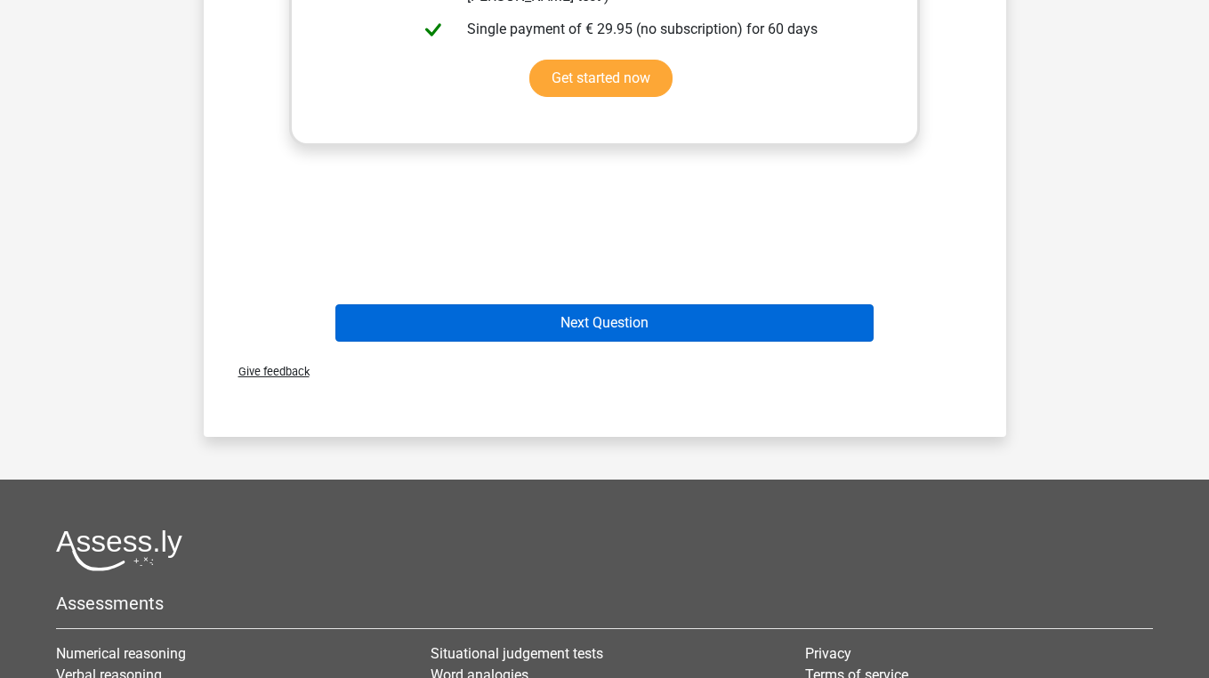
click at [570, 320] on button "Next Question" at bounding box center [604, 322] width 538 height 37
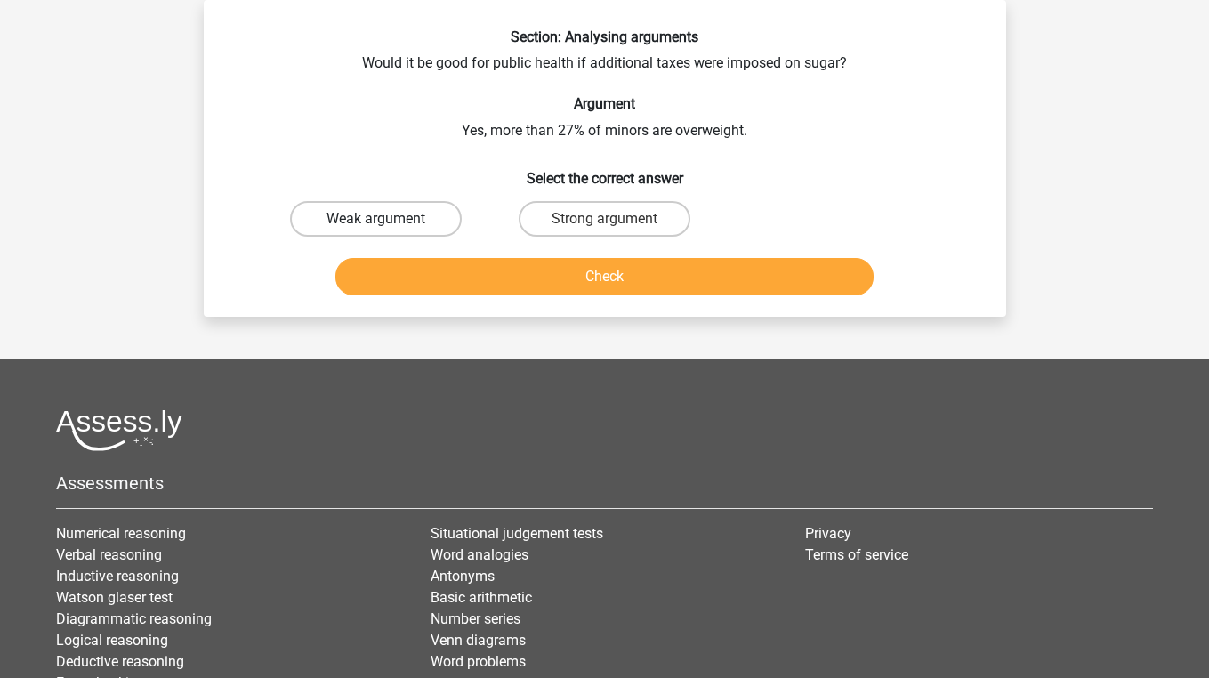
click at [407, 224] on label "Weak argument" at bounding box center [376, 219] width 172 height 36
click at [387, 224] on input "Weak argument" at bounding box center [381, 225] width 12 height 12
radio input "true"
click at [415, 274] on button "Check" at bounding box center [604, 276] width 538 height 37
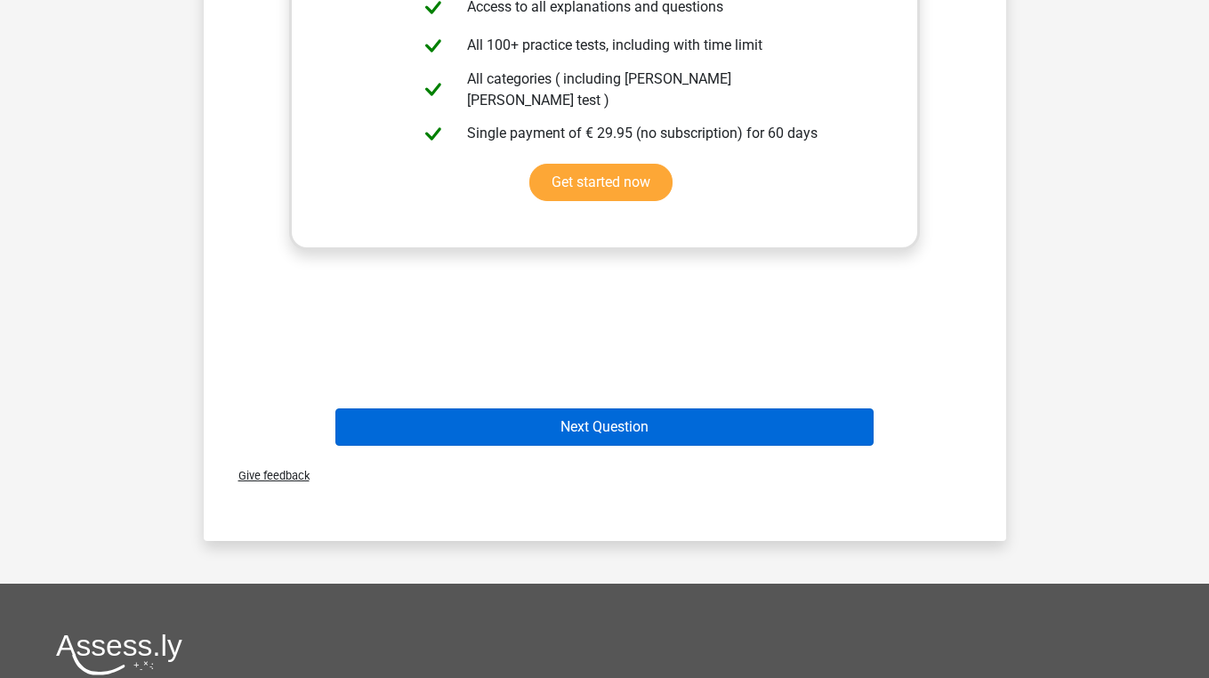
click at [437, 430] on button "Next Question" at bounding box center [604, 426] width 538 height 37
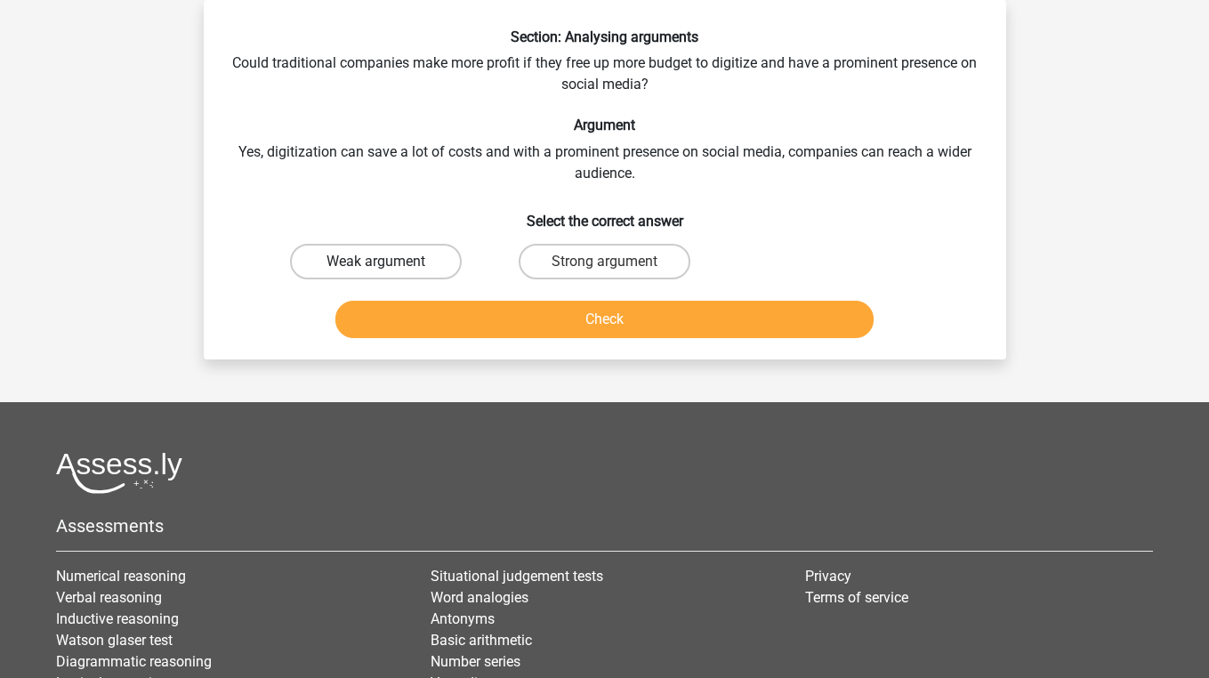
click at [421, 261] on label "Weak argument" at bounding box center [376, 262] width 172 height 36
click at [387, 262] on input "Weak argument" at bounding box center [381, 268] width 12 height 12
radio input "true"
click at [421, 327] on button "Check" at bounding box center [604, 319] width 538 height 37
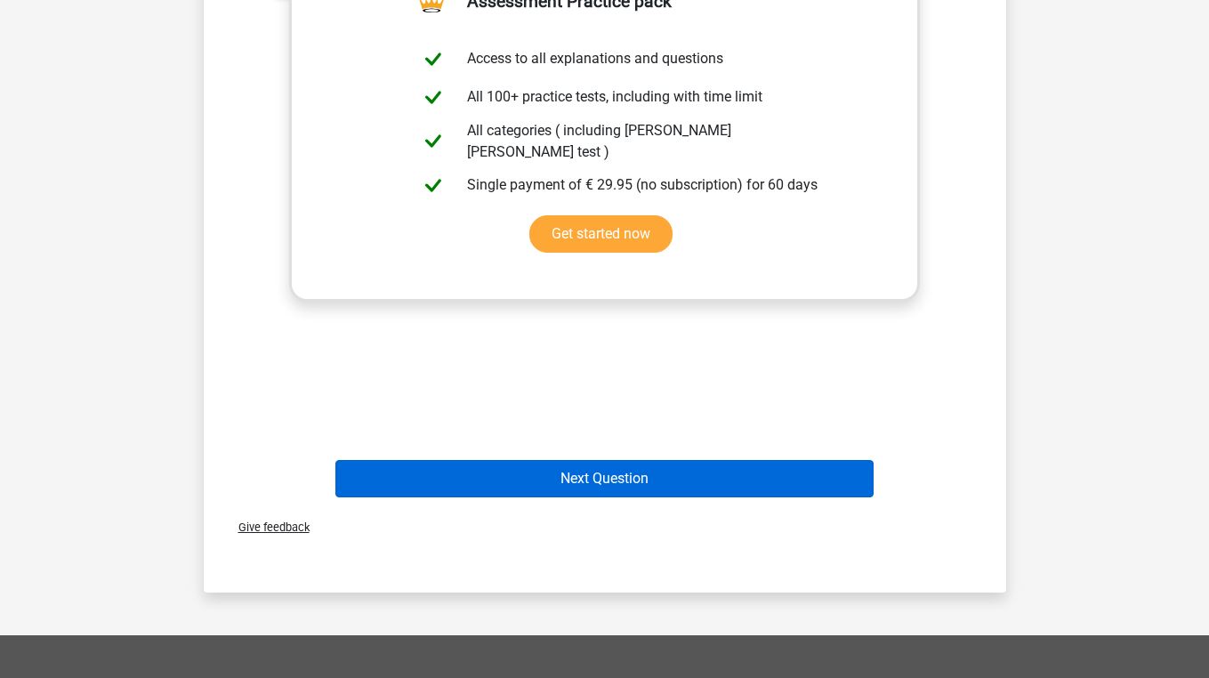
click at [407, 467] on button "Next Question" at bounding box center [604, 478] width 538 height 37
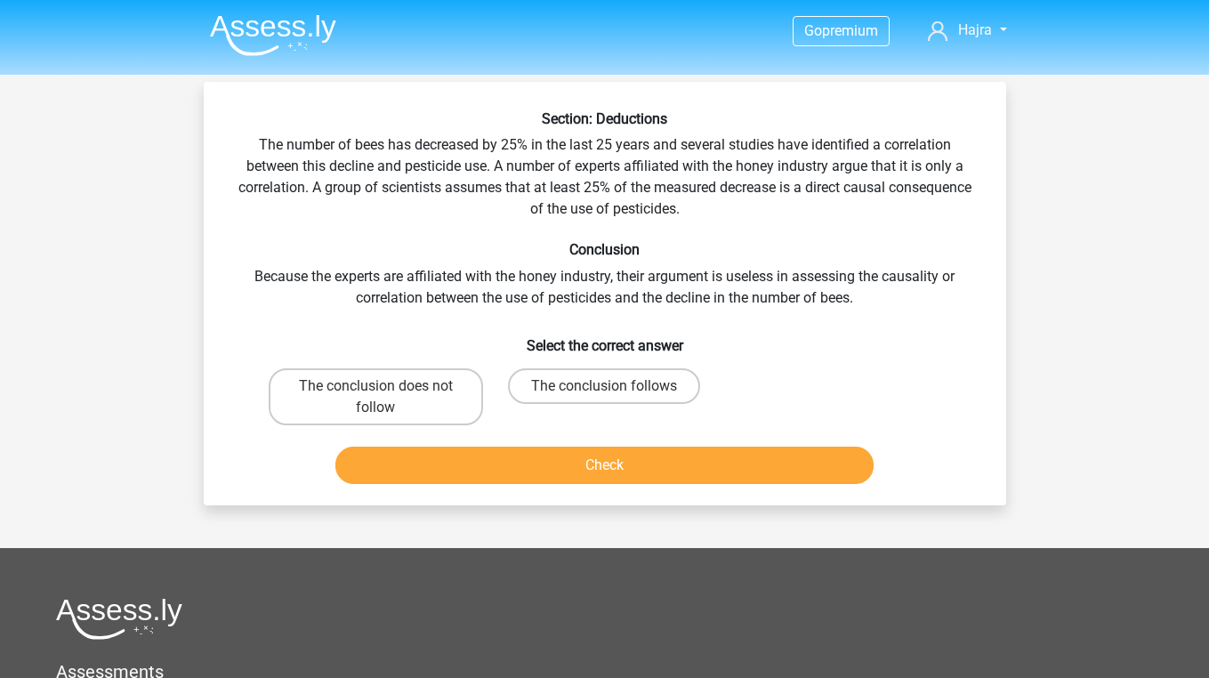
scroll to position [0, 0]
click at [407, 357] on div "Section: Deductions The number of bees has decreased by 25% in the last 25 year…" at bounding box center [605, 300] width 788 height 381
click at [408, 403] on label "The conclusion does not follow" at bounding box center [376, 396] width 214 height 57
click at [387, 398] on input "The conclusion does not follow" at bounding box center [381, 392] width 12 height 12
radio input "true"
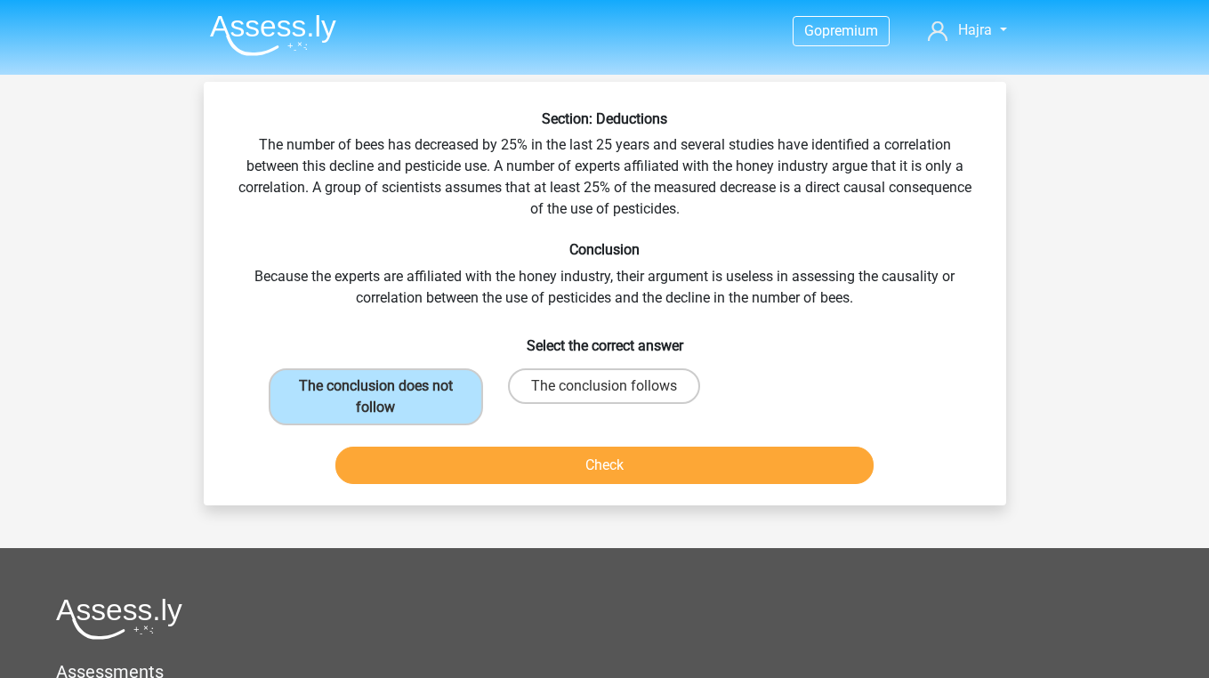
click at [424, 452] on button "Check" at bounding box center [604, 465] width 538 height 37
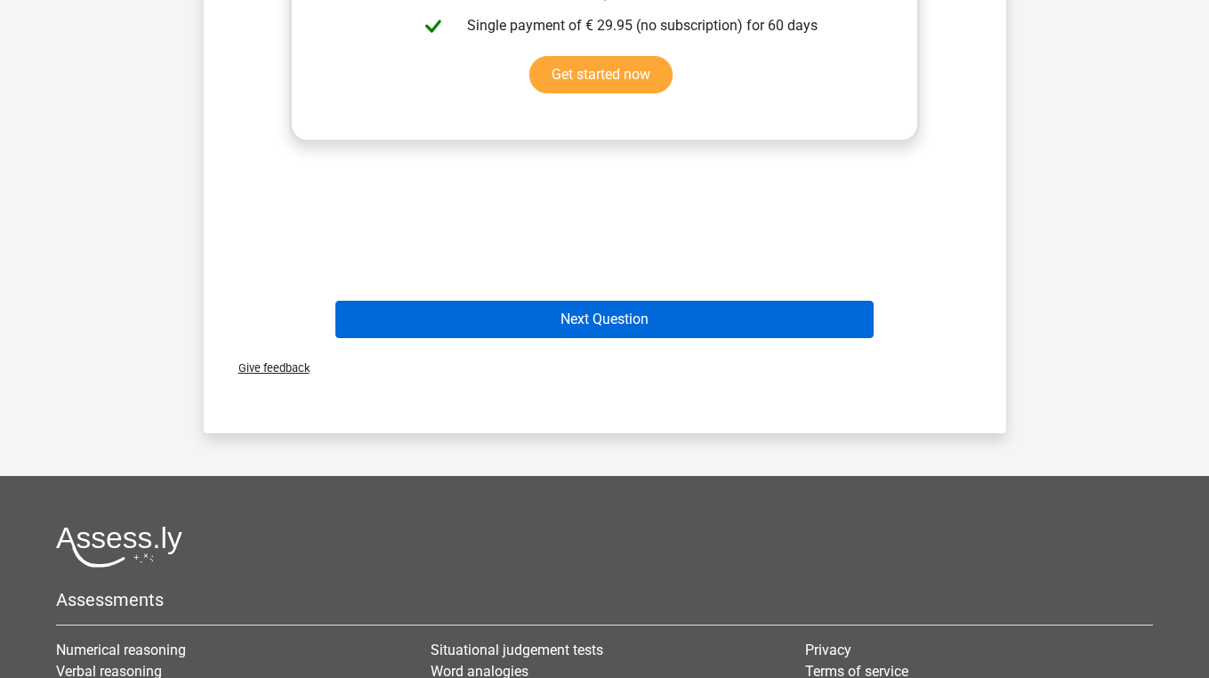
click at [521, 317] on button "Next Question" at bounding box center [604, 319] width 538 height 37
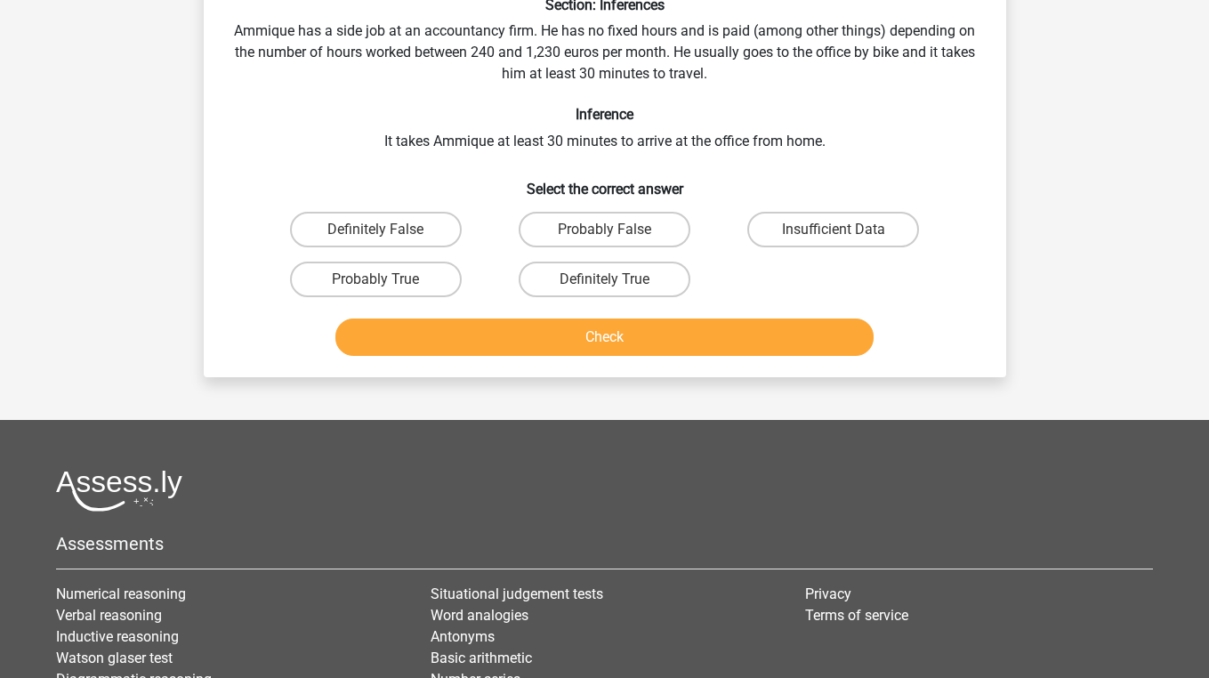
scroll to position [82, 0]
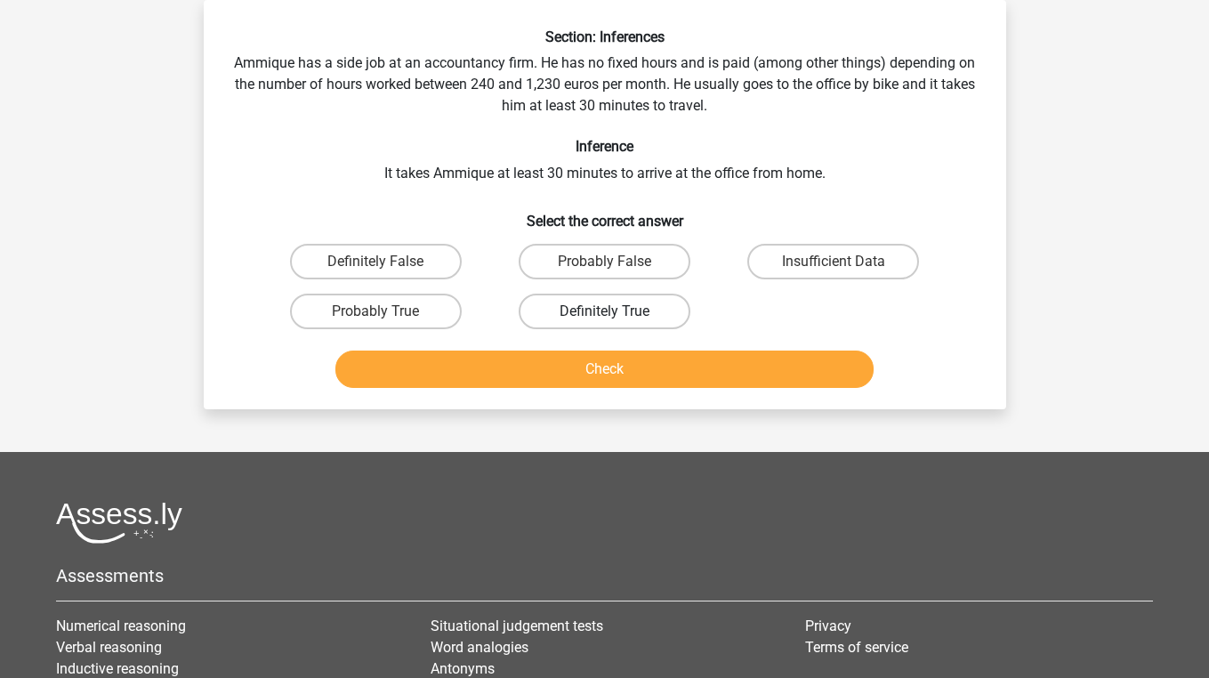
click at [565, 317] on label "Definitely True" at bounding box center [605, 312] width 172 height 36
click at [604, 317] on input "Definitely True" at bounding box center [610, 317] width 12 height 12
radio input "true"
click at [548, 362] on button "Check" at bounding box center [604, 368] width 538 height 37
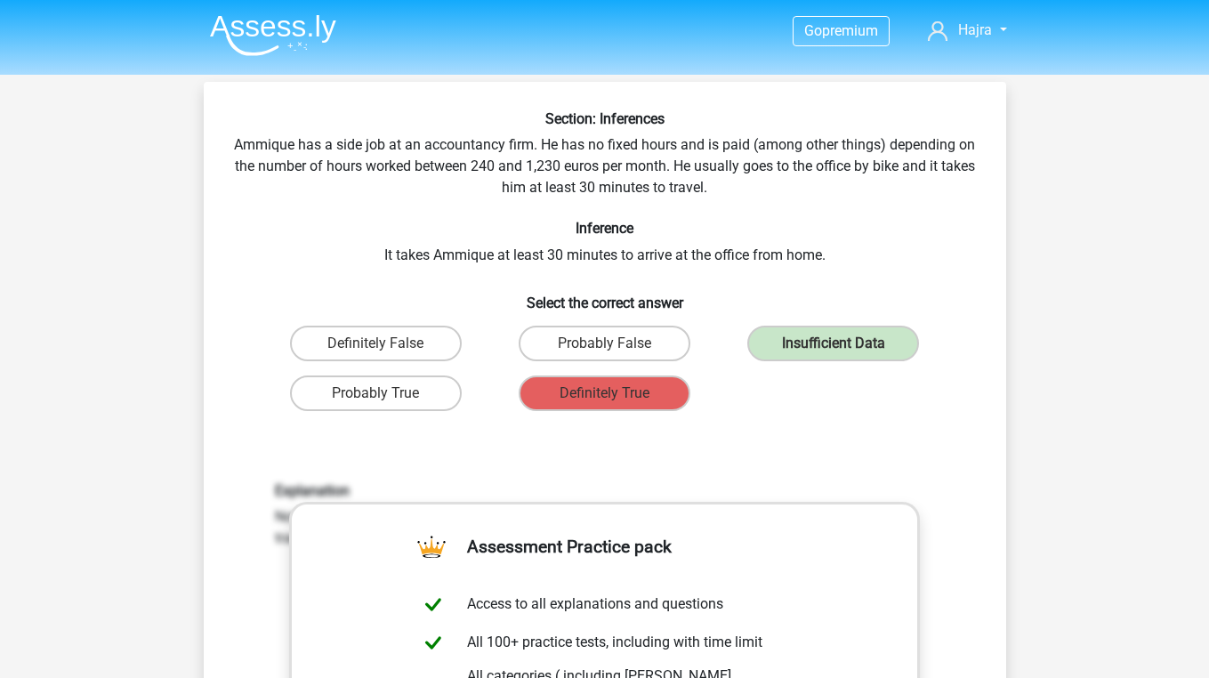
scroll to position [0, 0]
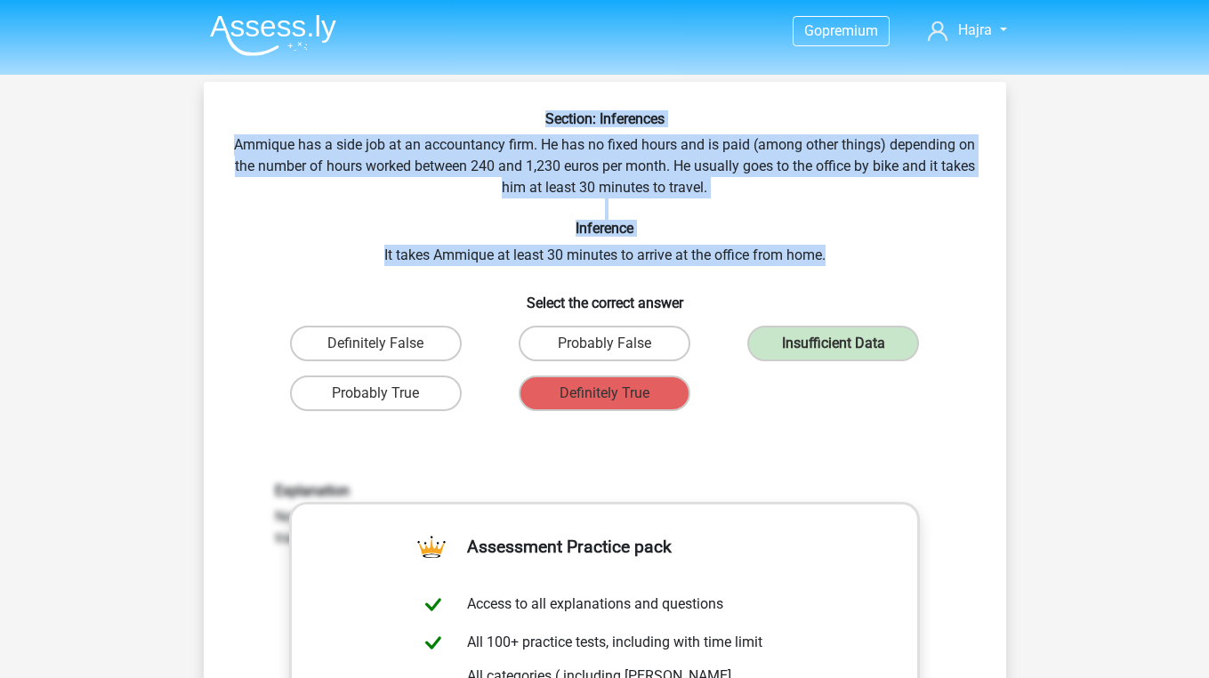
drag, startPoint x: 540, startPoint y: 118, endPoint x: 848, endPoint y: 245, distance: 332.7
click at [848, 245] on div "Section: Inferences Ammique has a side job at an accountancy firm. He has no fi…" at bounding box center [605, 579] width 788 height 939
copy div "Section: Inferences Ammique has a side job at an accountancy firm. He has no fi…"
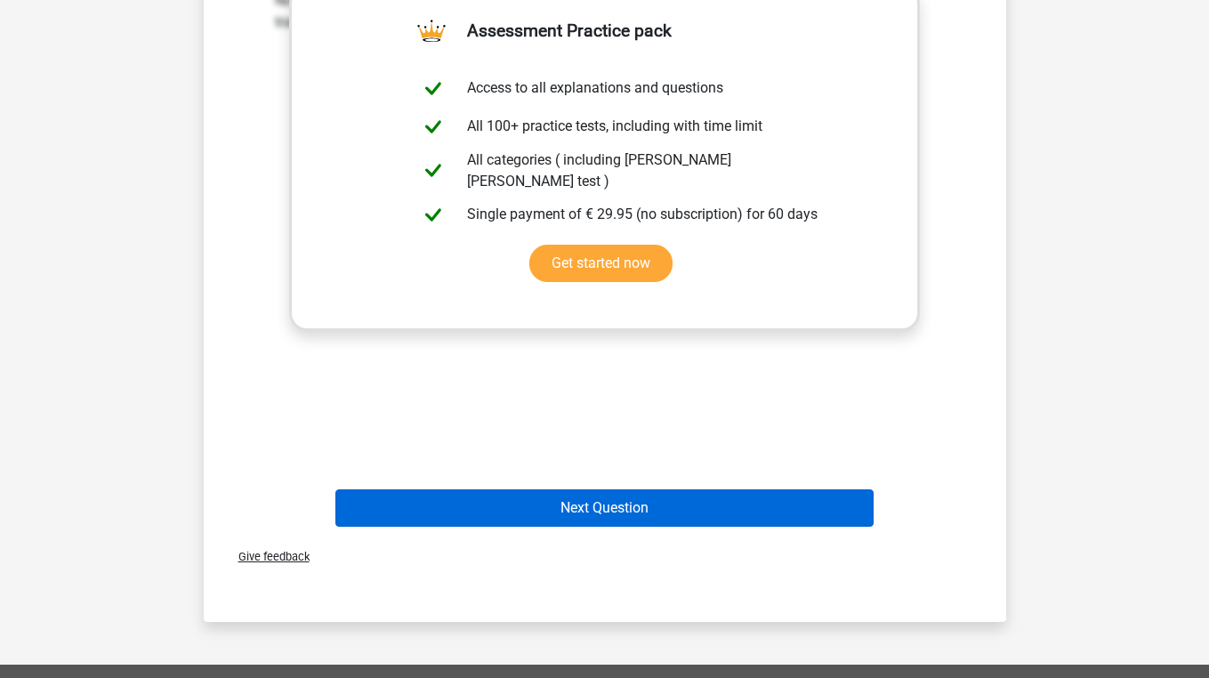
click at [535, 500] on button "Next Question" at bounding box center [604, 507] width 538 height 37
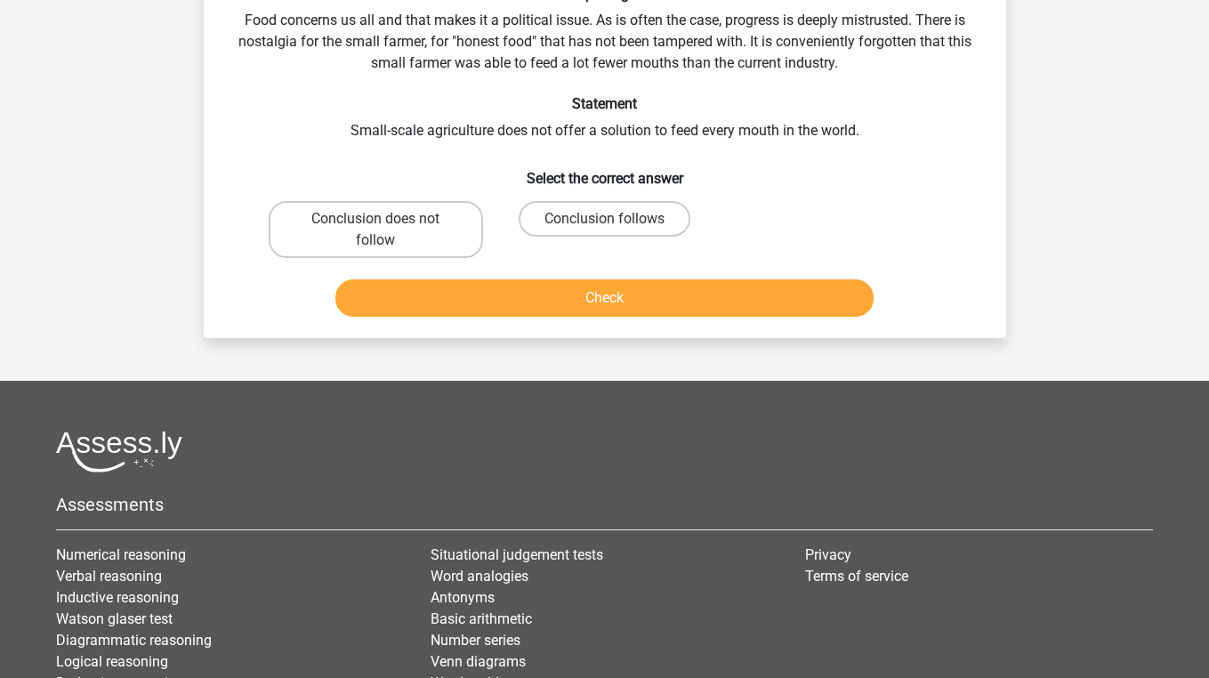
scroll to position [82, 0]
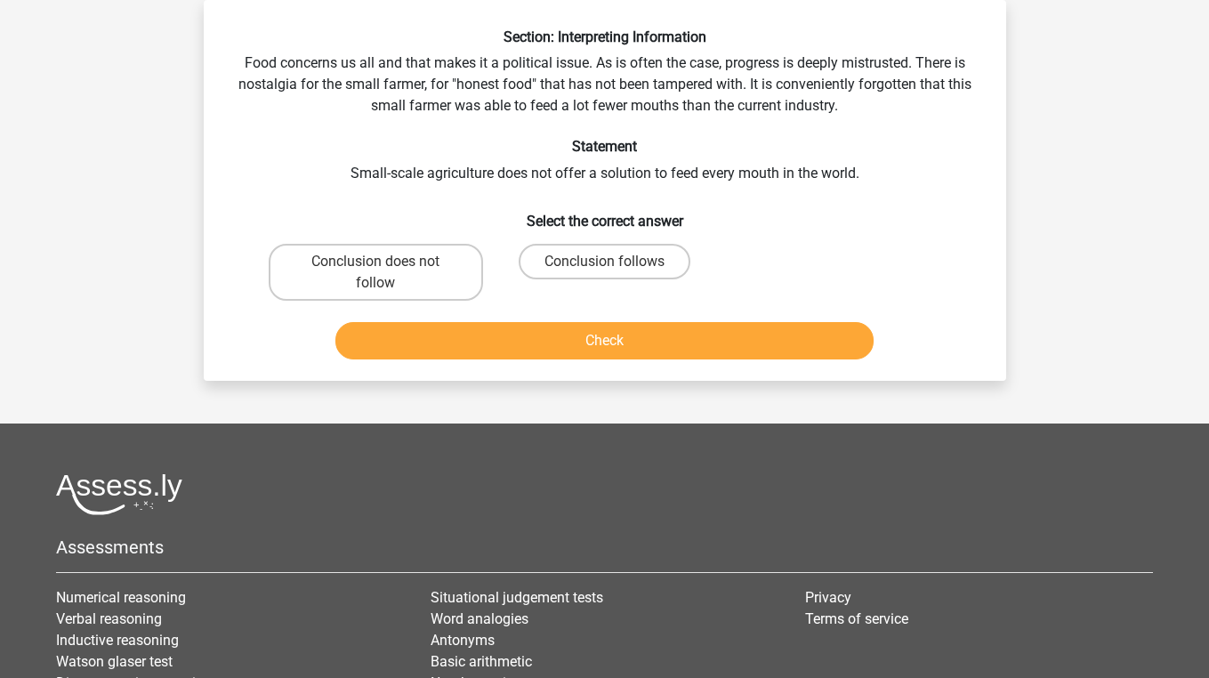
click at [618, 280] on div "Conclusion follows" at bounding box center [604, 272] width 214 height 57
click at [618, 267] on label "Conclusion follows" at bounding box center [605, 262] width 172 height 36
click at [616, 267] on input "Conclusion follows" at bounding box center [610, 268] width 12 height 12
radio input "true"
click at [616, 352] on button "Check" at bounding box center [604, 340] width 538 height 37
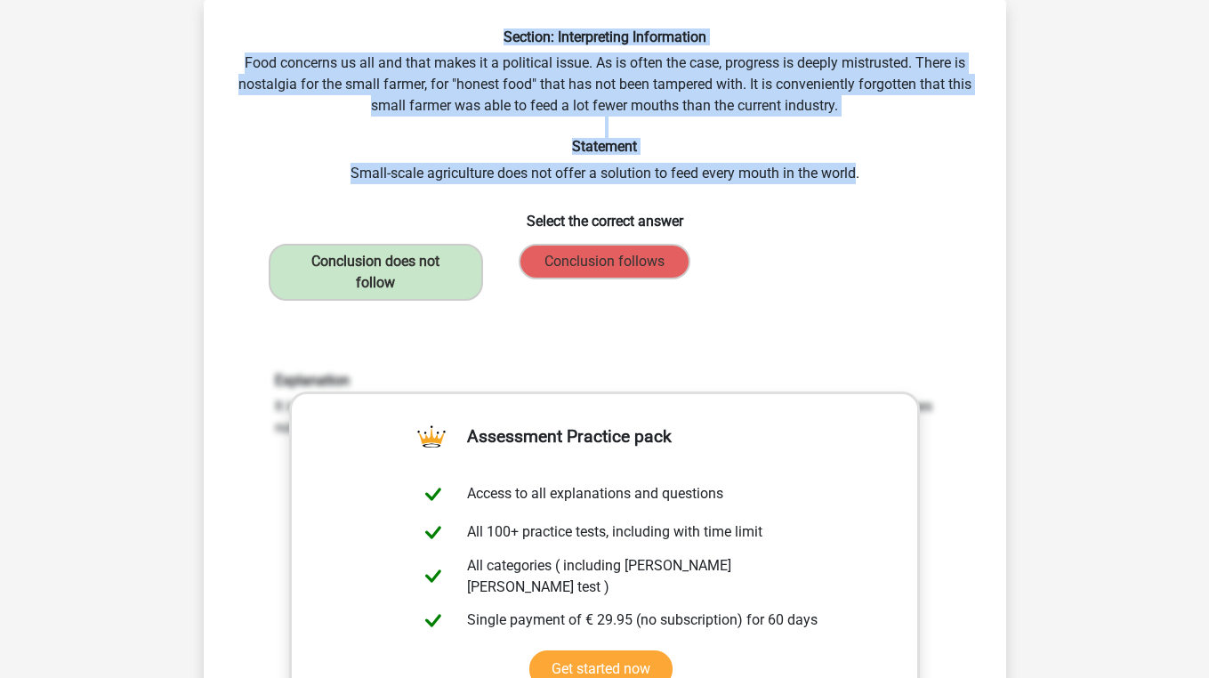
drag, startPoint x: 489, startPoint y: 34, endPoint x: 858, endPoint y: 166, distance: 391.4
click at [858, 166] on div "Section: Interpreting Information Food concerns us all and that makes it a poli…" at bounding box center [605, 483] width 788 height 911
copy div "Section: Interpreting Information Food concerns us all and that makes it a poli…"
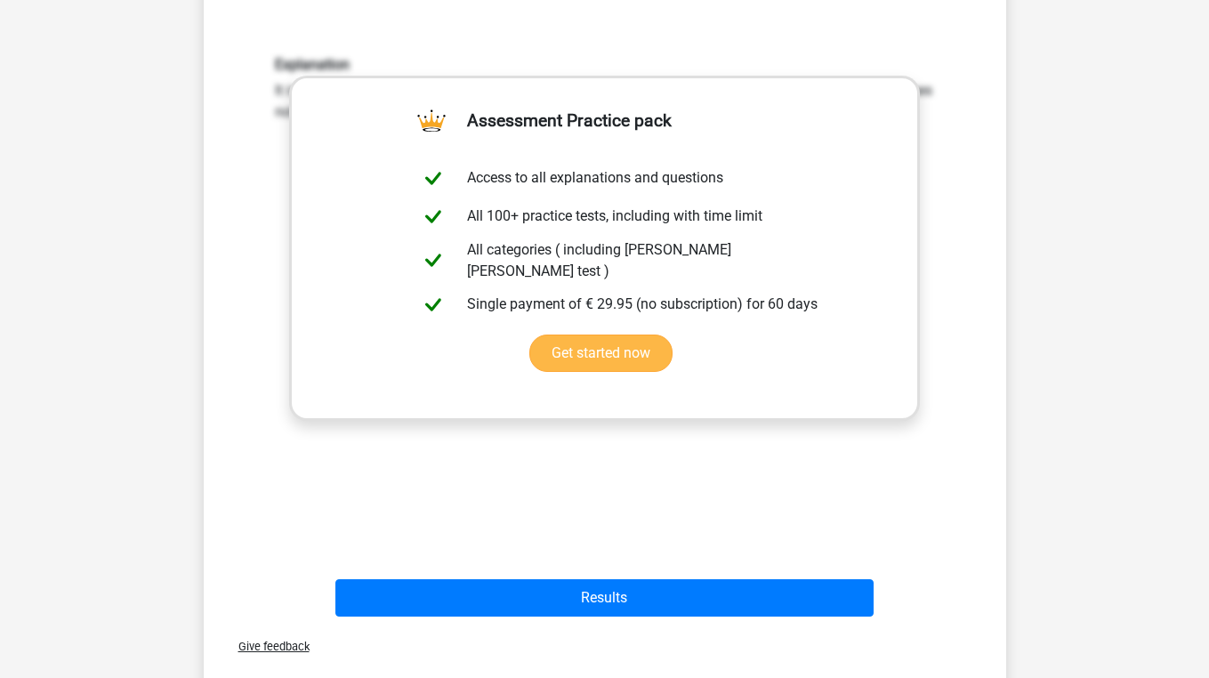
scroll to position [395, 0]
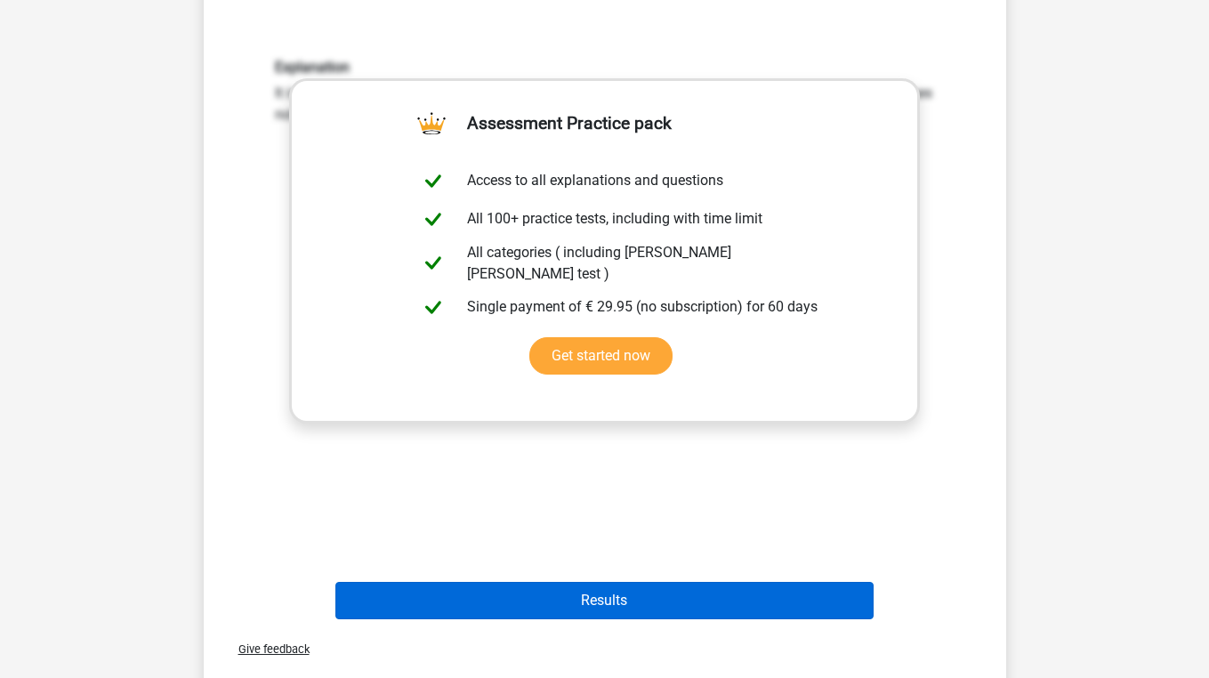
click at [440, 598] on button "Results" at bounding box center [604, 600] width 538 height 37
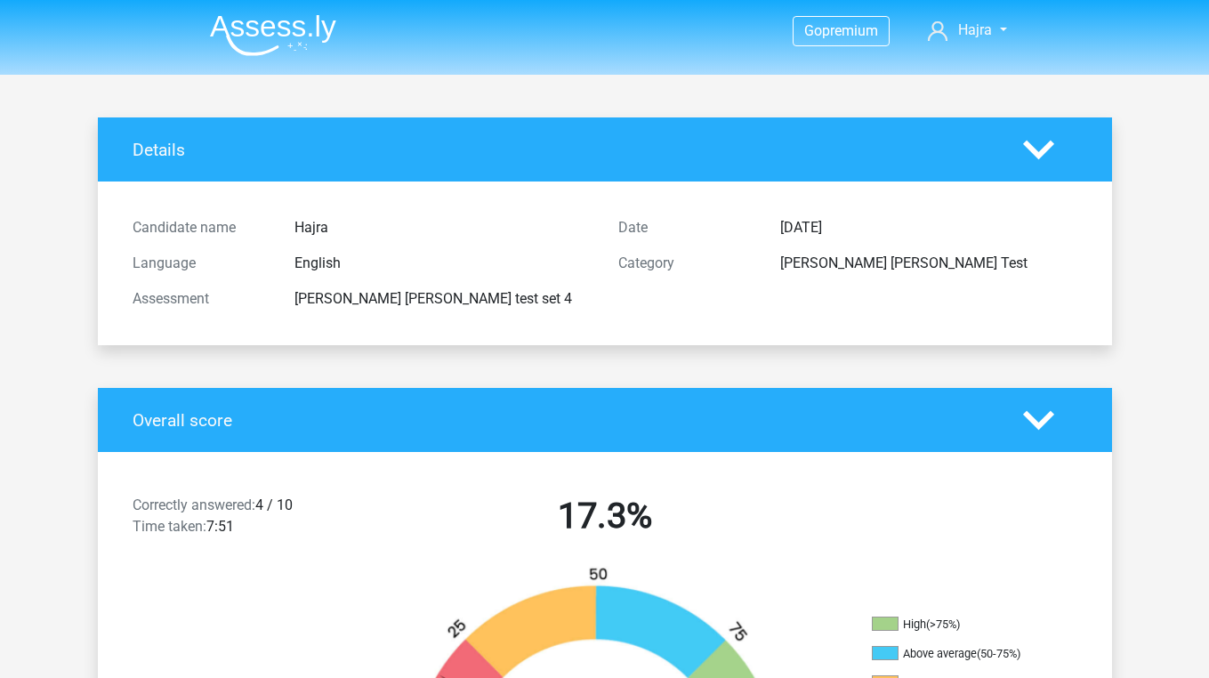
click at [281, 44] on img at bounding box center [273, 35] width 126 height 42
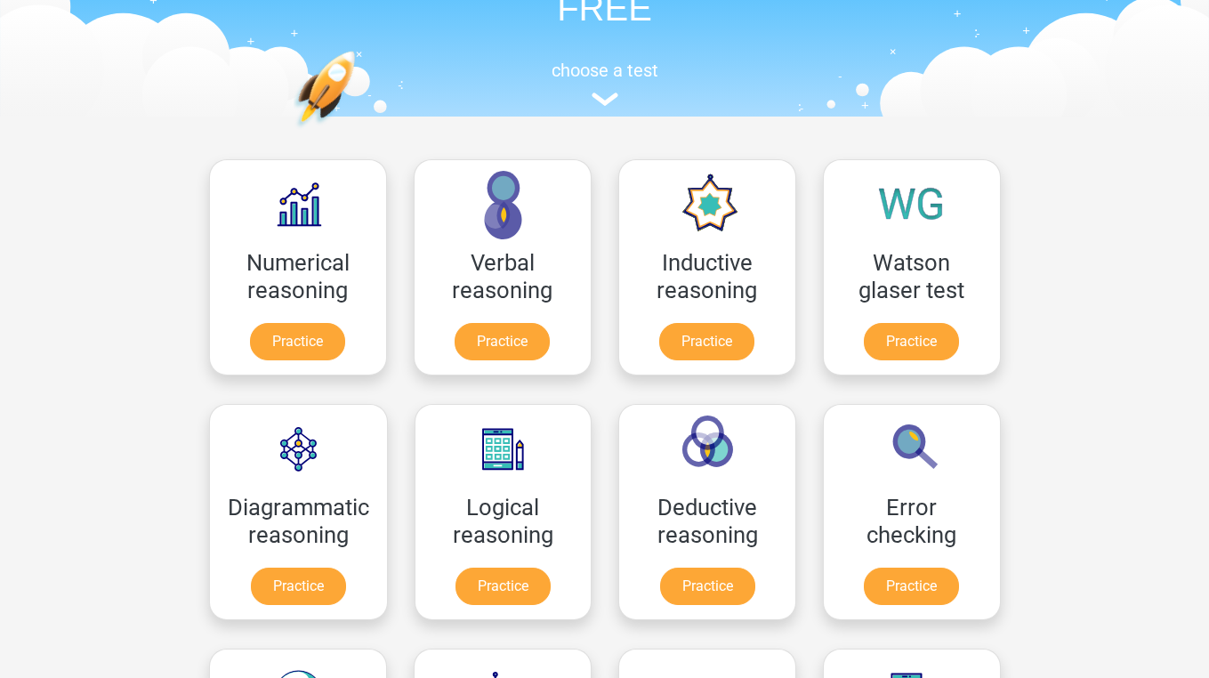
scroll to position [308, 0]
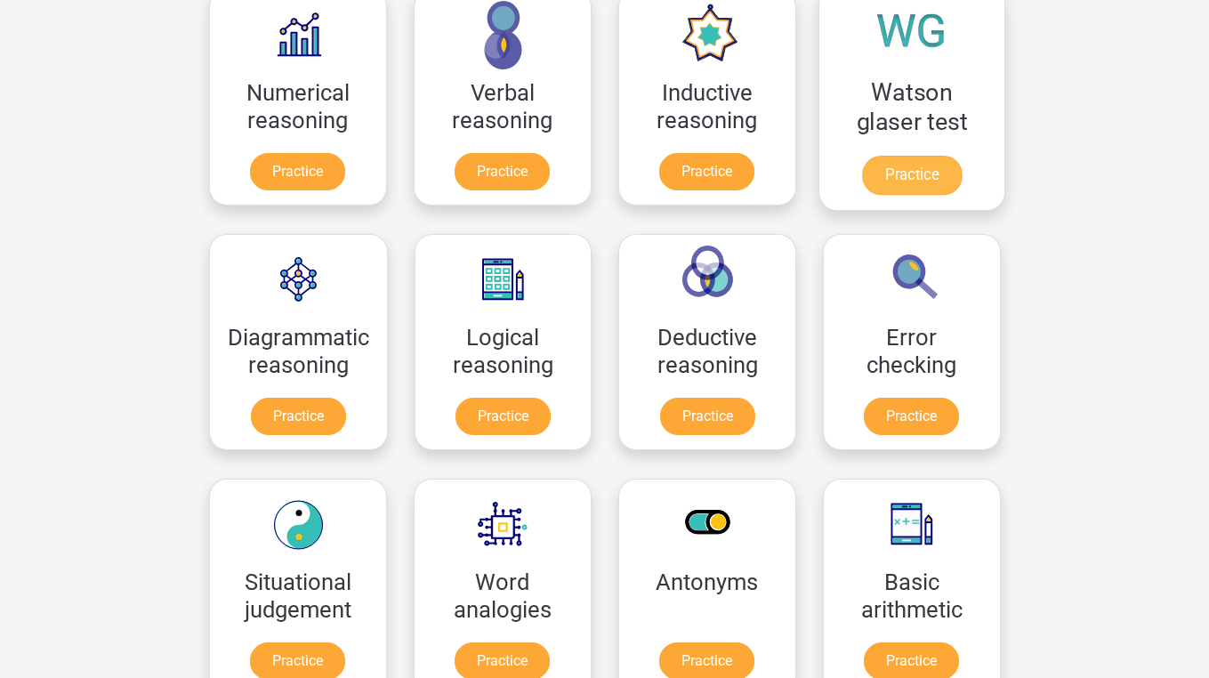
click at [921, 169] on link "Practice" at bounding box center [911, 175] width 100 height 39
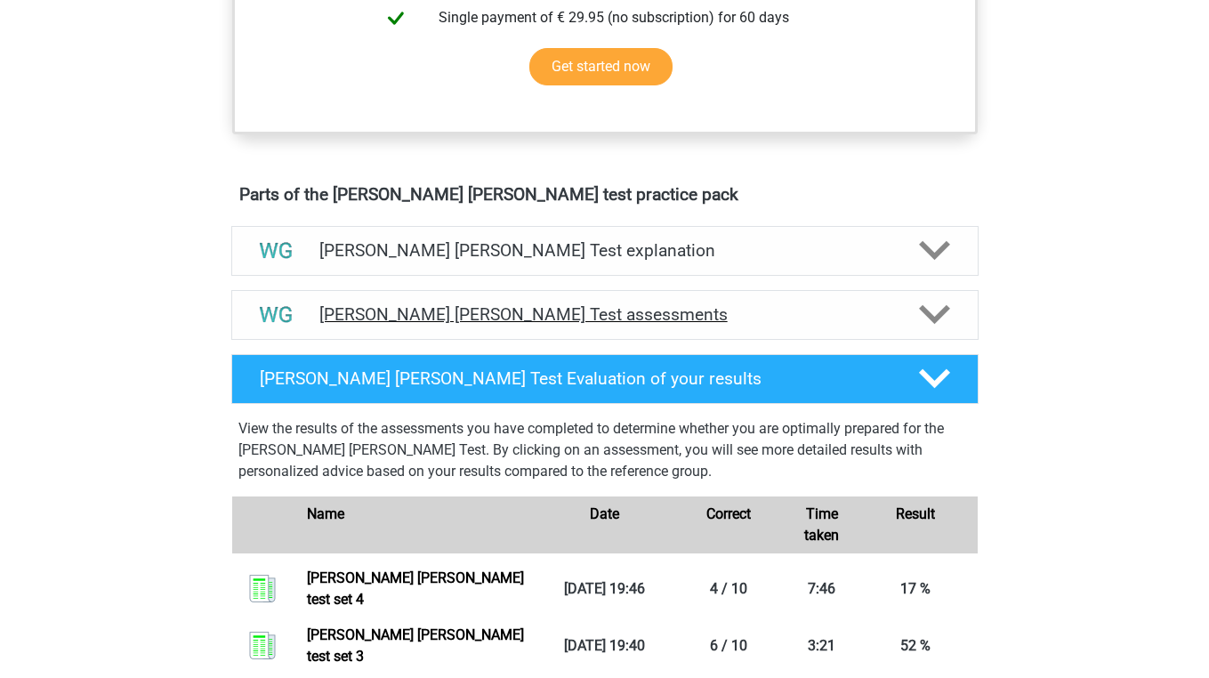
click at [451, 316] on h4 "[PERSON_NAME] [PERSON_NAME] Test assessments" at bounding box center [604, 314] width 571 height 20
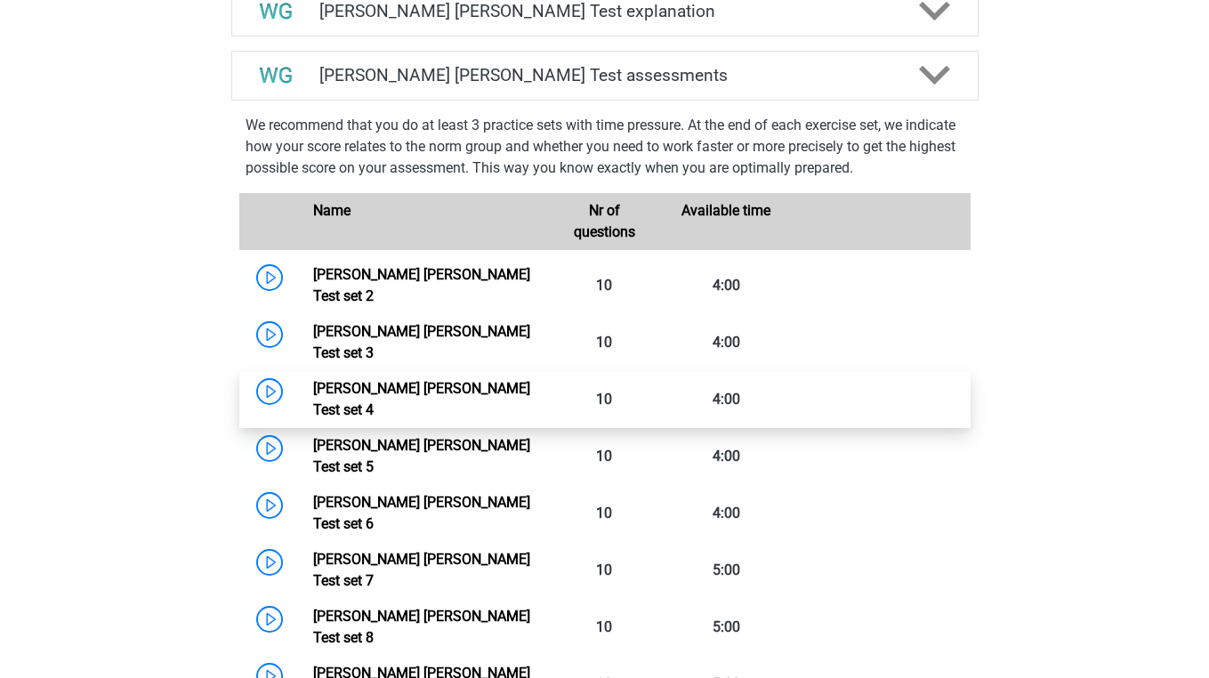
scroll to position [1099, 0]
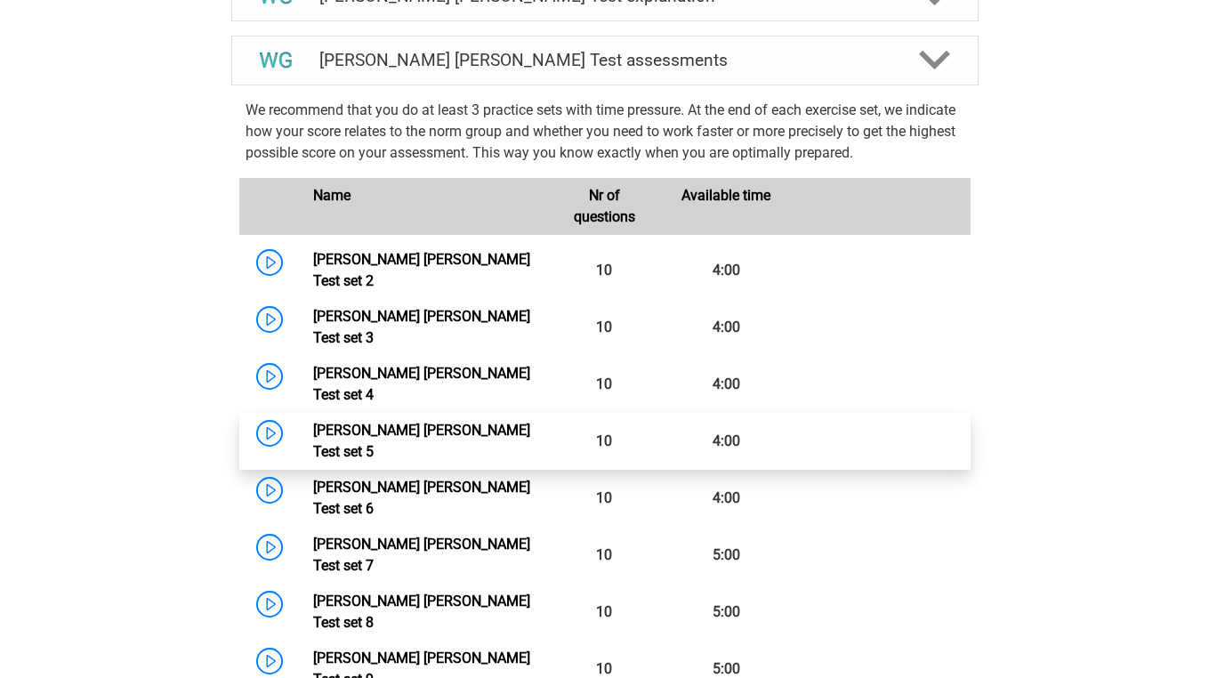
click at [438, 422] on link "Watson Glaser Test set 5" at bounding box center [421, 441] width 217 height 38
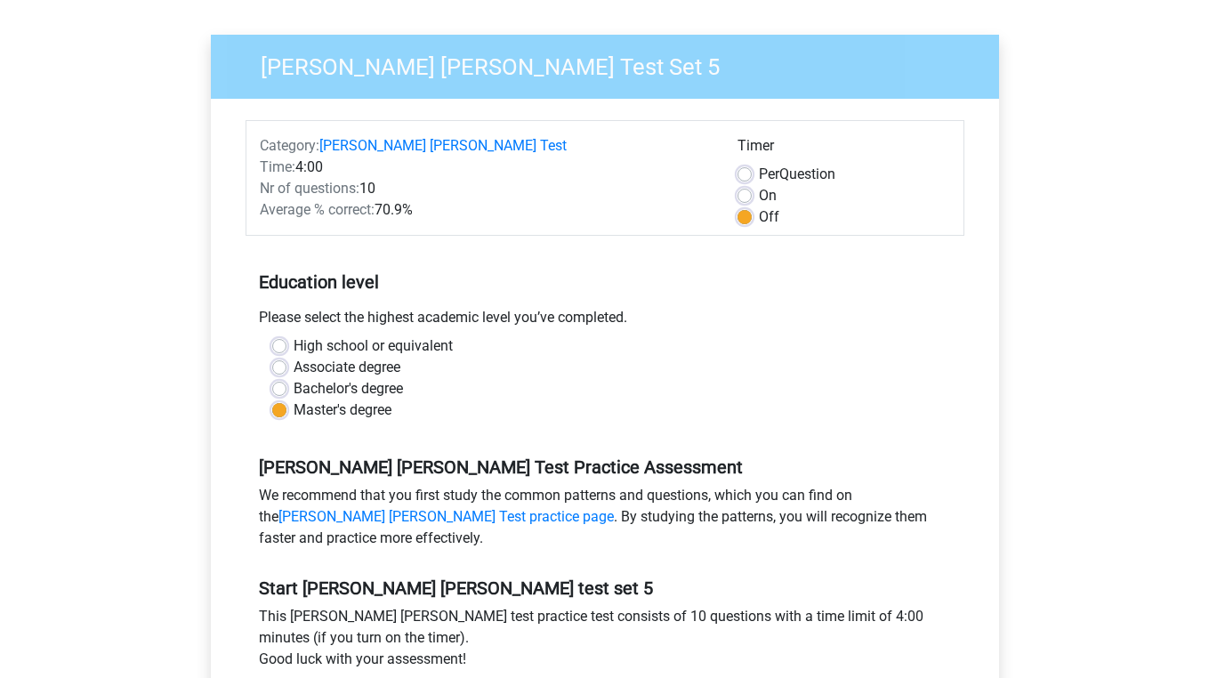
scroll to position [110, 0]
drag, startPoint x: 382, startPoint y: 205, endPoint x: 442, endPoint y: 205, distance: 60.5
click at [442, 205] on div "Average % correct: 70.9%" at bounding box center [485, 210] width 478 height 21
click at [462, 308] on div "Please select the highest academic level you’ve completed." at bounding box center [605, 322] width 719 height 28
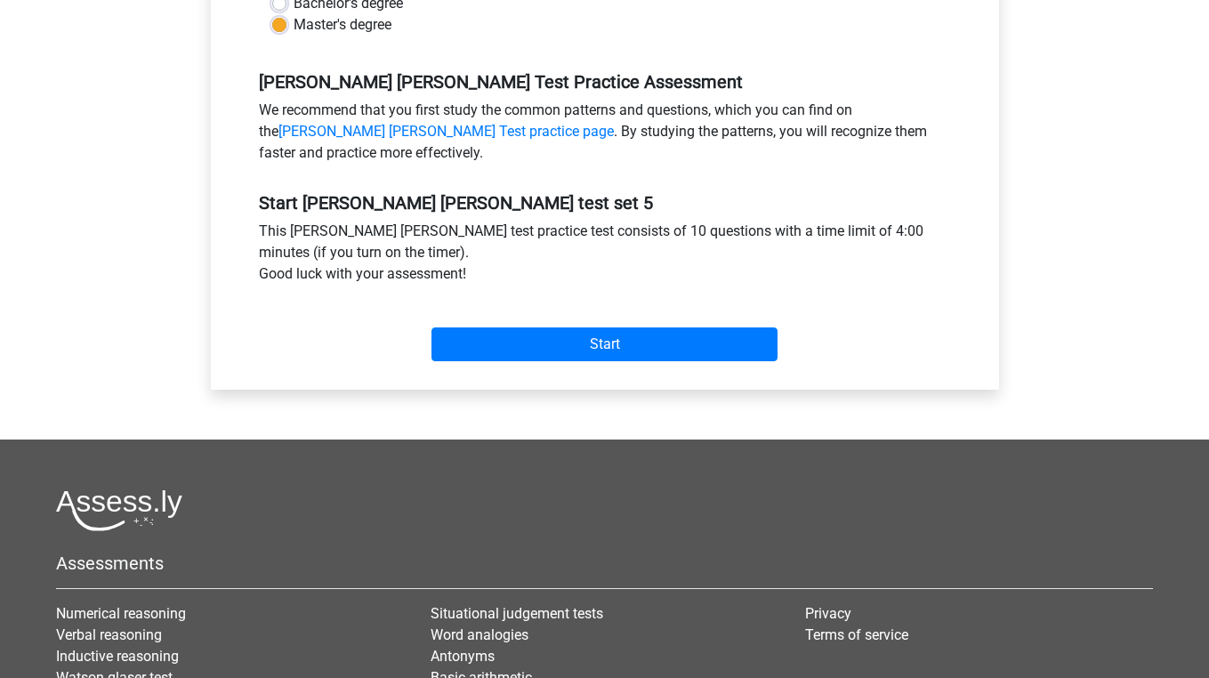
scroll to position [506, 0]
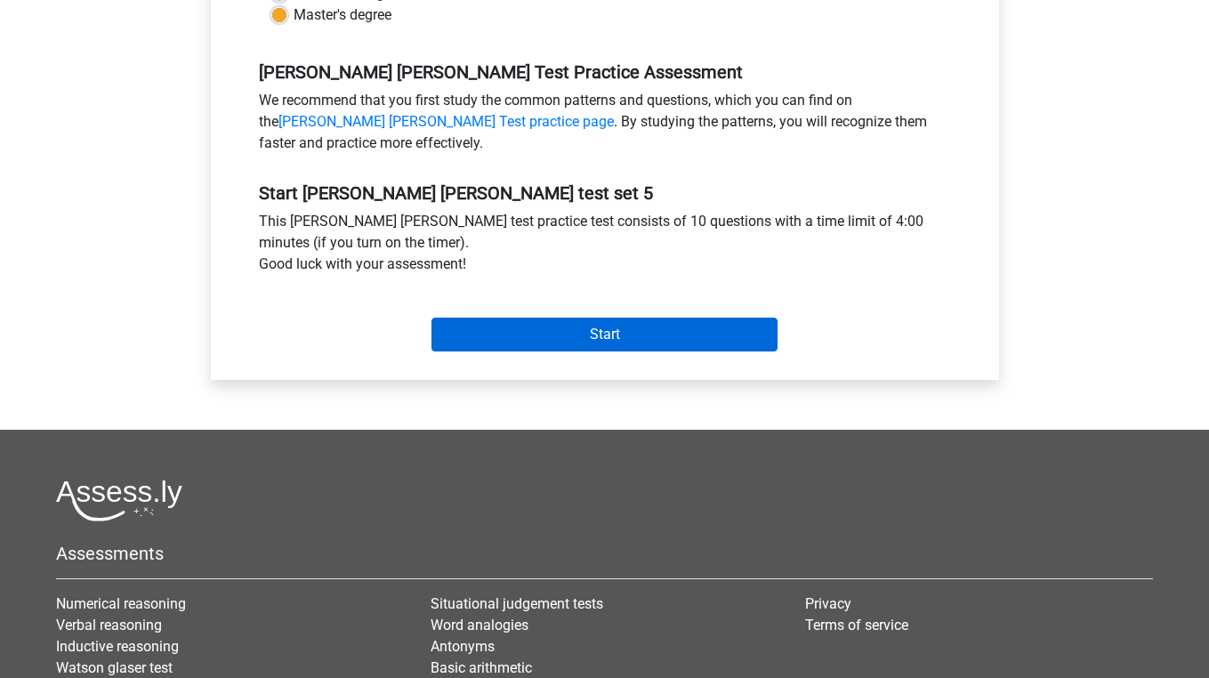
click at [482, 339] on input "Start" at bounding box center [604, 335] width 346 height 34
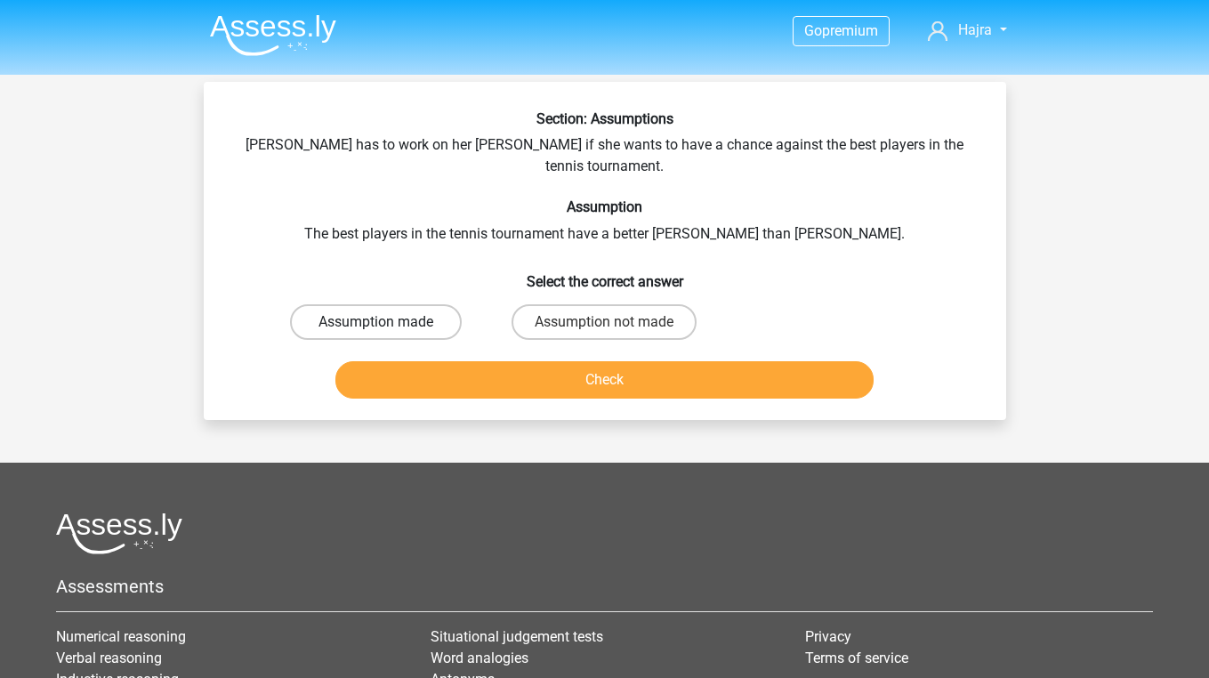
click at [393, 307] on label "Assumption made" at bounding box center [376, 322] width 172 height 36
click at [387, 322] on input "Assumption made" at bounding box center [381, 328] width 12 height 12
radio input "true"
click at [417, 369] on button "Check" at bounding box center [604, 379] width 538 height 37
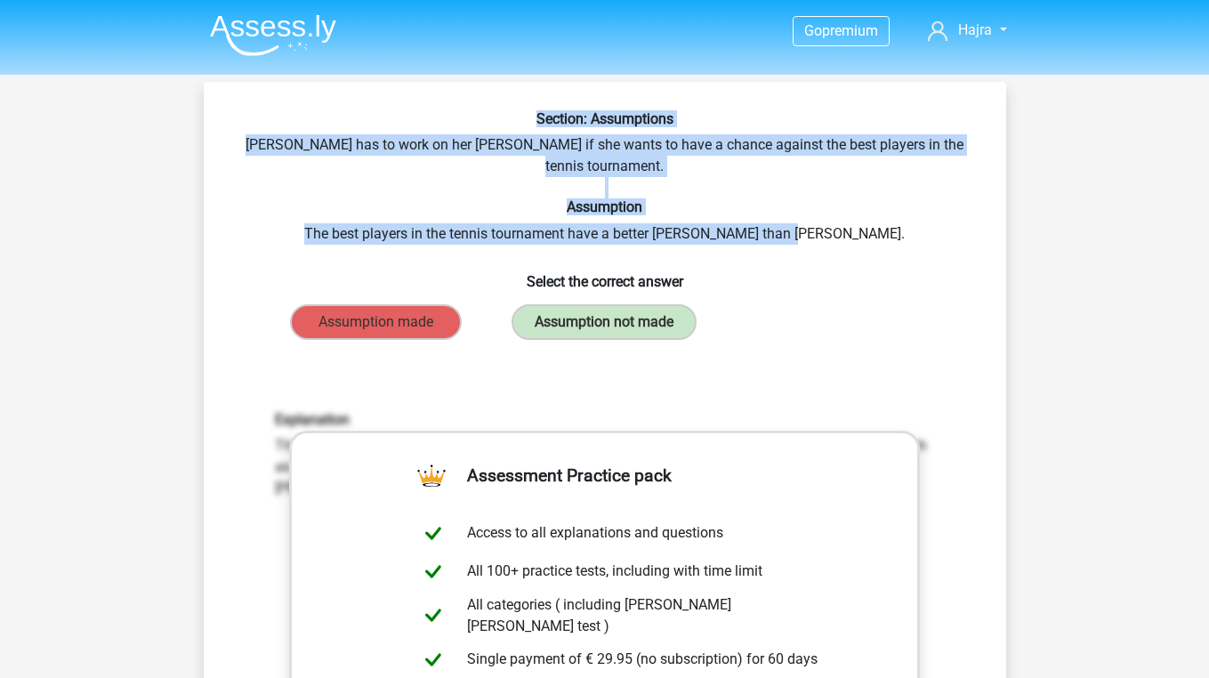
drag, startPoint x: 528, startPoint y: 120, endPoint x: 884, endPoint y: 205, distance: 366.8
click at [885, 207] on div "Section: Assumptions [PERSON_NAME] has to work on her [PERSON_NAME] if she want…" at bounding box center [605, 544] width 788 height 868
copy div "Section: Assumptions [PERSON_NAME] has to work on her [PERSON_NAME] if she want…"
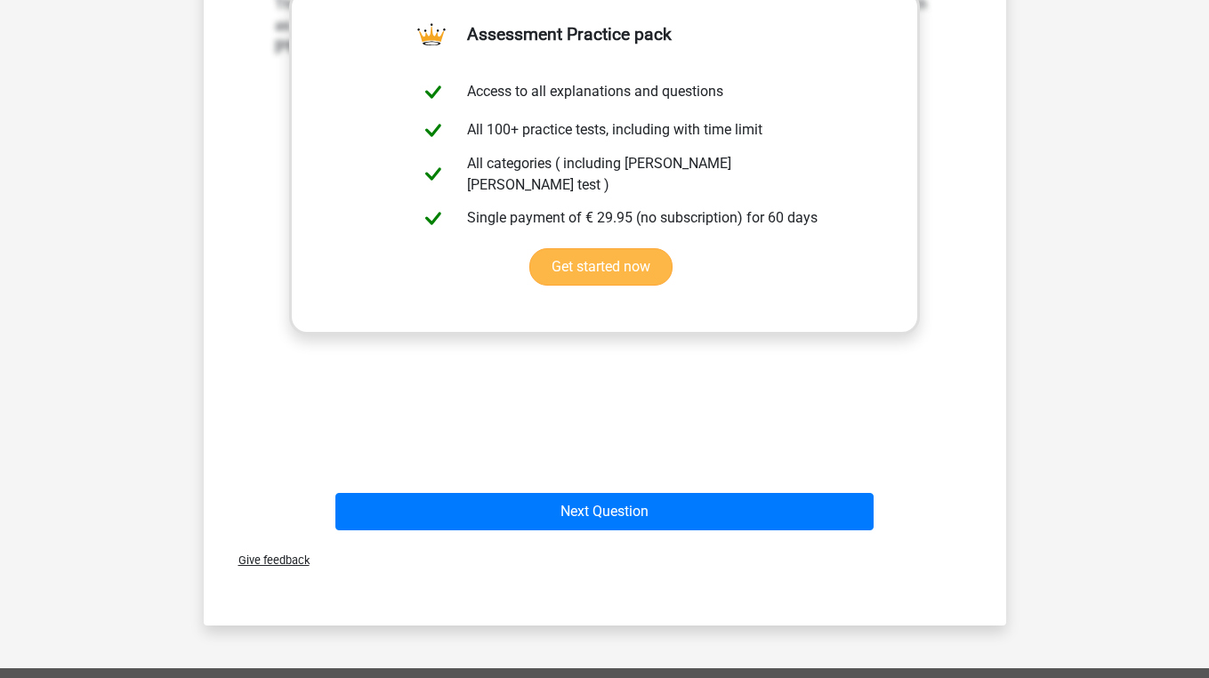
scroll to position [565, 0]
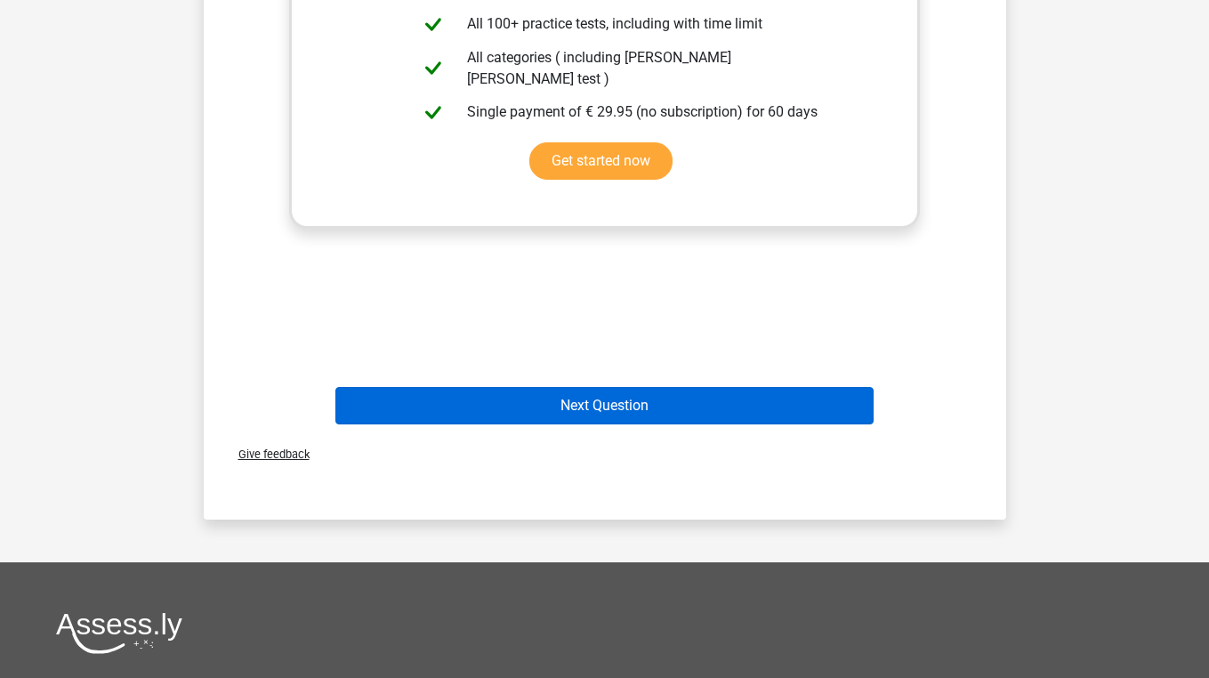
click at [624, 387] on button "Next Question" at bounding box center [604, 405] width 538 height 37
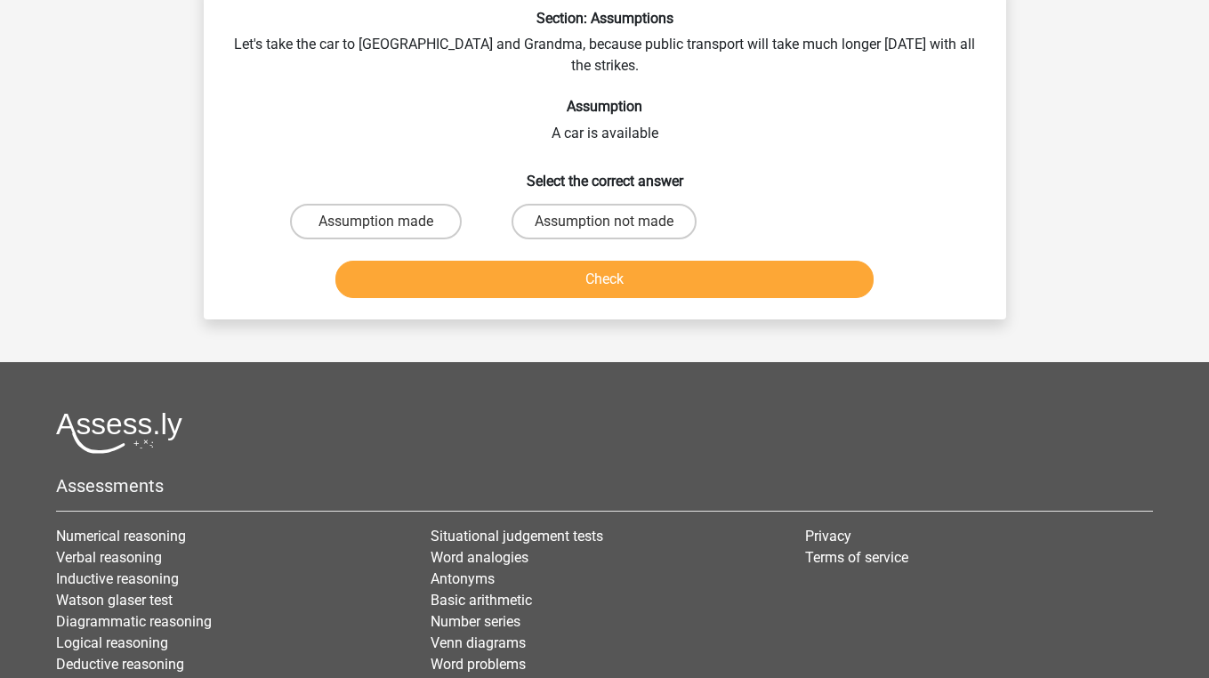
scroll to position [82, 0]
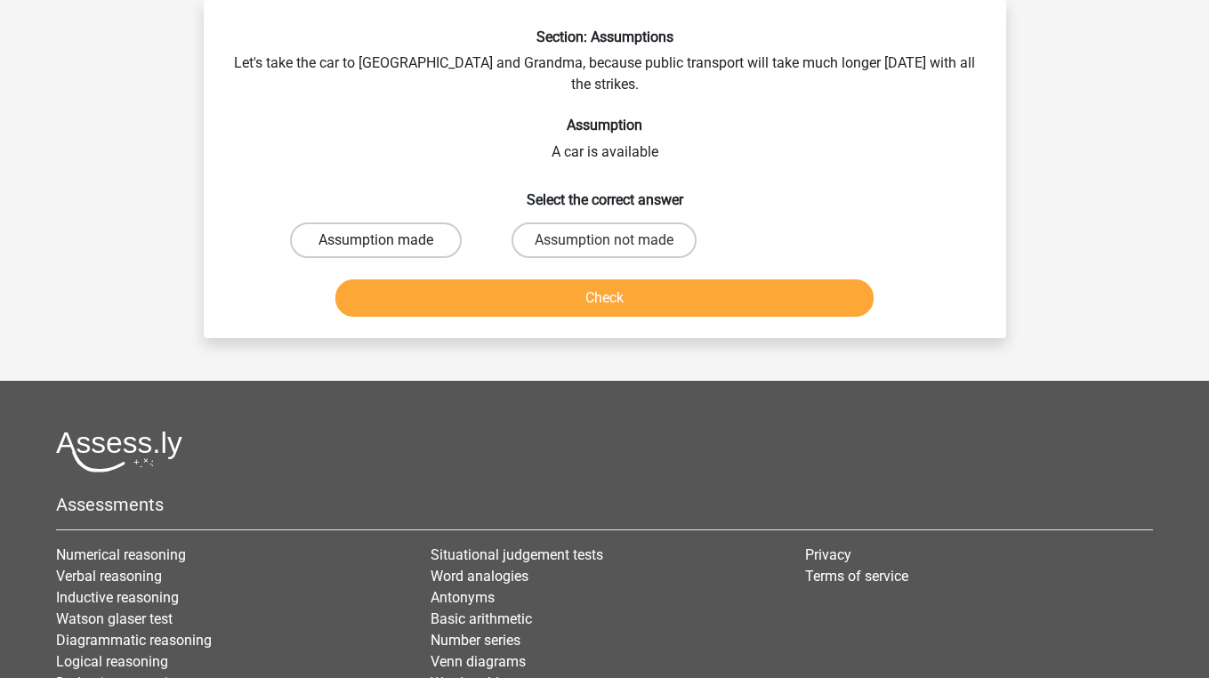
click at [415, 222] on label "Assumption made" at bounding box center [376, 240] width 172 height 36
click at [387, 240] on input "Assumption made" at bounding box center [381, 246] width 12 height 12
radio input "true"
click at [427, 279] on button "Check" at bounding box center [604, 297] width 538 height 37
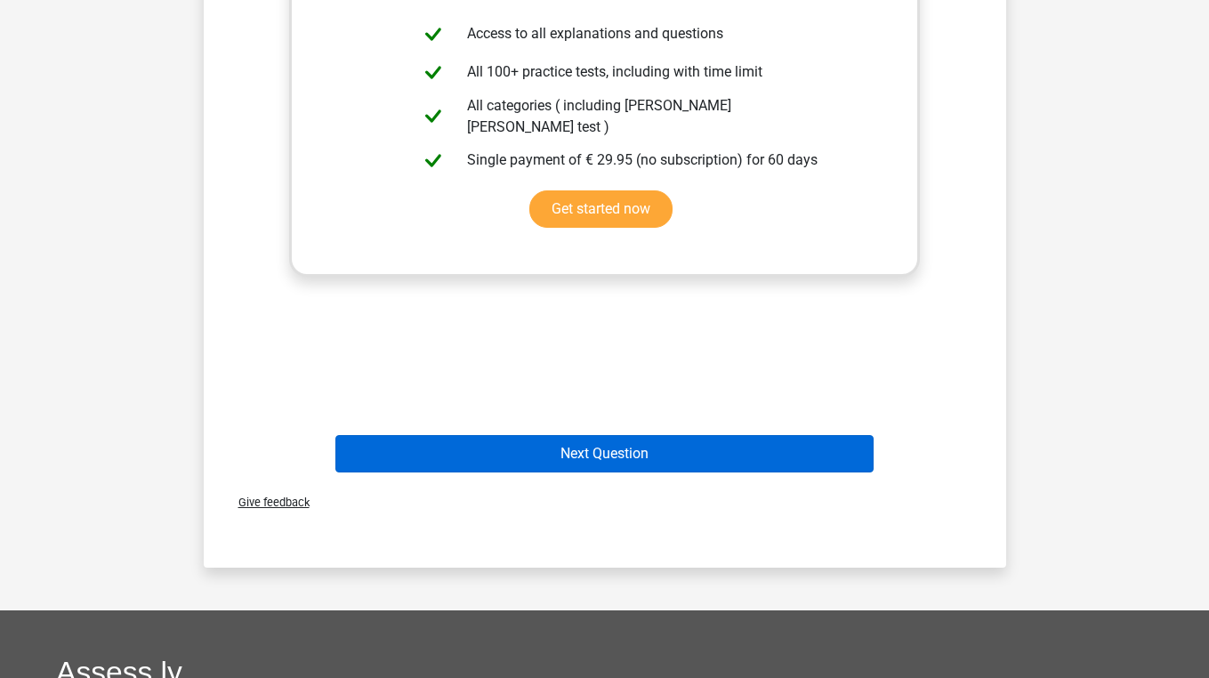
click at [439, 435] on button "Next Question" at bounding box center [604, 453] width 538 height 37
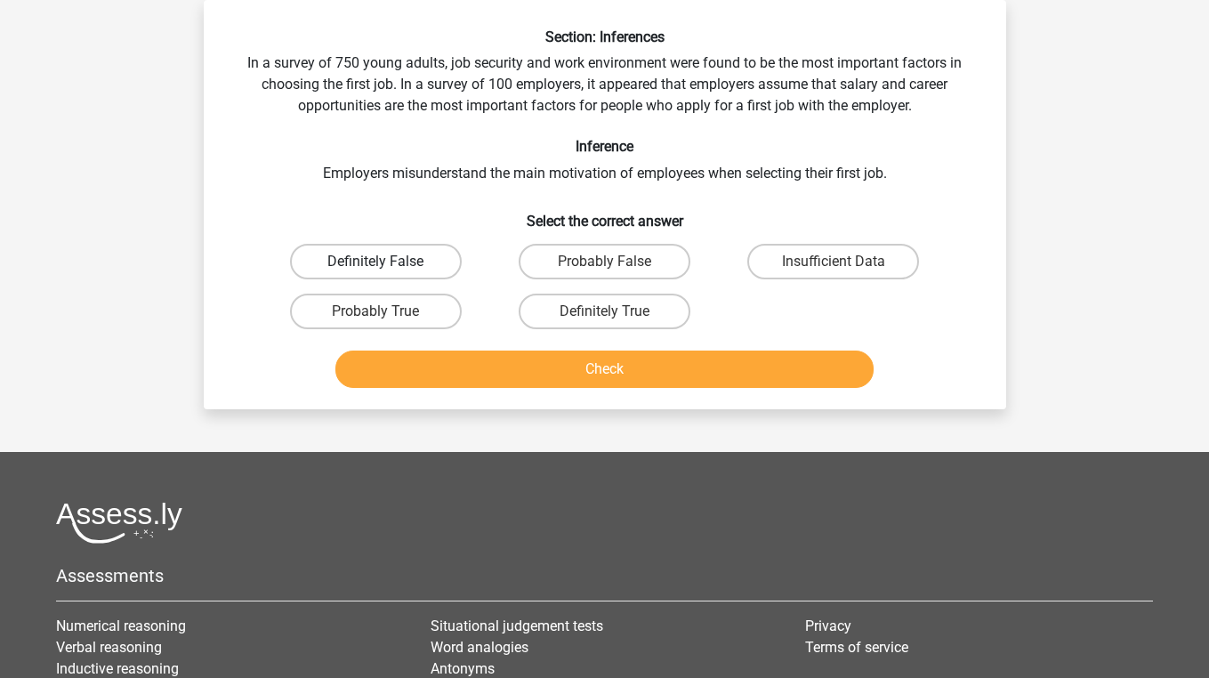
click at [416, 252] on label "Definitely False" at bounding box center [376, 262] width 172 height 36
click at [387, 262] on input "Definitely False" at bounding box center [381, 268] width 12 height 12
radio input "true"
click at [405, 313] on label "Probably True" at bounding box center [376, 312] width 172 height 36
click at [387, 313] on input "Probably True" at bounding box center [381, 317] width 12 height 12
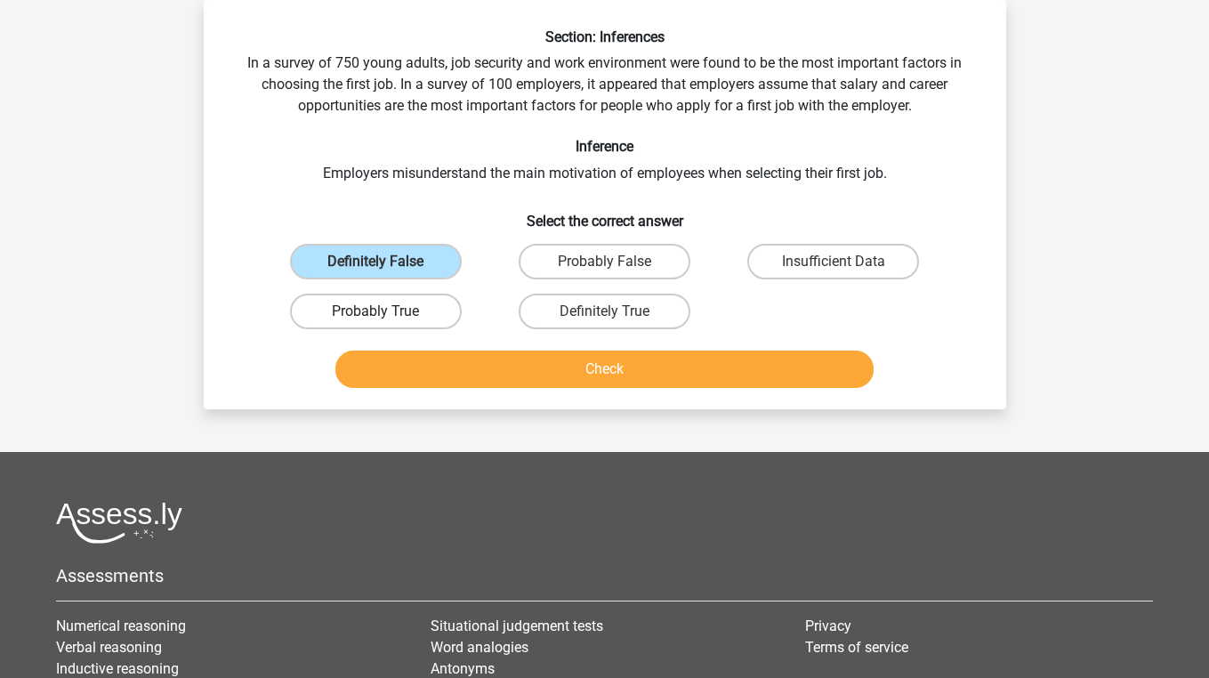
radio input "true"
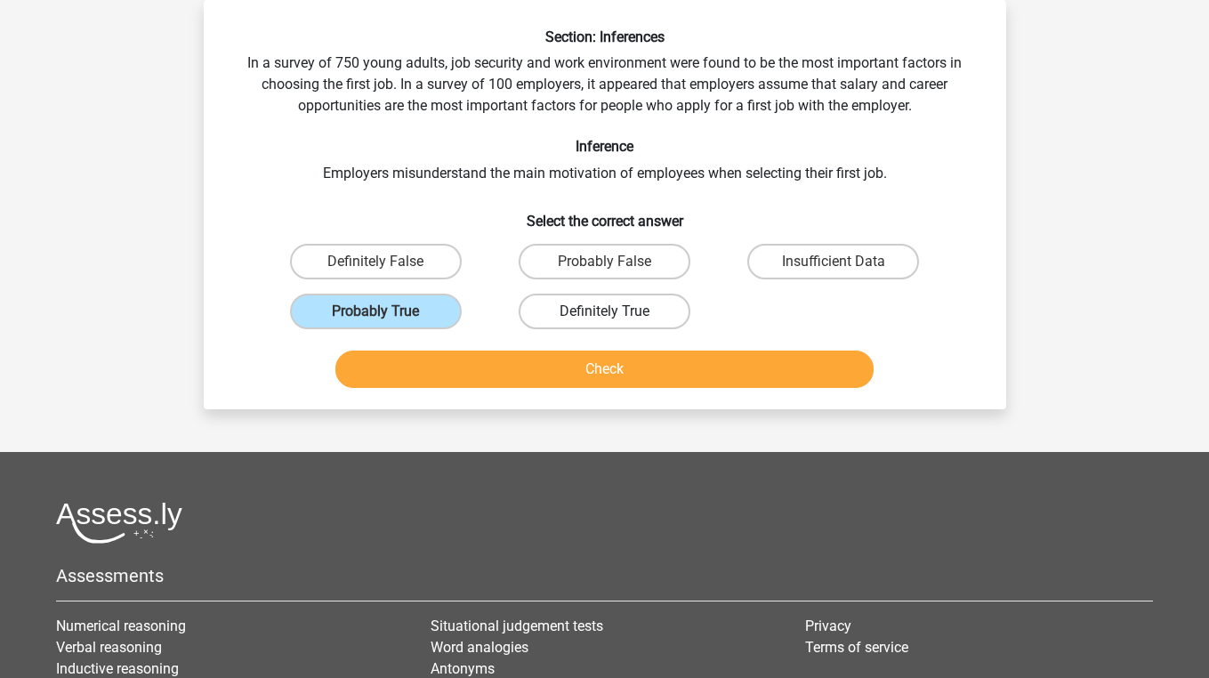
click at [628, 314] on label "Definitely True" at bounding box center [605, 312] width 172 height 36
click at [616, 314] on input "Definitely True" at bounding box center [610, 317] width 12 height 12
radio input "true"
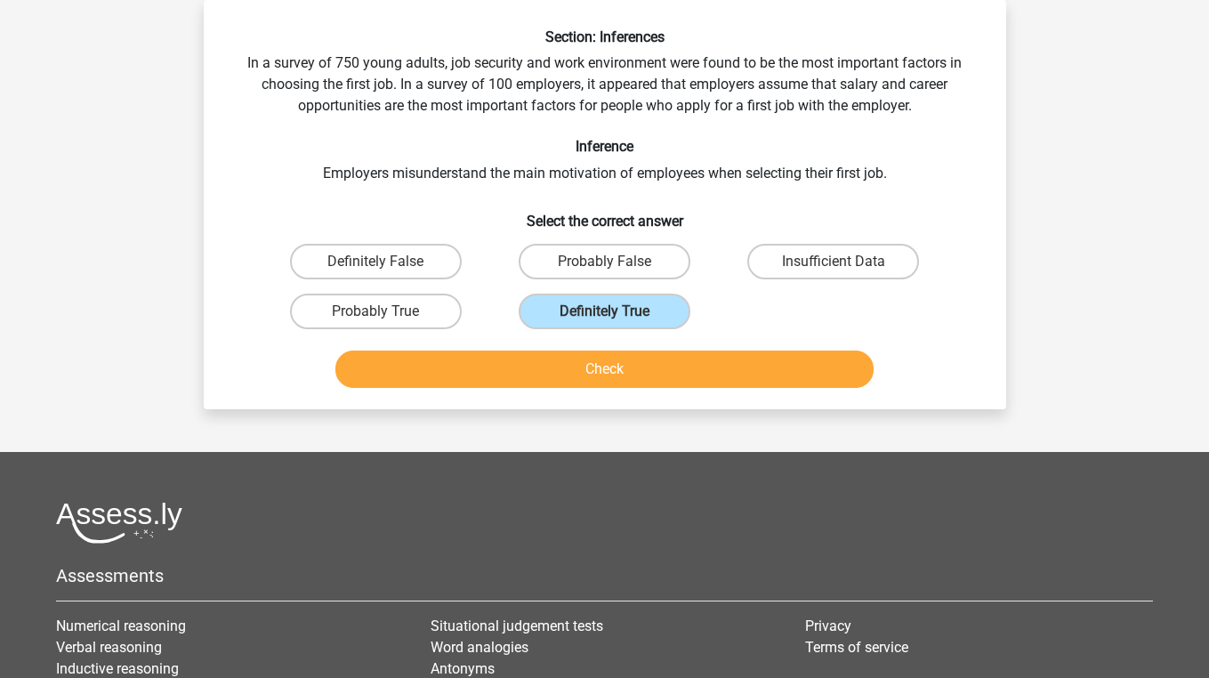
click at [622, 358] on button "Check" at bounding box center [604, 368] width 538 height 37
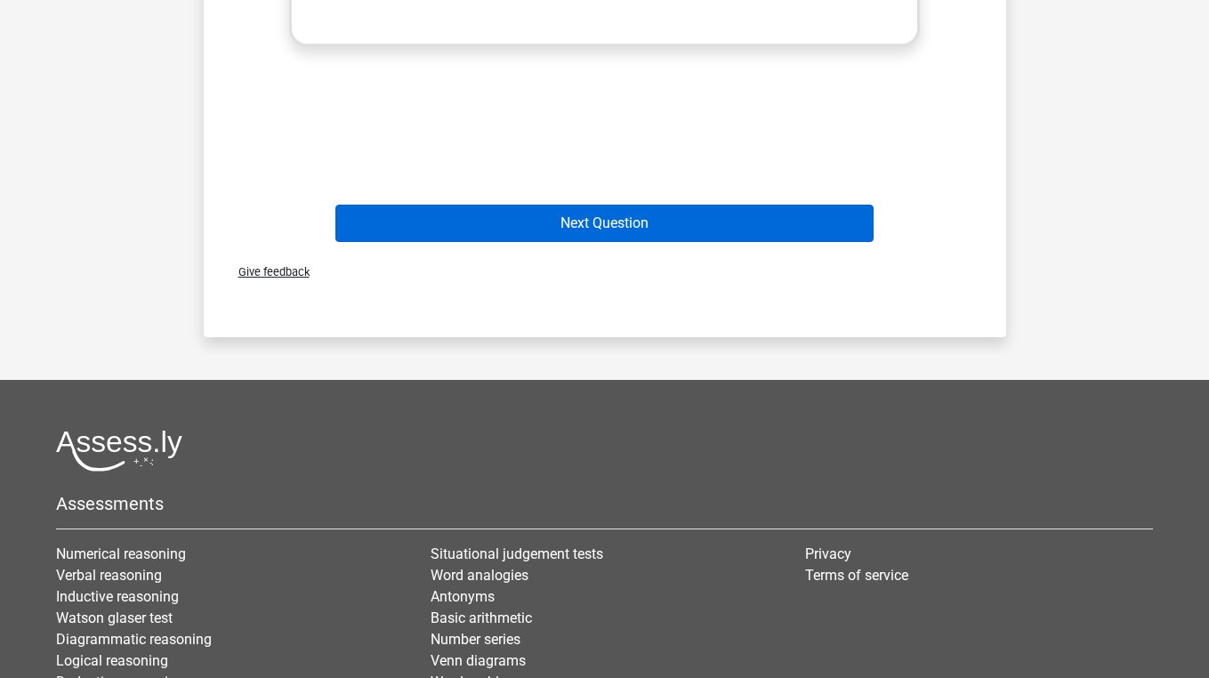
click at [636, 224] on button "Next Question" at bounding box center [604, 223] width 538 height 37
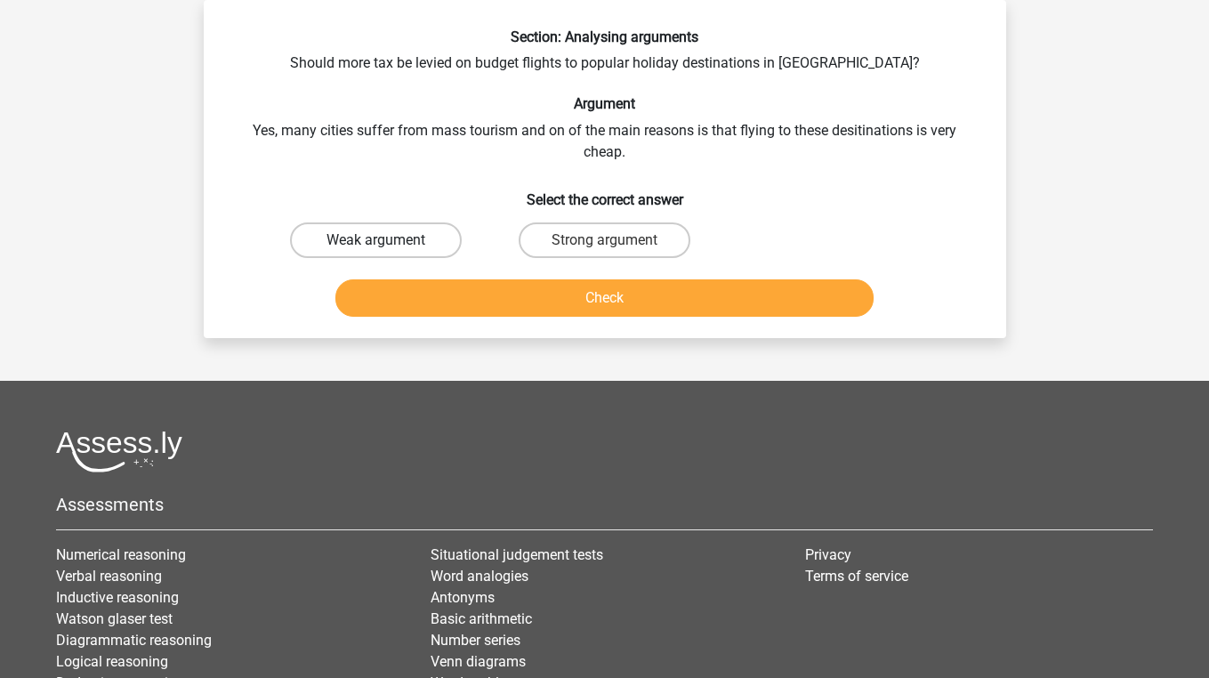
click at [401, 240] on label "Weak argument" at bounding box center [376, 240] width 172 height 36
click at [387, 240] on input "Weak argument" at bounding box center [381, 246] width 12 height 12
radio input "true"
click at [425, 299] on button "Check" at bounding box center [604, 297] width 538 height 37
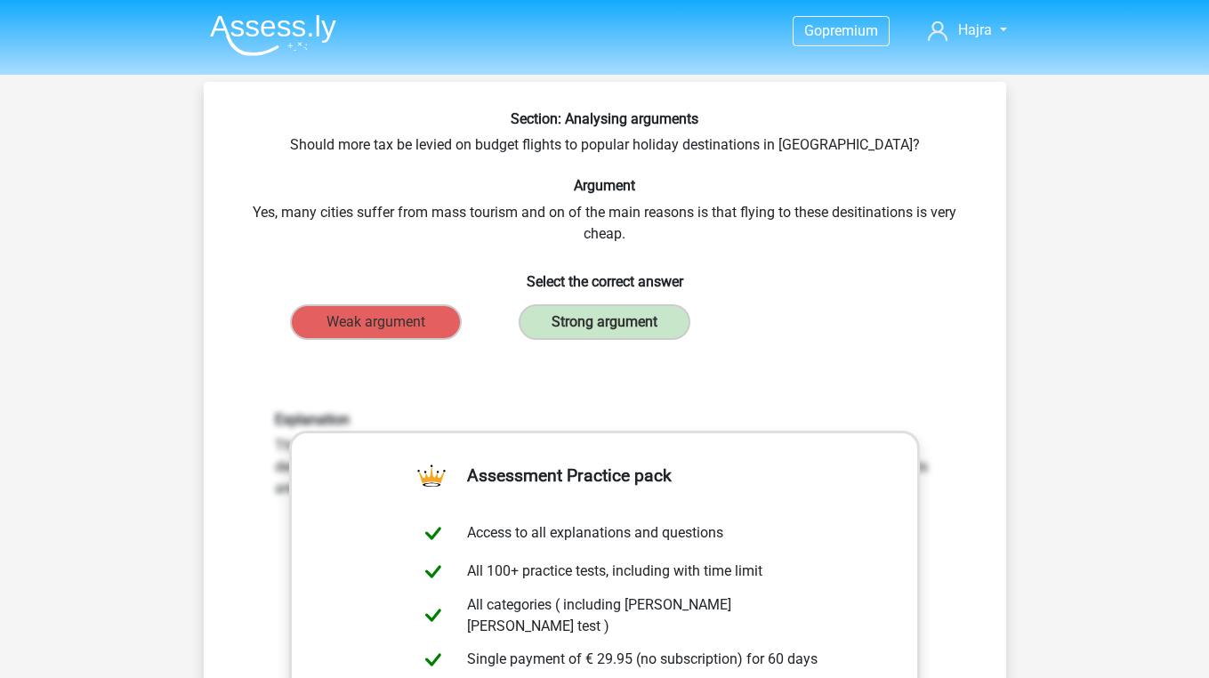
scroll to position [0, 0]
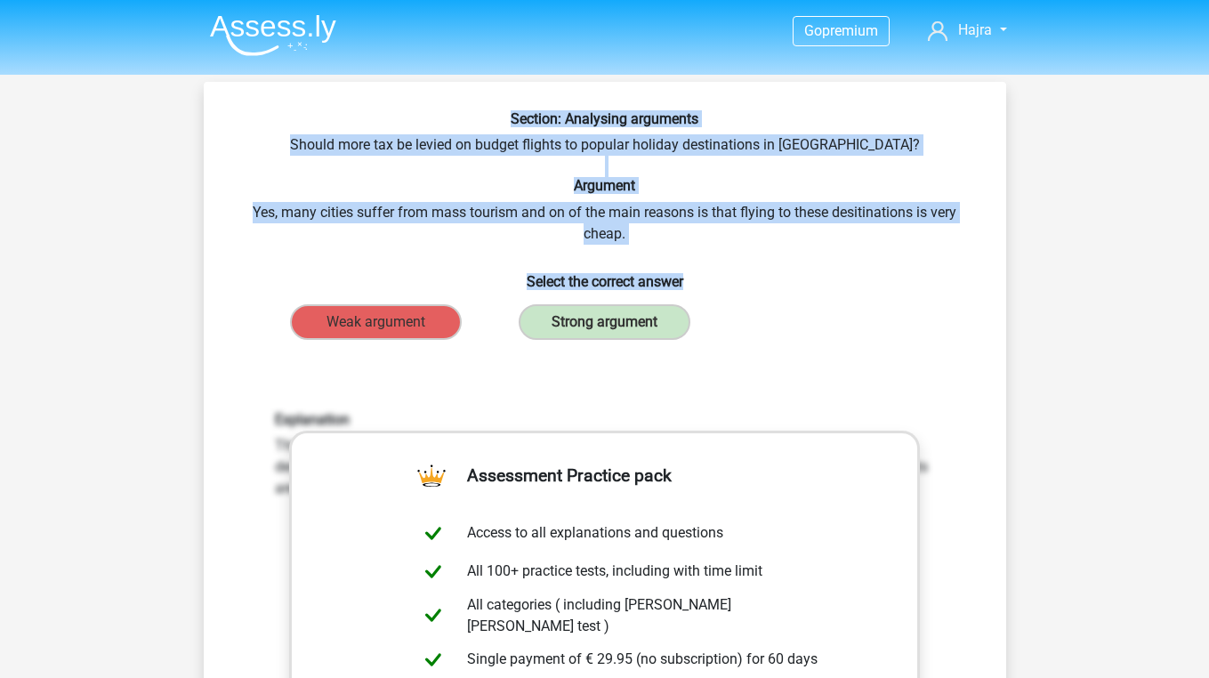
drag, startPoint x: 503, startPoint y: 116, endPoint x: 722, endPoint y: 272, distance: 269.8
click at [723, 273] on div "Section: Analysing arguments Should more tax be levied on budget flights to pop…" at bounding box center [605, 544] width 788 height 868
click at [582, 196] on div "Section: Analysing arguments Should more tax be levied on budget flights to pop…" at bounding box center [605, 544] width 788 height 868
drag, startPoint x: 503, startPoint y: 114, endPoint x: 652, endPoint y: 230, distance: 189.0
click at [652, 230] on div "Section: Analysing arguments Should more tax be levied on budget flights to pop…" at bounding box center [605, 544] width 788 height 868
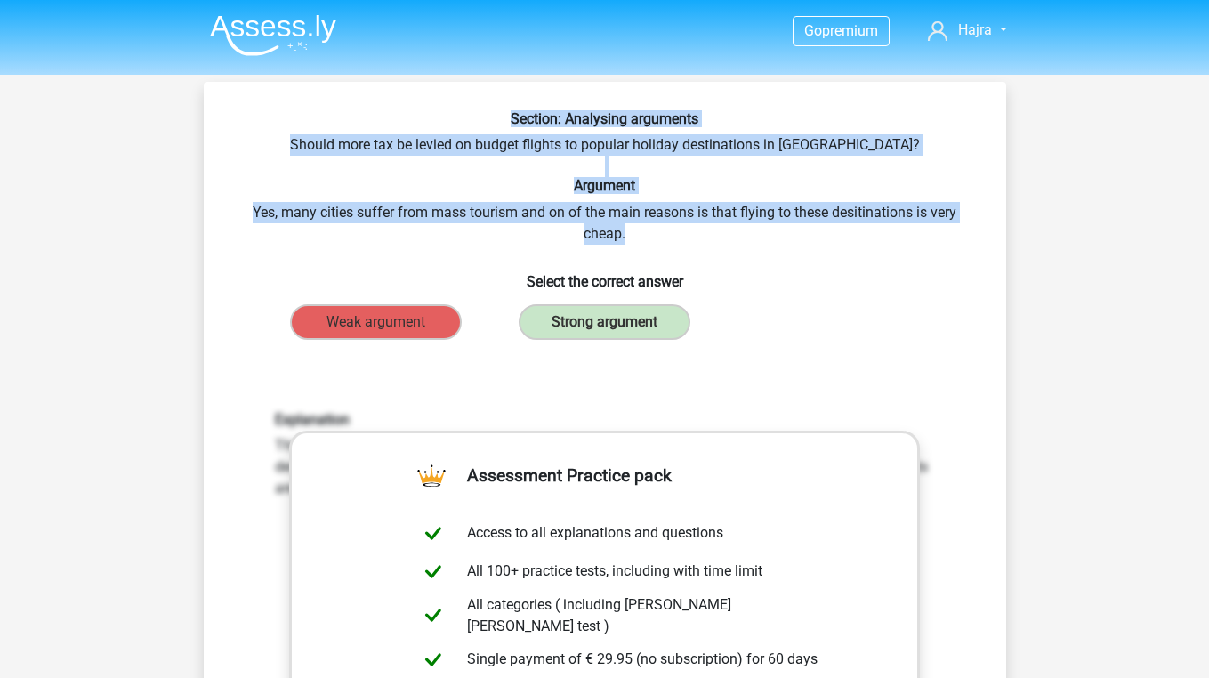
copy div "Section: Analysing arguments Should more tax be levied on budget flights to pop…"
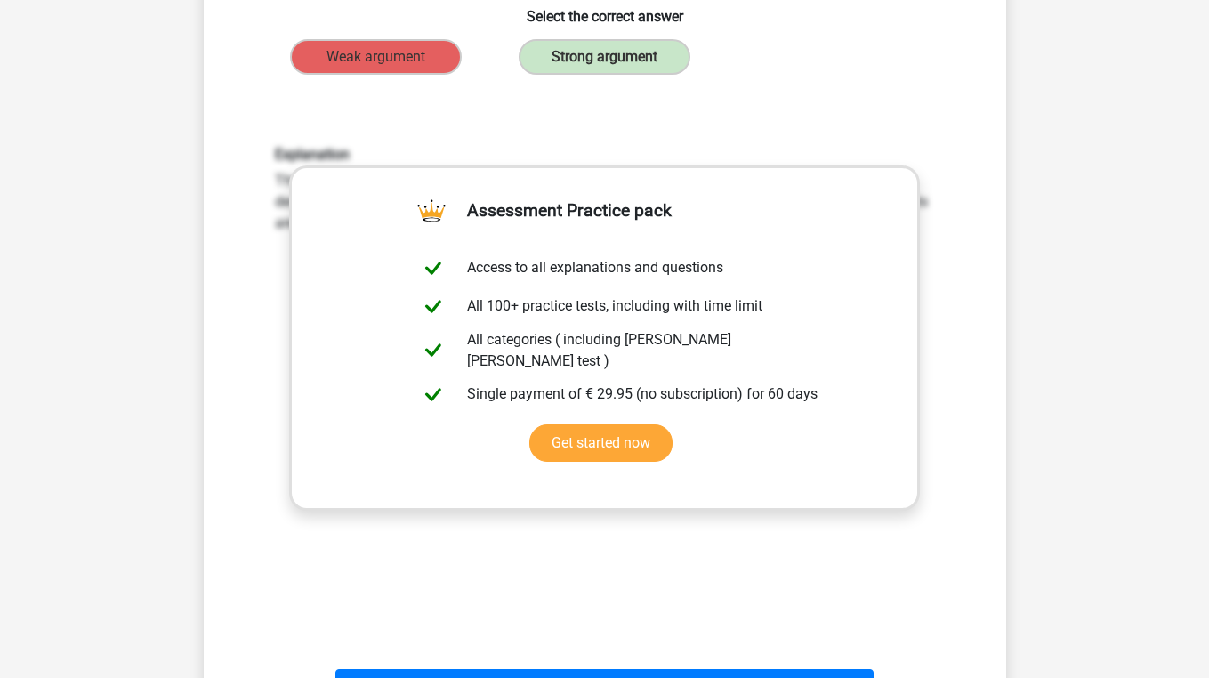
scroll to position [506, 0]
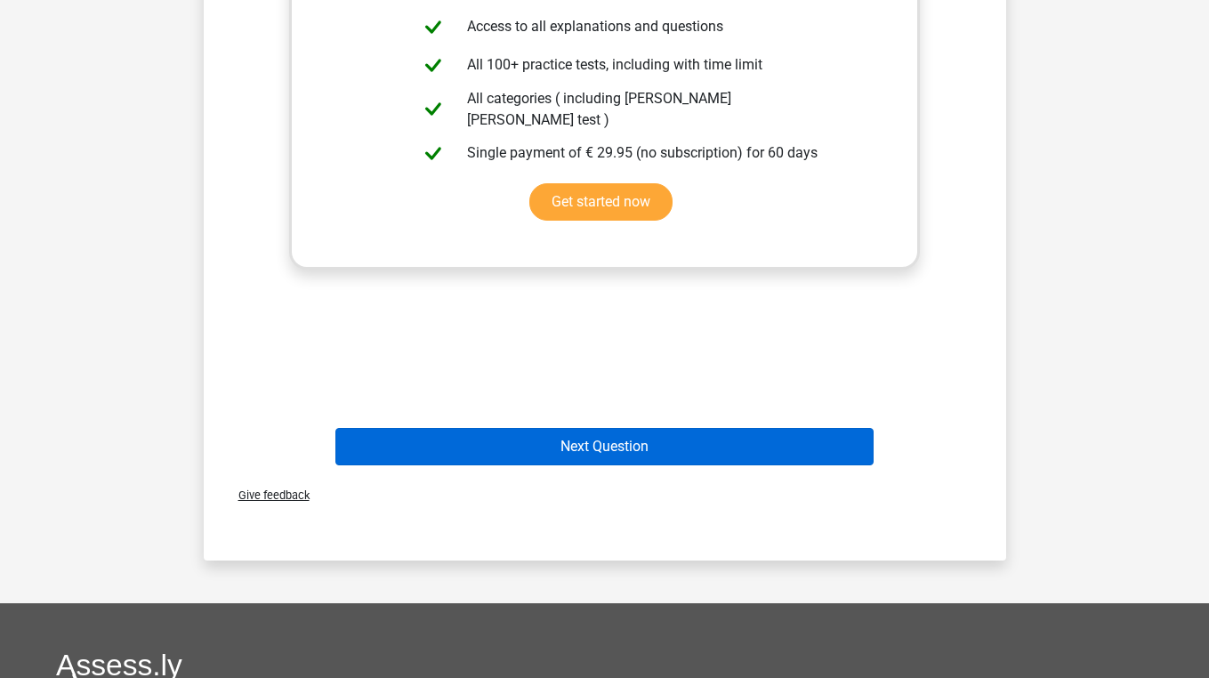
click at [665, 455] on button "Next Question" at bounding box center [604, 446] width 538 height 37
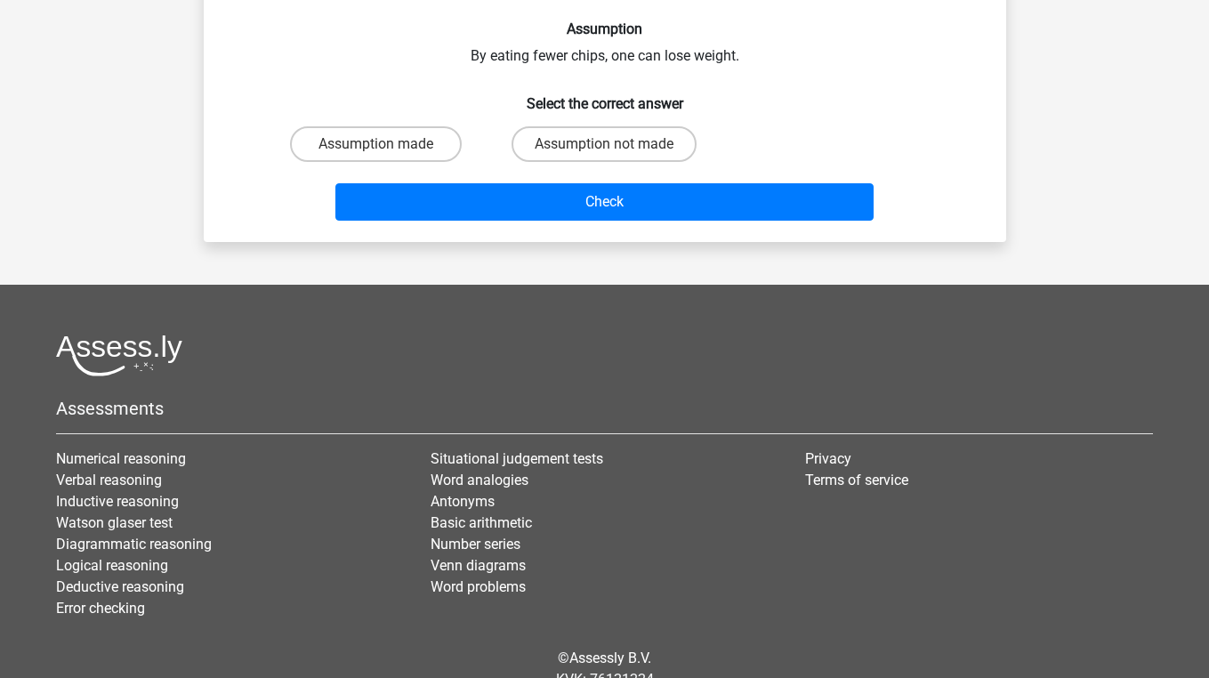
scroll to position [82, 0]
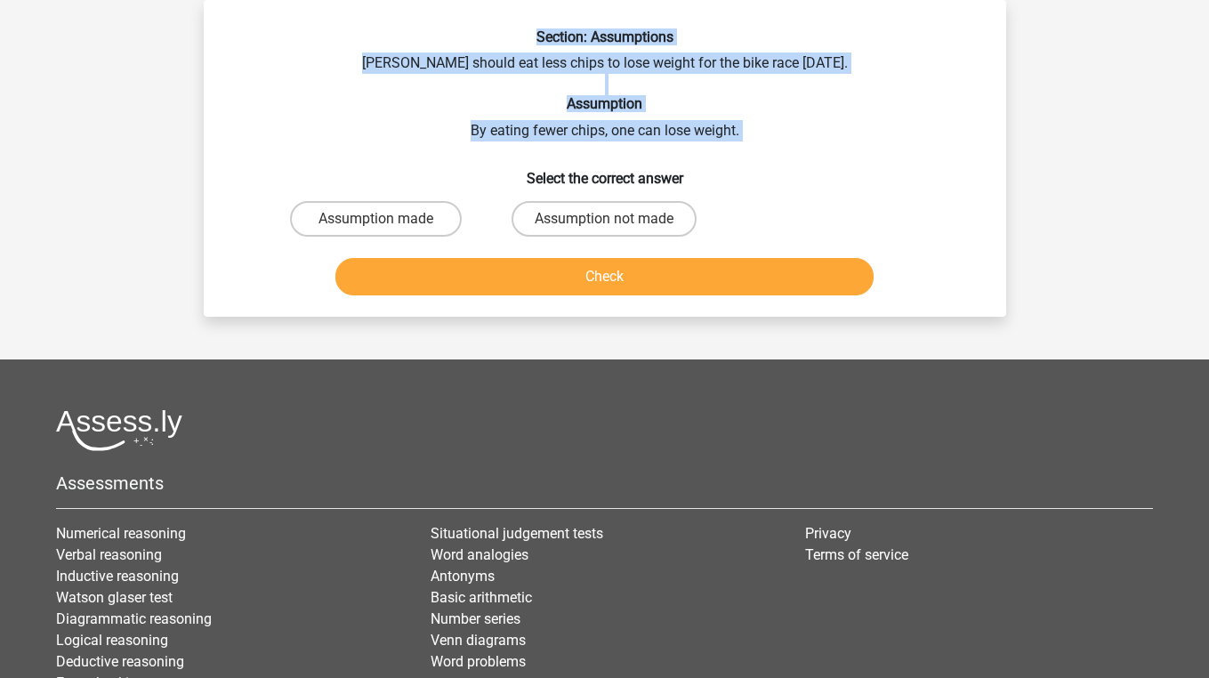
drag, startPoint x: 531, startPoint y: 36, endPoint x: 731, endPoint y: 142, distance: 226.4
click at [731, 142] on div "Section: Assumptions [PERSON_NAME] should eat less chips to lose weight for the…" at bounding box center [605, 165] width 788 height 274
copy div "Section: Assumptions [PERSON_NAME] should eat less chips to lose weight for the…"
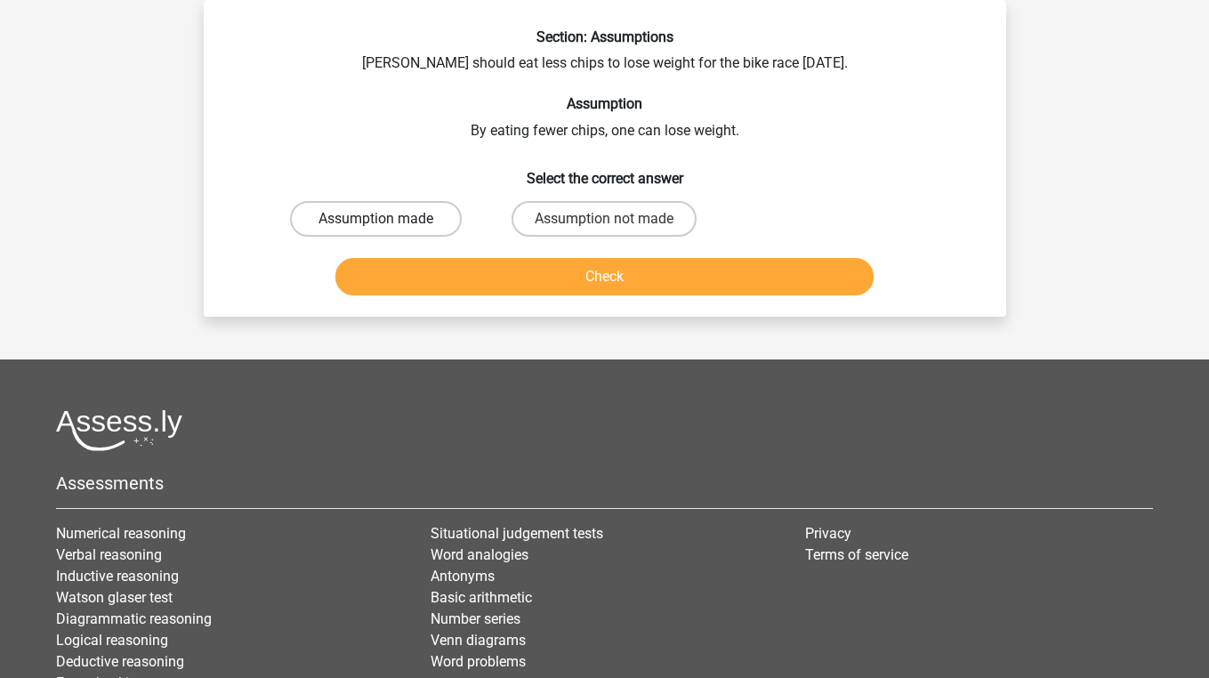
click at [366, 226] on label "Assumption made" at bounding box center [376, 219] width 172 height 36
click at [375, 226] on input "Assumption made" at bounding box center [381, 225] width 12 height 12
radio input "true"
click at [407, 278] on button "Check" at bounding box center [604, 276] width 538 height 37
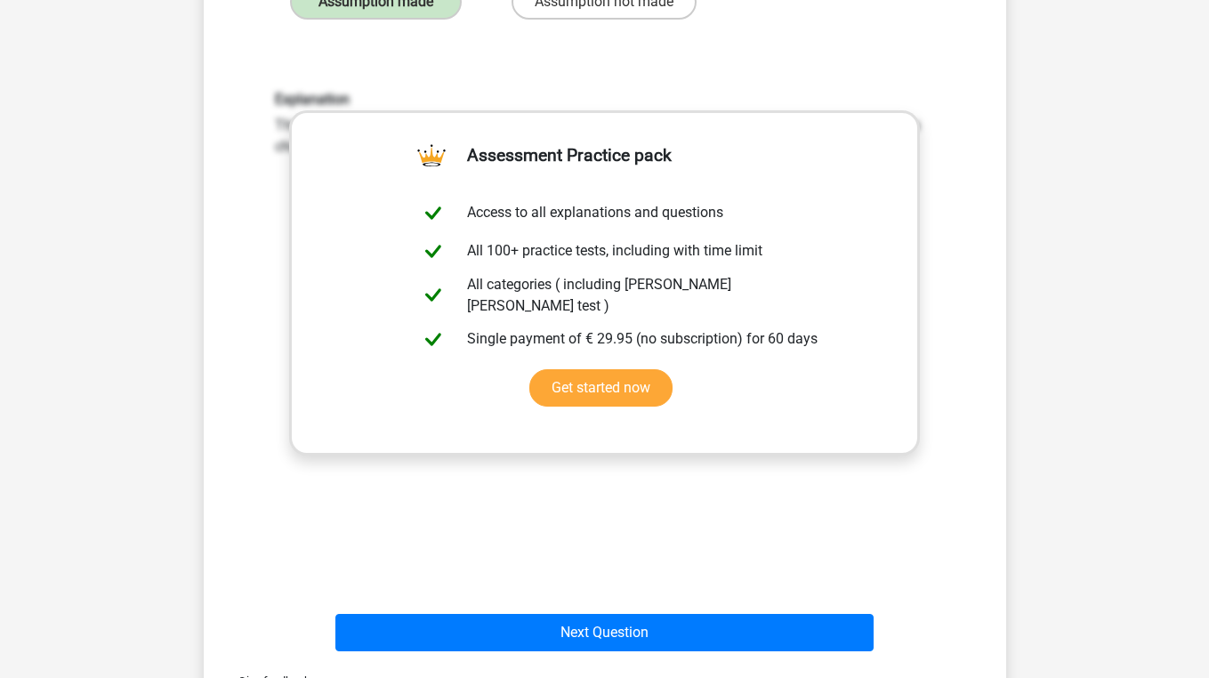
scroll to position [302, 1]
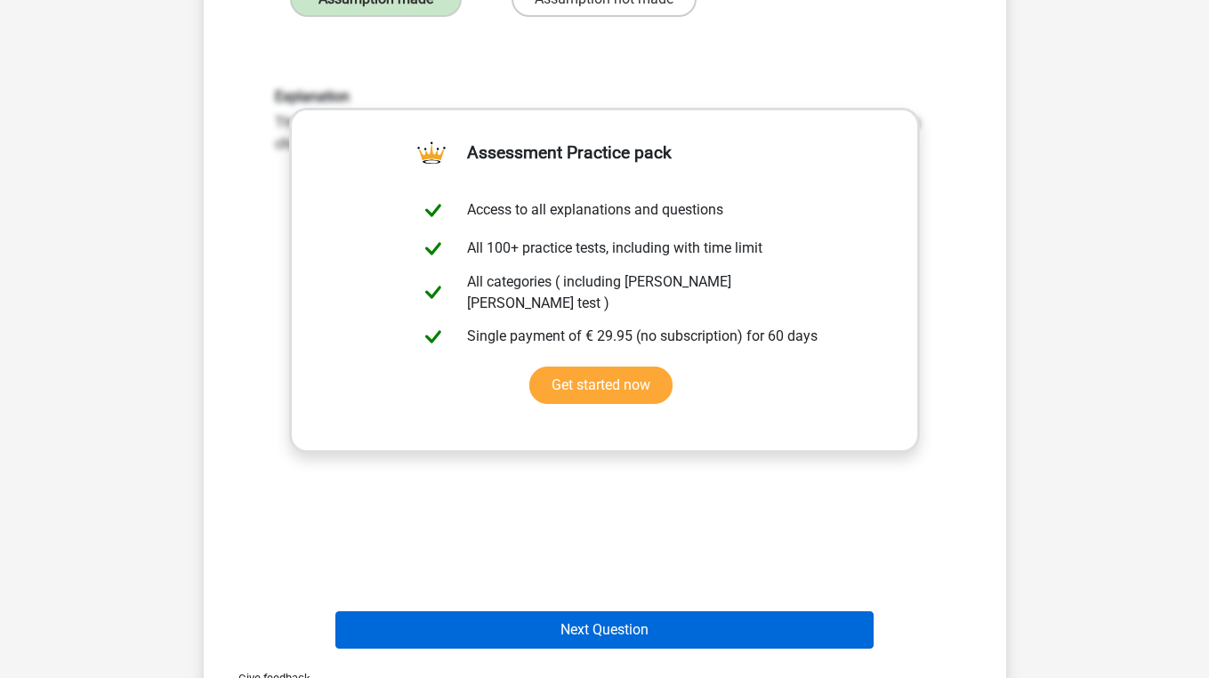
click at [431, 624] on button "Next Question" at bounding box center [604, 629] width 538 height 37
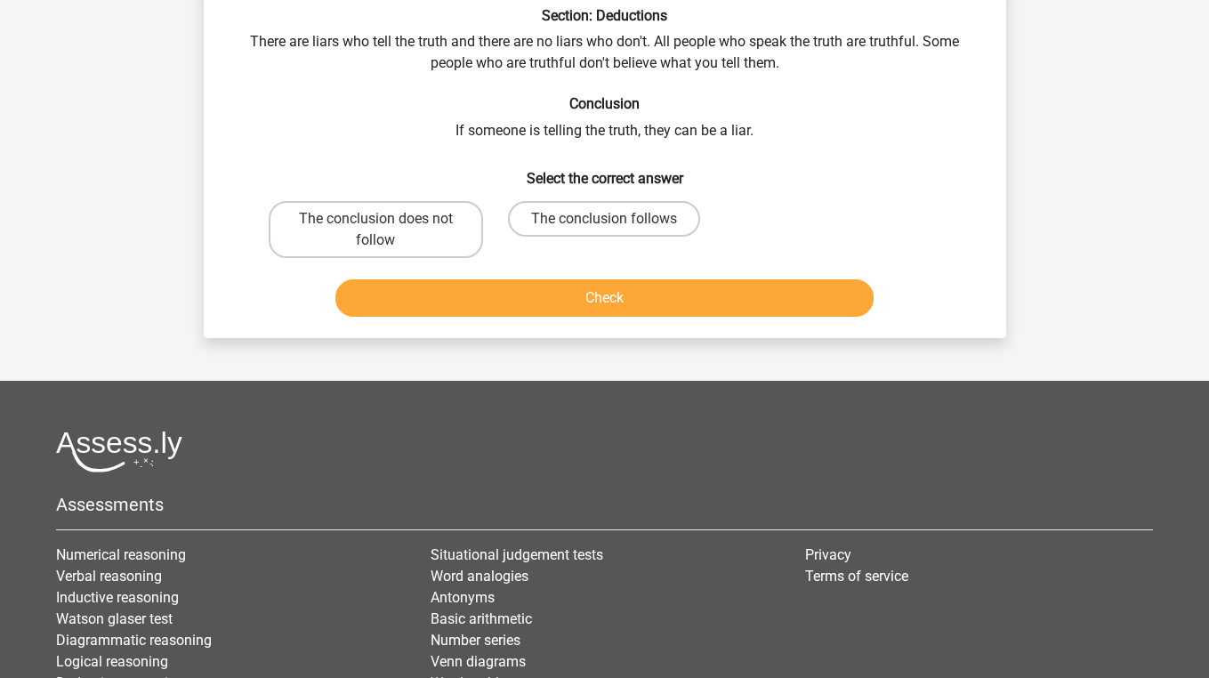
scroll to position [82, 0]
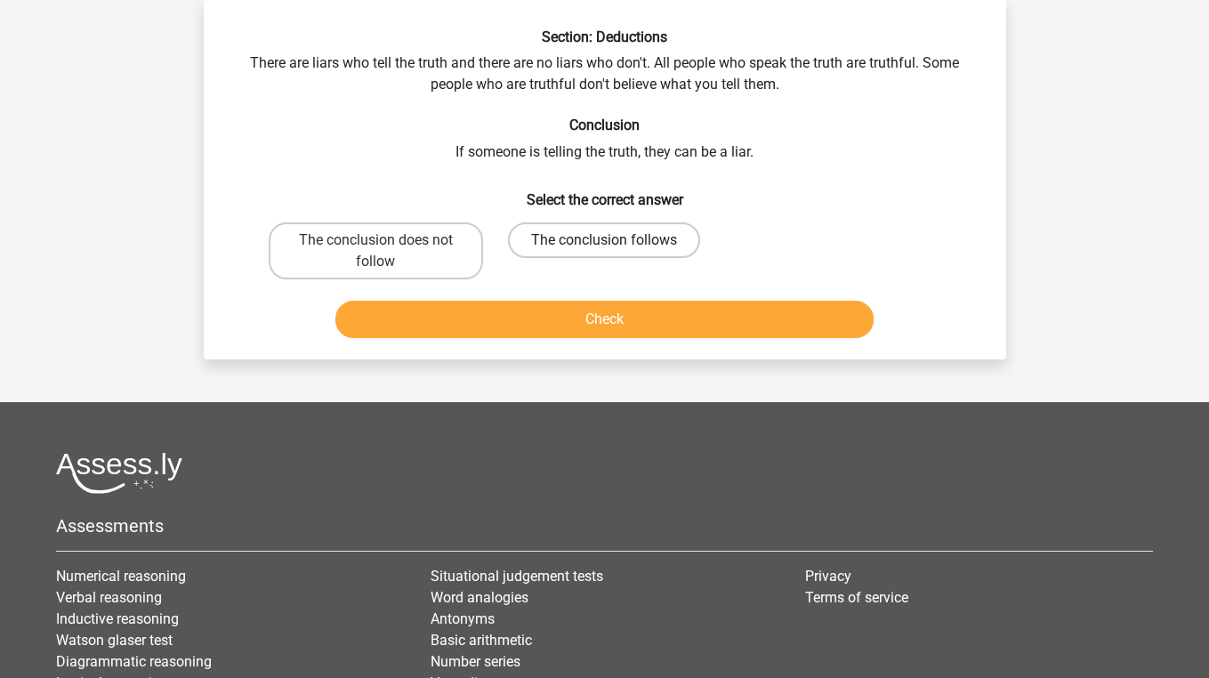
click at [632, 235] on label "The conclusion follows" at bounding box center [604, 240] width 192 height 36
click at [616, 240] on input "The conclusion follows" at bounding box center [610, 246] width 12 height 12
radio input "true"
click at [565, 314] on button "Check" at bounding box center [604, 319] width 538 height 37
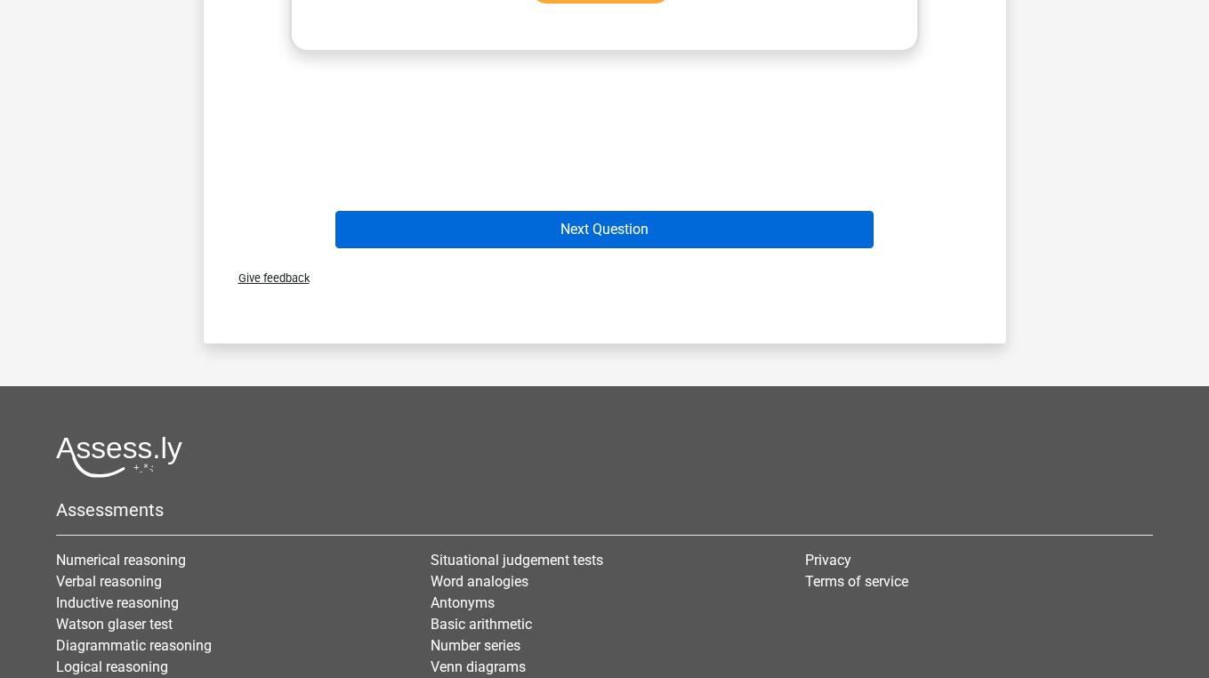
click at [585, 216] on button "Next Question" at bounding box center [604, 229] width 538 height 37
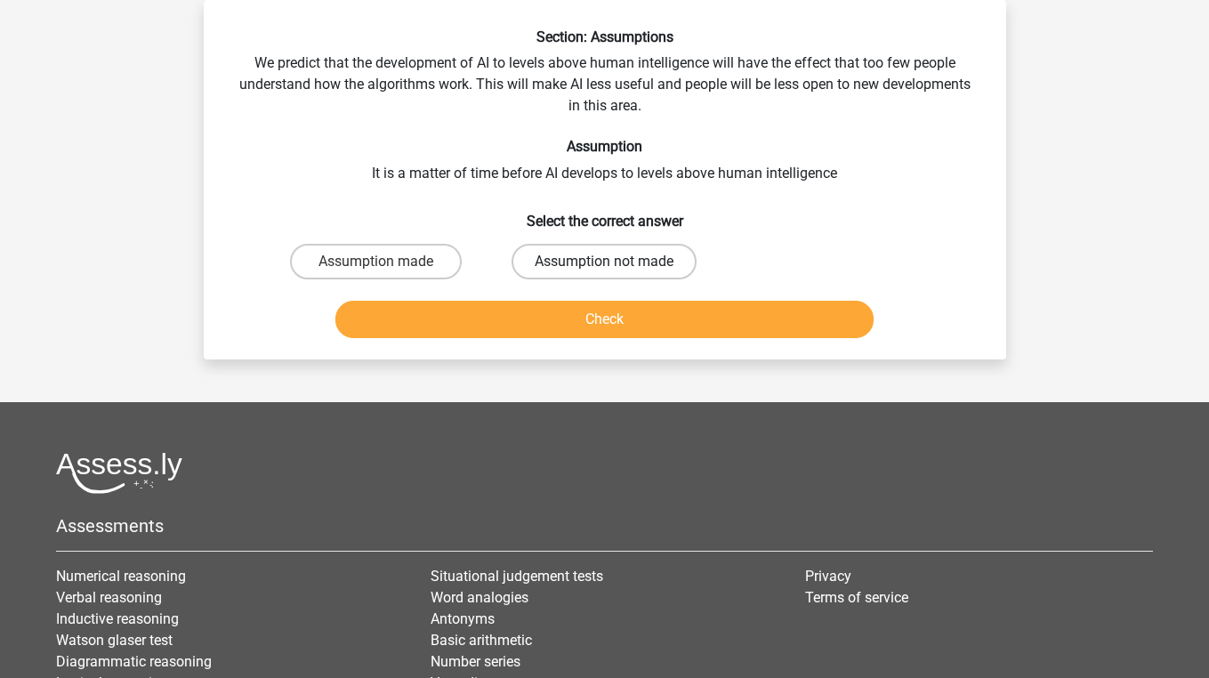
click at [582, 251] on label "Assumption not made" at bounding box center [603, 262] width 185 height 36
click at [604, 262] on input "Assumption not made" at bounding box center [610, 268] width 12 height 12
radio input "true"
click at [548, 321] on button "Check" at bounding box center [604, 319] width 538 height 37
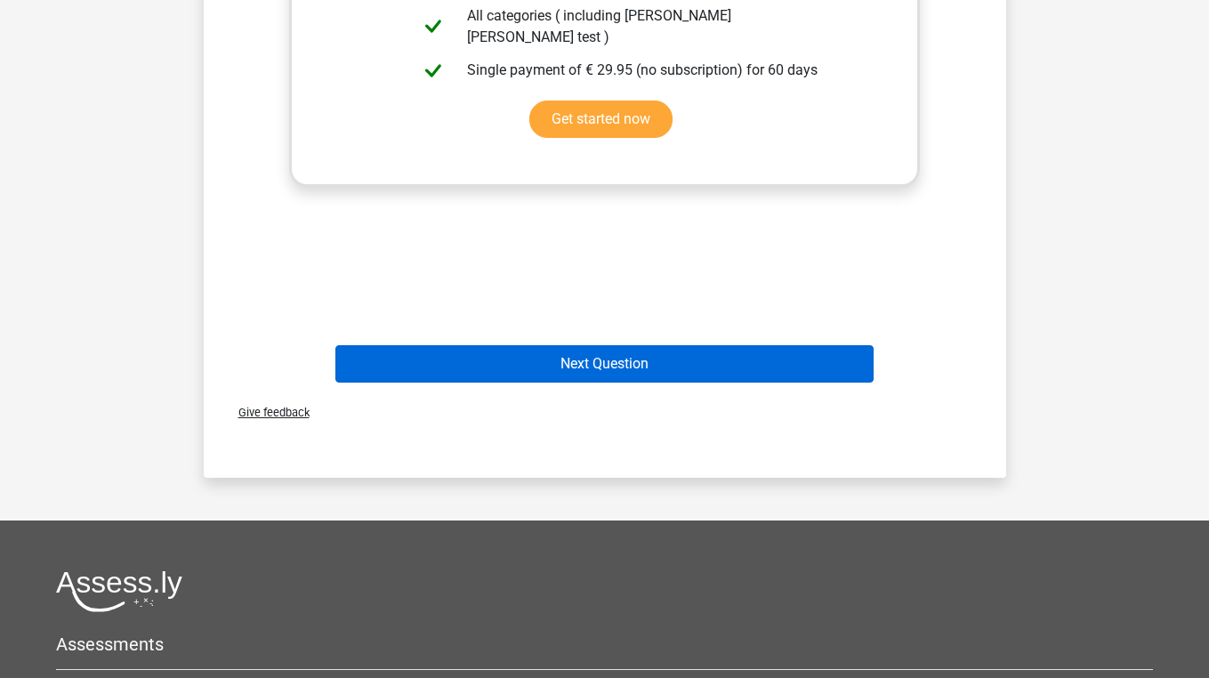
click at [548, 366] on button "Next Question" at bounding box center [604, 363] width 538 height 37
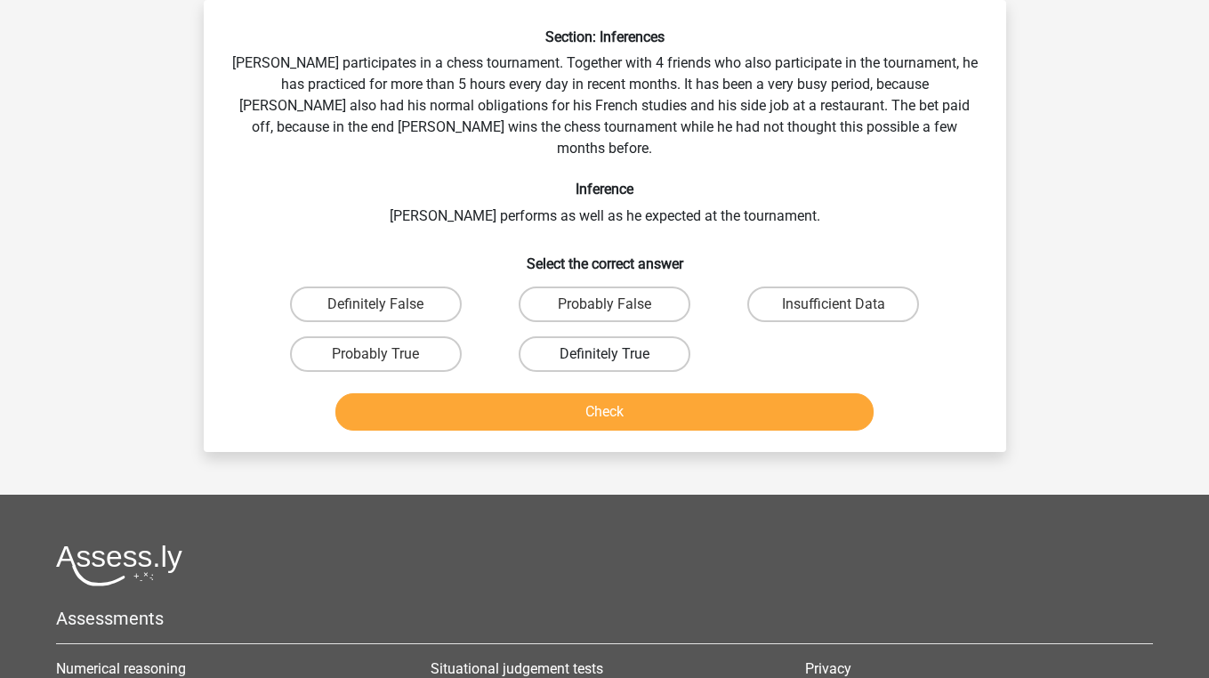
click at [584, 336] on label "Definitely True" at bounding box center [605, 354] width 172 height 36
click at [604, 354] on input "Definitely True" at bounding box center [610, 360] width 12 height 12
radio input "true"
click at [577, 393] on button "Check" at bounding box center [604, 411] width 538 height 37
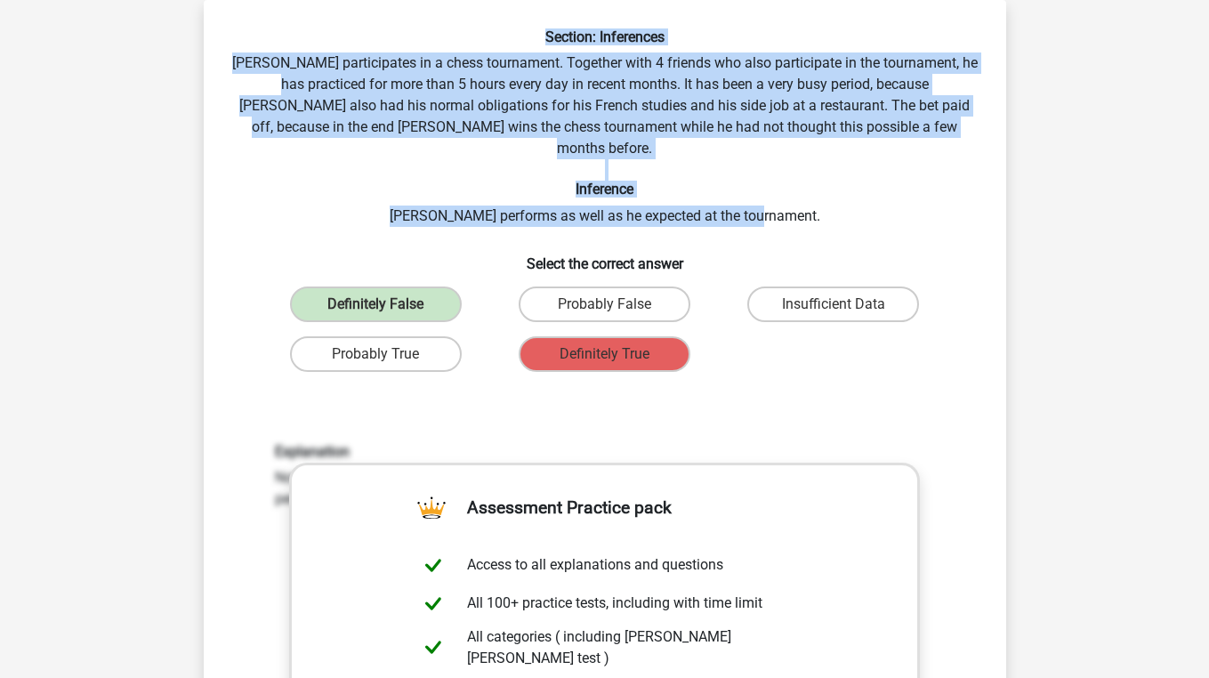
drag, startPoint x: 534, startPoint y: 33, endPoint x: 804, endPoint y: 189, distance: 312.5
click at [810, 192] on div "Section: Inferences Pablo participates in a chess tournament. Together with 4 f…" at bounding box center [605, 519] width 788 height 982
copy div "Section: Inferences Pablo participates in a chess tournament. Together with 4 f…"
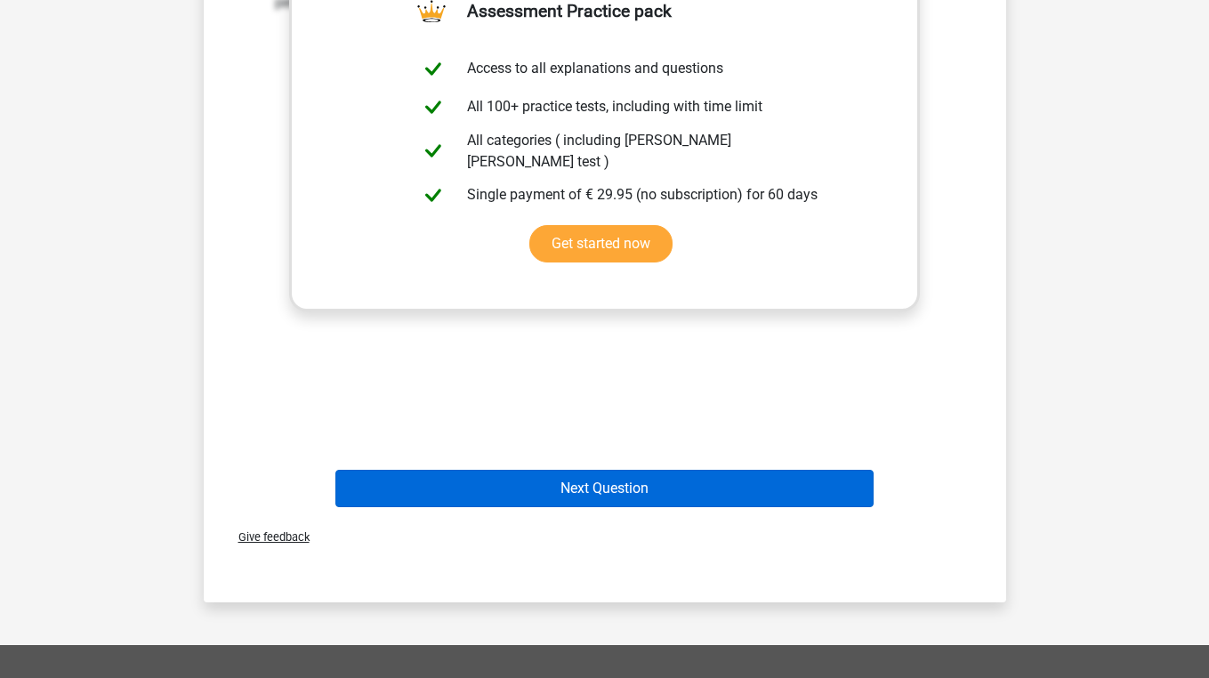
click at [670, 479] on button "Next Question" at bounding box center [604, 488] width 538 height 37
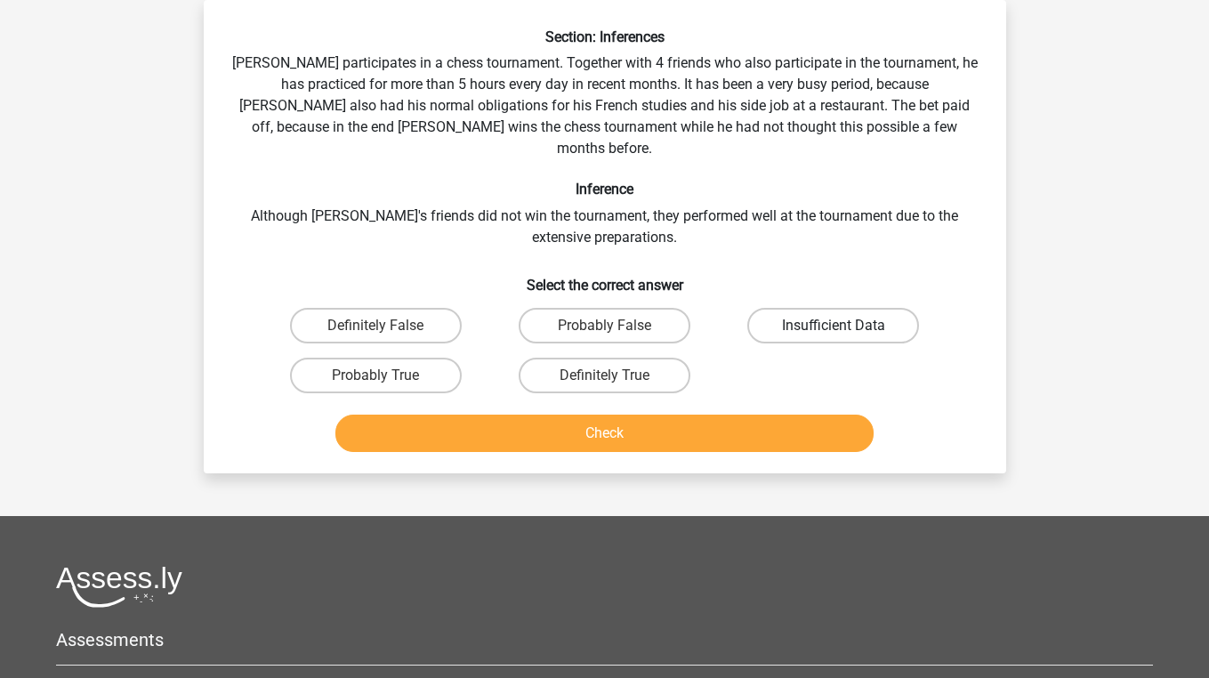
click at [860, 320] on label "Insufficient Data" at bounding box center [833, 326] width 172 height 36
click at [845, 326] on input "Insufficient Data" at bounding box center [840, 332] width 12 height 12
radio input "true"
click at [784, 415] on button "Check" at bounding box center [604, 433] width 538 height 37
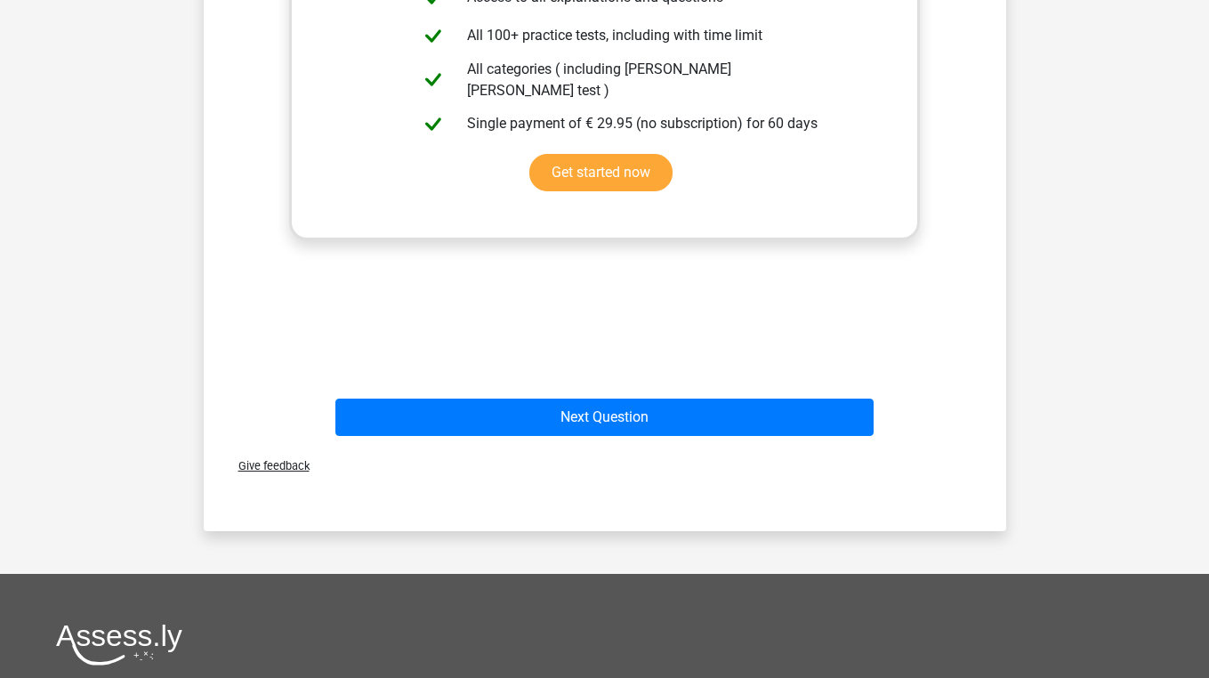
scroll to position [909, 0]
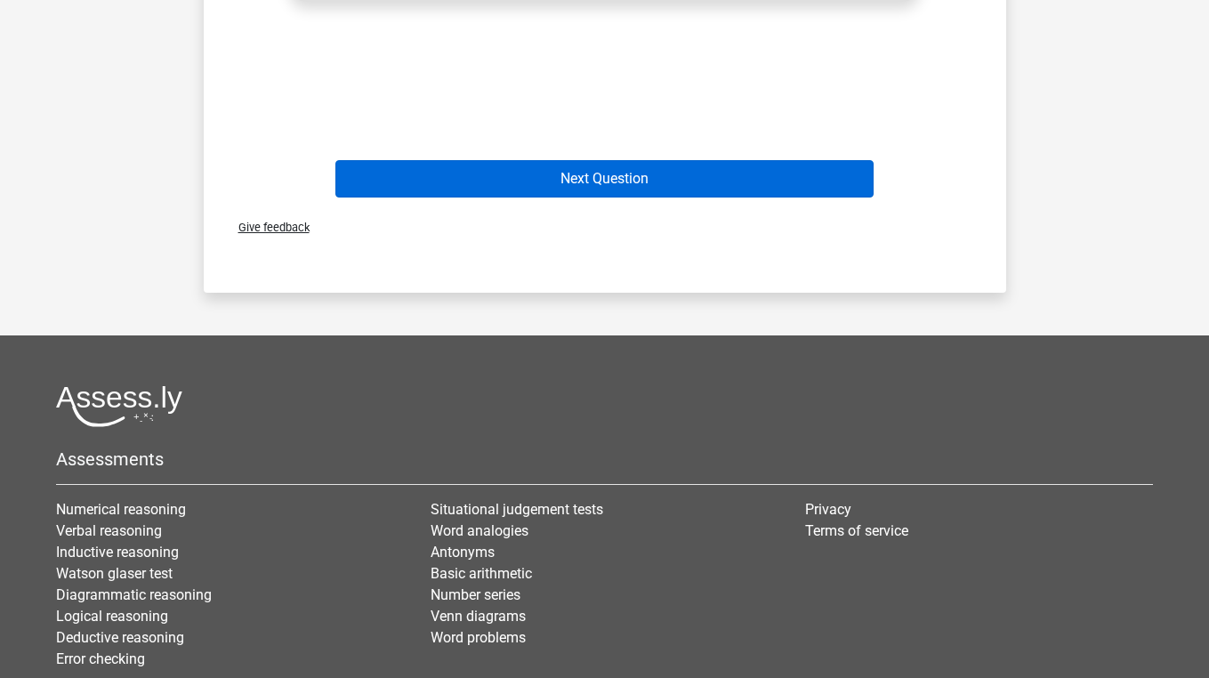
click at [741, 160] on button "Next Question" at bounding box center [604, 178] width 538 height 37
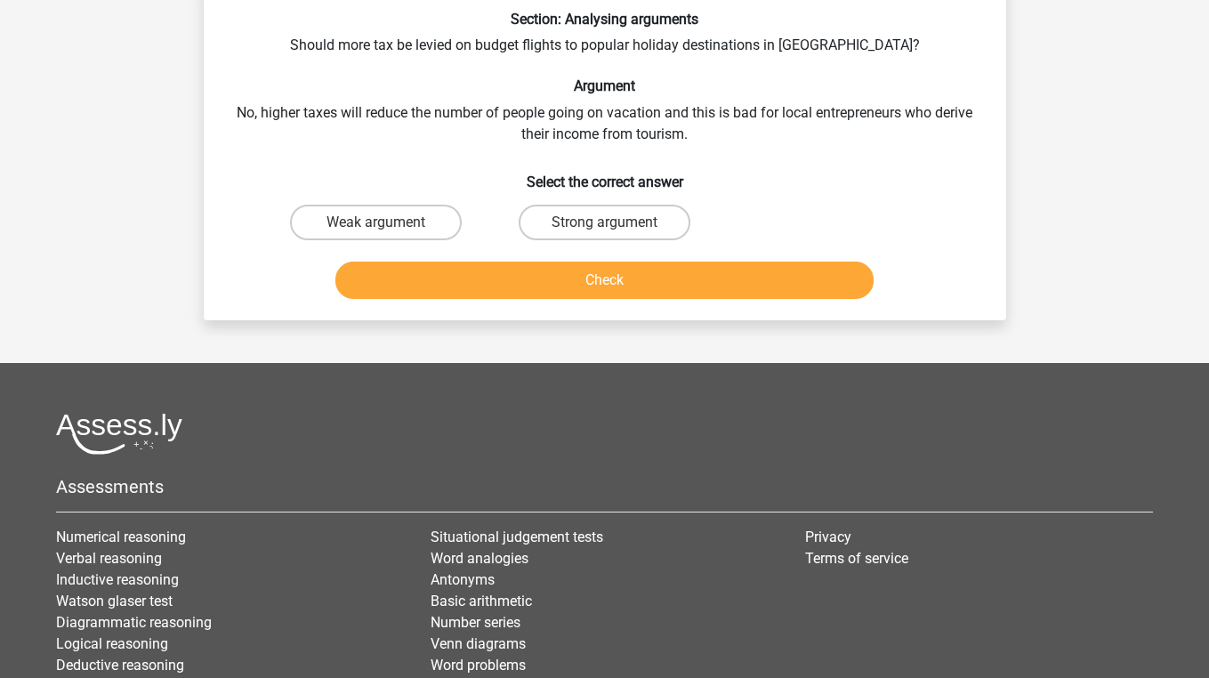
scroll to position [82, 0]
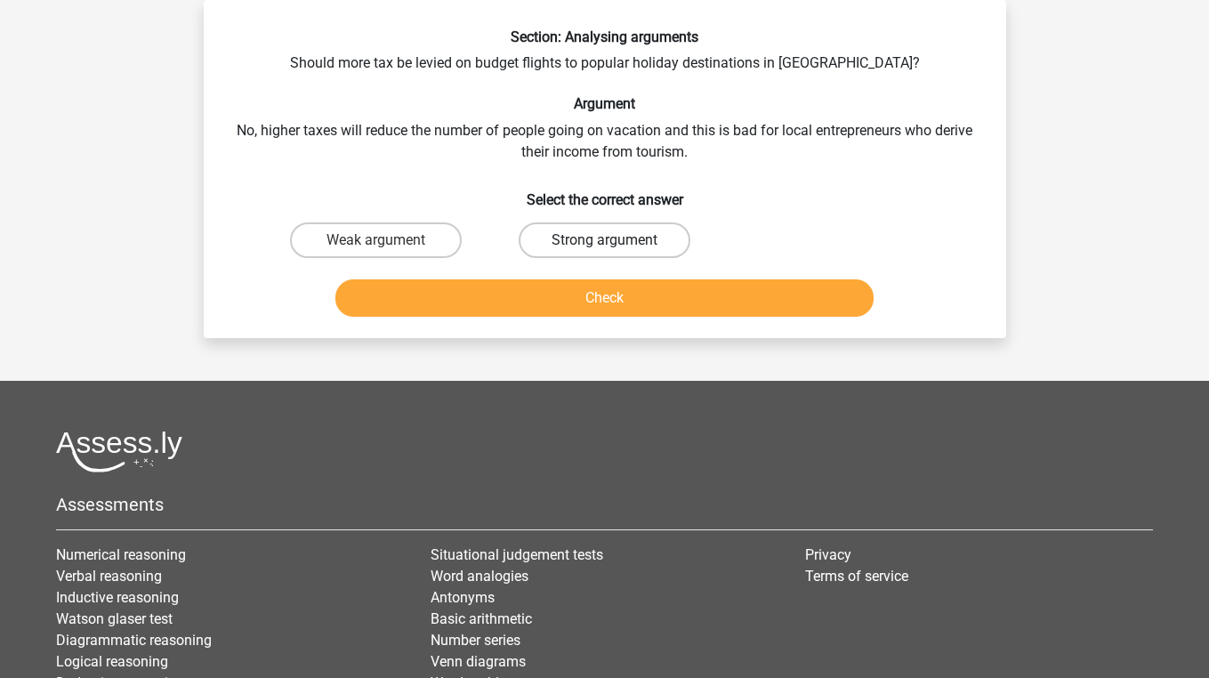
click at [584, 230] on label "Strong argument" at bounding box center [605, 240] width 172 height 36
click at [604, 240] on input "Strong argument" at bounding box center [610, 246] width 12 height 12
radio input "true"
click at [582, 299] on button "Check" at bounding box center [604, 297] width 538 height 37
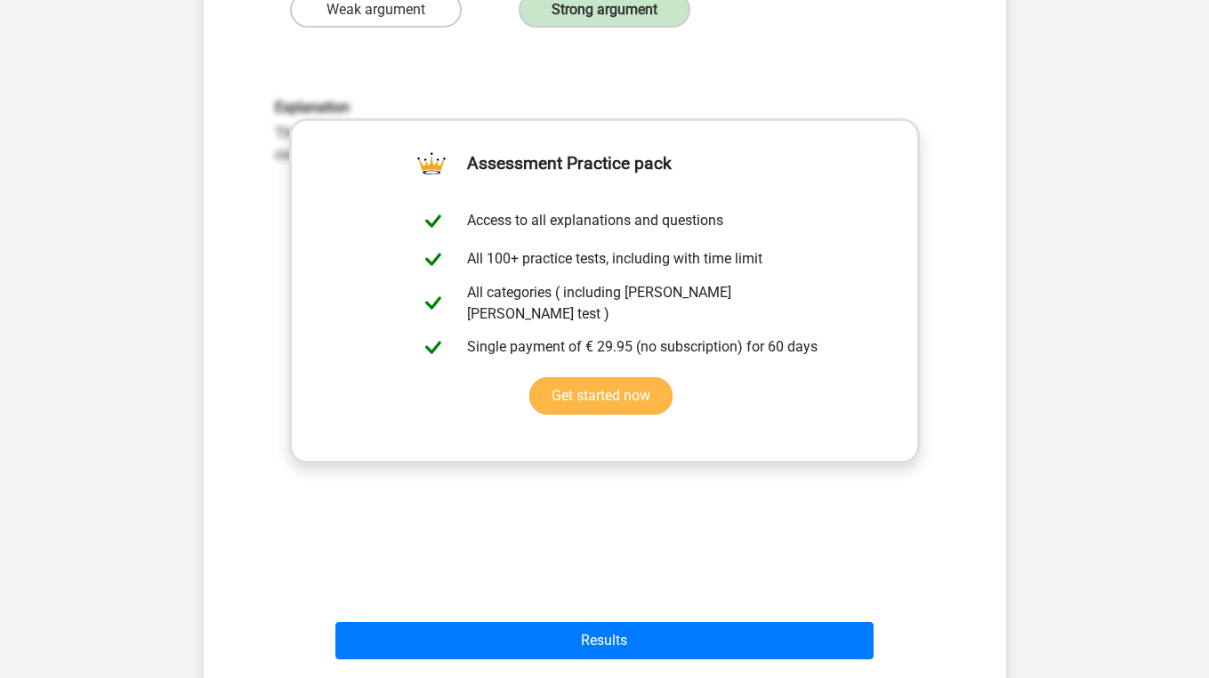
scroll to position [338, 0]
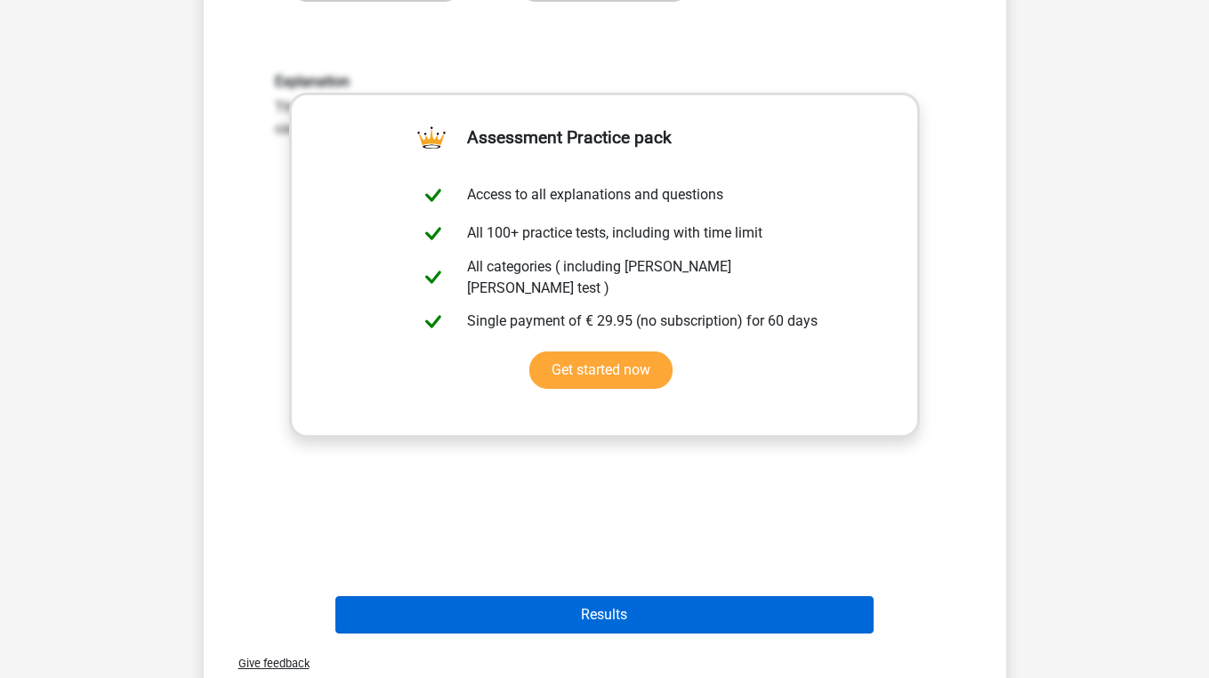
click at [534, 600] on button "Results" at bounding box center [604, 614] width 538 height 37
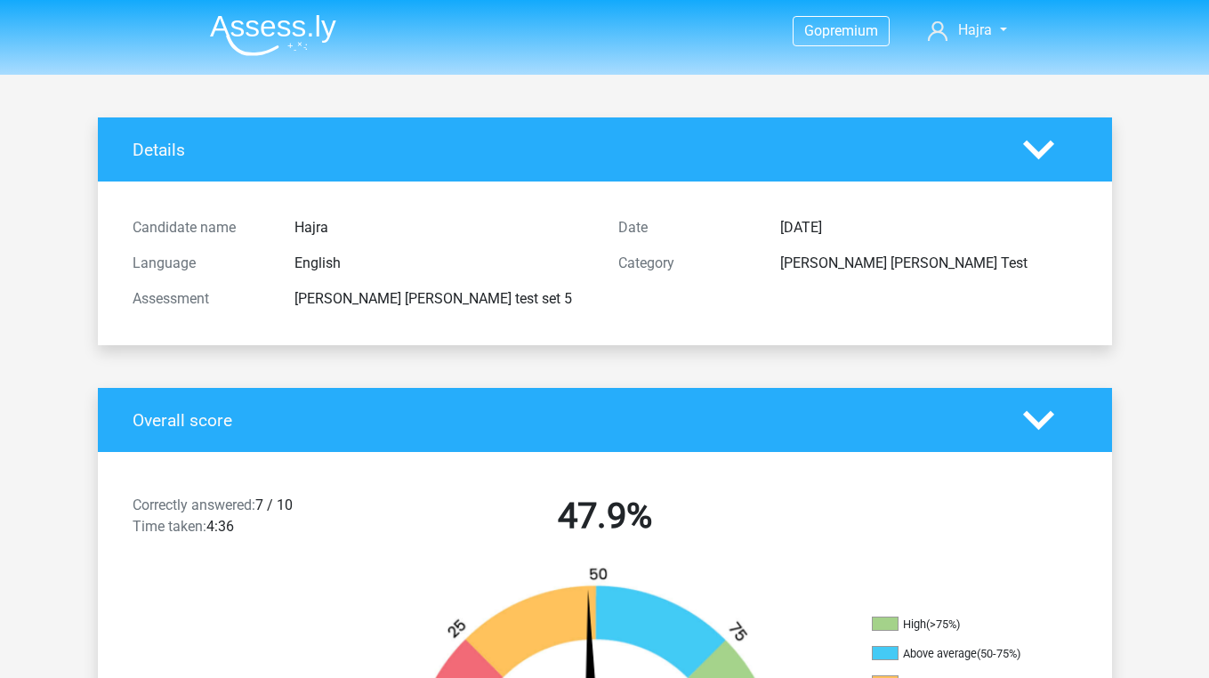
click at [304, 22] on img at bounding box center [273, 35] width 126 height 42
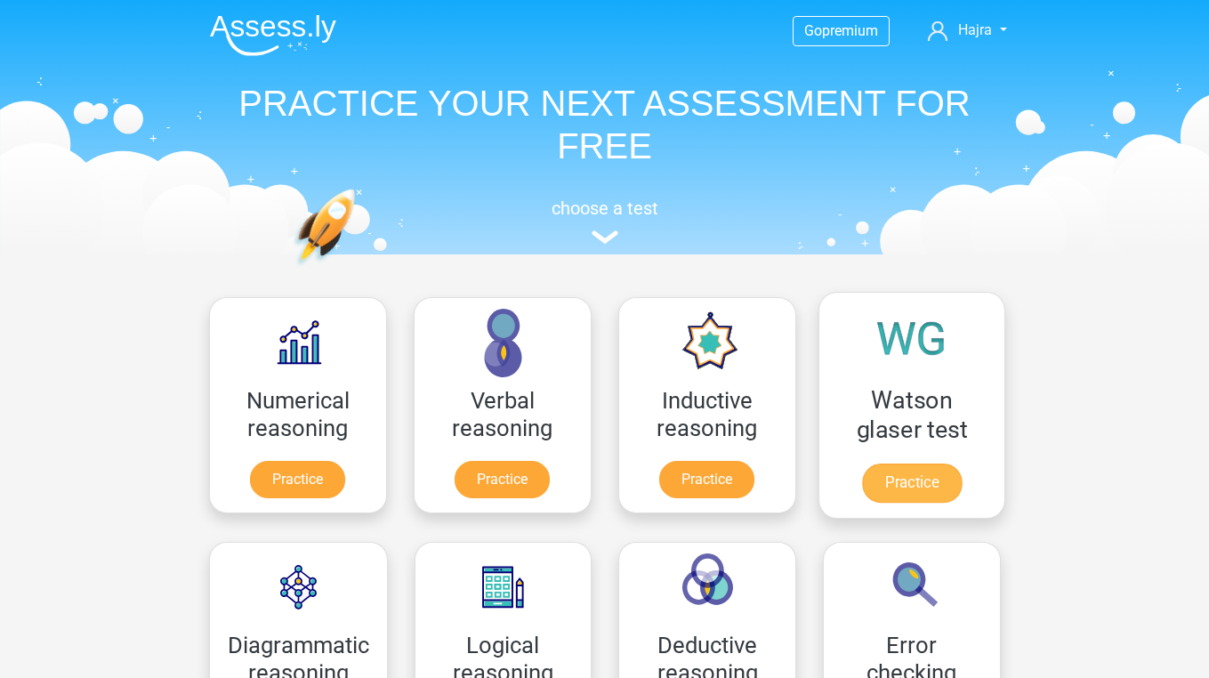
click at [925, 463] on link "Practice" at bounding box center [911, 482] width 100 height 39
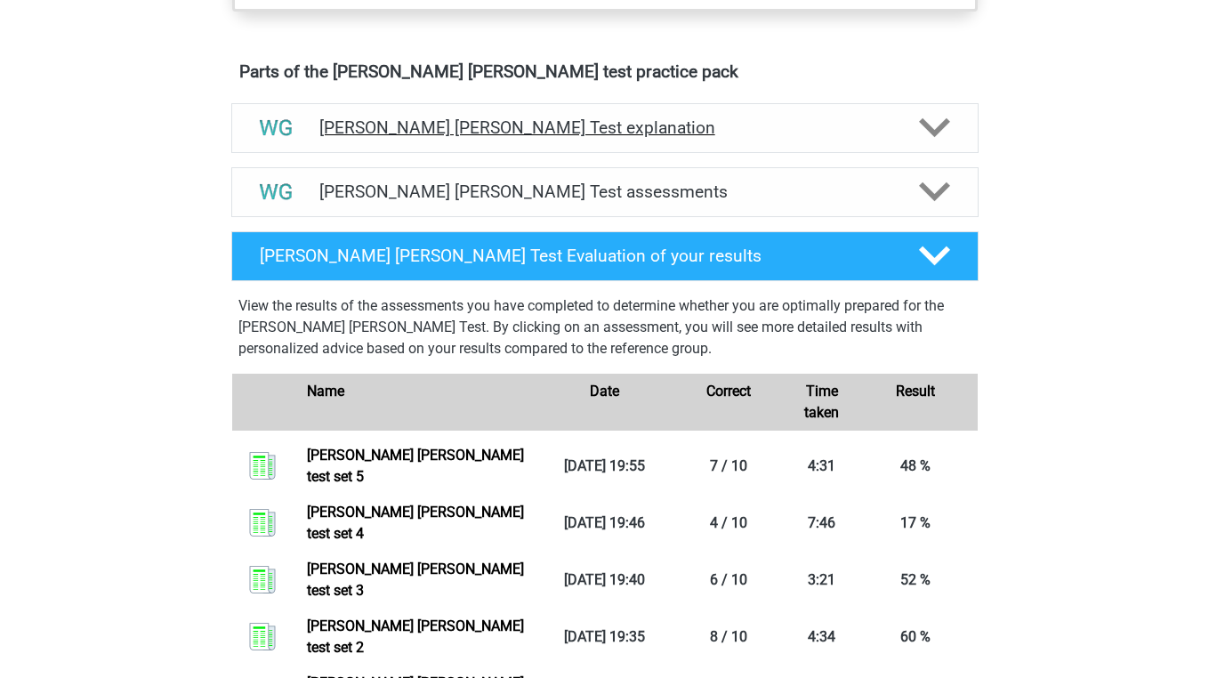
scroll to position [1019, 0]
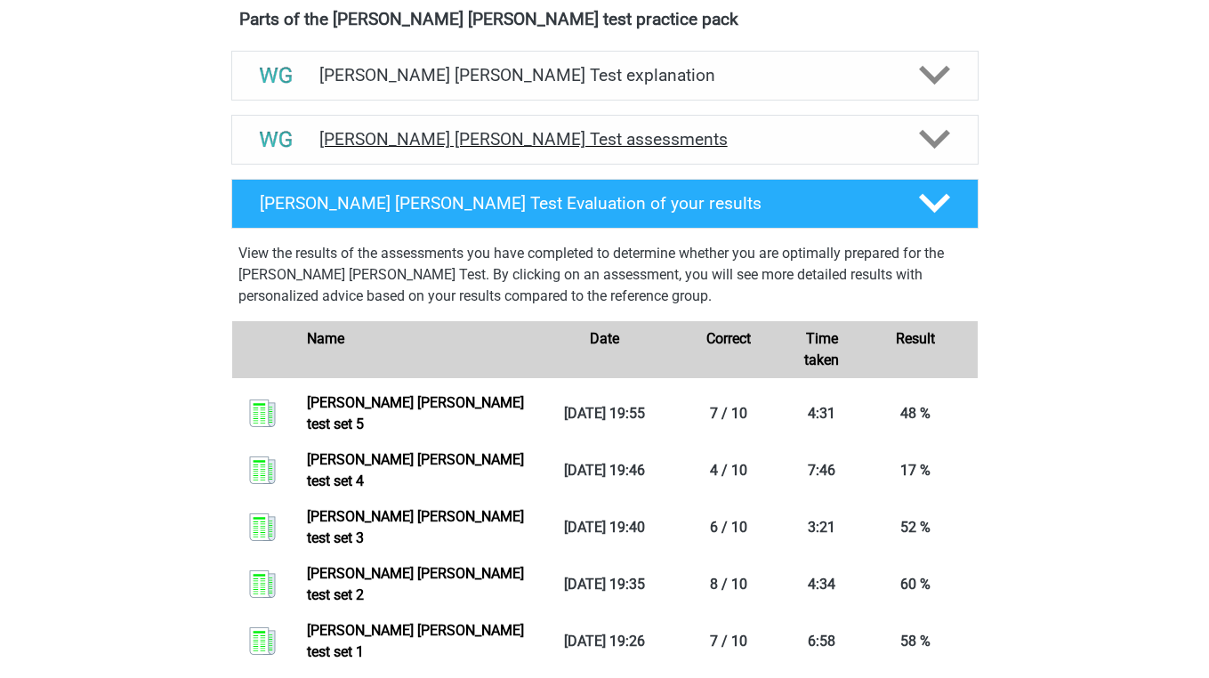
click at [533, 140] on h4 "Watson Glaser Test assessments" at bounding box center [604, 139] width 571 height 20
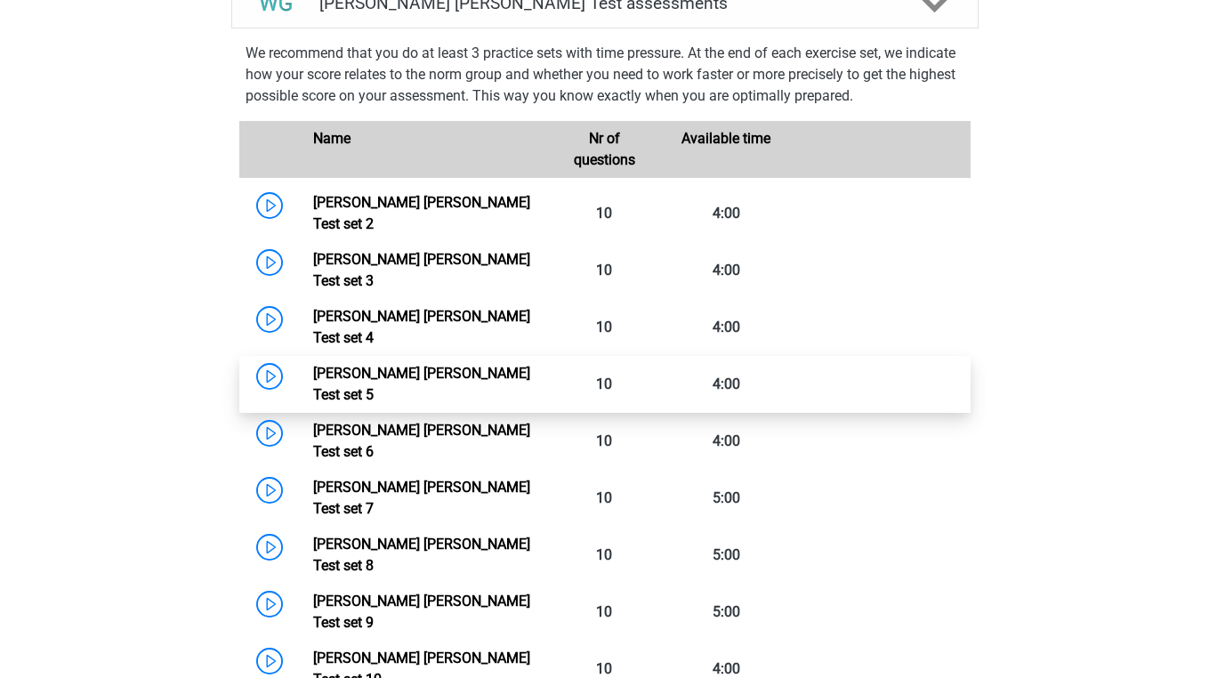
scroll to position [1162, 0]
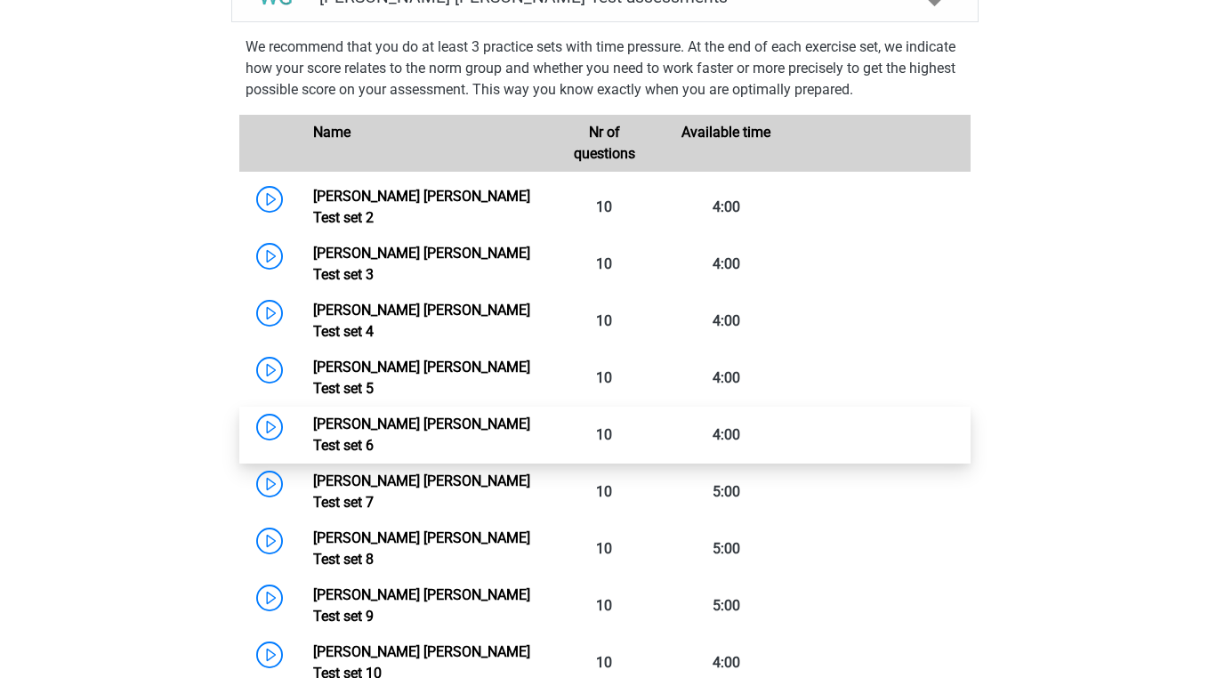
click at [478, 415] on link "Watson Glaser Test set 6" at bounding box center [421, 434] width 217 height 38
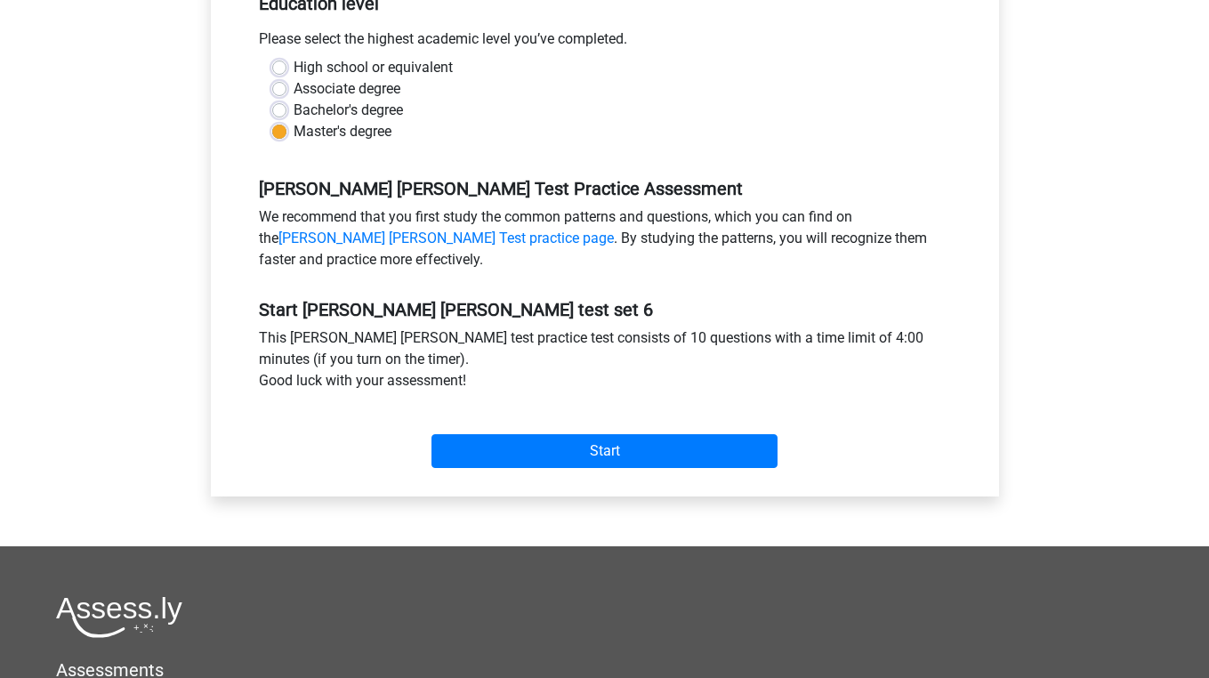
scroll to position [391, 0]
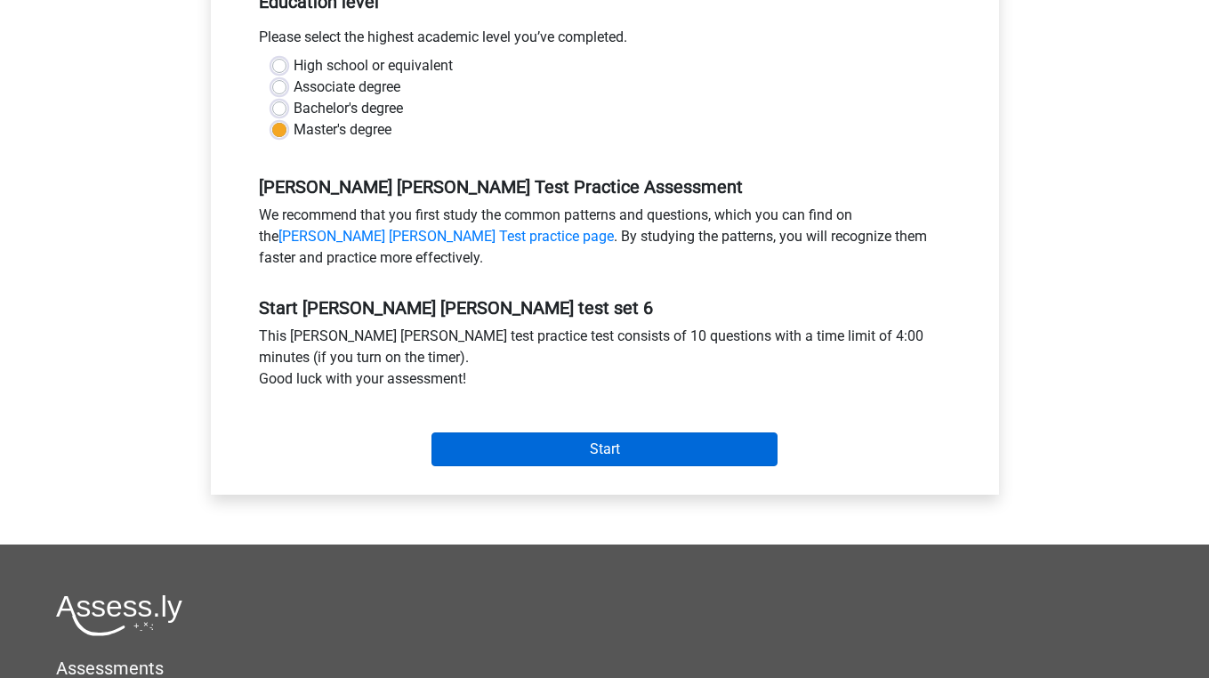
click at [512, 444] on input "Start" at bounding box center [604, 449] width 346 height 34
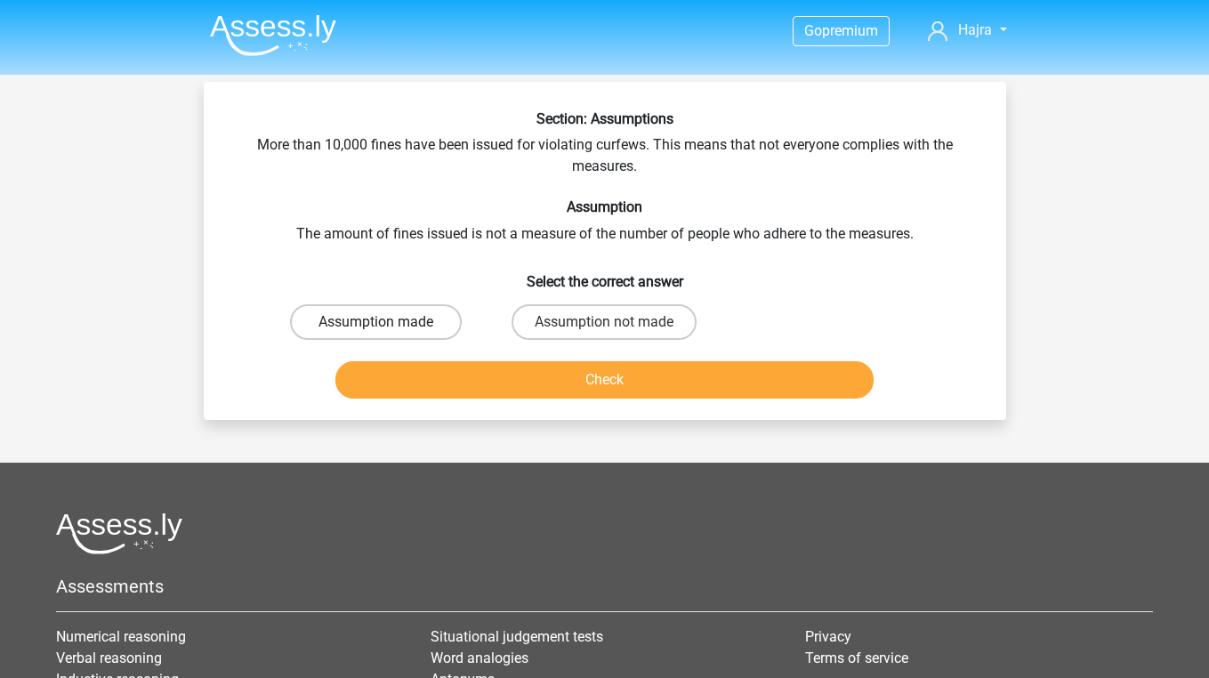
click at [351, 316] on label "Assumption made" at bounding box center [376, 322] width 172 height 36
click at [375, 322] on input "Assumption made" at bounding box center [381, 328] width 12 height 12
radio input "true"
click at [402, 387] on button "Check" at bounding box center [604, 379] width 538 height 37
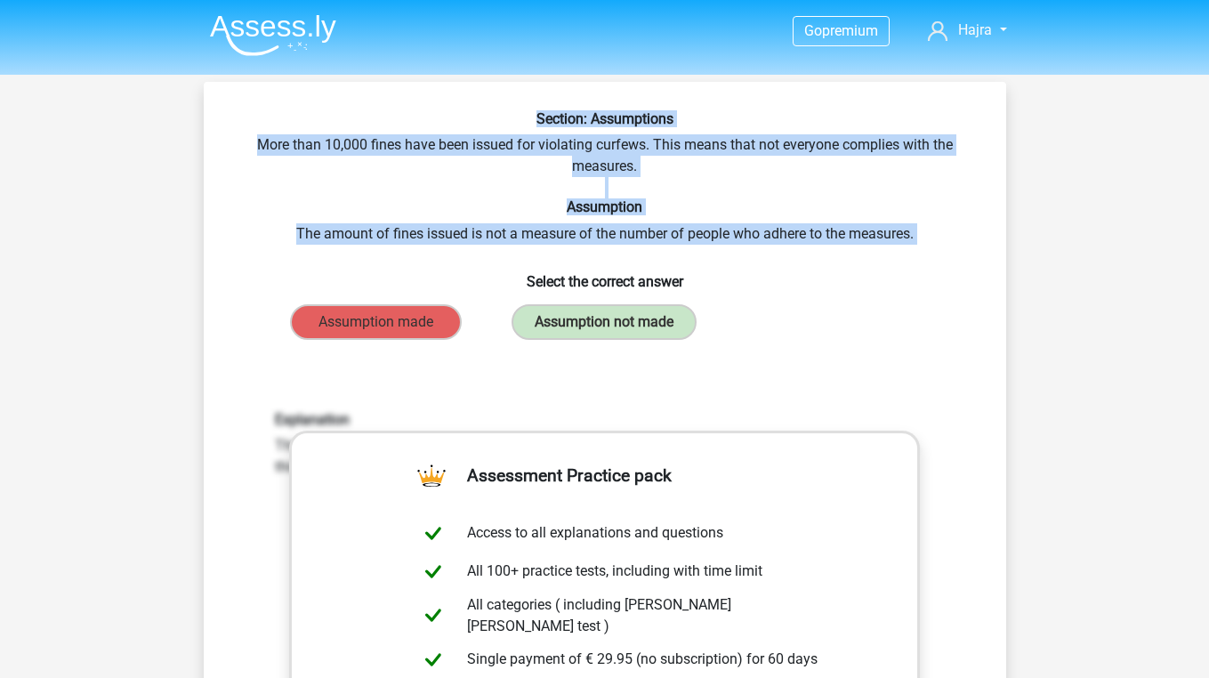
drag, startPoint x: 527, startPoint y: 117, endPoint x: 941, endPoint y: 230, distance: 429.7
click at [950, 240] on div "Section: Assumptions More than 10,000 fines have been issued for violating curf…" at bounding box center [605, 544] width 788 height 868
copy div "Section: Assumptions More than 10,000 fines have been issued for violating curf…"
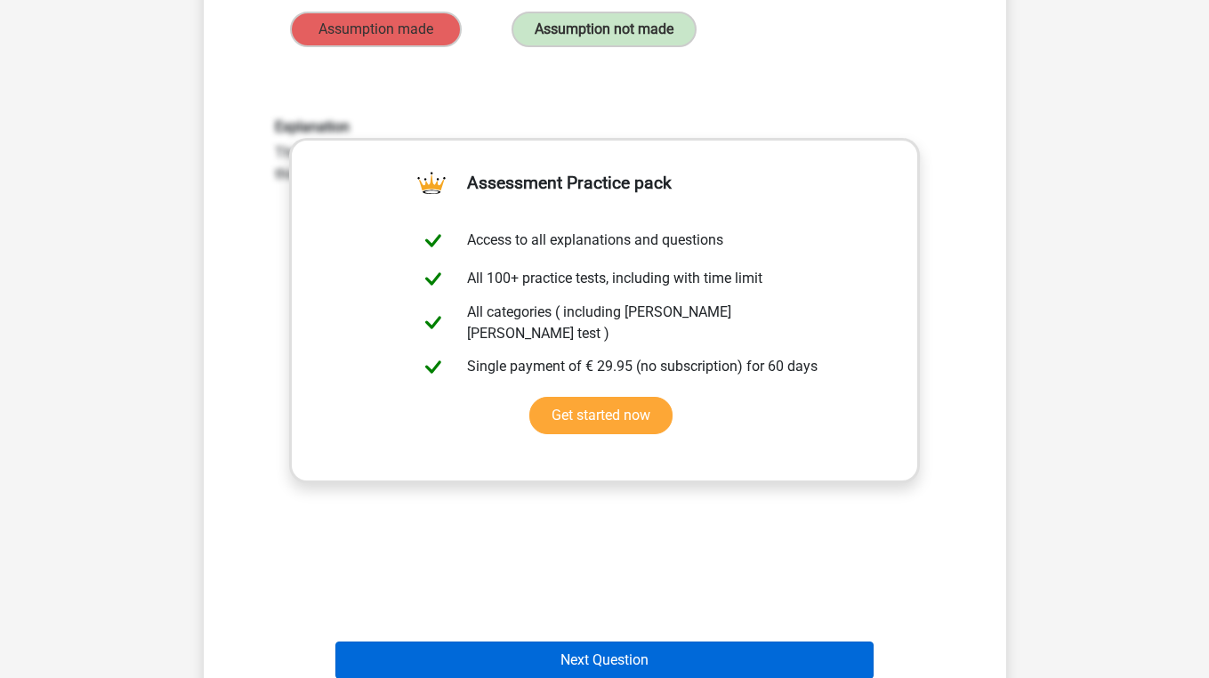
click at [503, 655] on button "Next Question" at bounding box center [604, 659] width 538 height 37
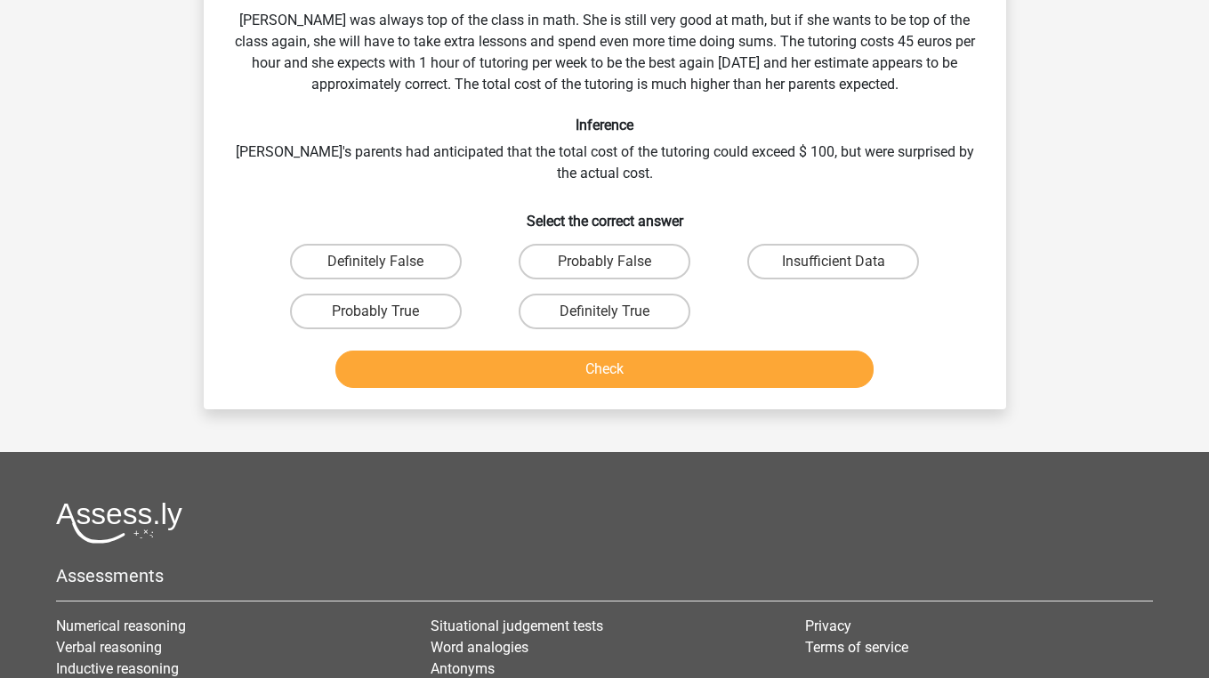
scroll to position [82, 0]
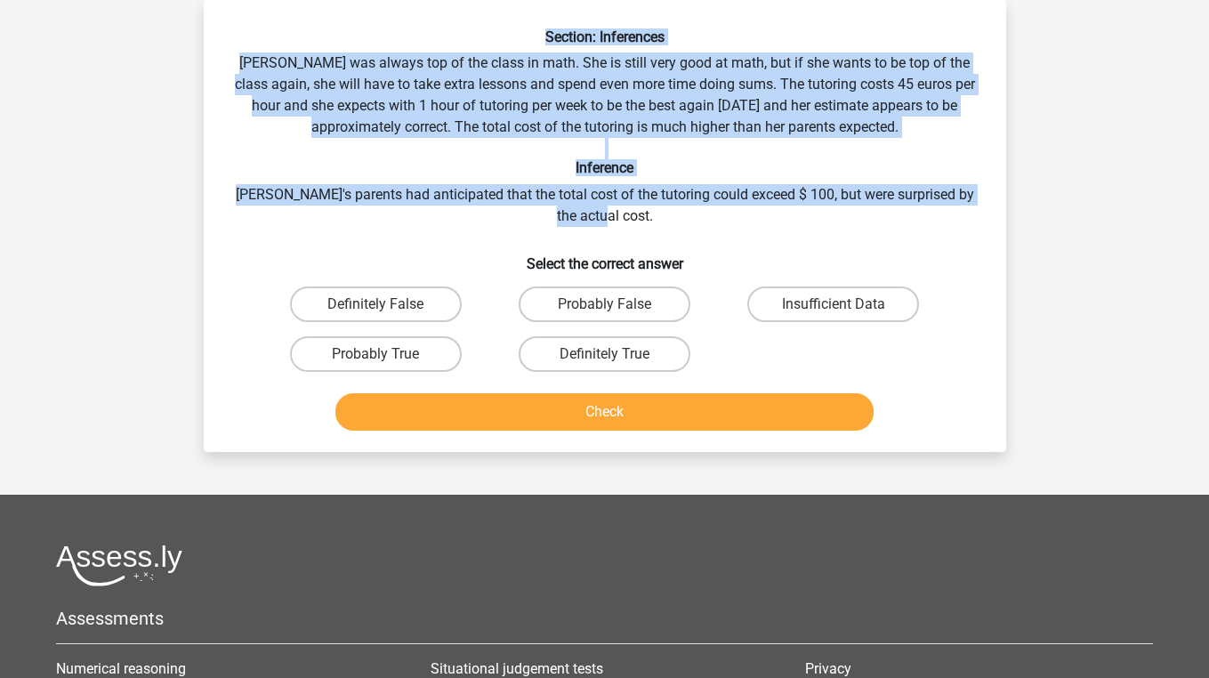
drag, startPoint x: 536, startPoint y: 35, endPoint x: 656, endPoint y: 215, distance: 216.9
click at [656, 215] on div "Section: Inferences [PERSON_NAME] was always top of the class in math. She is s…" at bounding box center [605, 232] width 788 height 409
copy div "Section: Inferences [PERSON_NAME] was always top of the class in math. She is s…"
click at [805, 294] on label "Insufficient Data" at bounding box center [833, 304] width 172 height 36
click at [834, 304] on input "Insufficient Data" at bounding box center [840, 310] width 12 height 12
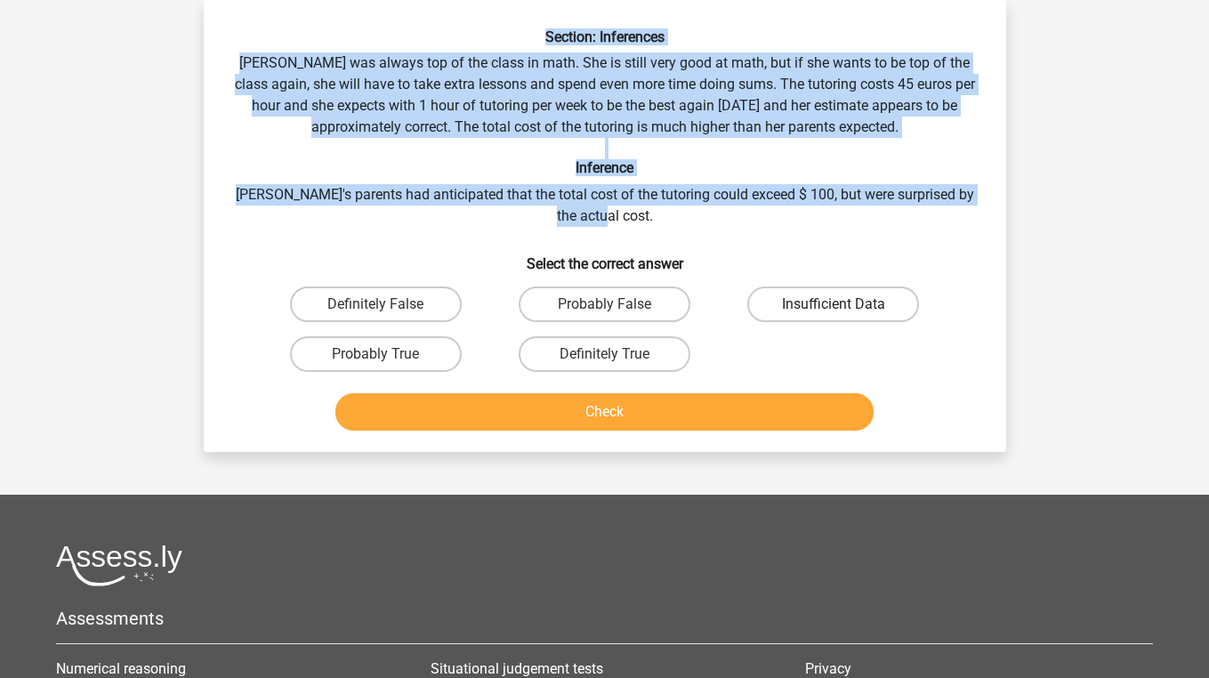
radio input "true"
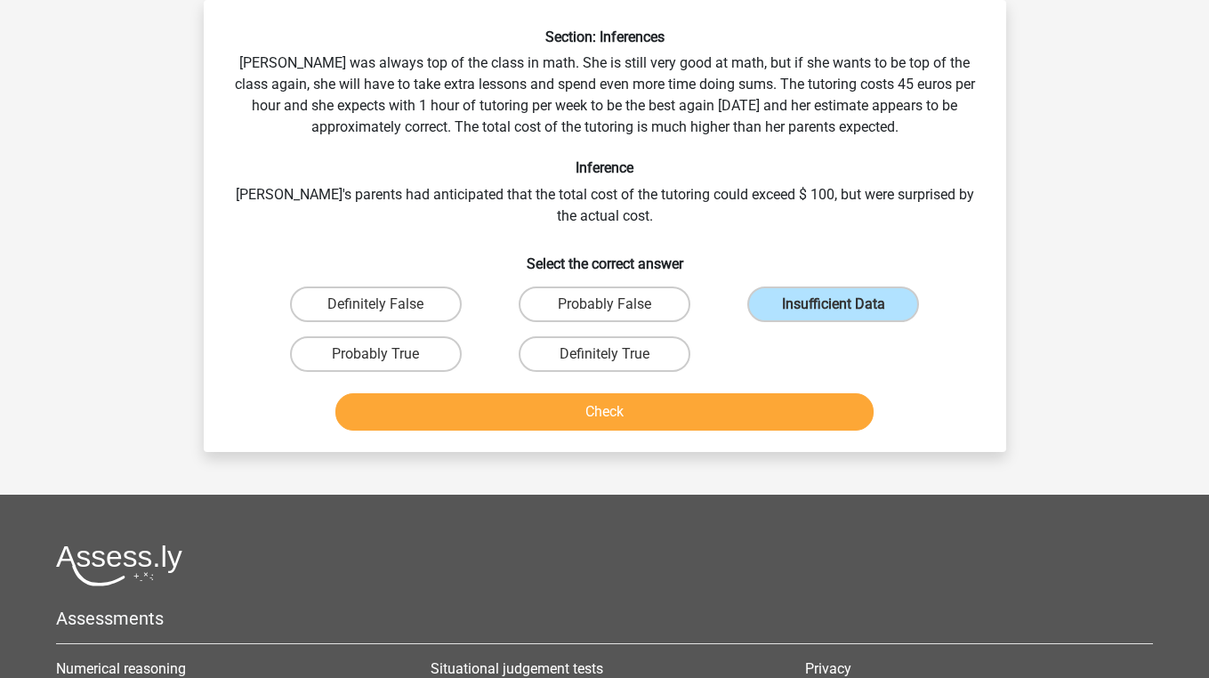
click at [781, 393] on button "Check" at bounding box center [604, 411] width 538 height 37
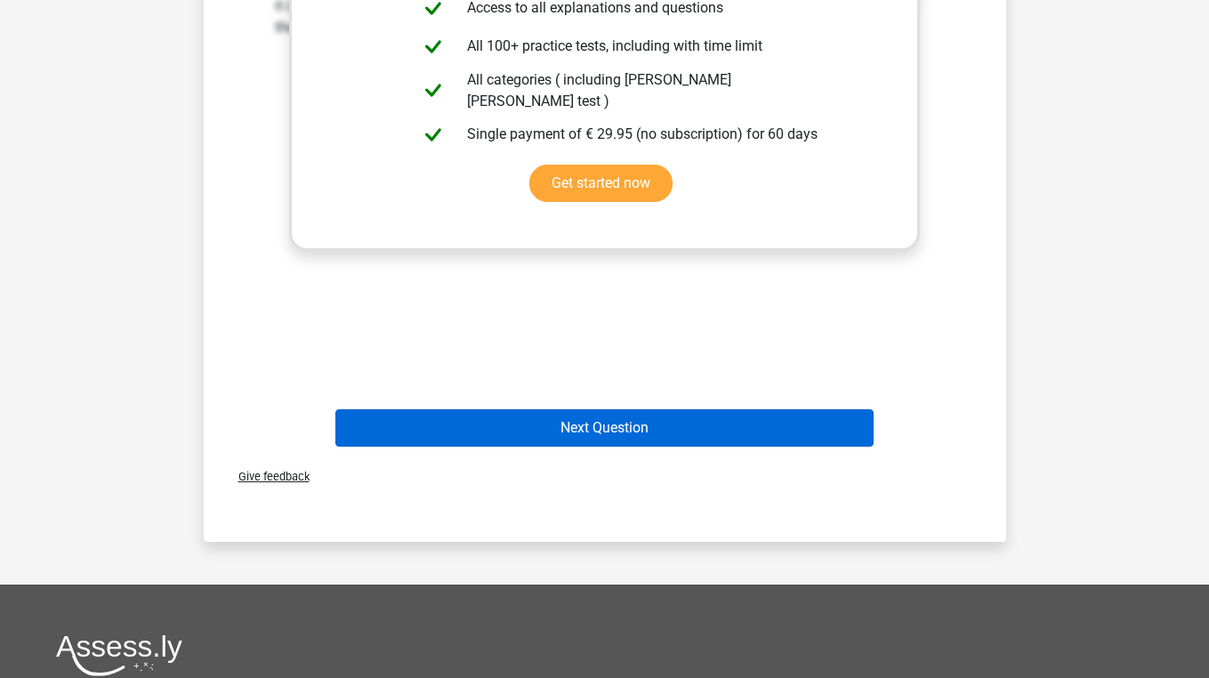
click at [781, 410] on button "Next Question" at bounding box center [604, 427] width 538 height 37
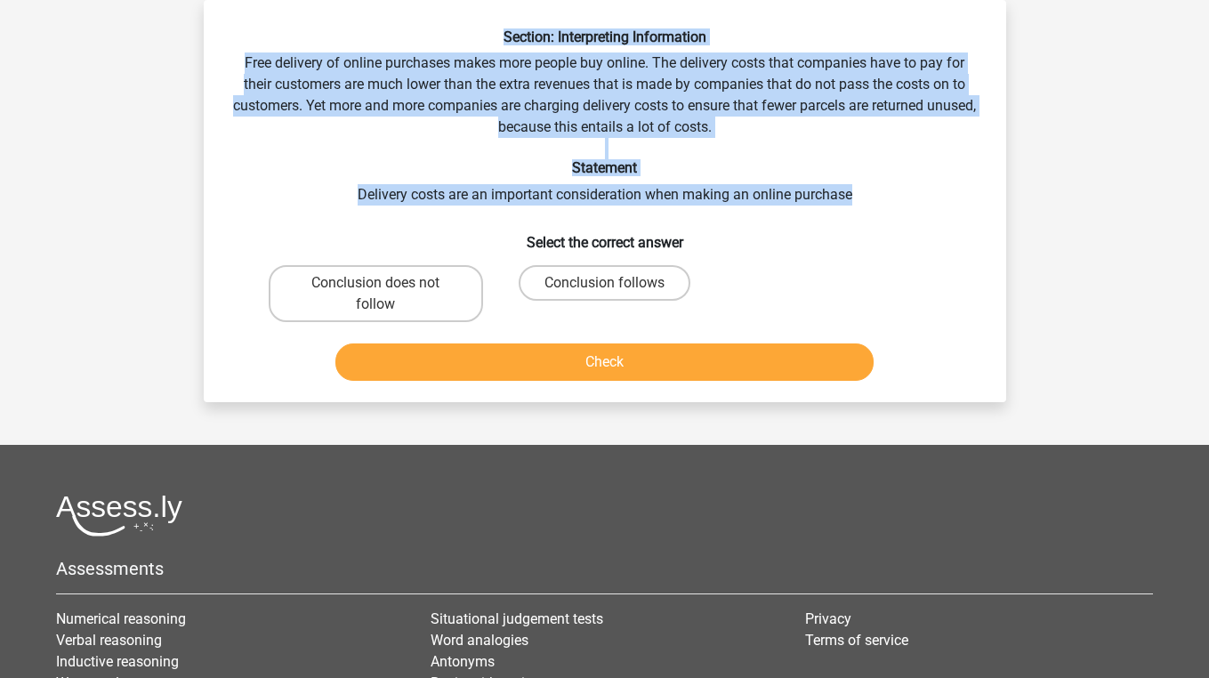
drag, startPoint x: 487, startPoint y: 39, endPoint x: 873, endPoint y: 203, distance: 418.5
click at [873, 203] on div "Section: Interpreting Information Free delivery of online purchases makes more …" at bounding box center [605, 207] width 788 height 359
copy div "Section: Interpreting Information Free delivery of online purchases makes more …"
click at [578, 278] on label "Conclusion follows" at bounding box center [605, 283] width 172 height 36
click at [604, 283] on input "Conclusion follows" at bounding box center [610, 289] width 12 height 12
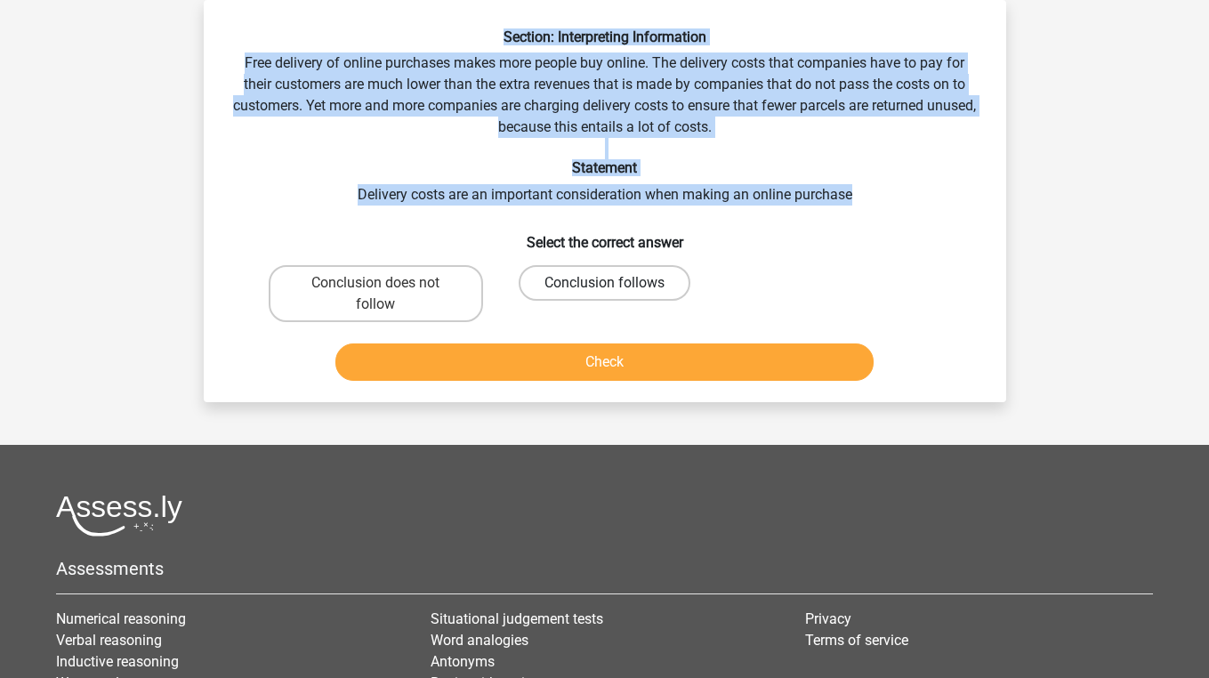
radio input "true"
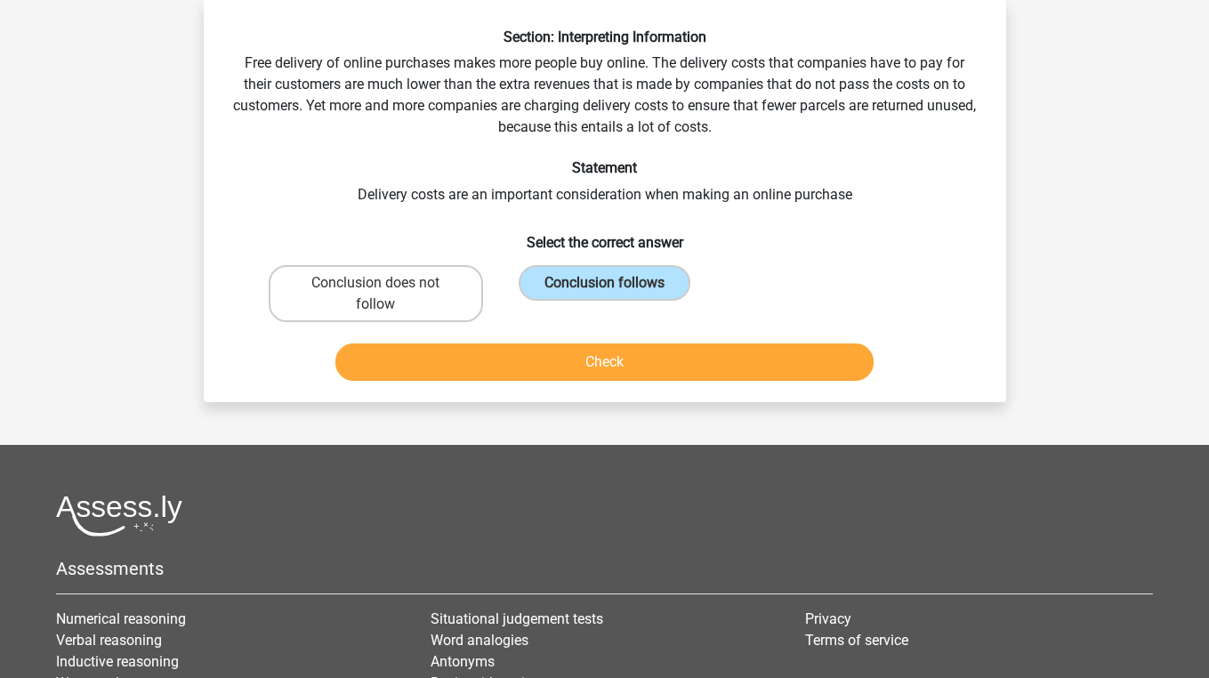
click at [563, 373] on button "Check" at bounding box center [604, 361] width 538 height 37
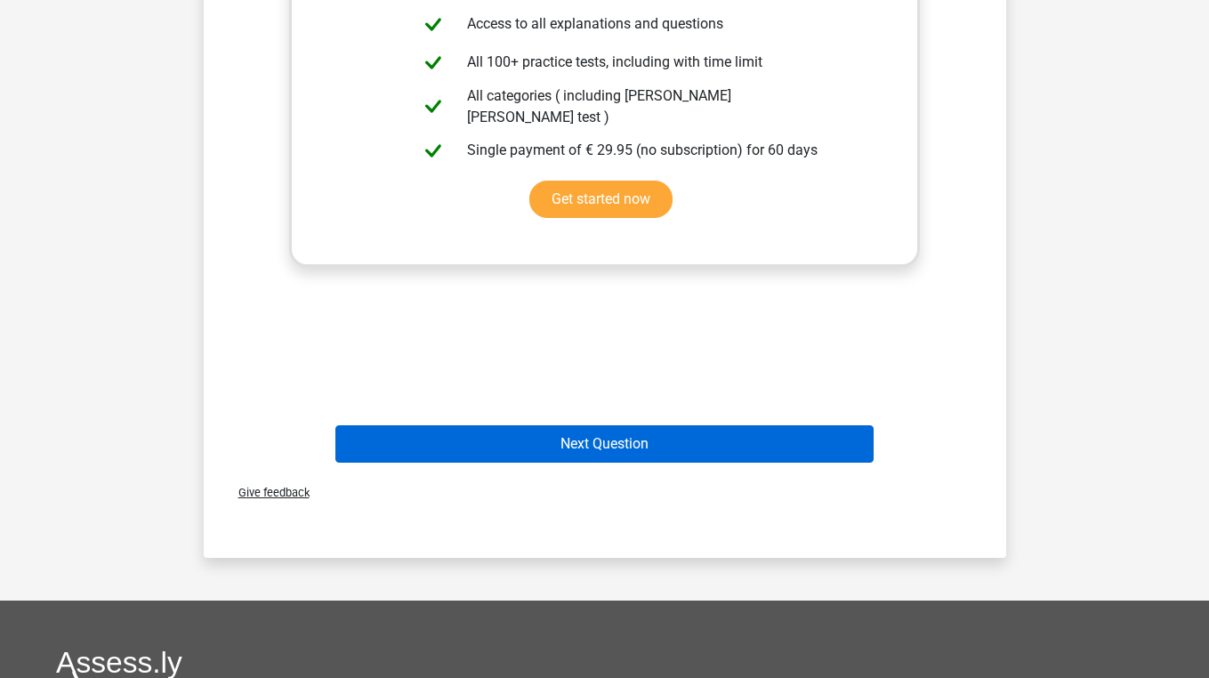
click at [569, 433] on button "Next Question" at bounding box center [604, 443] width 538 height 37
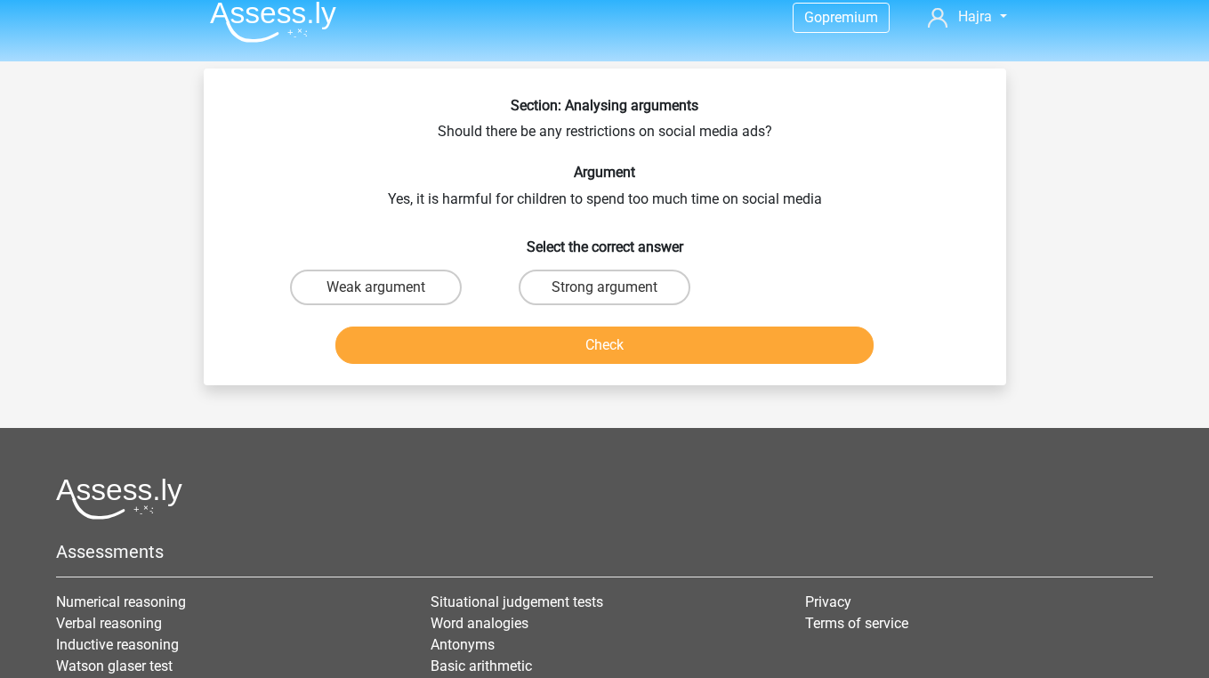
scroll to position [4, 0]
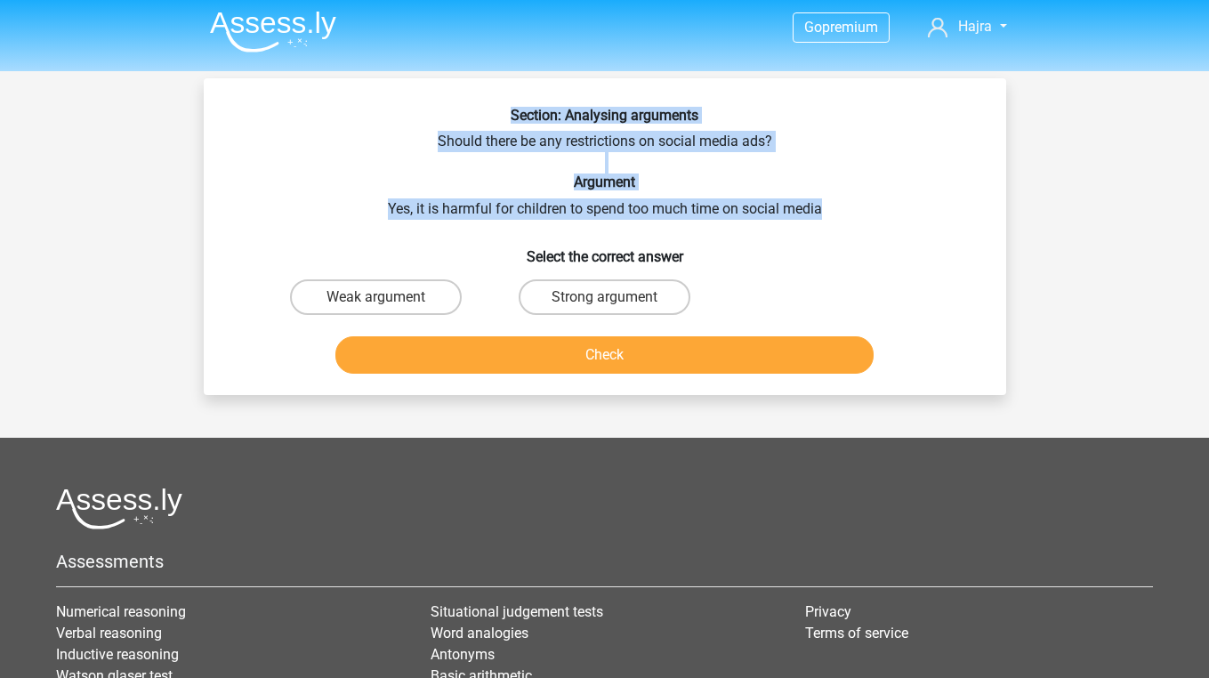
drag, startPoint x: 499, startPoint y: 113, endPoint x: 873, endPoint y: 212, distance: 386.4
click at [873, 212] on div "Section: Analysing arguments Should there be any restrictions on social media a…" at bounding box center [605, 244] width 788 height 274
copy div "Section: Analysing arguments Should there be any restrictions on social media a…"
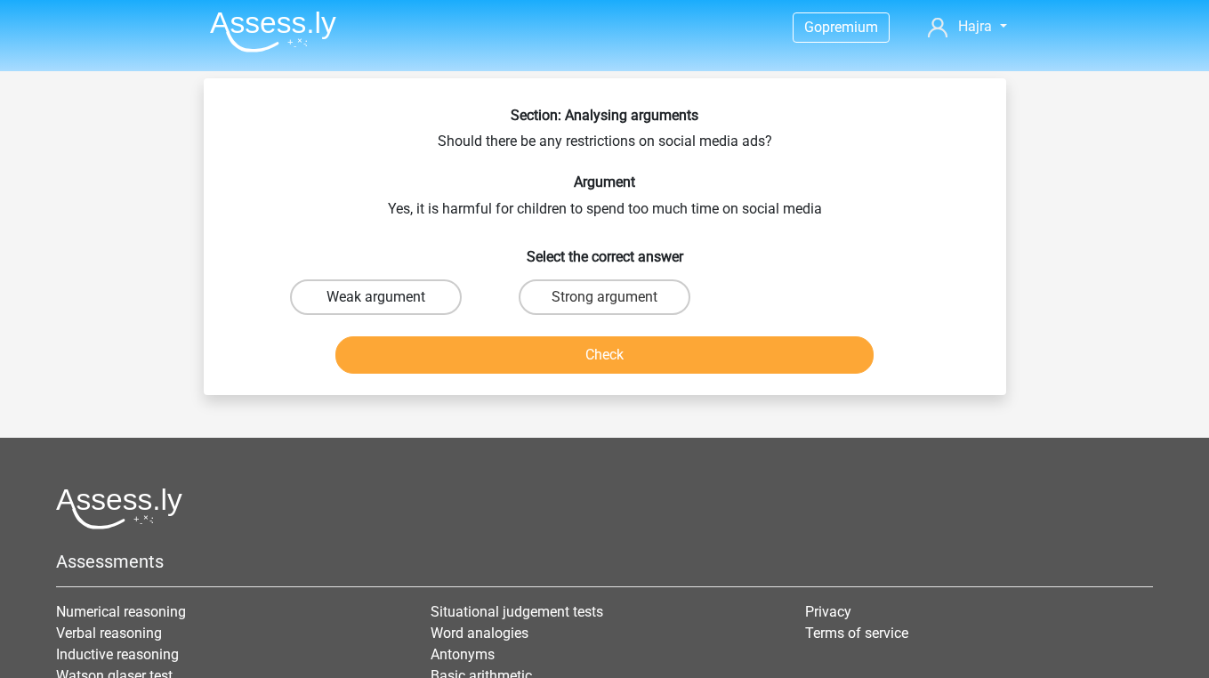
click at [415, 306] on label "Weak argument" at bounding box center [376, 297] width 172 height 36
click at [387, 306] on input "Weak argument" at bounding box center [381, 303] width 12 height 12
radio input "true"
click at [422, 366] on button "Check" at bounding box center [604, 354] width 538 height 37
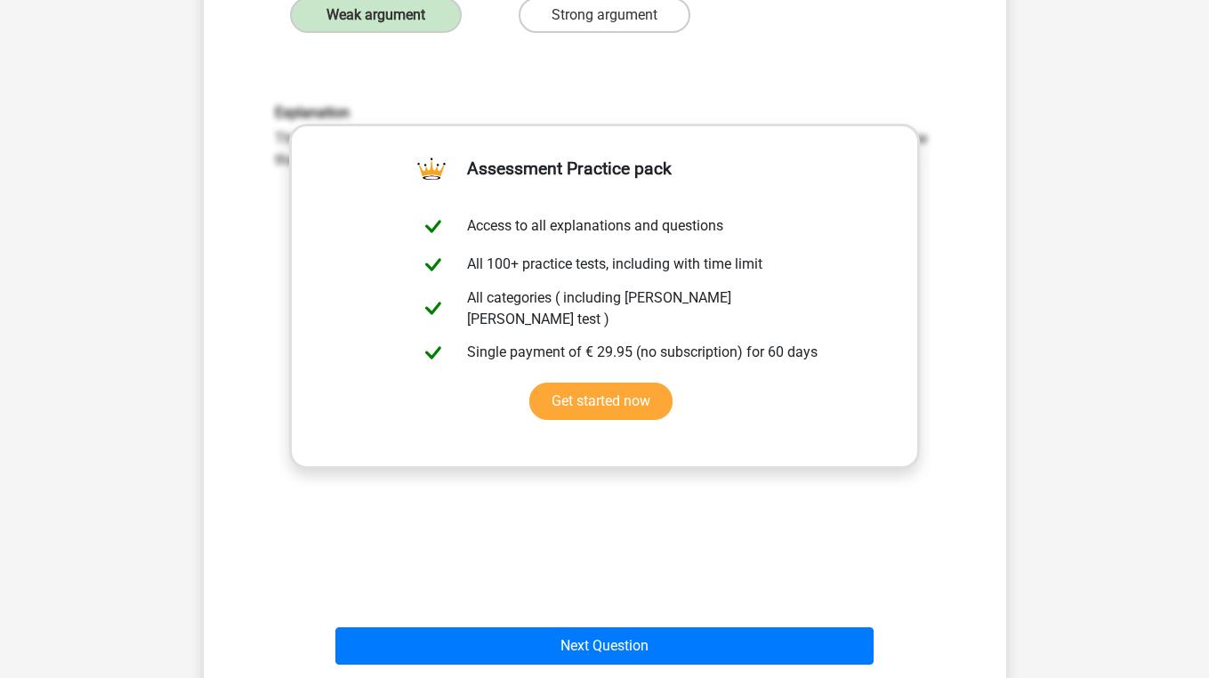
scroll to position [425, 0]
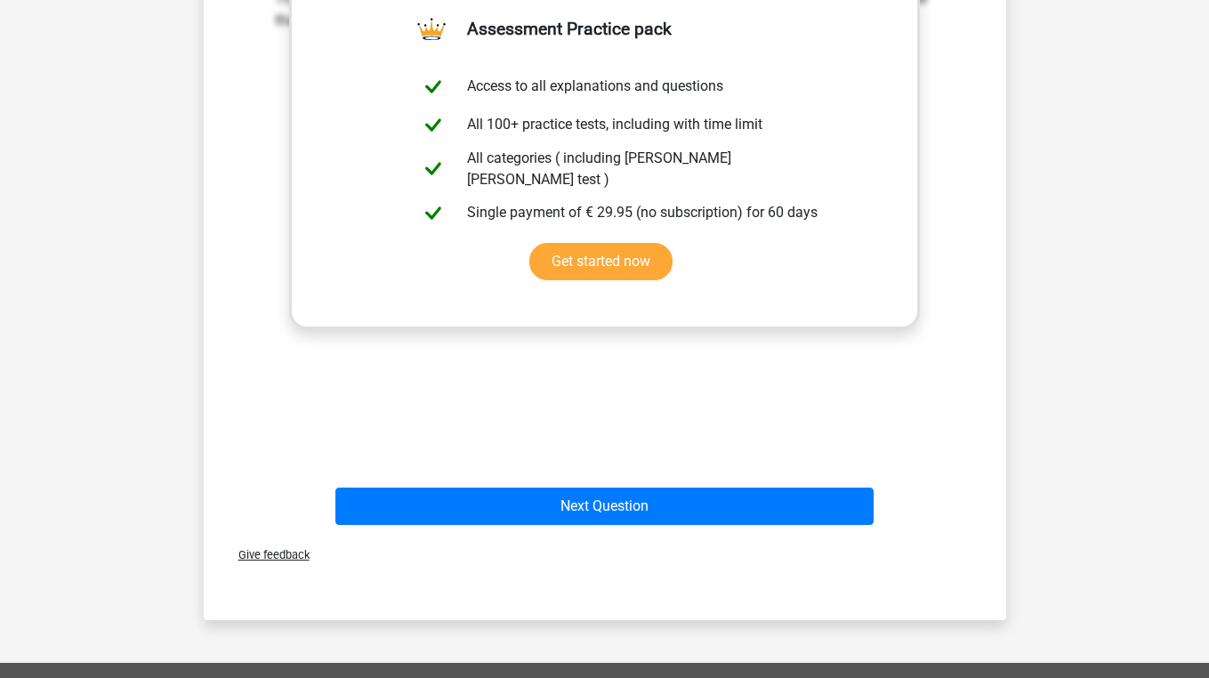
click at [479, 479] on div "Next Question" at bounding box center [604, 502] width 745 height 59
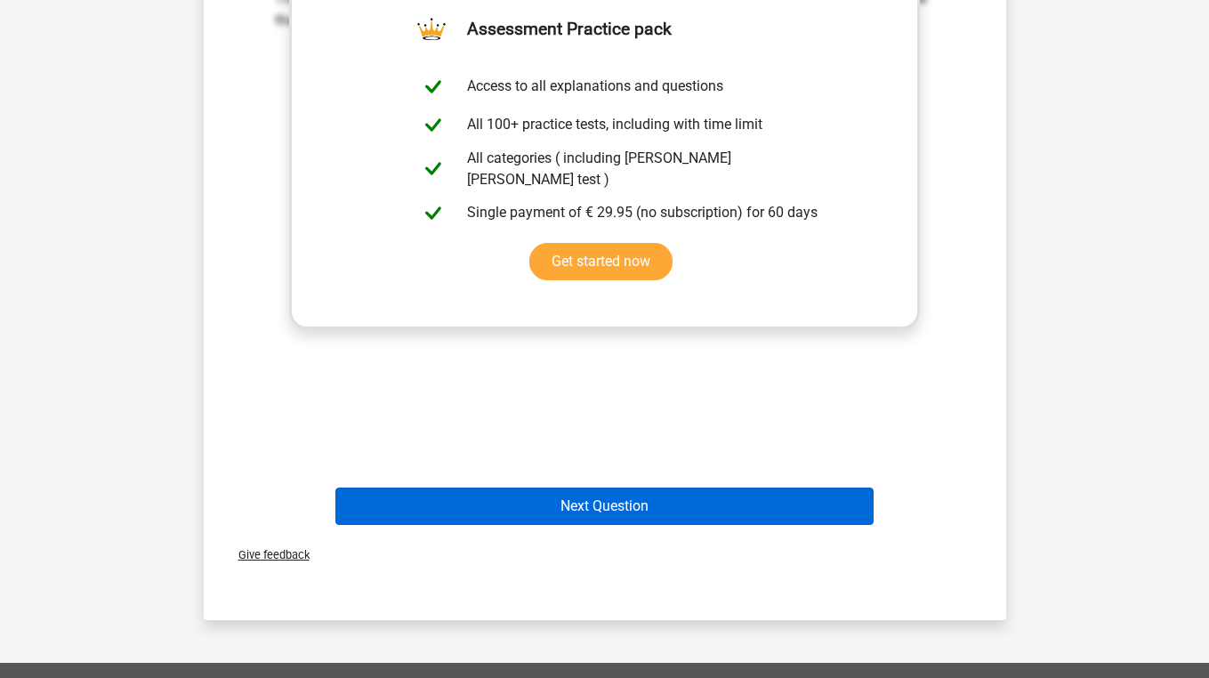
click at [489, 507] on button "Next Question" at bounding box center [604, 505] width 538 height 37
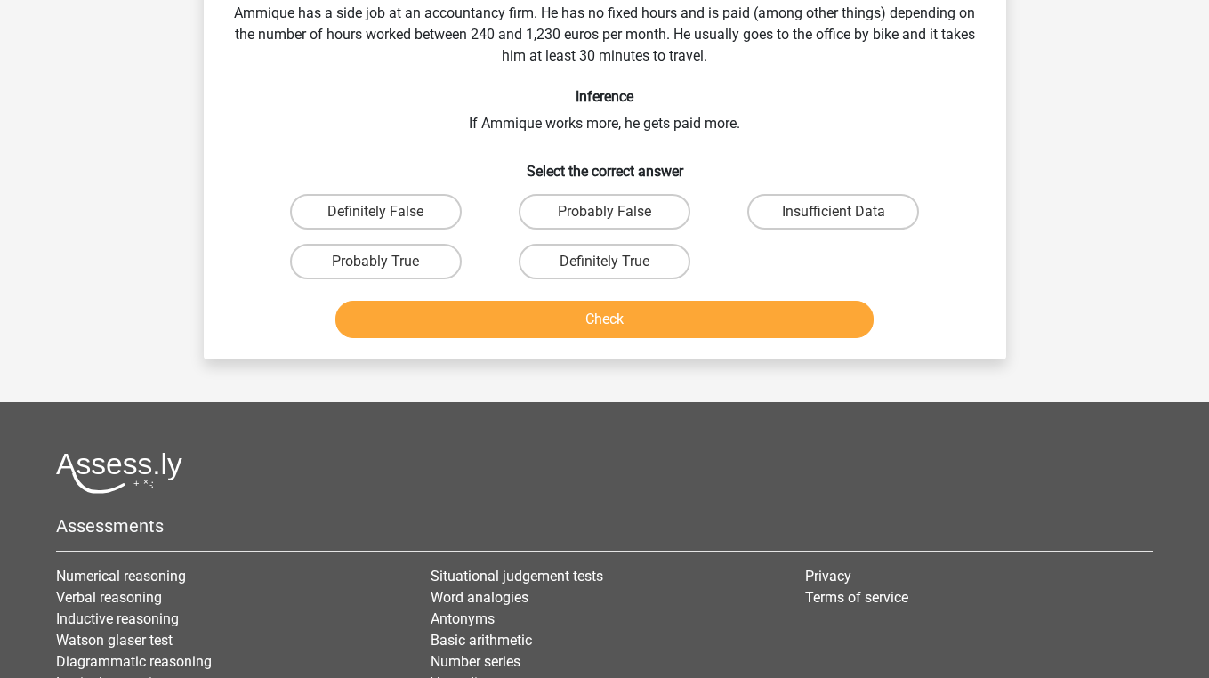
scroll to position [82, 0]
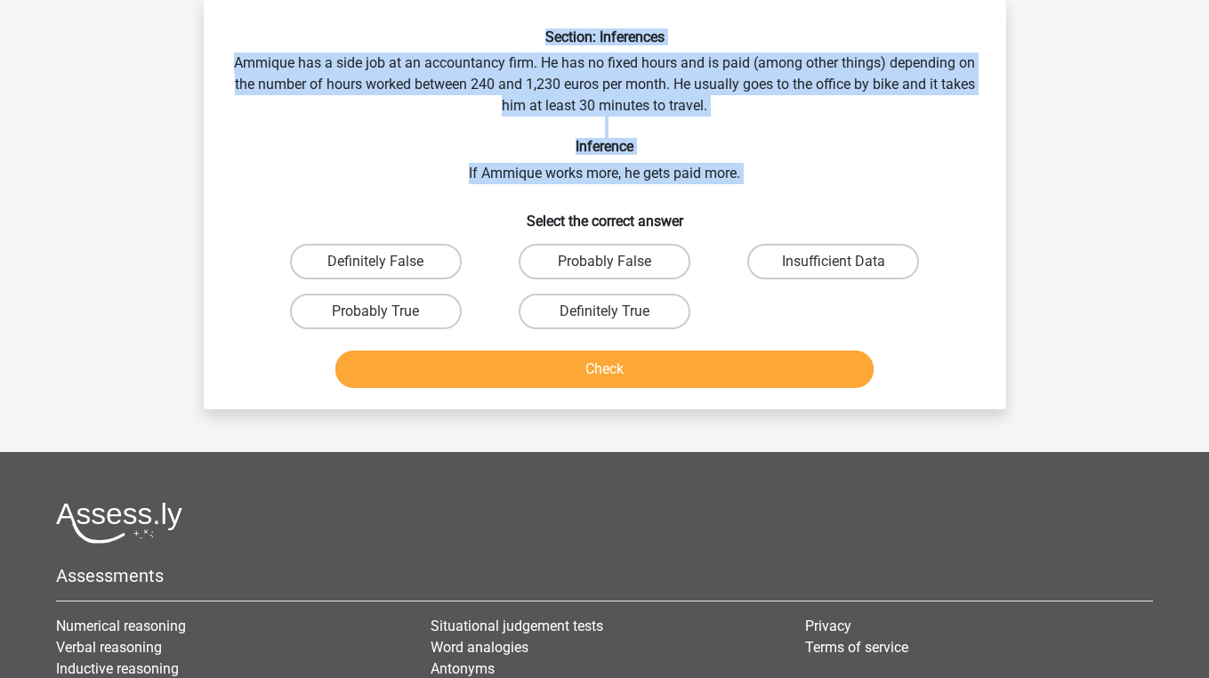
drag, startPoint x: 538, startPoint y: 39, endPoint x: 787, endPoint y: 191, distance: 291.9
click at [787, 192] on div "Section: Inferences Ammique has a side job at an accountancy firm. He has no fi…" at bounding box center [605, 211] width 788 height 366
copy div "Section: Inferences Ammique has a side job at an accountancy firm. He has no fi…"
click at [583, 310] on label "Definitely True" at bounding box center [605, 312] width 172 height 36
click at [604, 311] on input "Definitely True" at bounding box center [610, 317] width 12 height 12
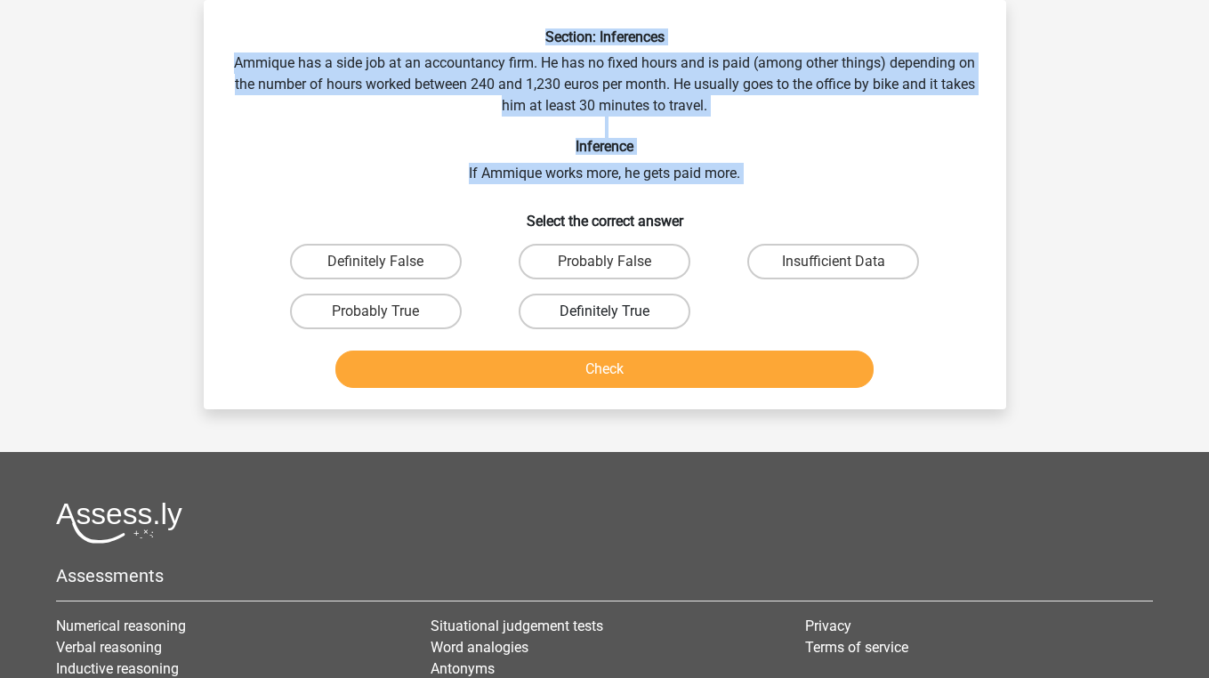
radio input "true"
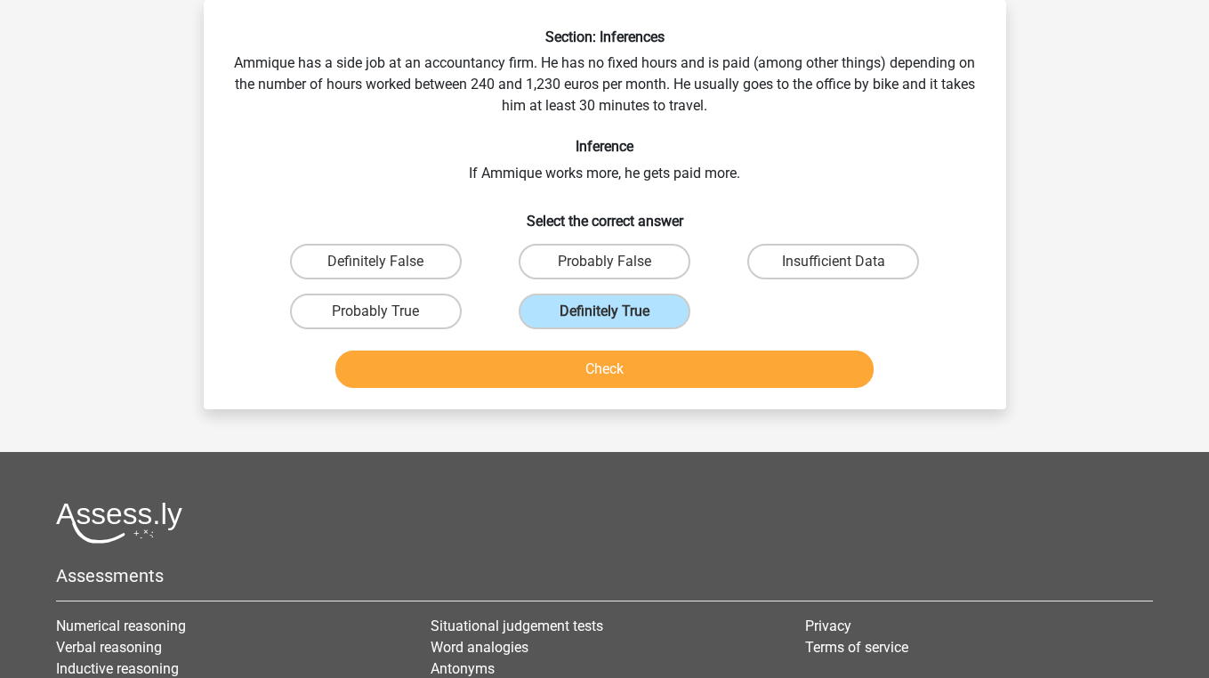
click at [579, 381] on button "Check" at bounding box center [604, 368] width 538 height 37
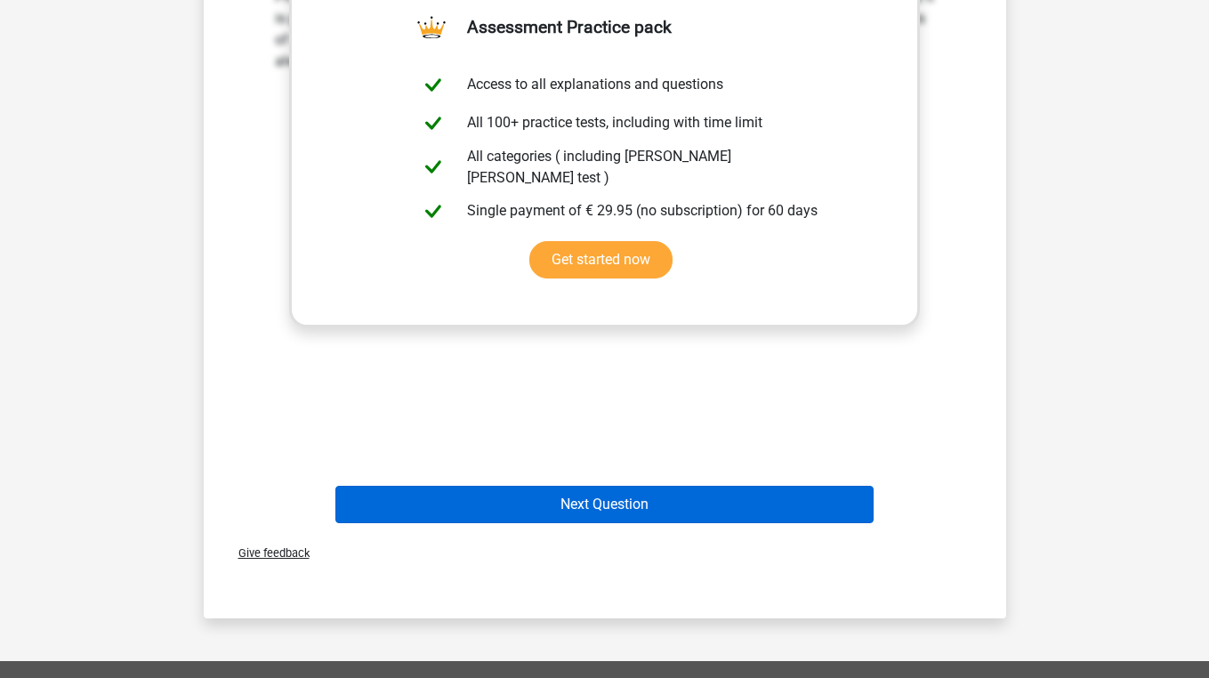
click at [617, 494] on button "Next Question" at bounding box center [604, 504] width 538 height 37
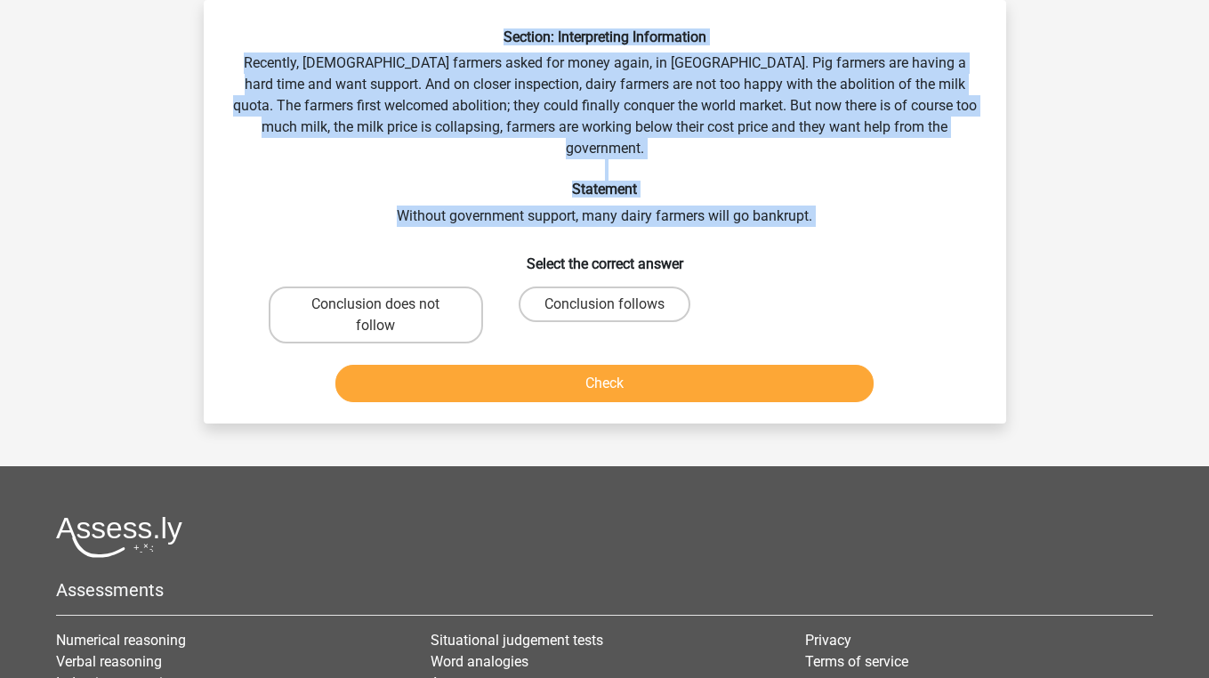
drag, startPoint x: 487, startPoint y: 36, endPoint x: 820, endPoint y: 210, distance: 376.0
click at [820, 210] on div "Section: Interpreting Information Recently, [DEMOGRAPHIC_DATA] farmers asked fo…" at bounding box center [605, 218] width 788 height 381
click at [759, 181] on h6 "Statement" at bounding box center [604, 189] width 745 height 17
drag, startPoint x: 488, startPoint y: 32, endPoint x: 826, endPoint y: 197, distance: 376.0
click at [826, 197] on div "Section: Interpreting Information Recently, [DEMOGRAPHIC_DATA] farmers asked fo…" at bounding box center [605, 218] width 788 height 381
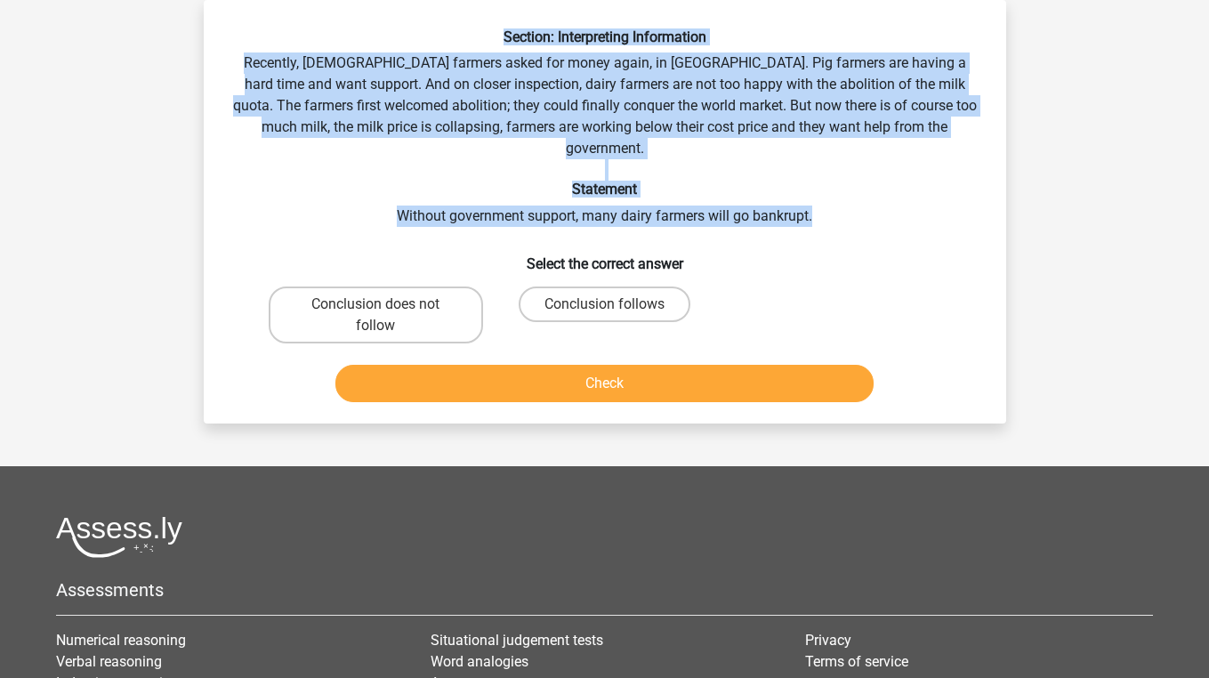
copy div "Section: Interpreting Information Recently, [DEMOGRAPHIC_DATA] farmers asked fo…"
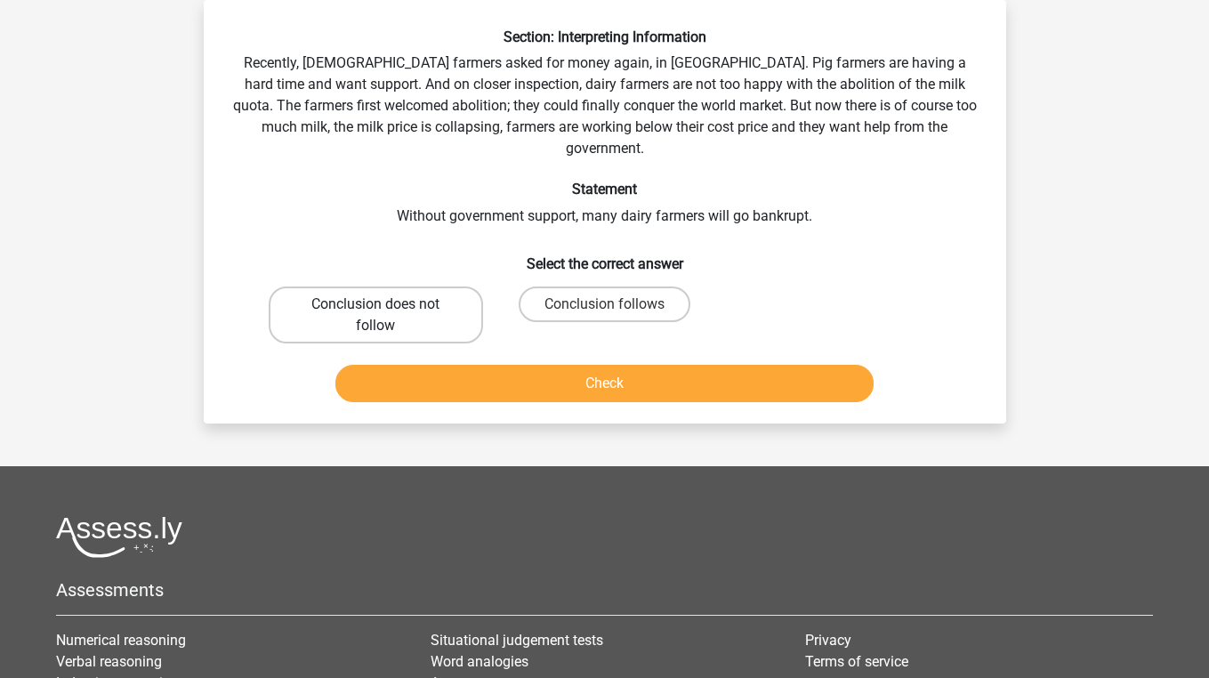
click at [455, 294] on label "Conclusion does not follow" at bounding box center [376, 314] width 214 height 57
click at [387, 304] on input "Conclusion does not follow" at bounding box center [381, 310] width 12 height 12
radio input "true"
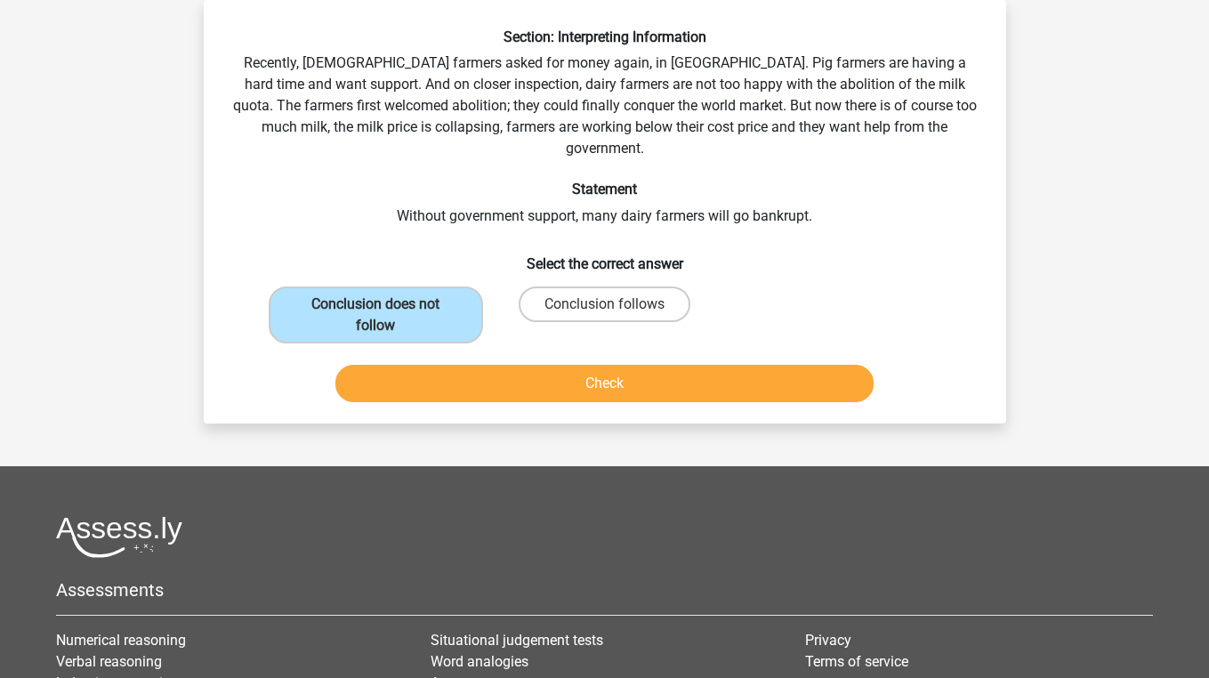
click at [458, 365] on button "Check" at bounding box center [604, 383] width 538 height 37
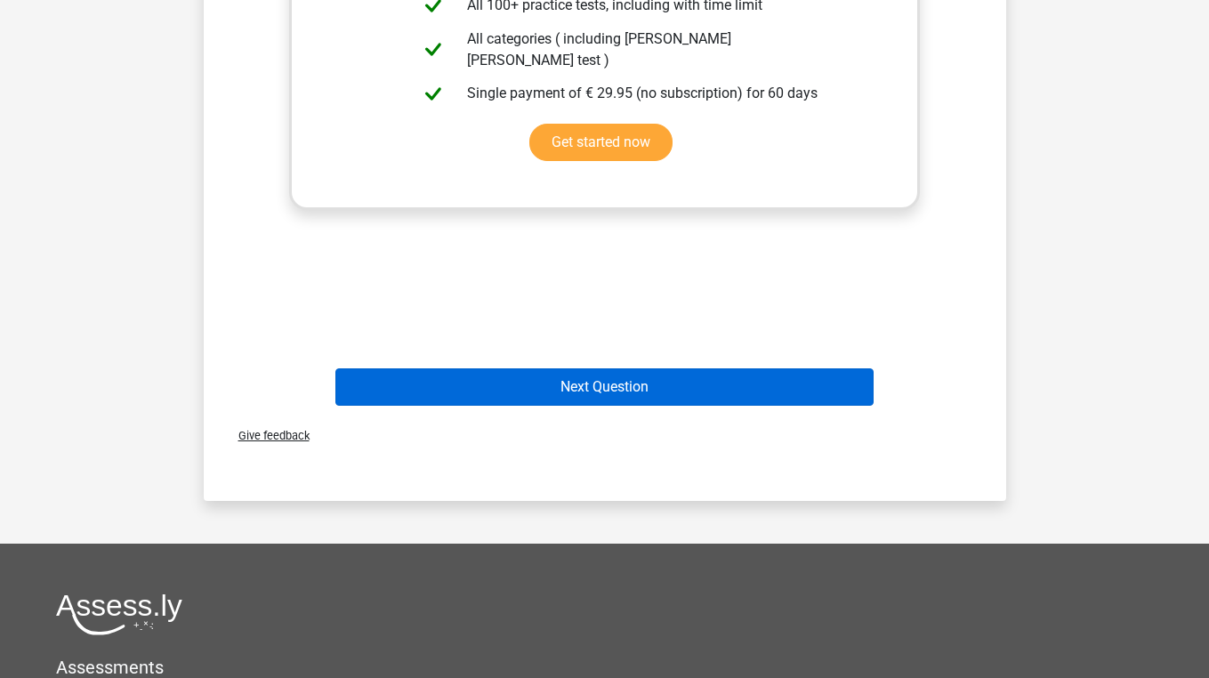
click at [458, 368] on button "Next Question" at bounding box center [604, 386] width 538 height 37
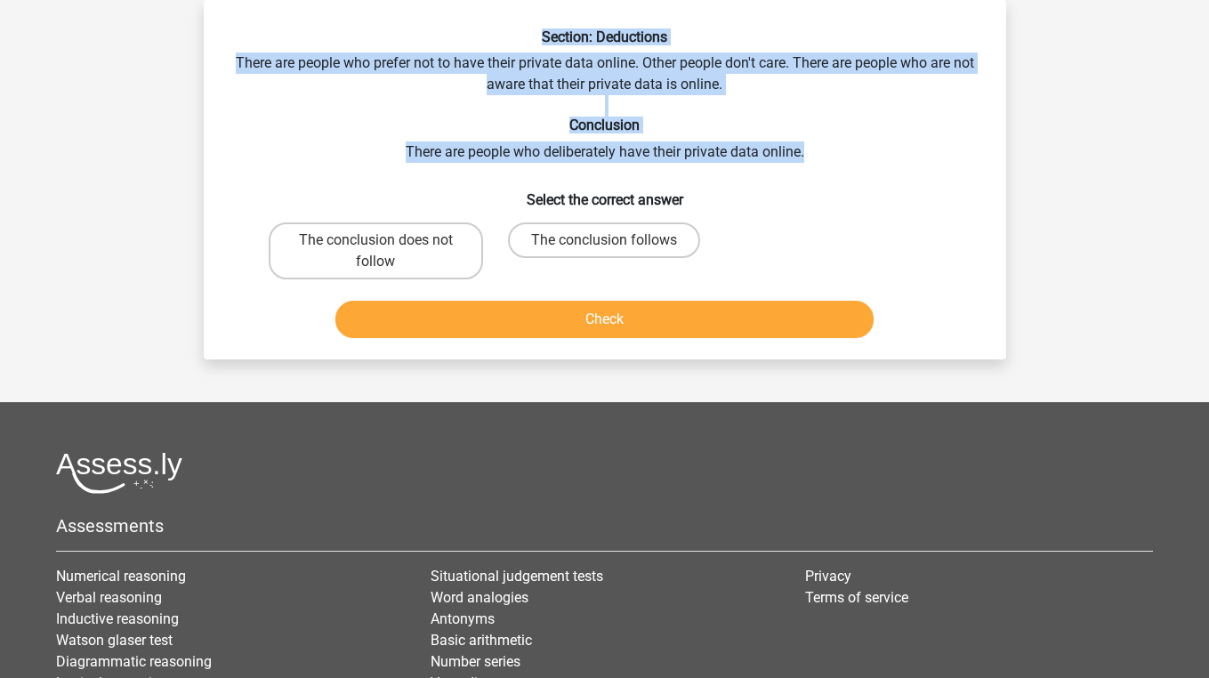
drag, startPoint x: 532, startPoint y: 35, endPoint x: 830, endPoint y: 156, distance: 321.6
click at [830, 156] on div "Section: Deductions There are people who prefer not to have their private data …" at bounding box center [605, 186] width 788 height 317
copy div "Section: Deductions There are people who prefer not to have their private data …"
click at [330, 261] on label "The conclusion does not follow" at bounding box center [376, 250] width 214 height 57
click at [375, 252] on input "The conclusion does not follow" at bounding box center [381, 246] width 12 height 12
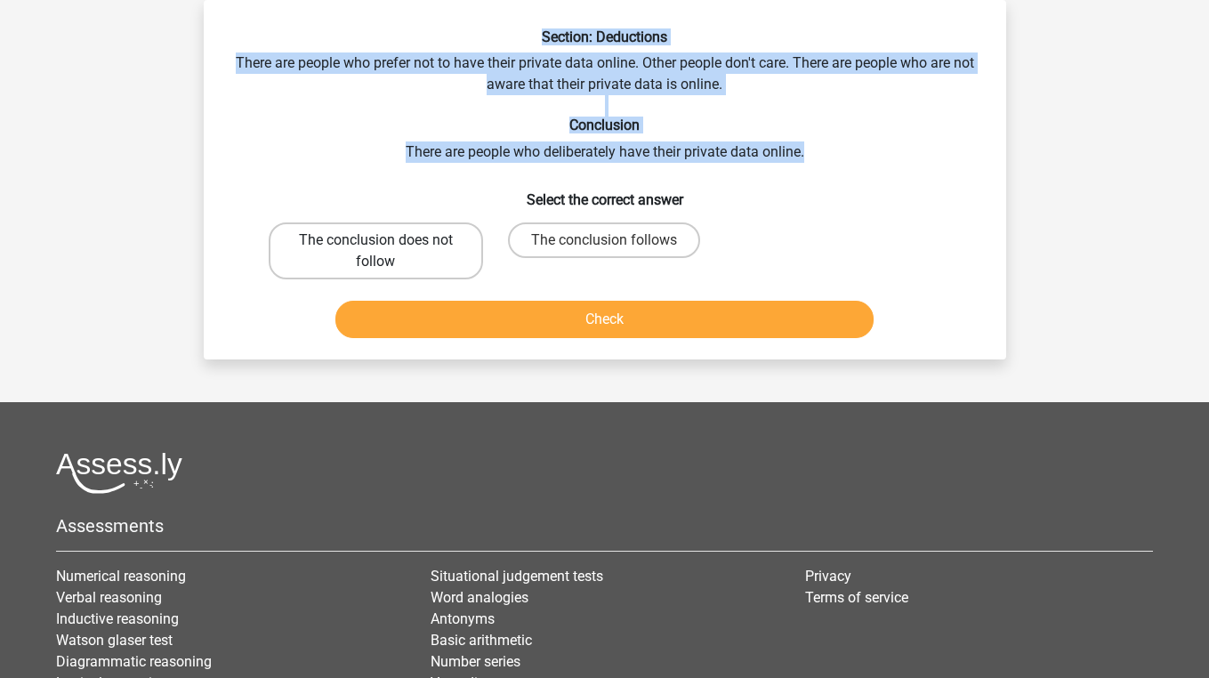
radio input "true"
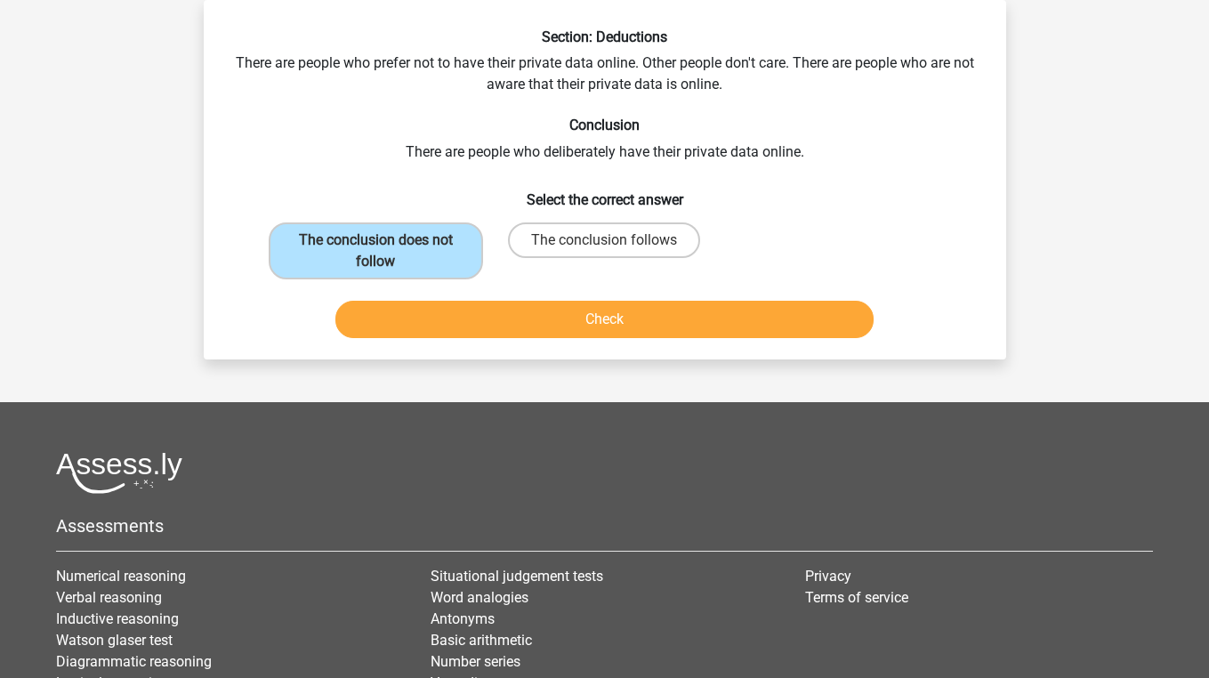
click at [408, 331] on button "Check" at bounding box center [604, 319] width 538 height 37
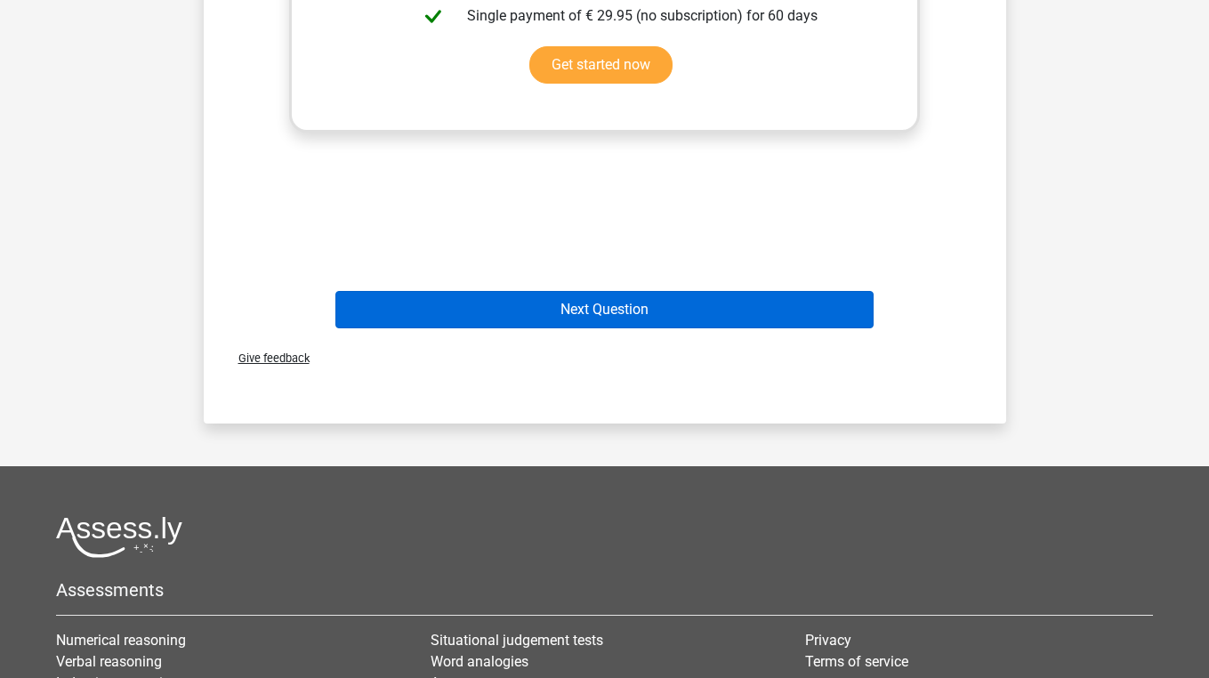
click at [431, 301] on button "Next Question" at bounding box center [604, 309] width 538 height 37
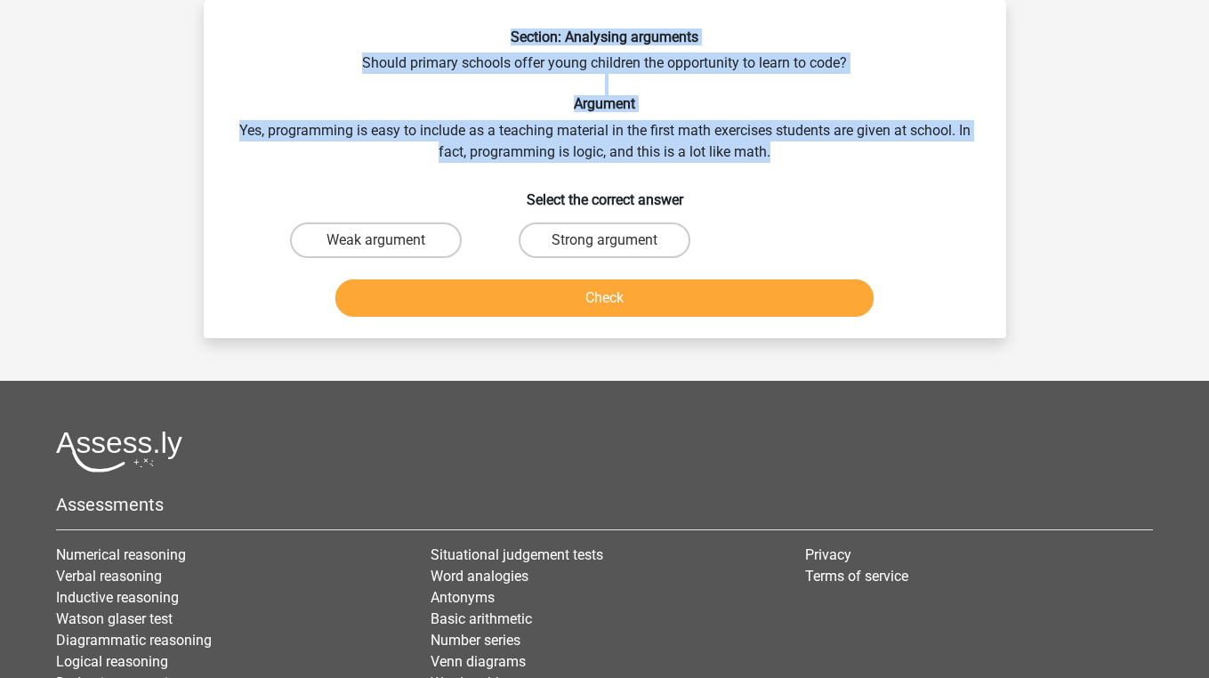
drag, startPoint x: 501, startPoint y: 33, endPoint x: 834, endPoint y: 149, distance: 353.1
click at [834, 149] on div "Section: Analysing arguments Should primary schools offer young children the op…" at bounding box center [605, 175] width 788 height 295
copy div "Section: Analysing arguments Should primary schools offer young children the op…"
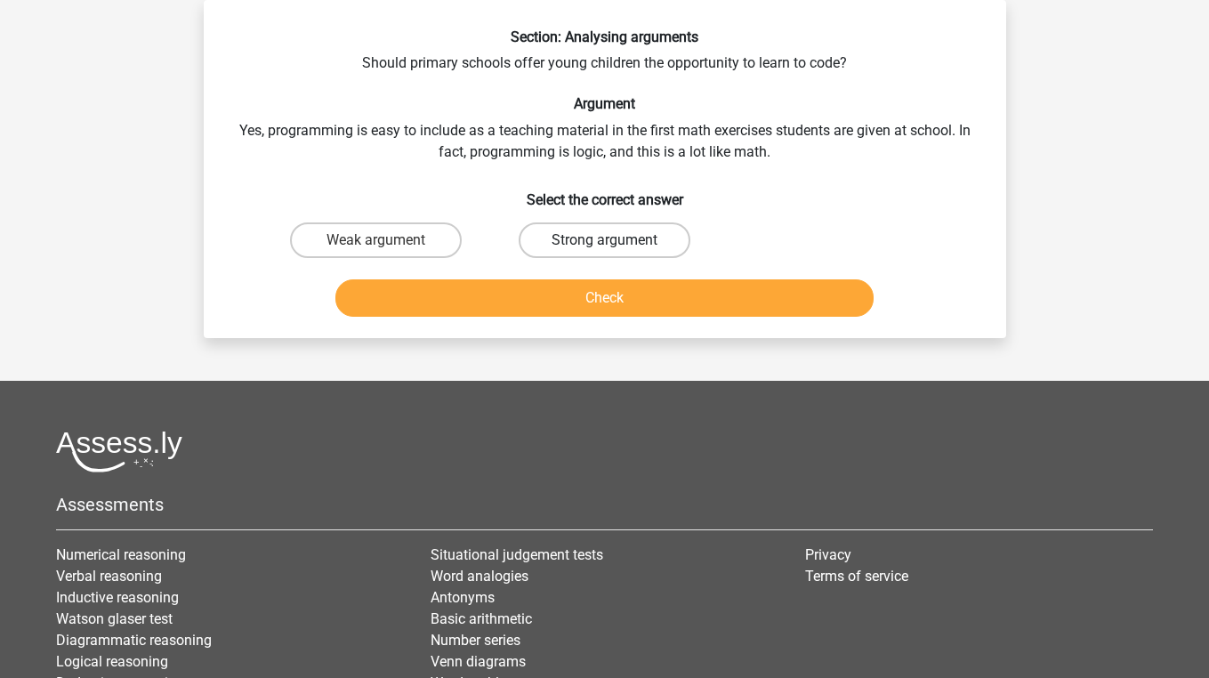
click at [595, 240] on label "Strong argument" at bounding box center [605, 240] width 172 height 36
click at [604, 240] on input "Strong argument" at bounding box center [610, 246] width 12 height 12
radio input "true"
click at [584, 301] on button "Check" at bounding box center [604, 297] width 538 height 37
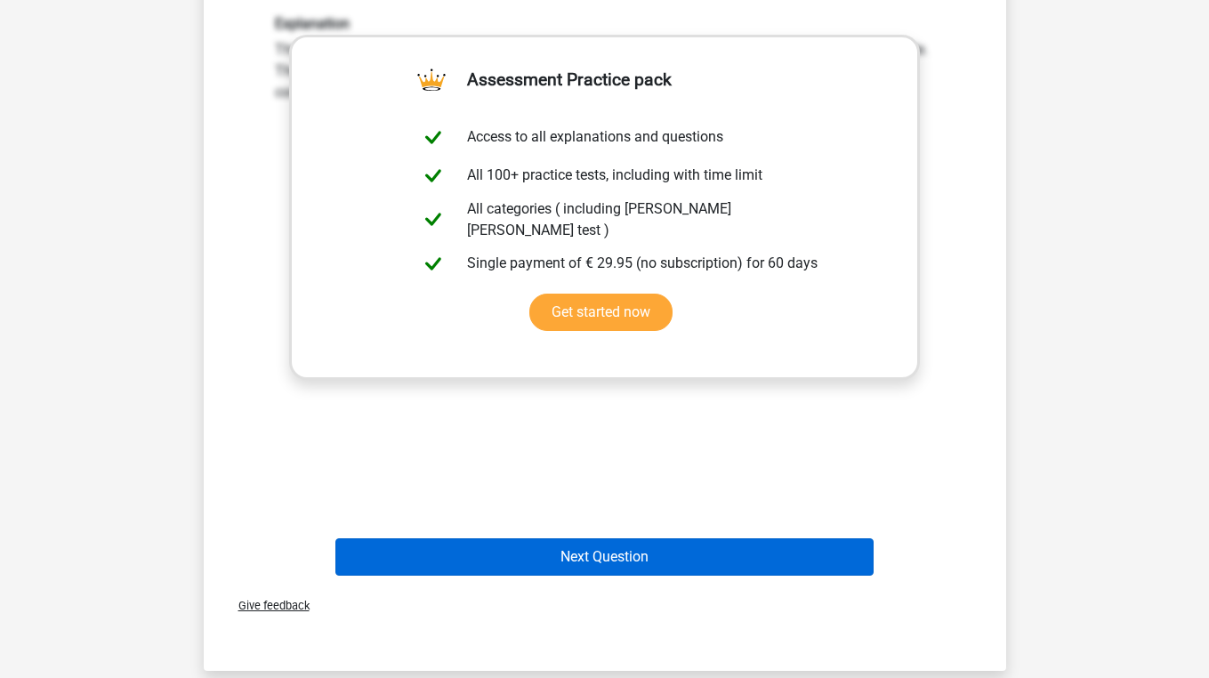
click at [566, 564] on button "Next Question" at bounding box center [604, 556] width 538 height 37
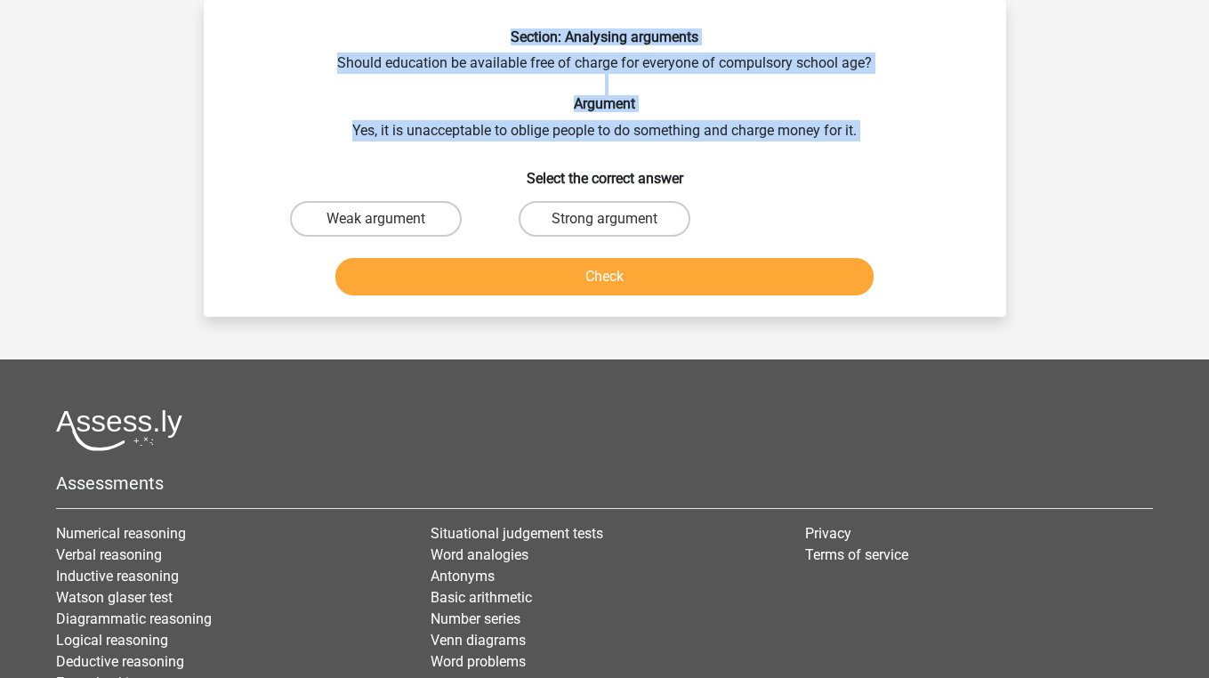
drag, startPoint x: 501, startPoint y: 35, endPoint x: 884, endPoint y: 141, distance: 398.0
click at [884, 141] on div "Section: Analysing arguments Should education be available free of charge for e…" at bounding box center [605, 165] width 788 height 274
copy div "Section: Analysing arguments Should education be available free of charge for e…"
click at [585, 210] on label "Strong argument" at bounding box center [605, 219] width 172 height 36
click at [604, 219] on input "Strong argument" at bounding box center [610, 225] width 12 height 12
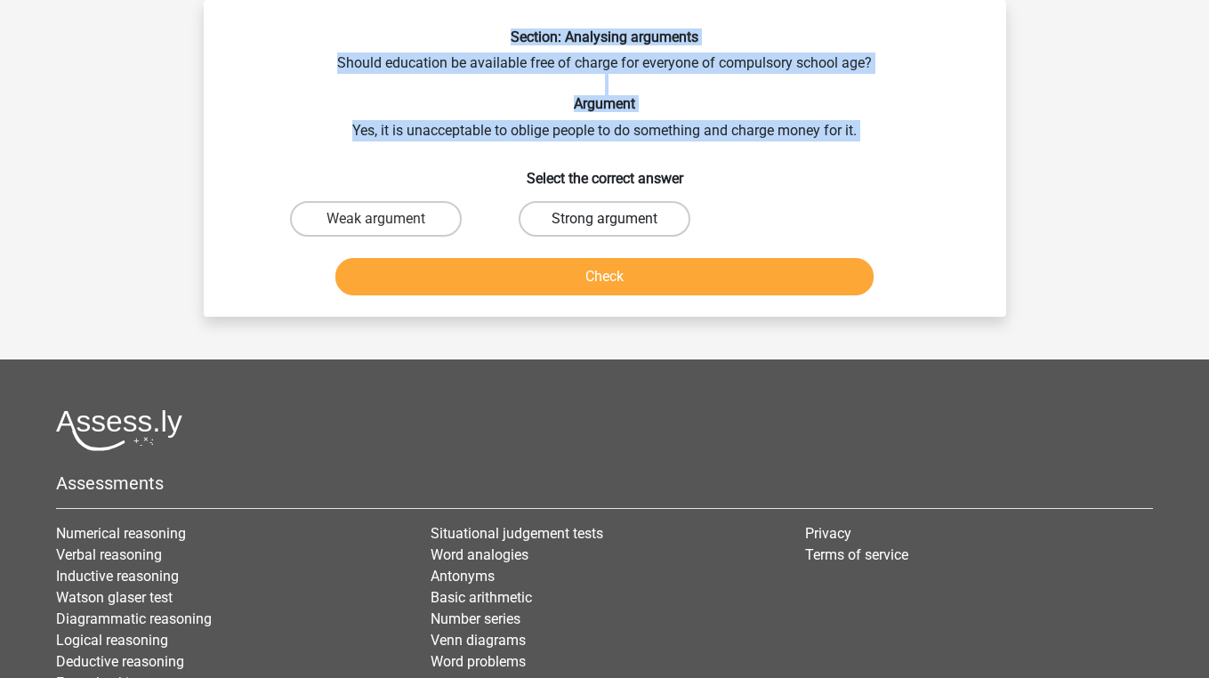
radio input "true"
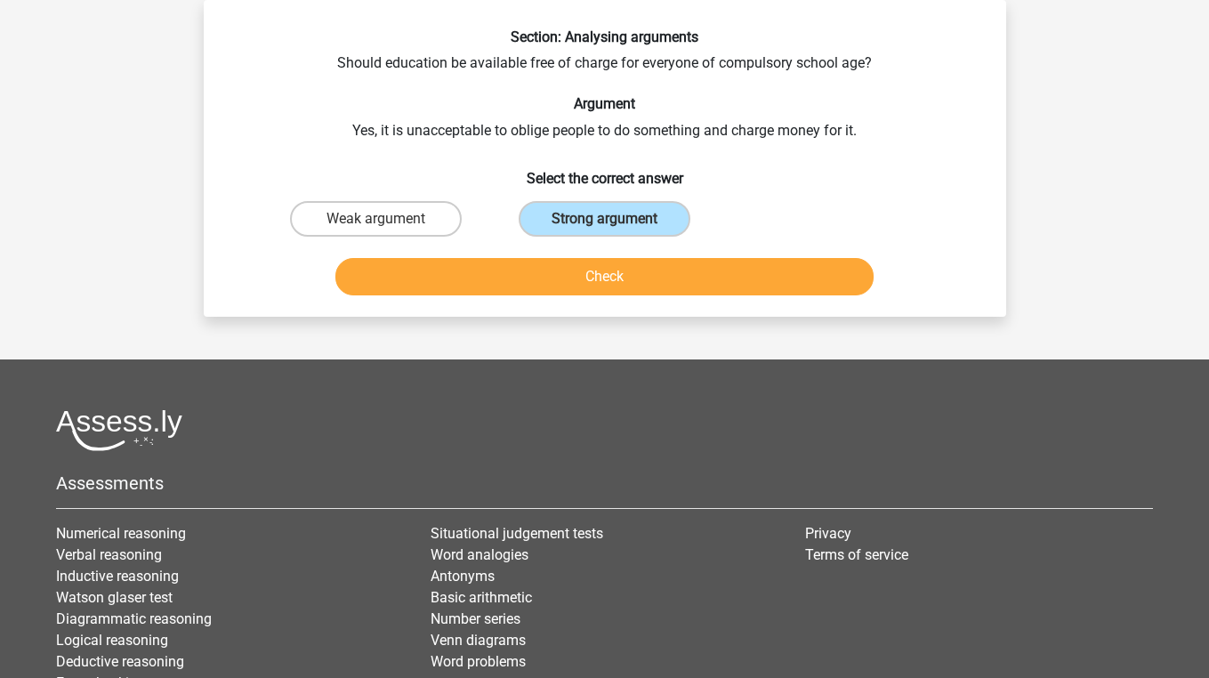
click at [570, 302] on div "Check" at bounding box center [605, 280] width 687 height 44
click at [570, 273] on button "Check" at bounding box center [604, 276] width 538 height 37
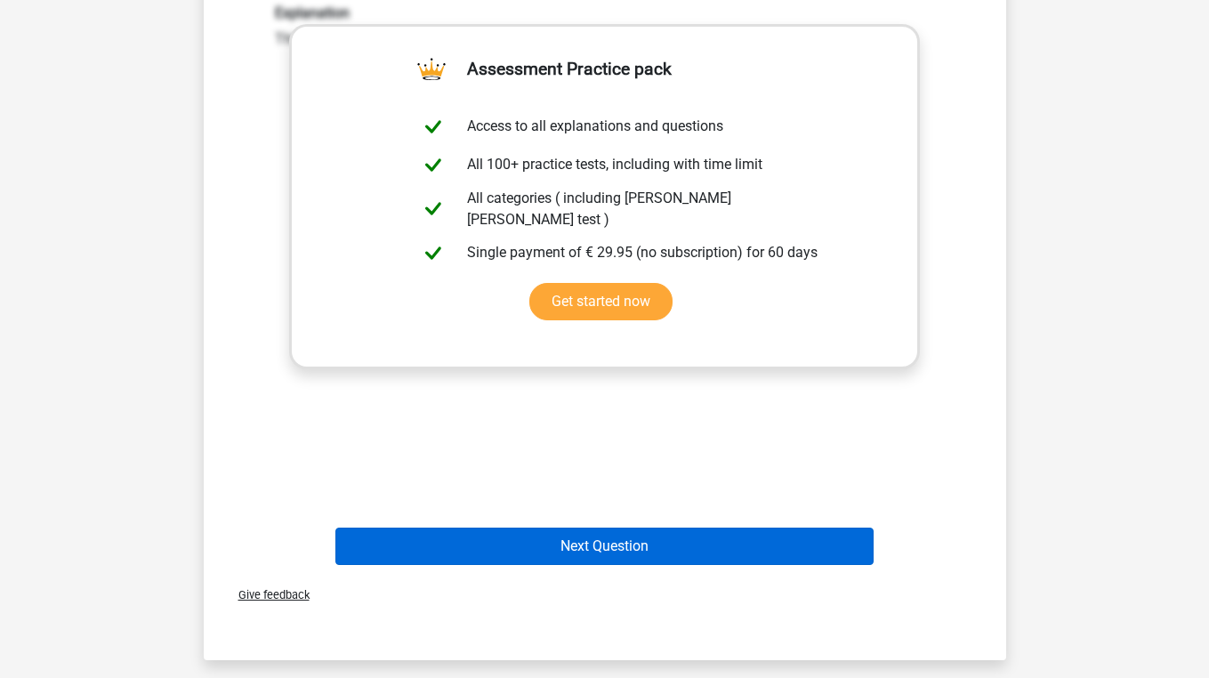
click at [497, 538] on button "Next Question" at bounding box center [604, 546] width 538 height 37
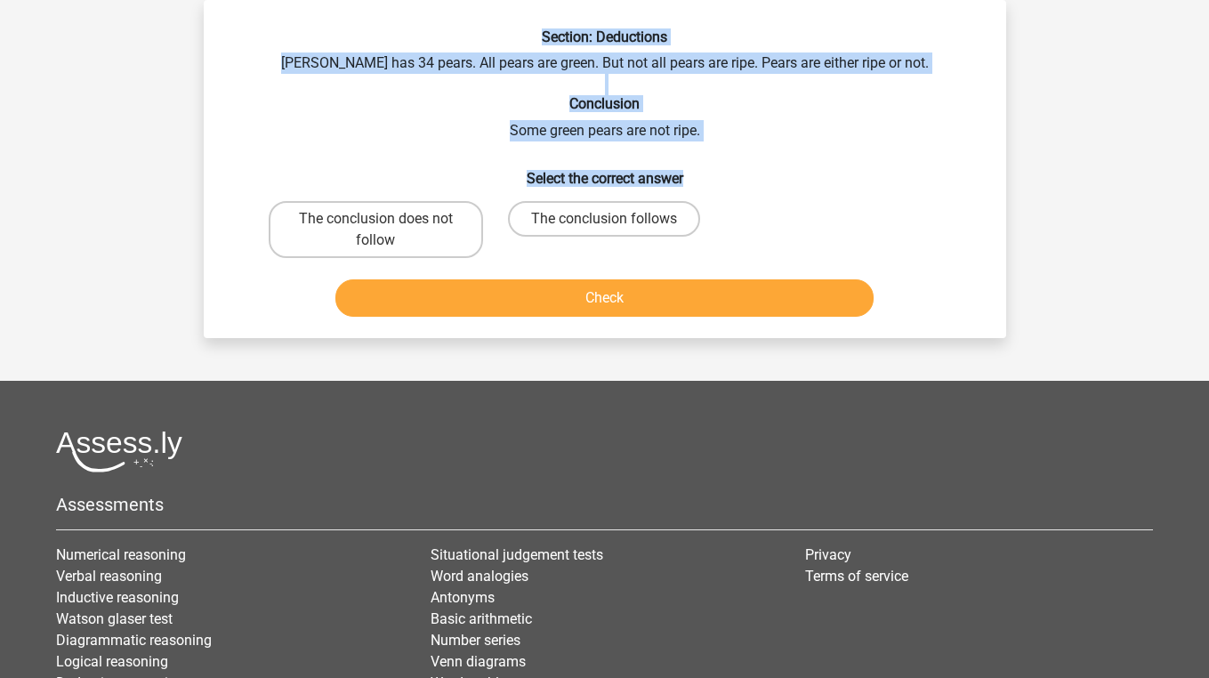
drag, startPoint x: 533, startPoint y: 34, endPoint x: 759, endPoint y: 173, distance: 265.6
click at [759, 173] on div "Section: Deductions Peter has 34 pears. All pears are green. But not all pears …" at bounding box center [605, 175] width 788 height 295
click at [759, 173] on h6 "Select the correct answer" at bounding box center [604, 171] width 745 height 31
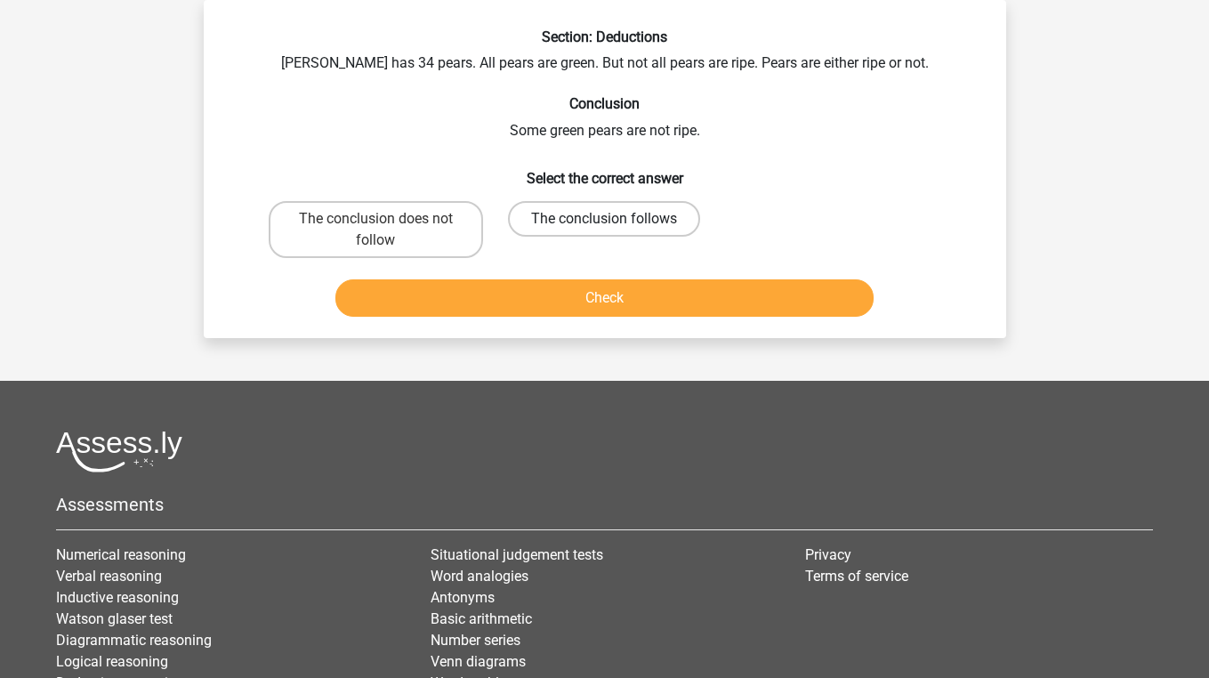
click at [593, 221] on label "The conclusion follows" at bounding box center [604, 219] width 192 height 36
click at [604, 221] on input "The conclusion follows" at bounding box center [610, 225] width 12 height 12
radio input "true"
click at [593, 290] on button "Check" at bounding box center [604, 297] width 538 height 37
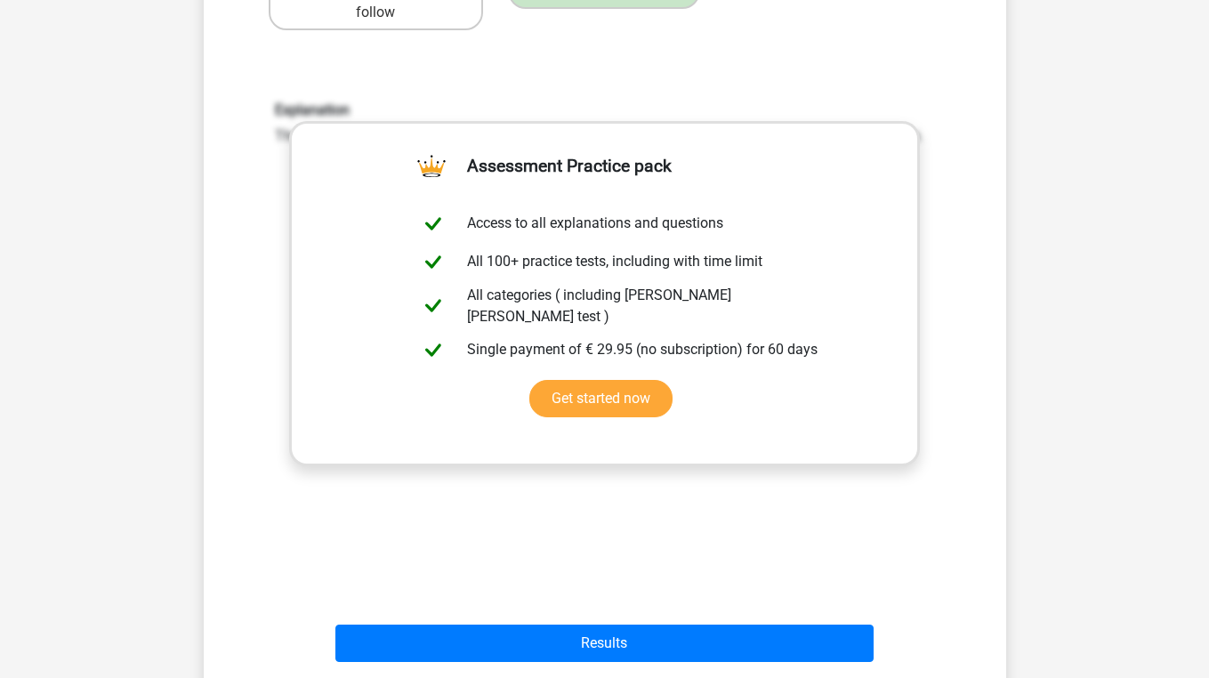
scroll to position [336, 0]
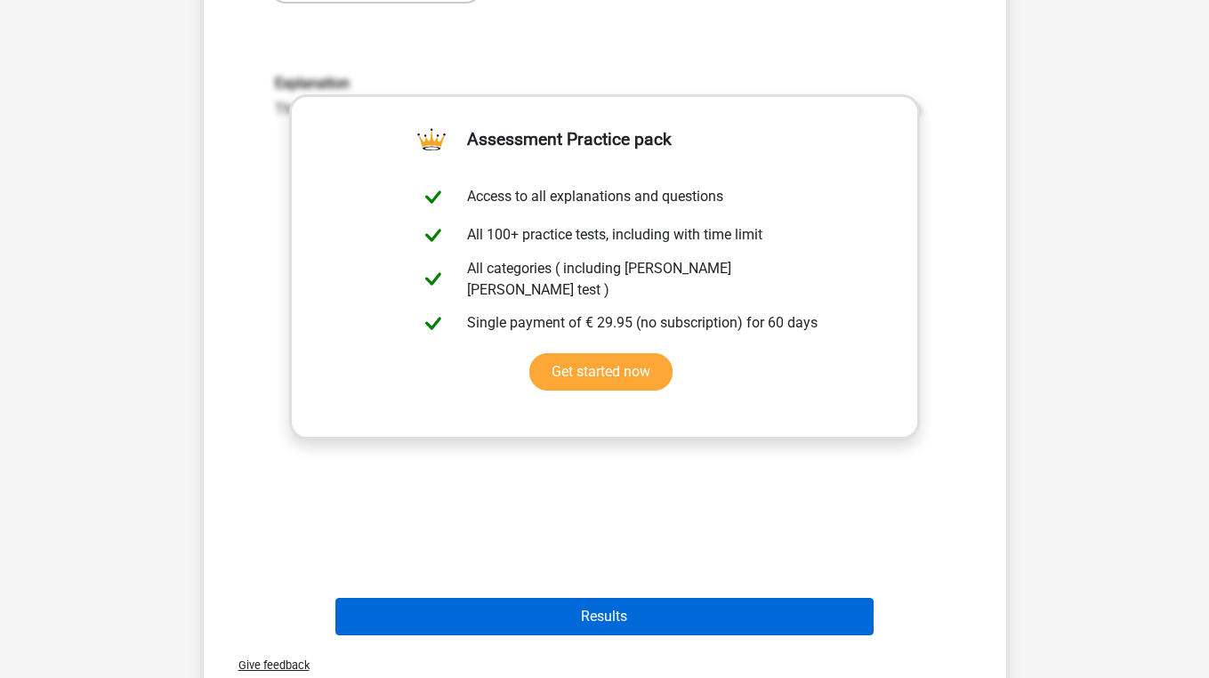
click at [567, 612] on button "Results" at bounding box center [604, 616] width 538 height 37
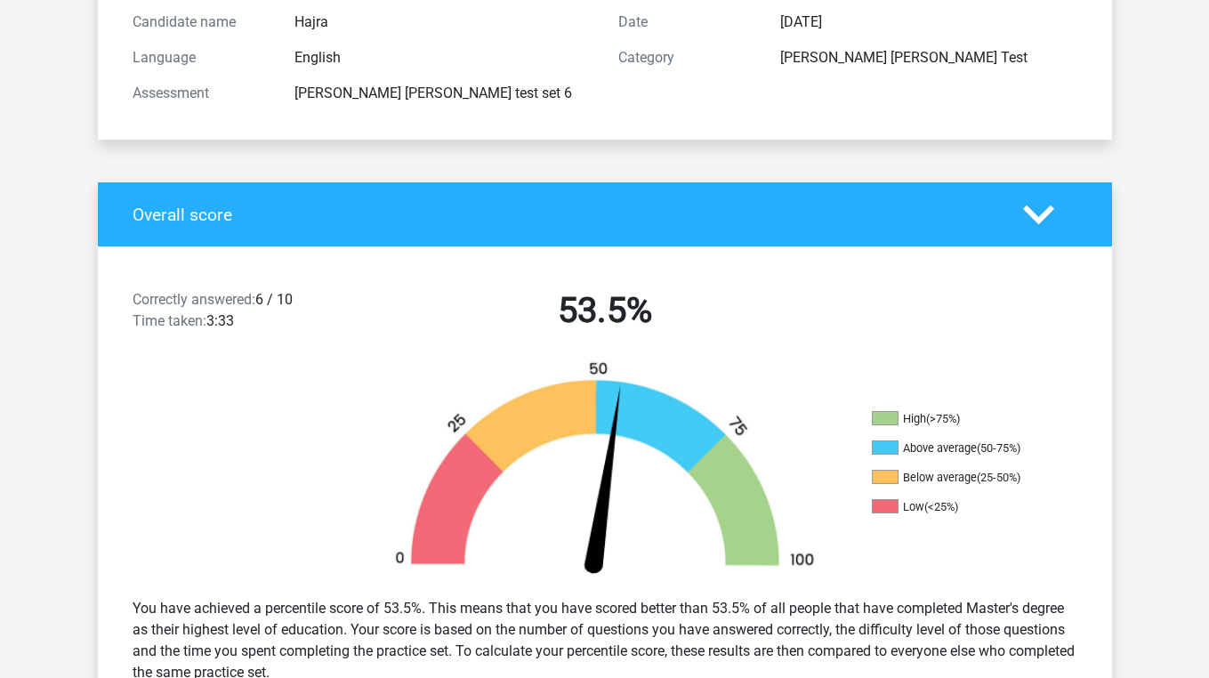
scroll to position [228, 0]
